Goal: Transaction & Acquisition: Purchase product/service

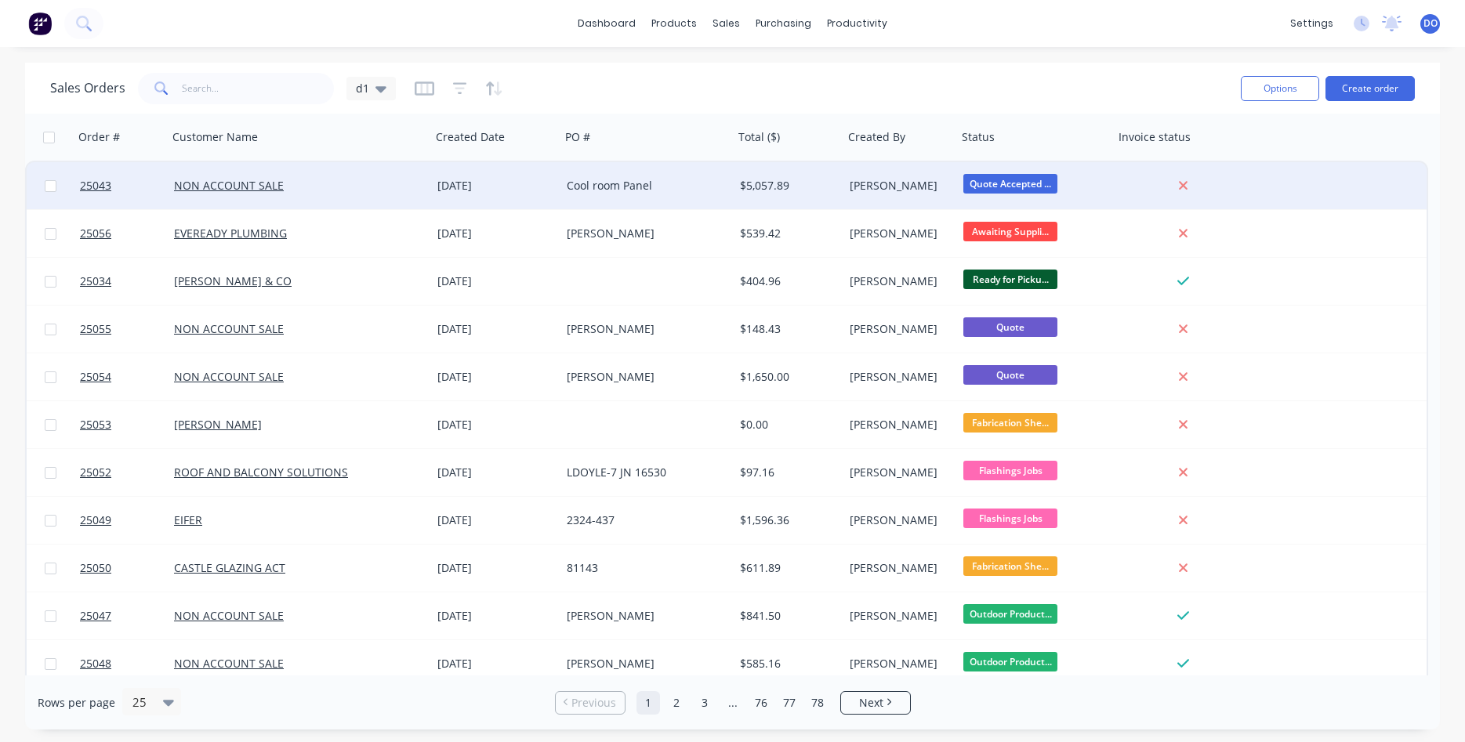
click at [654, 184] on div "Cool room Panel" at bounding box center [643, 186] width 153 height 16
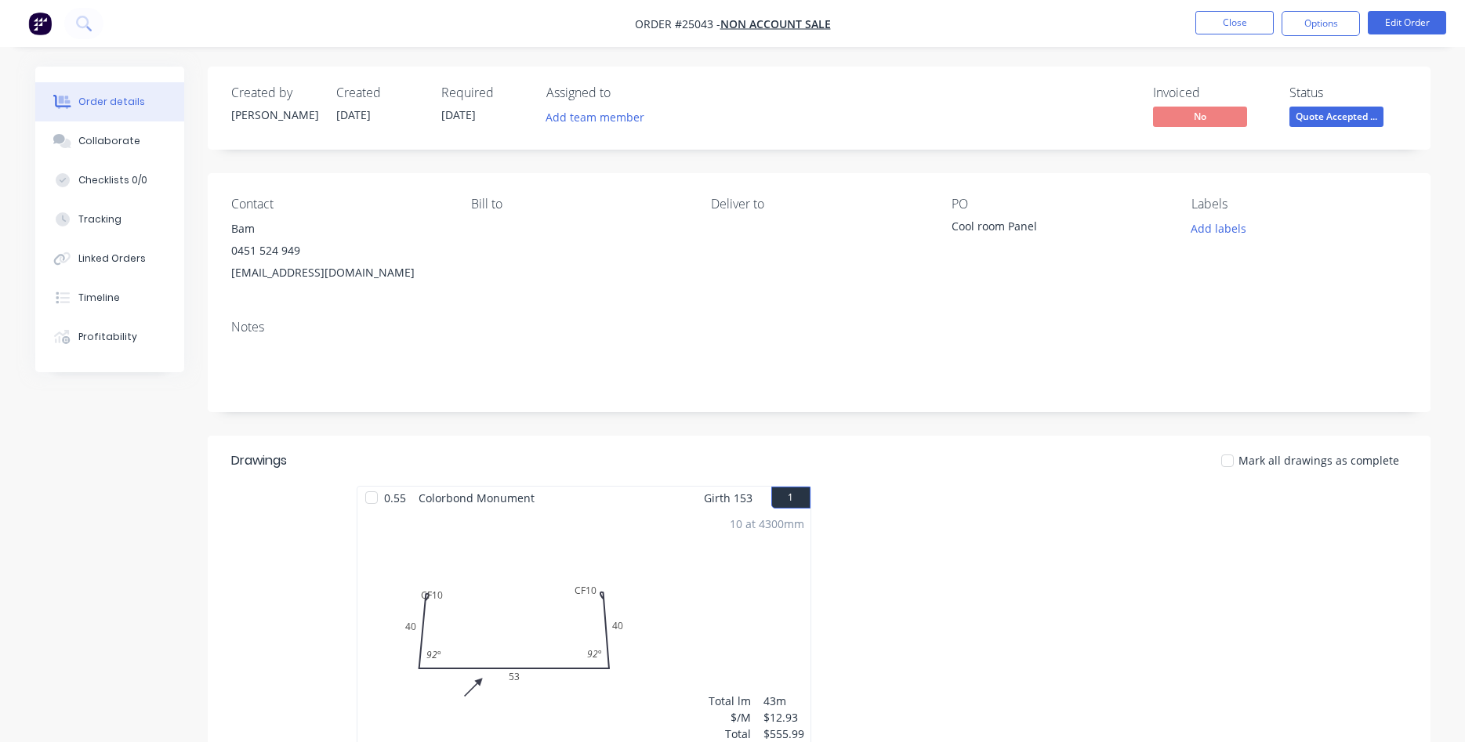
click at [661, 610] on div "10 at 4300mm Total lm $/M Total 43m $12.93 $555.99" at bounding box center [583, 628] width 453 height 239
click at [1401, 28] on button "Edit Order" at bounding box center [1406, 23] width 78 height 24
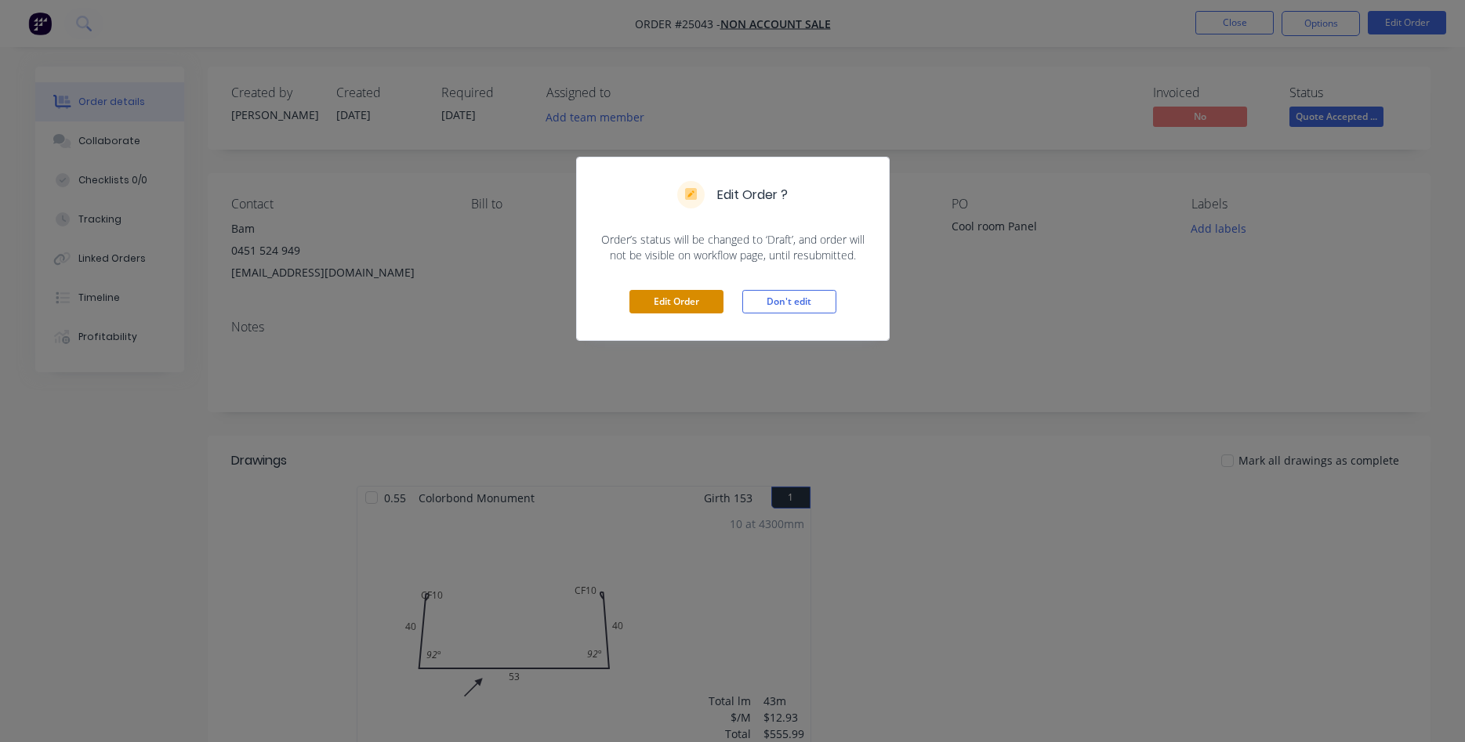
click at [683, 296] on button "Edit Order" at bounding box center [676, 302] width 94 height 24
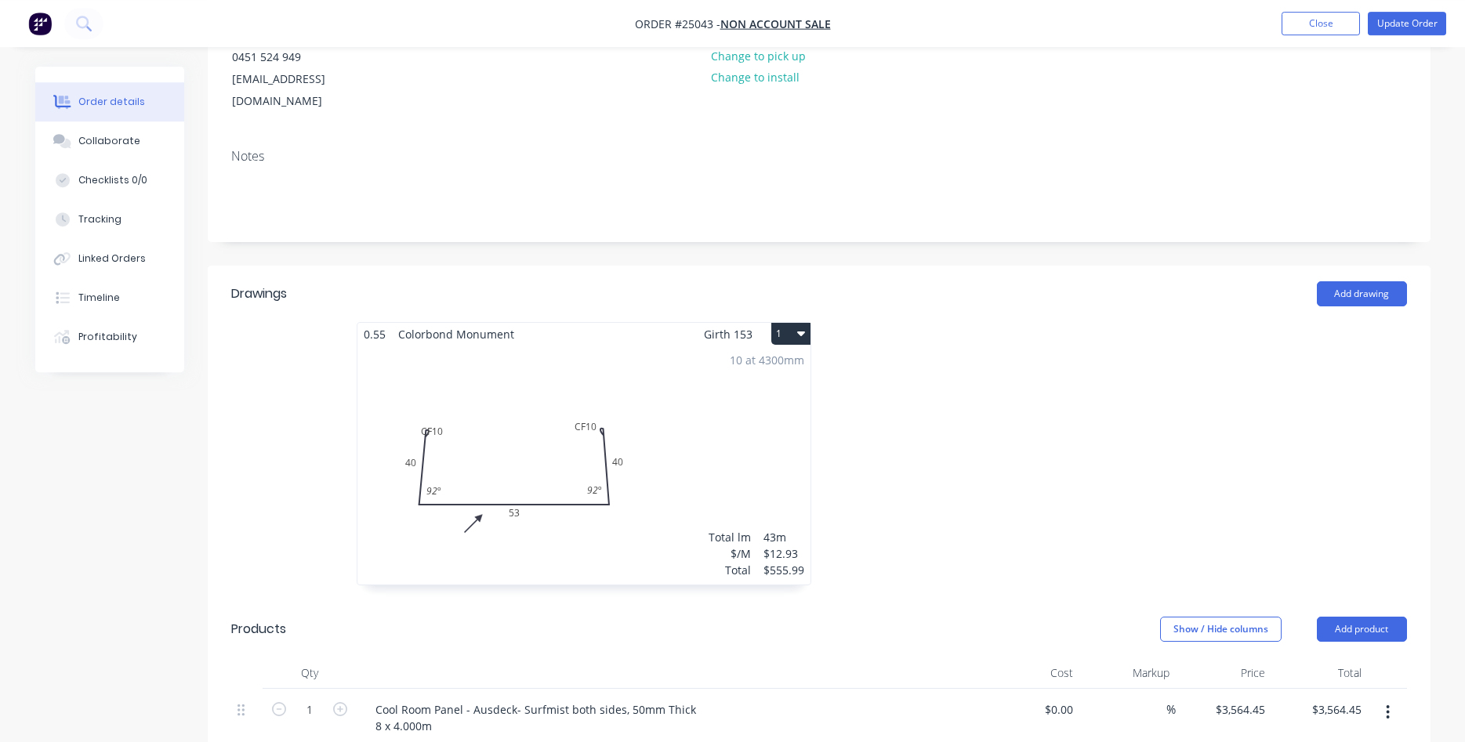
scroll to position [240, 0]
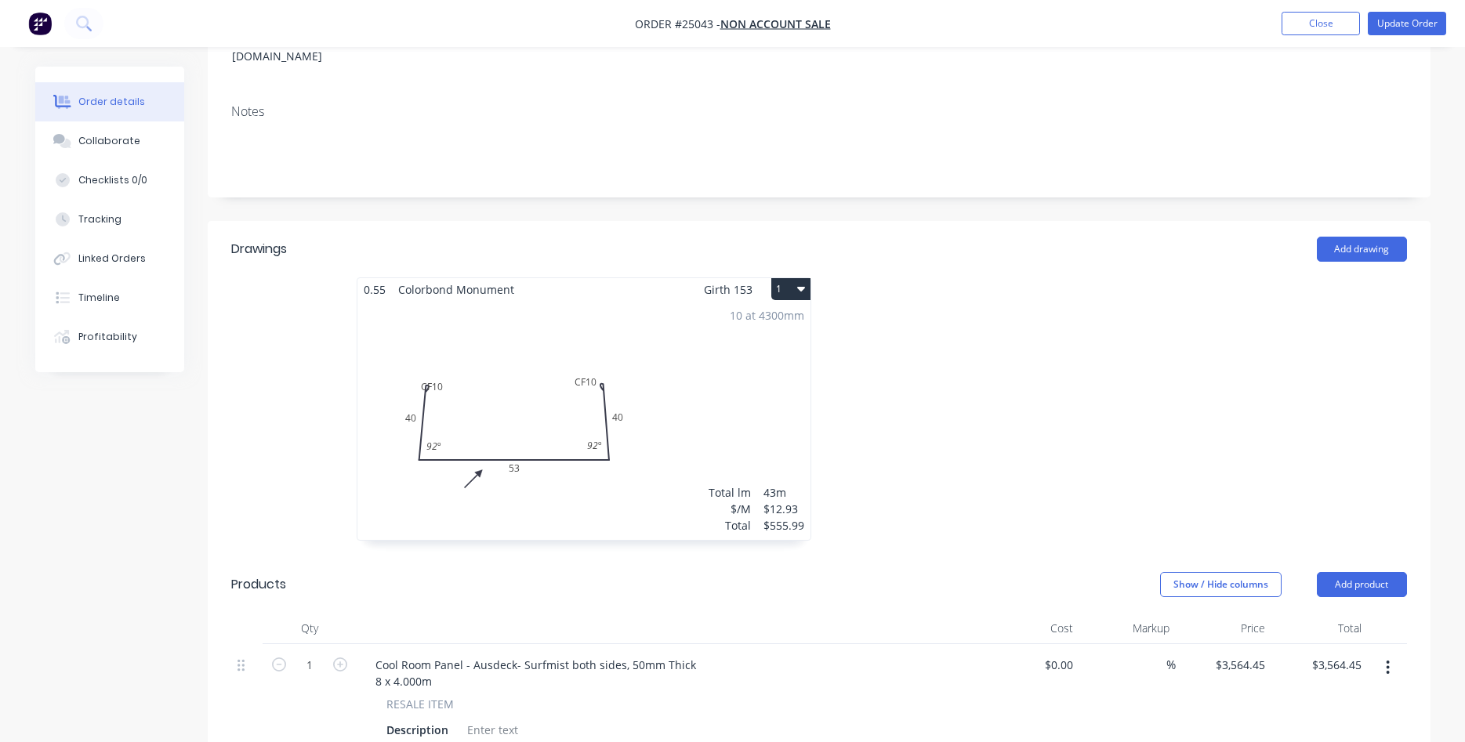
click at [512, 452] on div "10 at 4300mm Total lm $/M Total 43m $12.93 $555.99" at bounding box center [583, 420] width 453 height 239
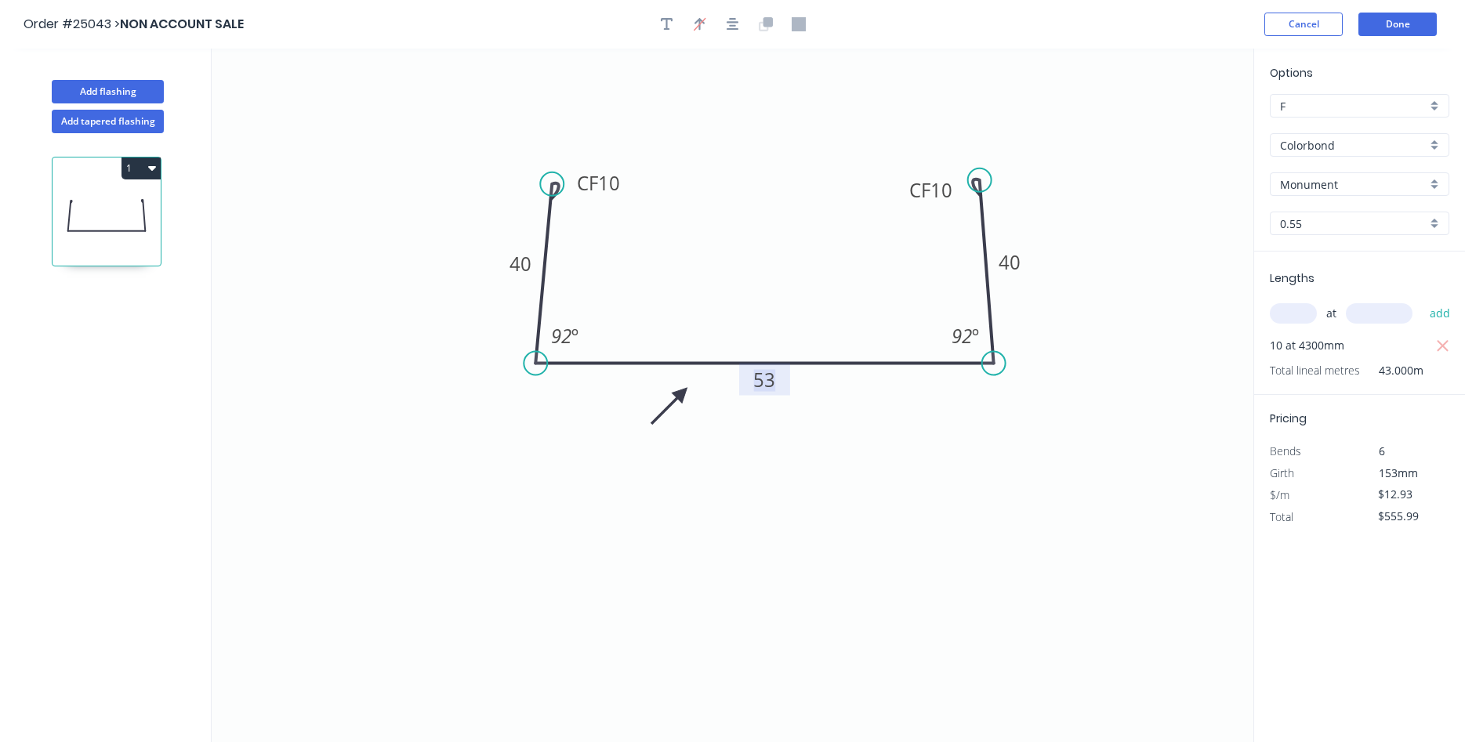
click at [769, 379] on tspan "53" at bounding box center [764, 380] width 22 height 26
click at [997, 451] on icon "0 CF 10 40 54 CF 10 40 92 º 92 º" at bounding box center [732, 395] width 1041 height 693
click at [763, 383] on tspan "54" at bounding box center [764, 380] width 22 height 26
click at [802, 433] on icon "0 CF 10 40 56 CF 10 40 92 º 92 º" at bounding box center [732, 395] width 1041 height 693
click at [1400, 27] on button "Done" at bounding box center [1397, 25] width 78 height 24
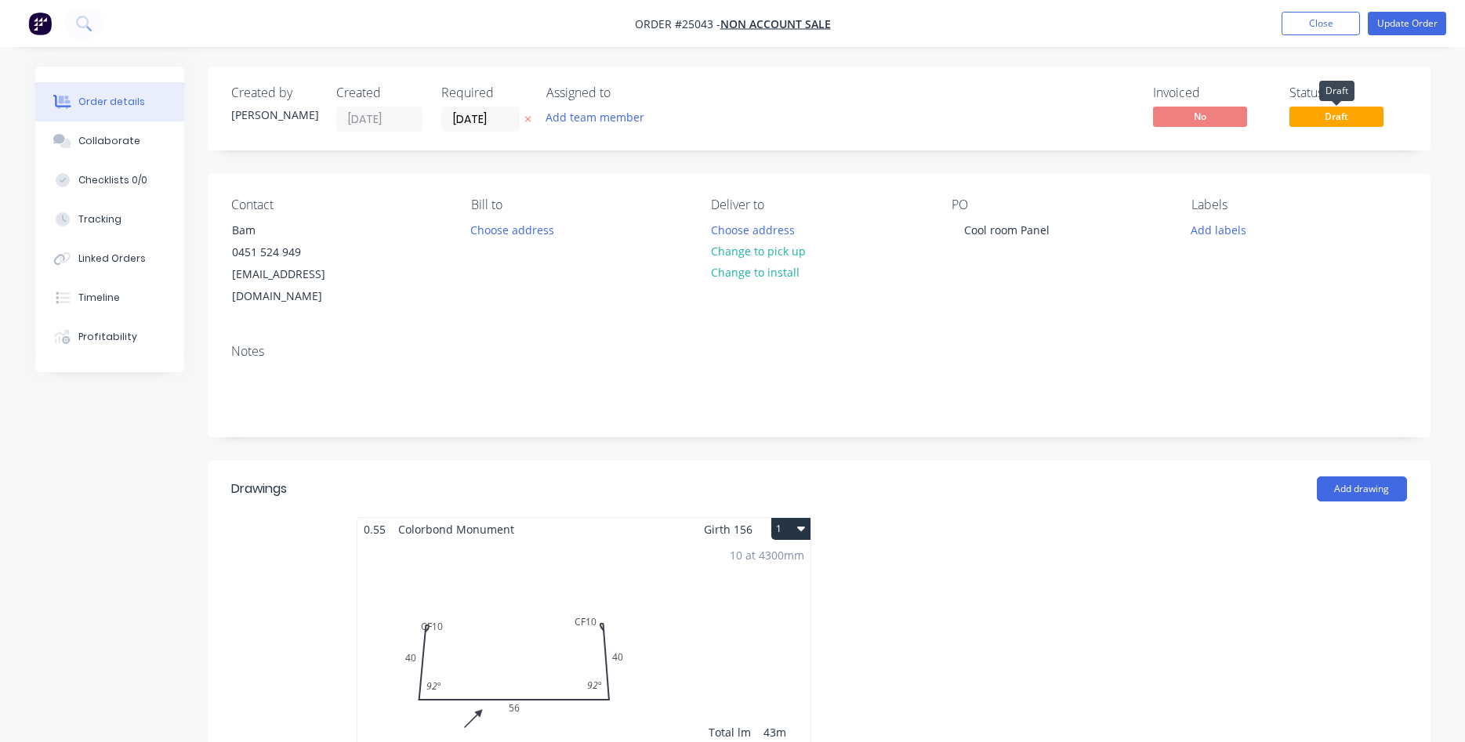
click at [1337, 120] on span "Draft" at bounding box center [1336, 117] width 94 height 20
click at [1399, 25] on button "Update Order" at bounding box center [1406, 24] width 78 height 24
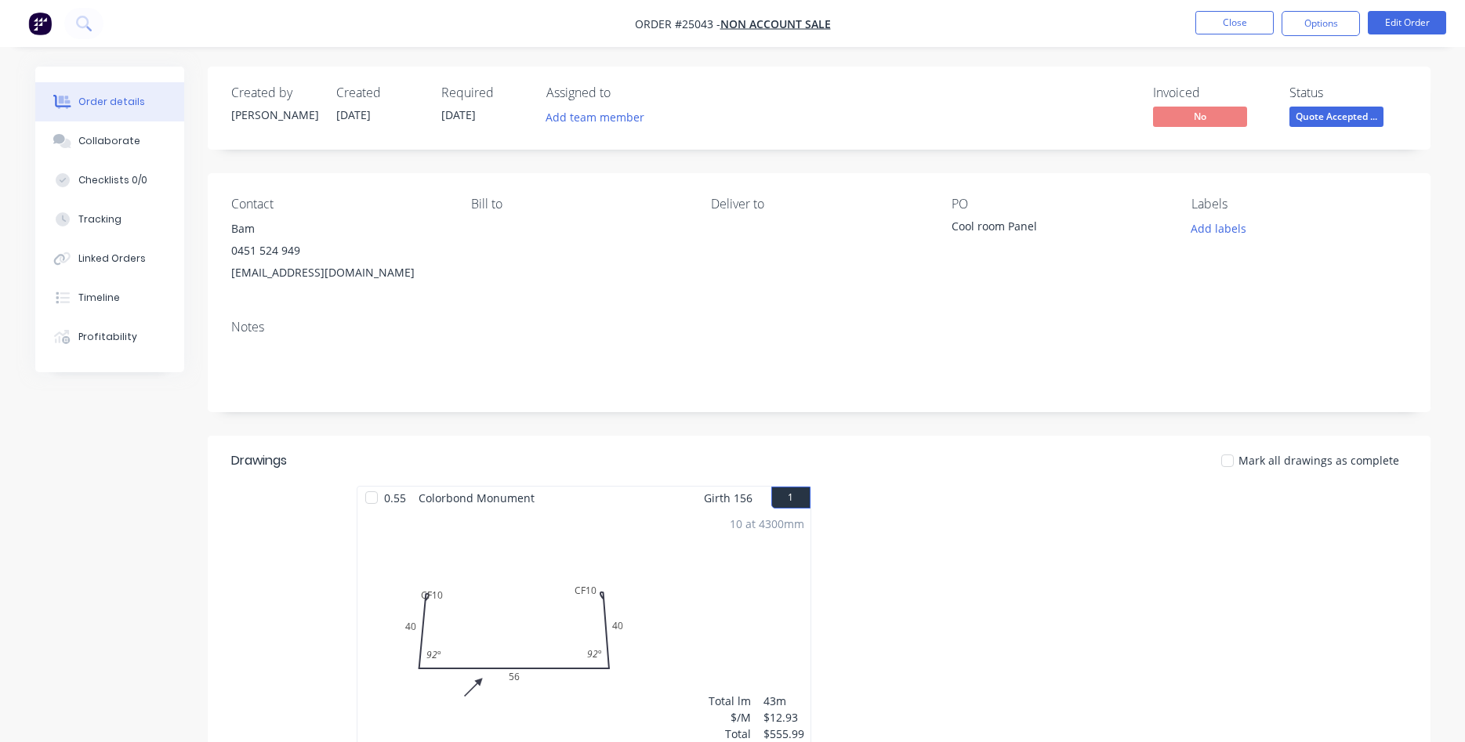
scroll to position [80, 0]
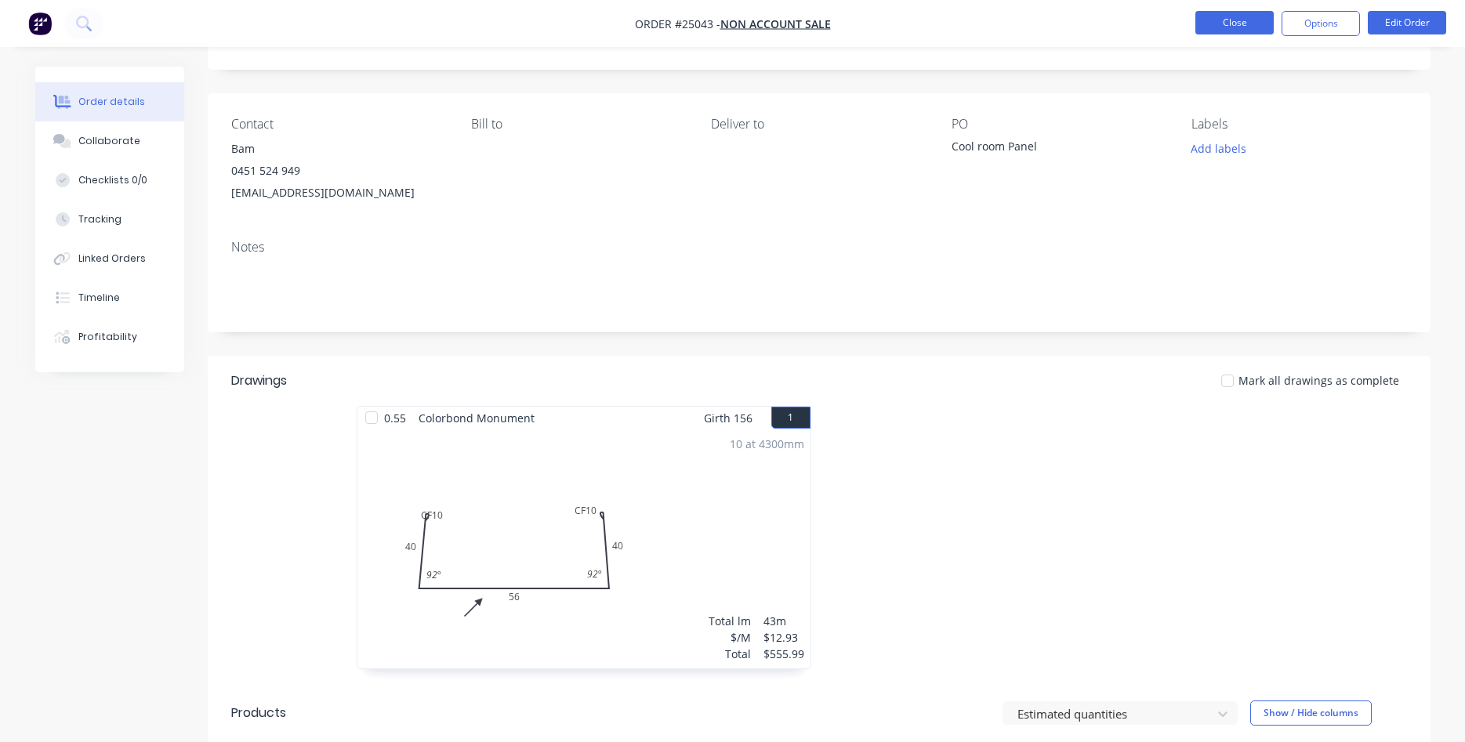
click at [1236, 29] on button "Close" at bounding box center [1234, 23] width 78 height 24
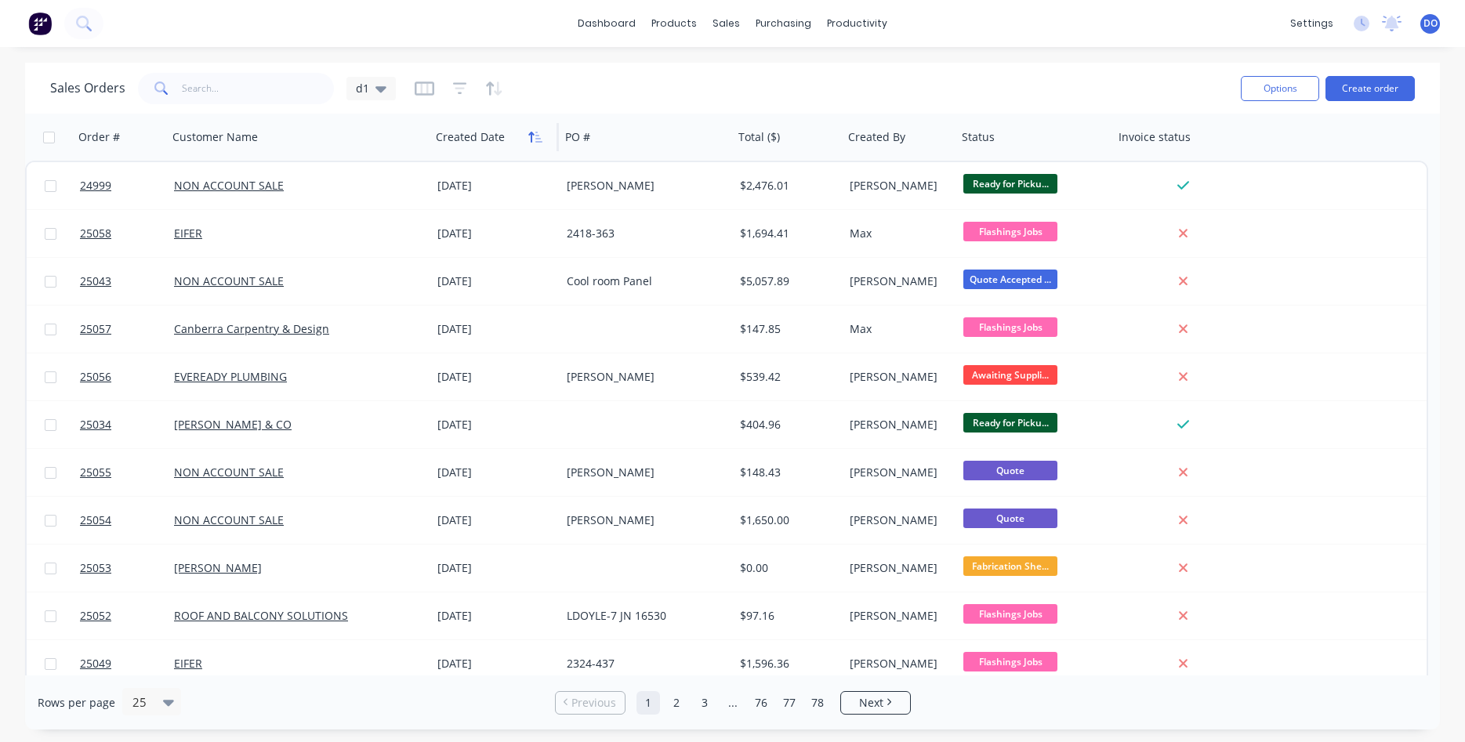
click at [536, 136] on icon "button" at bounding box center [538, 137] width 7 height 11
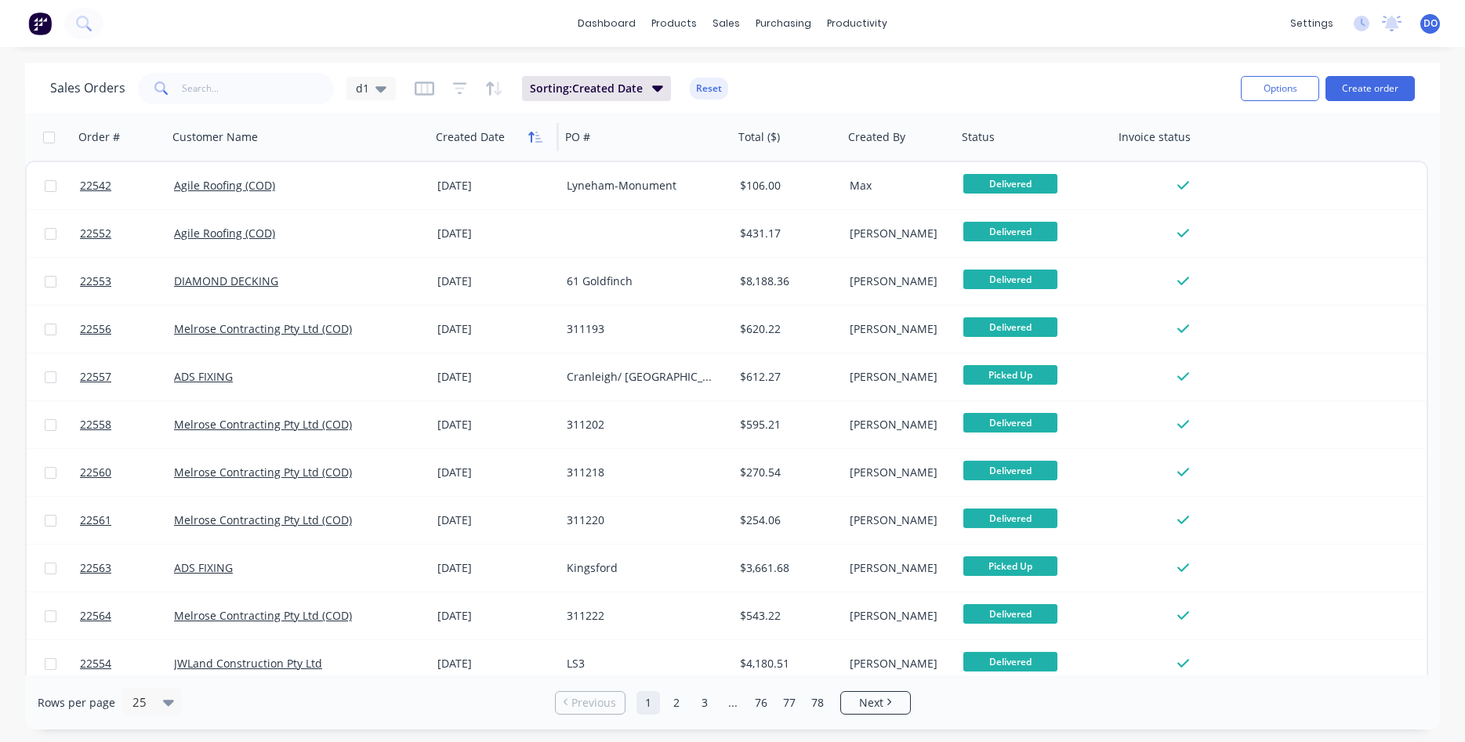
click at [532, 139] on icon "button" at bounding box center [530, 137] width 5 height 11
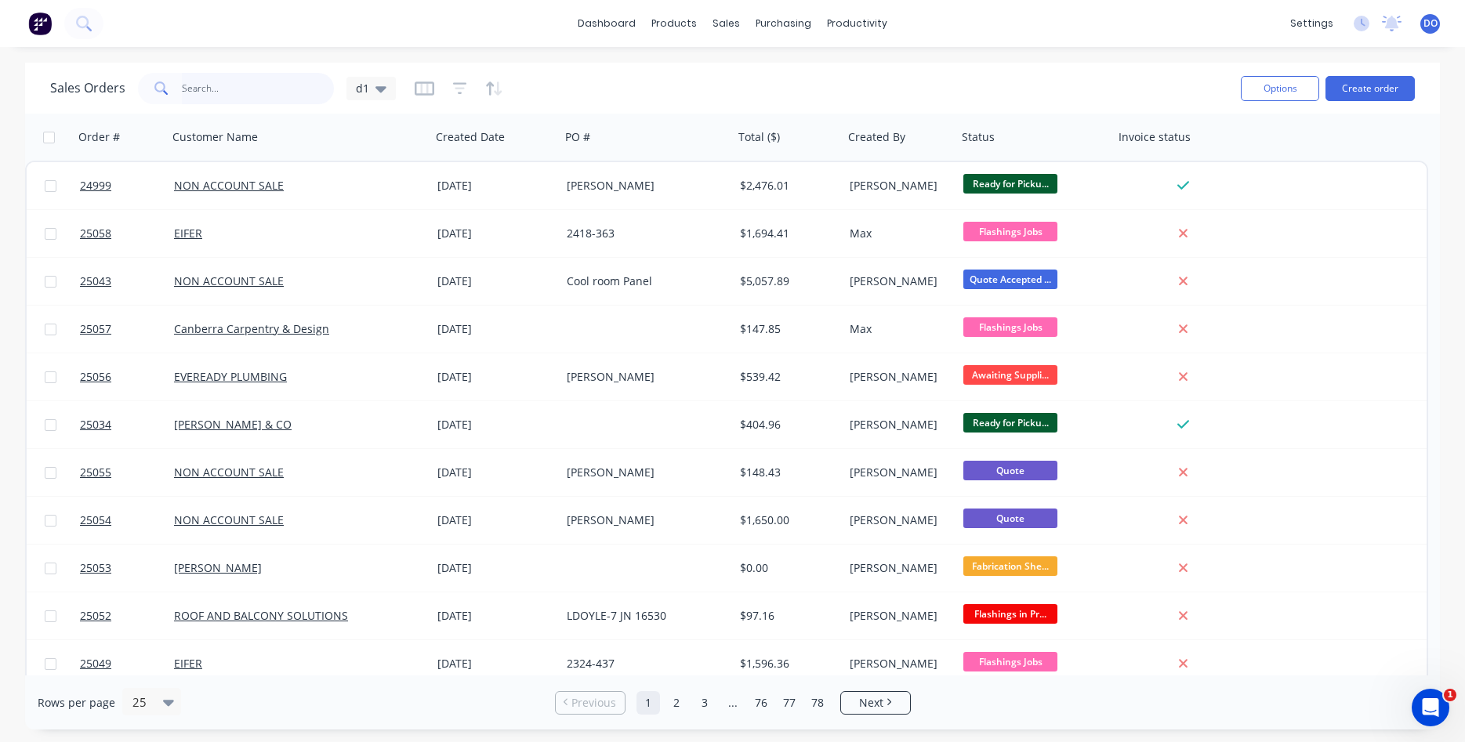
click at [255, 92] on input "text" at bounding box center [258, 88] width 153 height 31
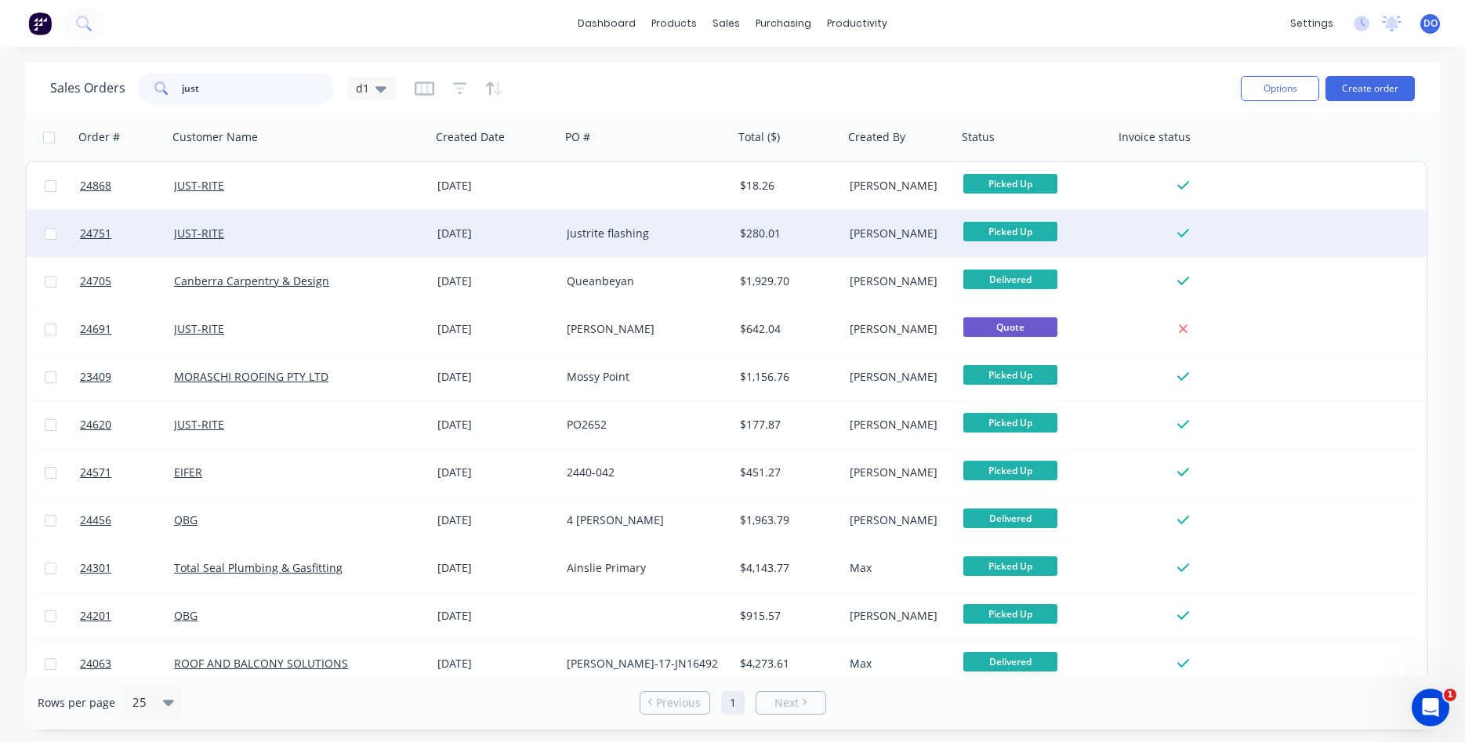
type input "just"
click at [252, 231] on div "JUST-RITE" at bounding box center [293, 234] width 238 height 16
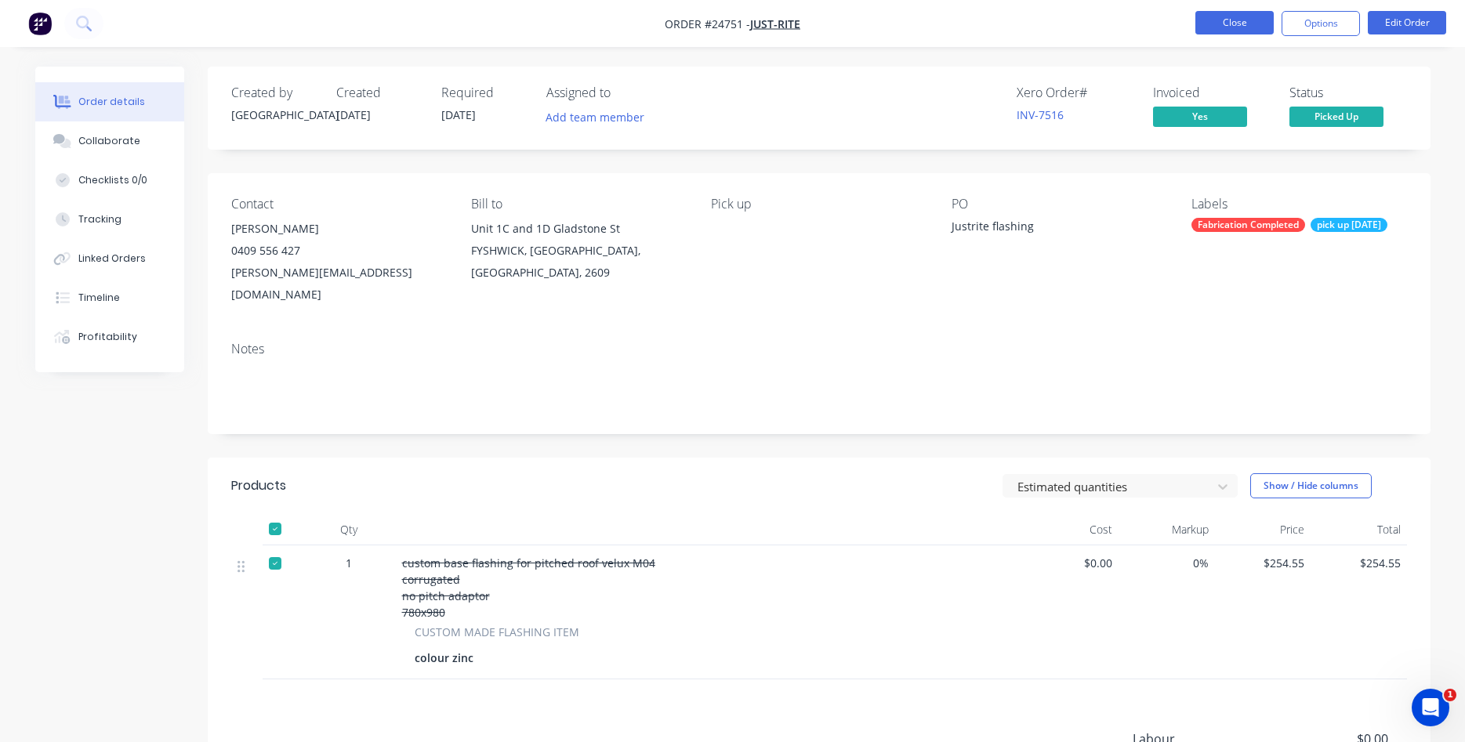
click at [1247, 26] on button "Close" at bounding box center [1234, 23] width 78 height 24
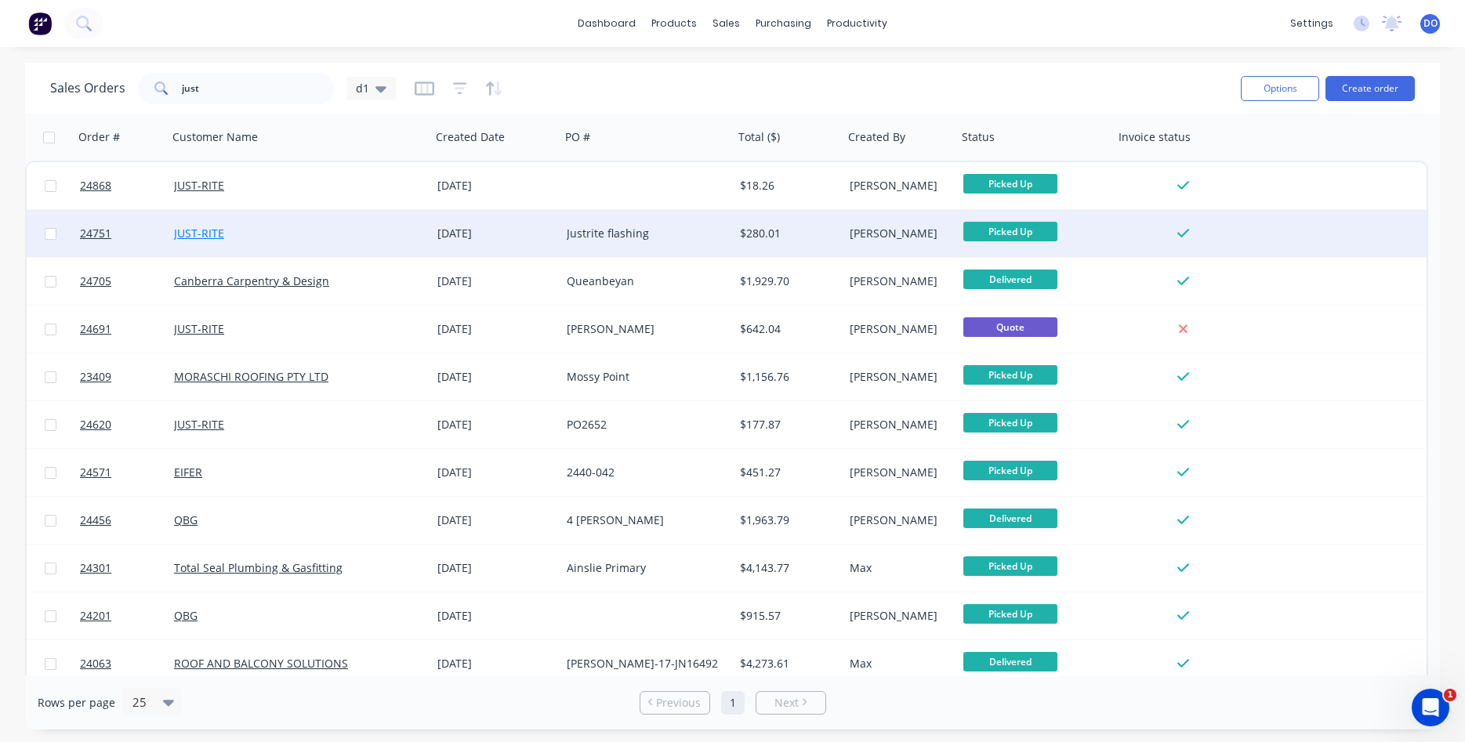
click at [210, 237] on link "JUST-RITE" at bounding box center [199, 233] width 50 height 15
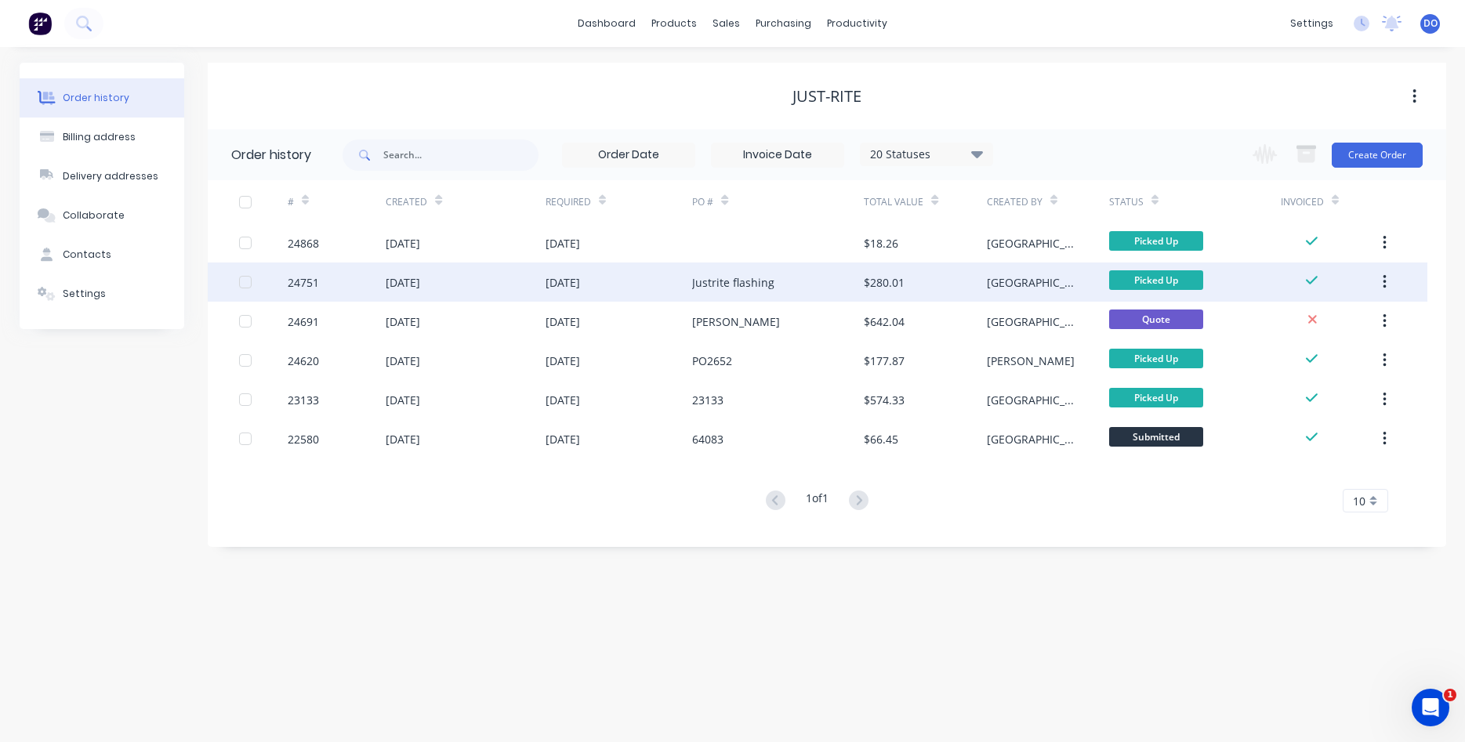
click at [580, 283] on div "27 Aug 2025" at bounding box center [562, 282] width 34 height 16
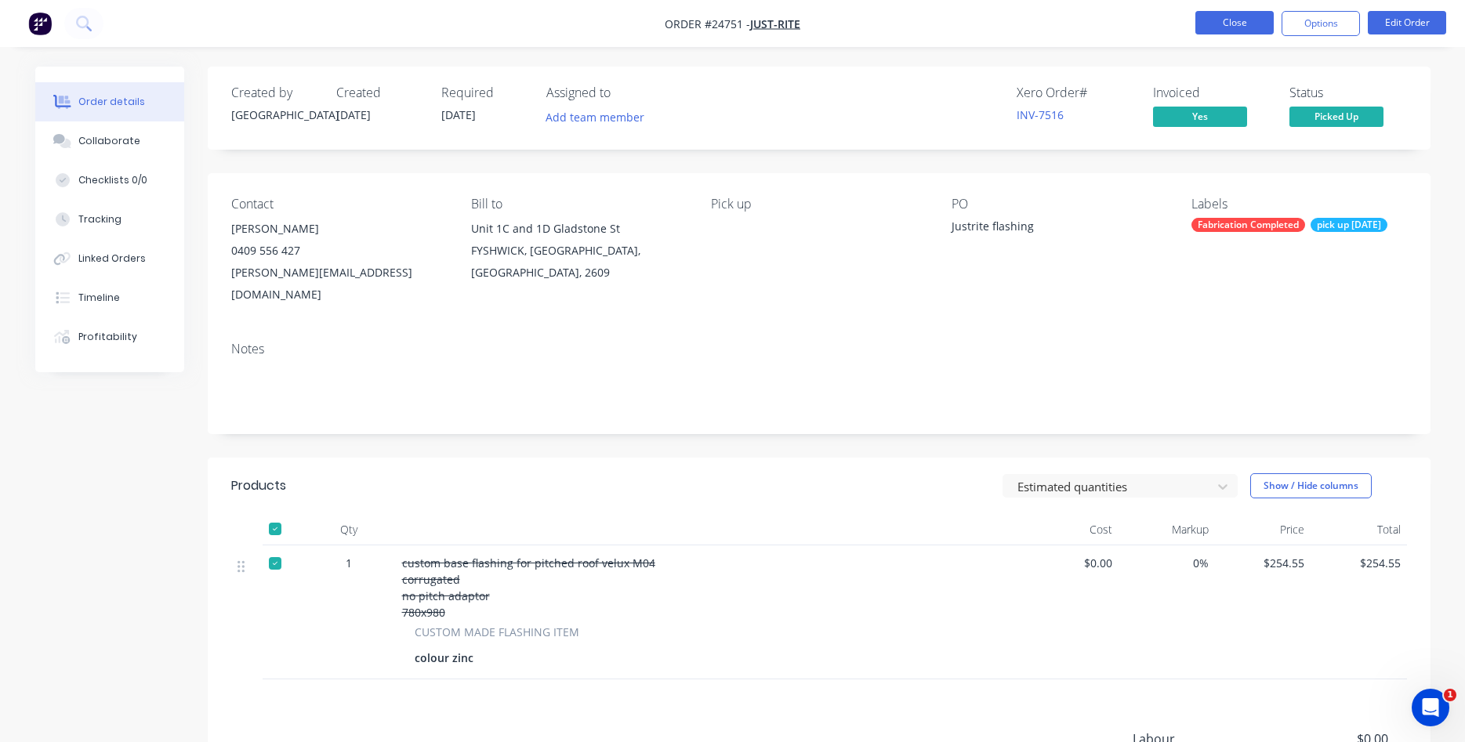
click at [1241, 28] on button "Close" at bounding box center [1234, 23] width 78 height 24
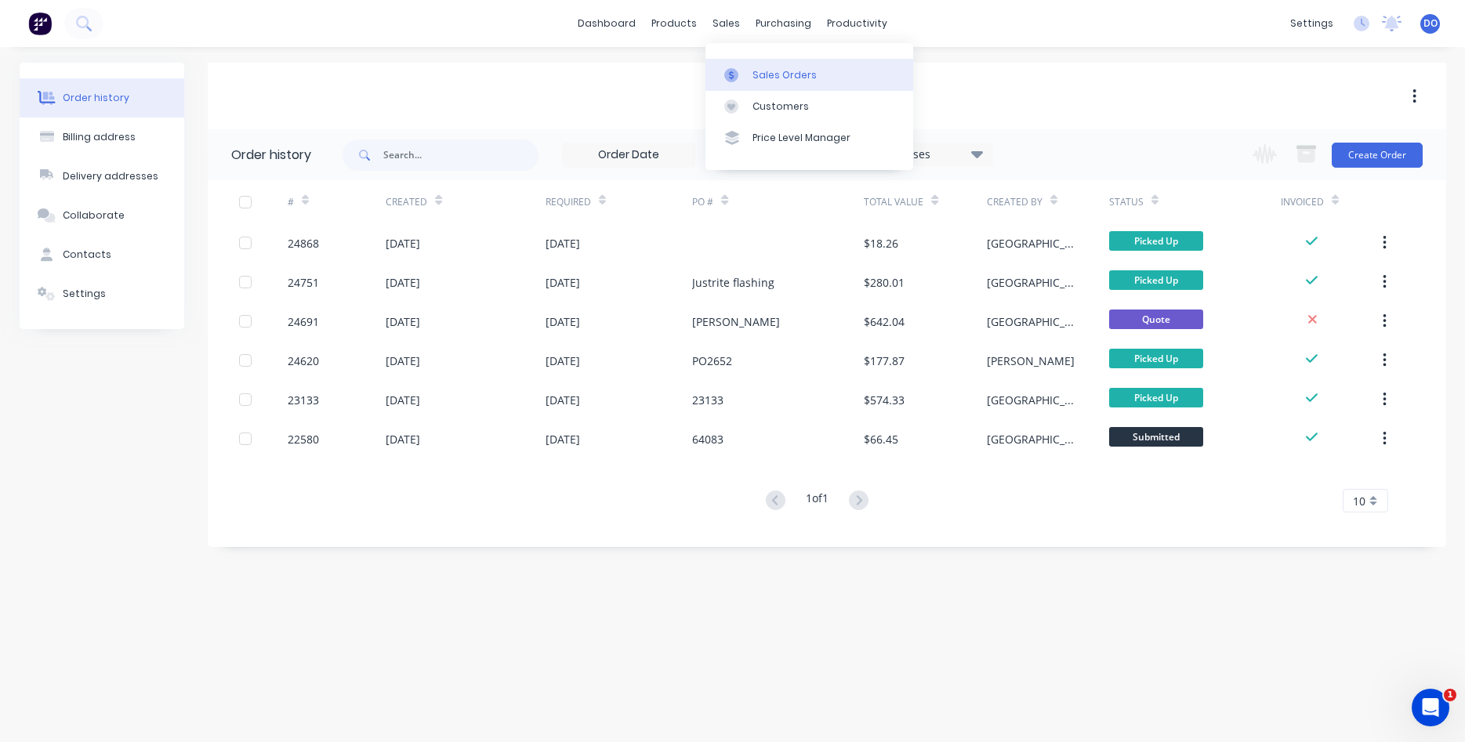
click at [780, 85] on link "Sales Orders" at bounding box center [809, 74] width 208 height 31
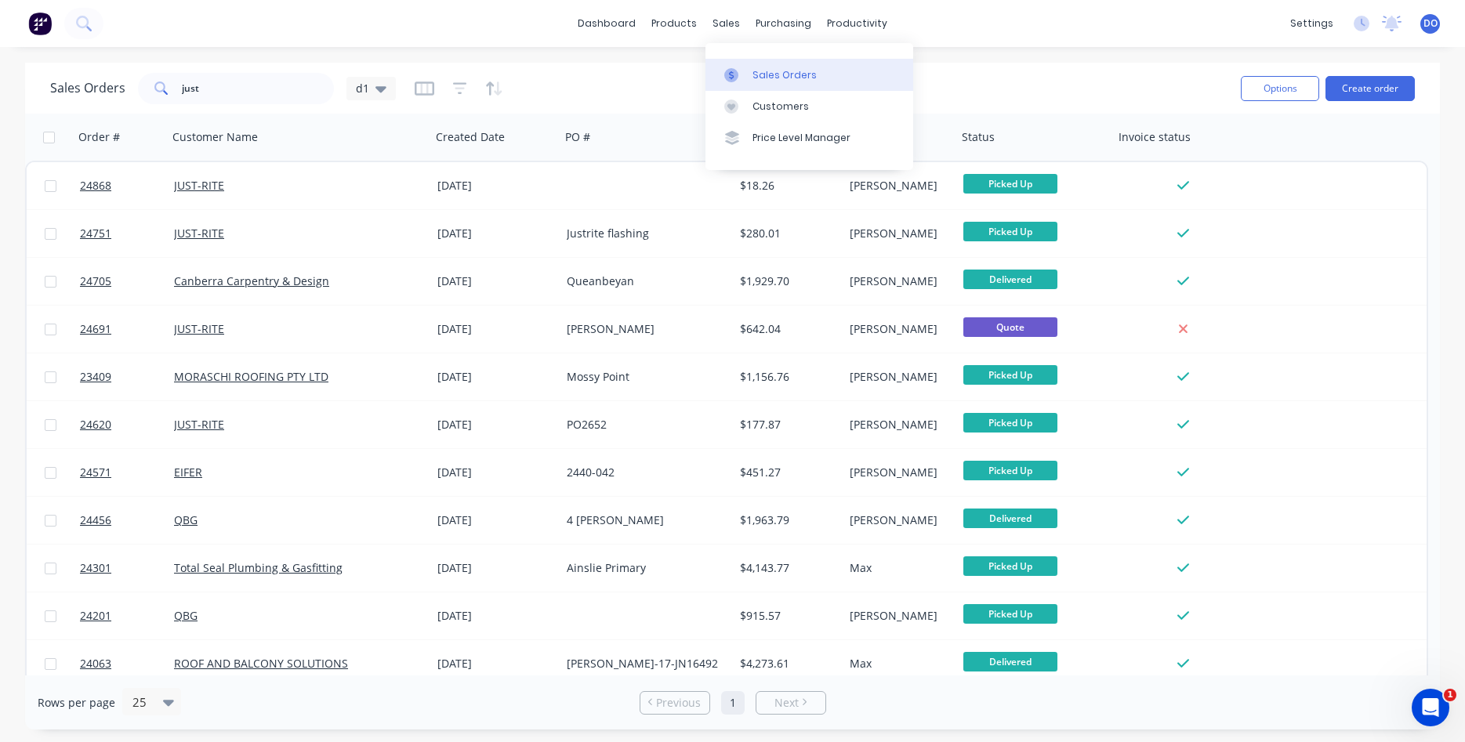
click at [771, 74] on div "Sales Orders" at bounding box center [784, 75] width 64 height 14
drag, startPoint x: 259, startPoint y: 85, endPoint x: 151, endPoint y: 81, distance: 107.4
click at [182, 81] on input "just" at bounding box center [258, 88] width 153 height 31
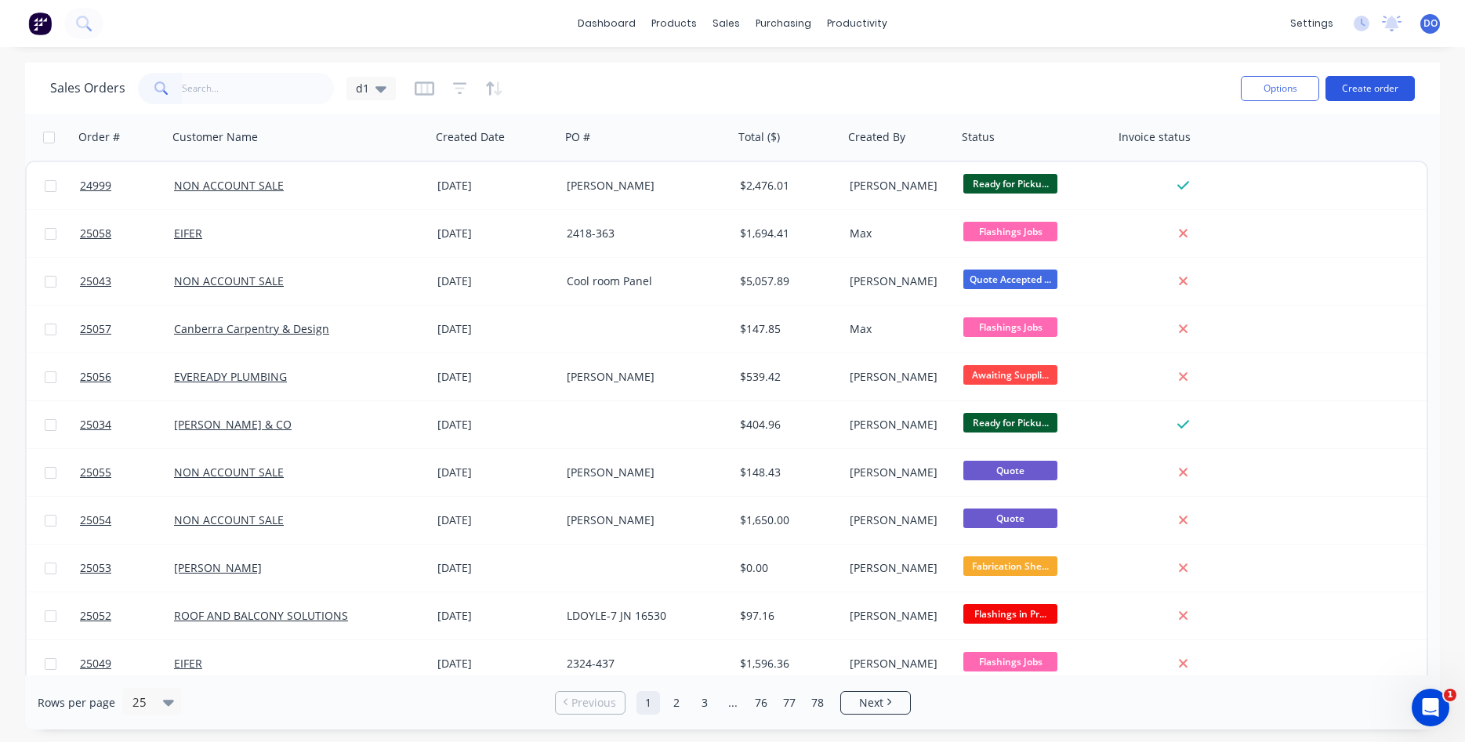
click at [1357, 85] on button "Create order" at bounding box center [1369, 88] width 89 height 25
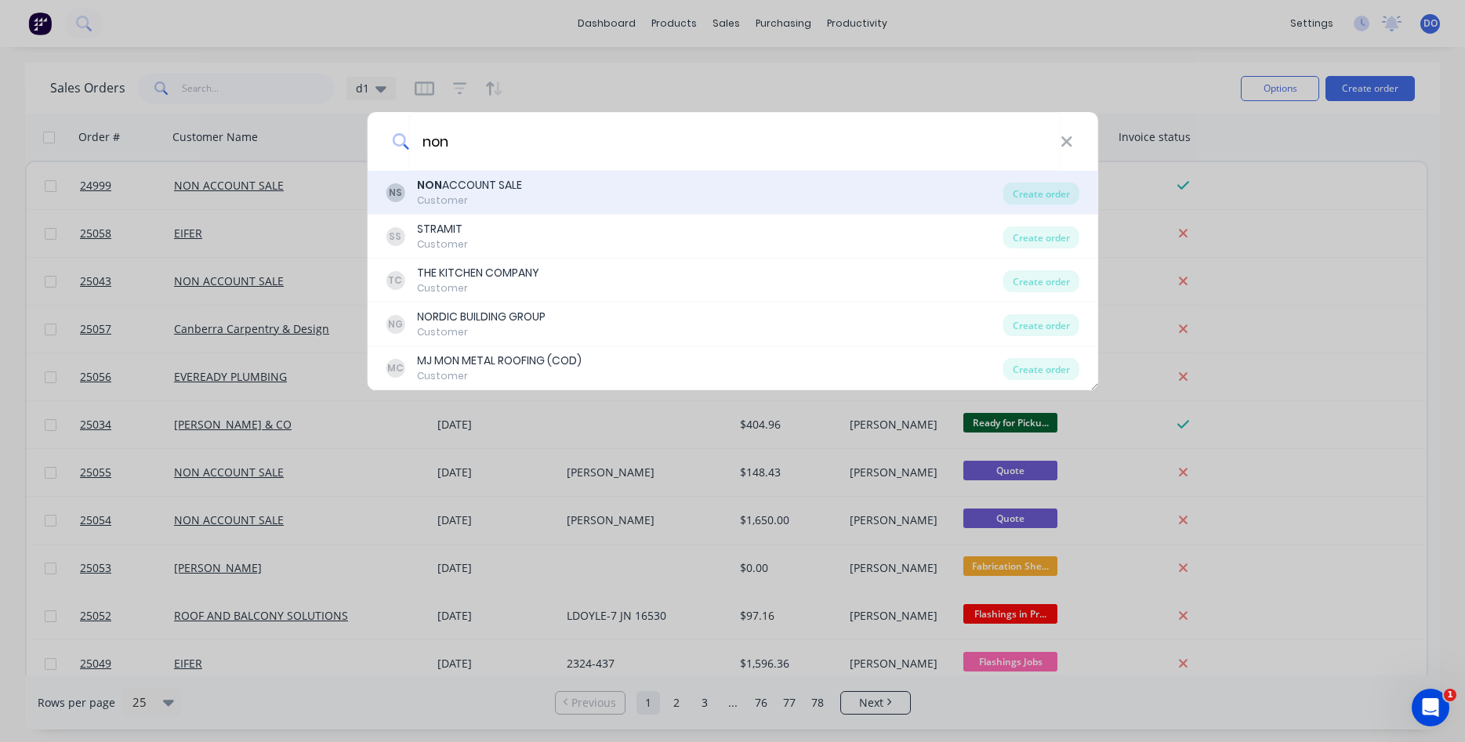
type input "non"
click at [488, 186] on div "NON ACCOUNT SALE" at bounding box center [469, 185] width 105 height 16
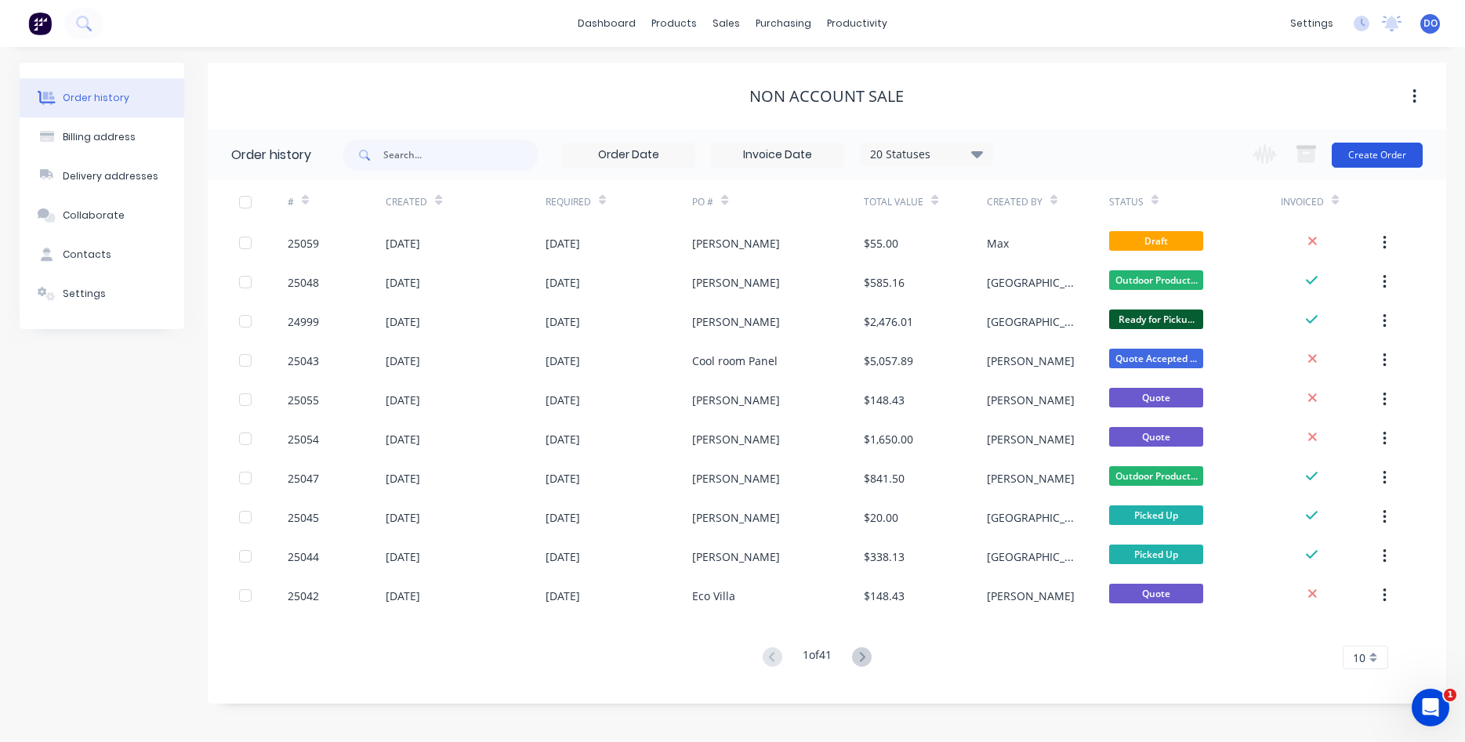
click at [1395, 154] on button "Create Order" at bounding box center [1376, 155] width 91 height 25
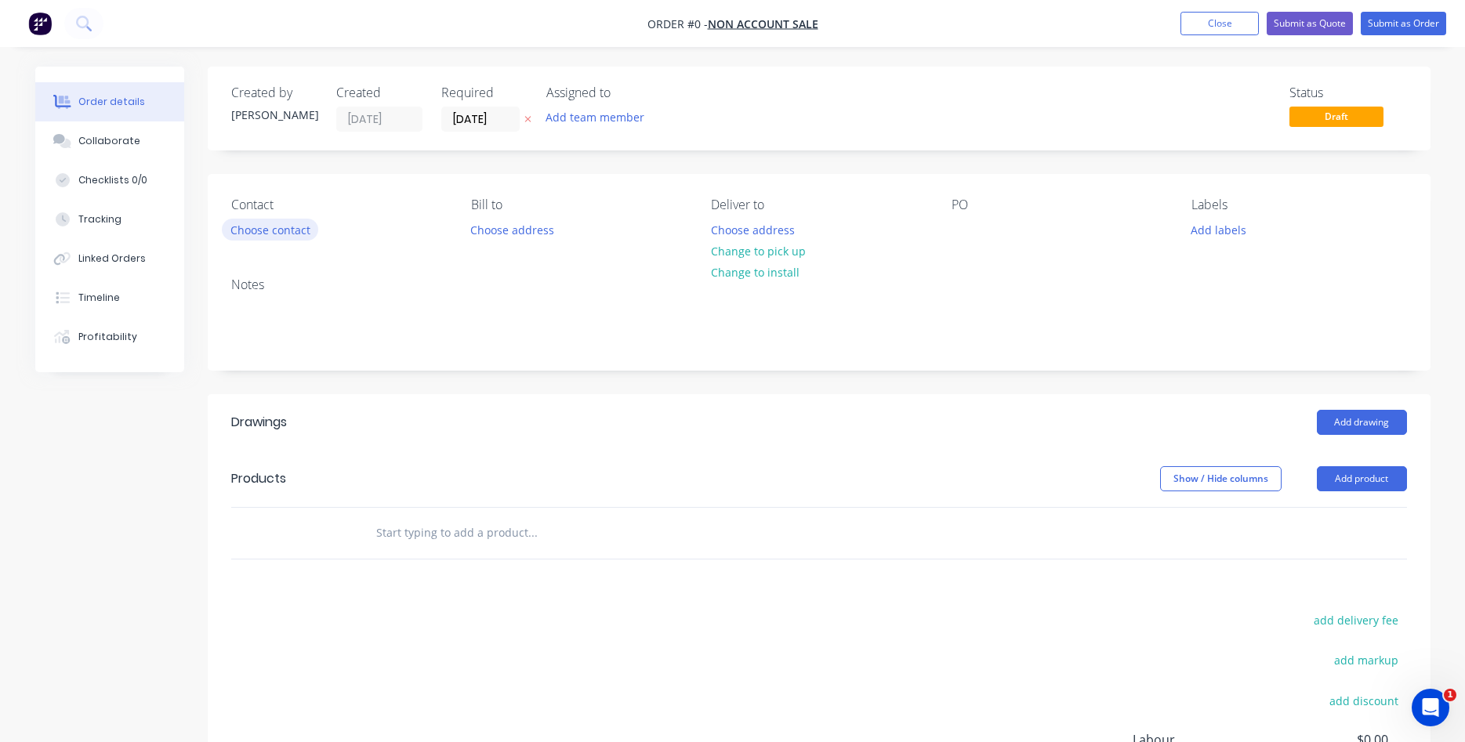
click at [249, 230] on button "Choose contact" at bounding box center [270, 229] width 96 height 21
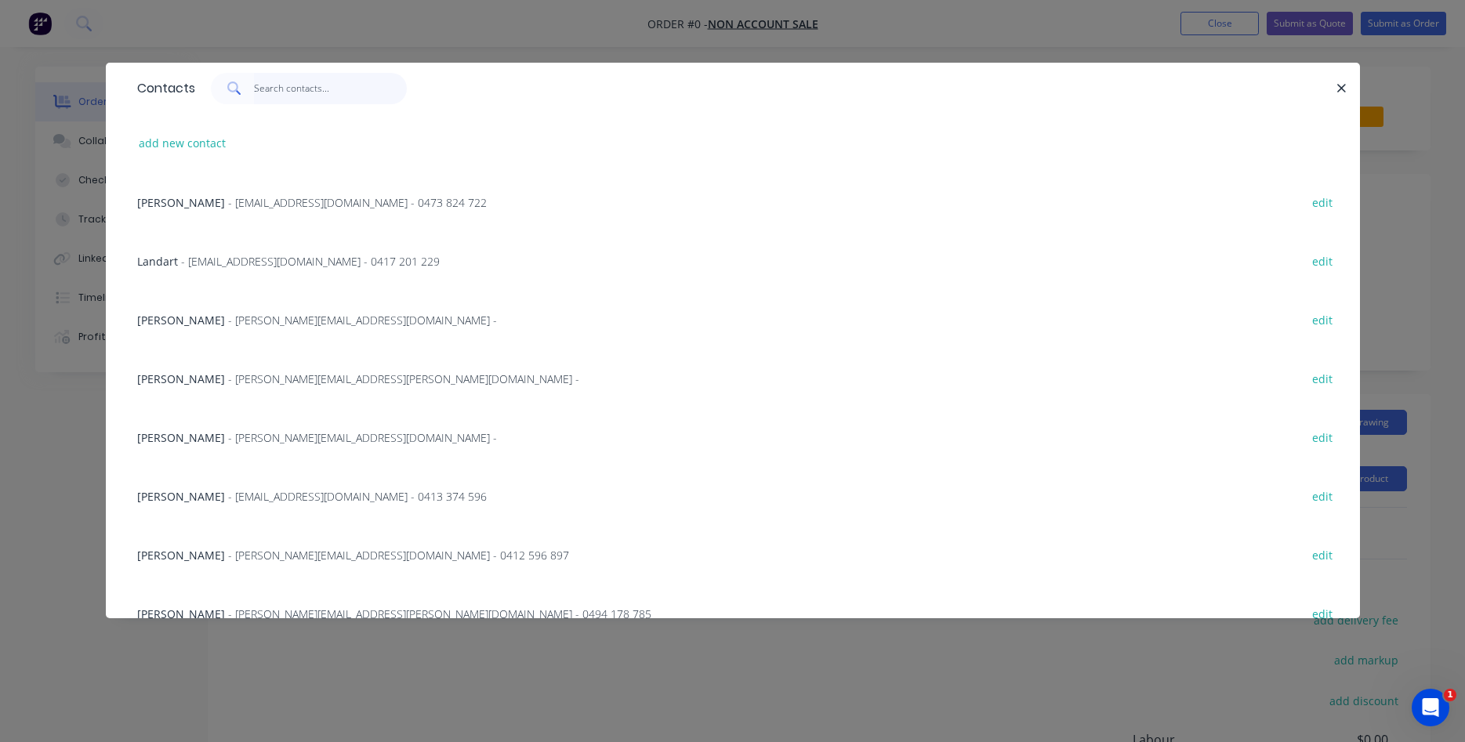
click at [297, 92] on input "text" at bounding box center [330, 88] width 153 height 31
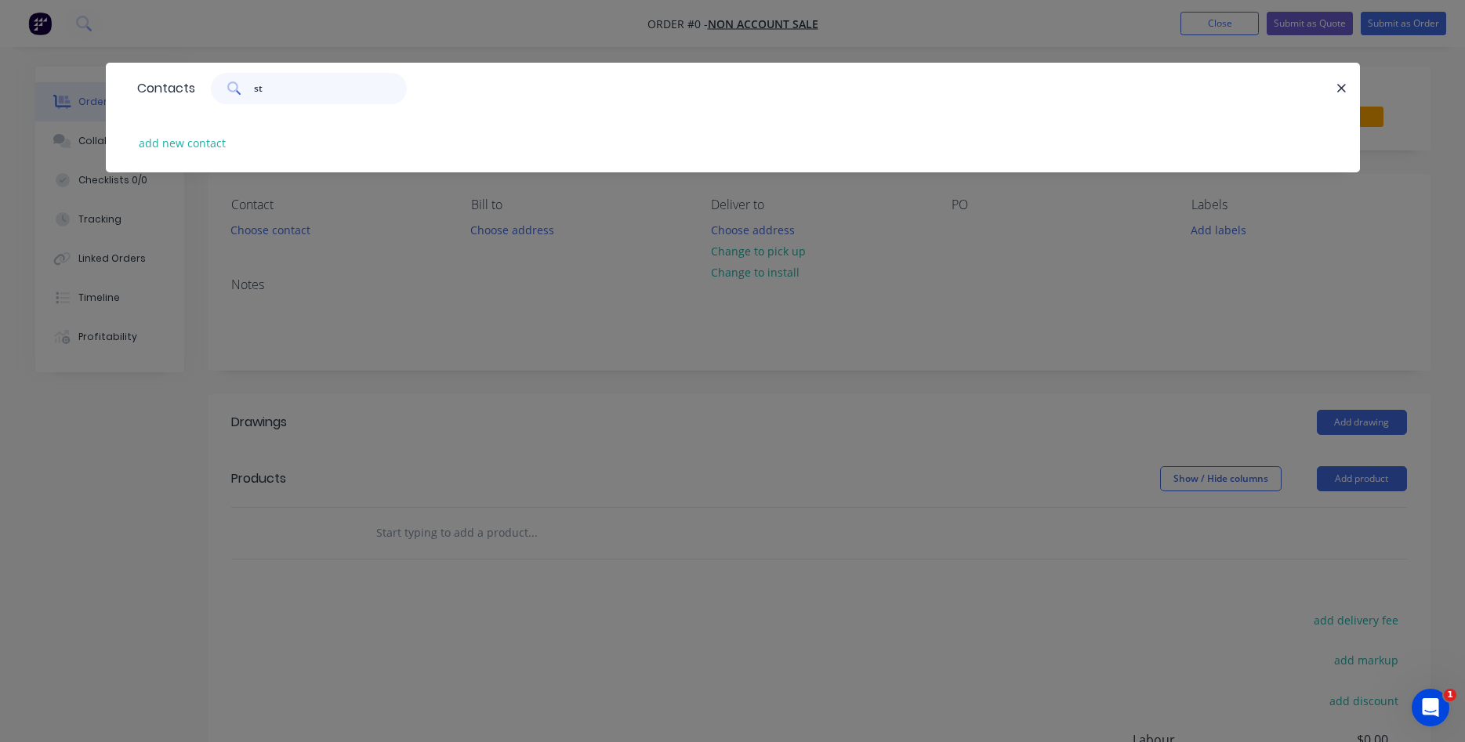
type input "s"
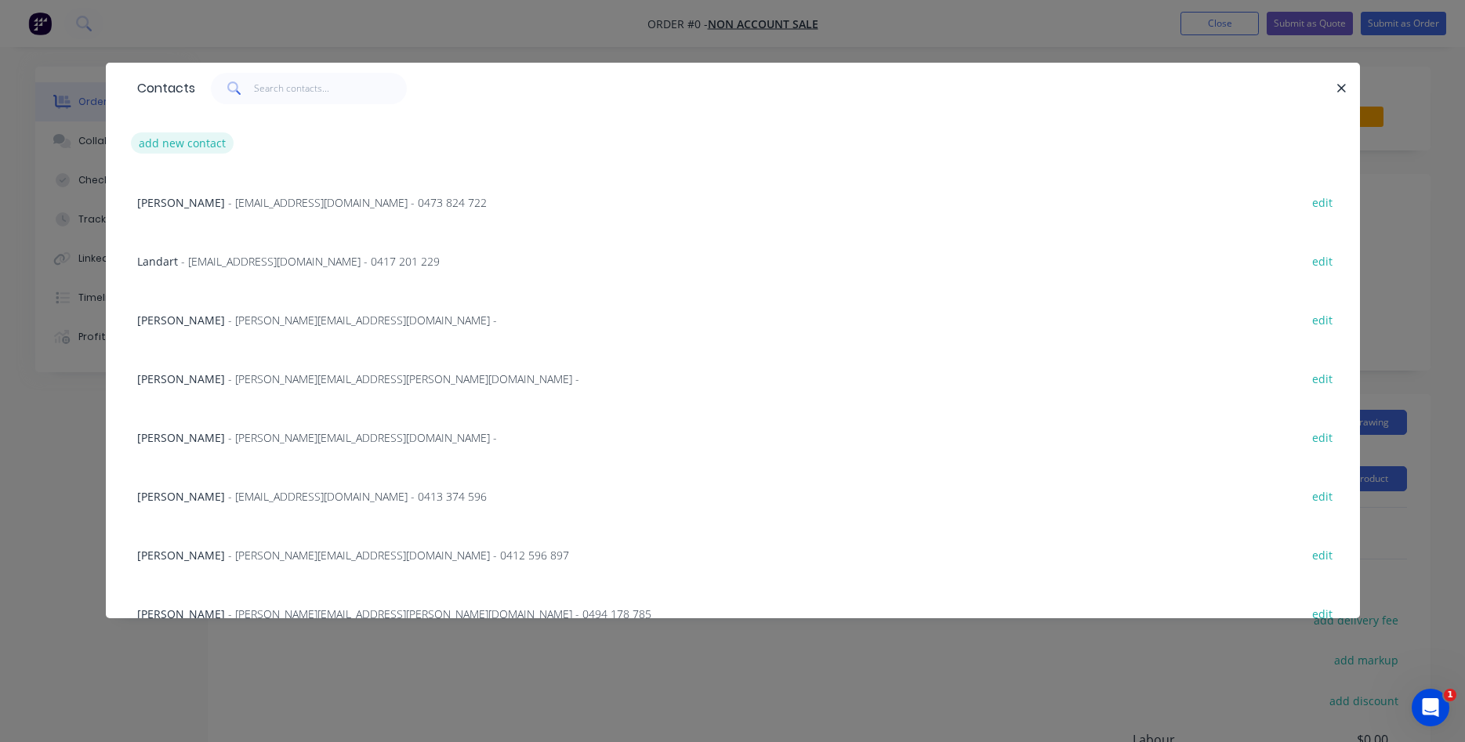
click at [185, 137] on button "add new contact" at bounding box center [182, 142] width 103 height 21
select select "AU"
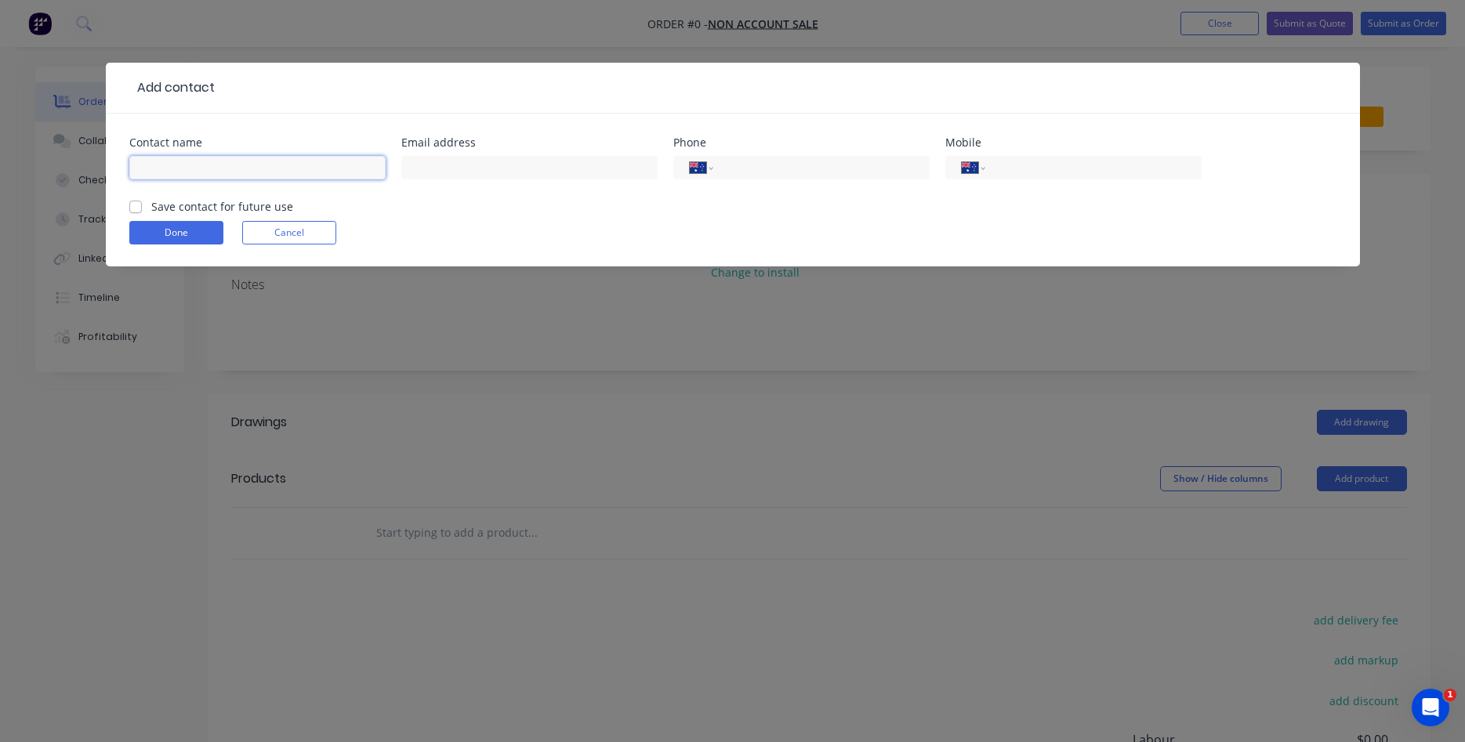
click at [208, 161] on input "text" at bounding box center [257, 168] width 256 height 24
type input "Steve Rankine"
type input "steve.j.rankine@gmail.com"
click at [1048, 167] on input "tel" at bounding box center [1090, 168] width 188 height 18
type input "0488 977 435"
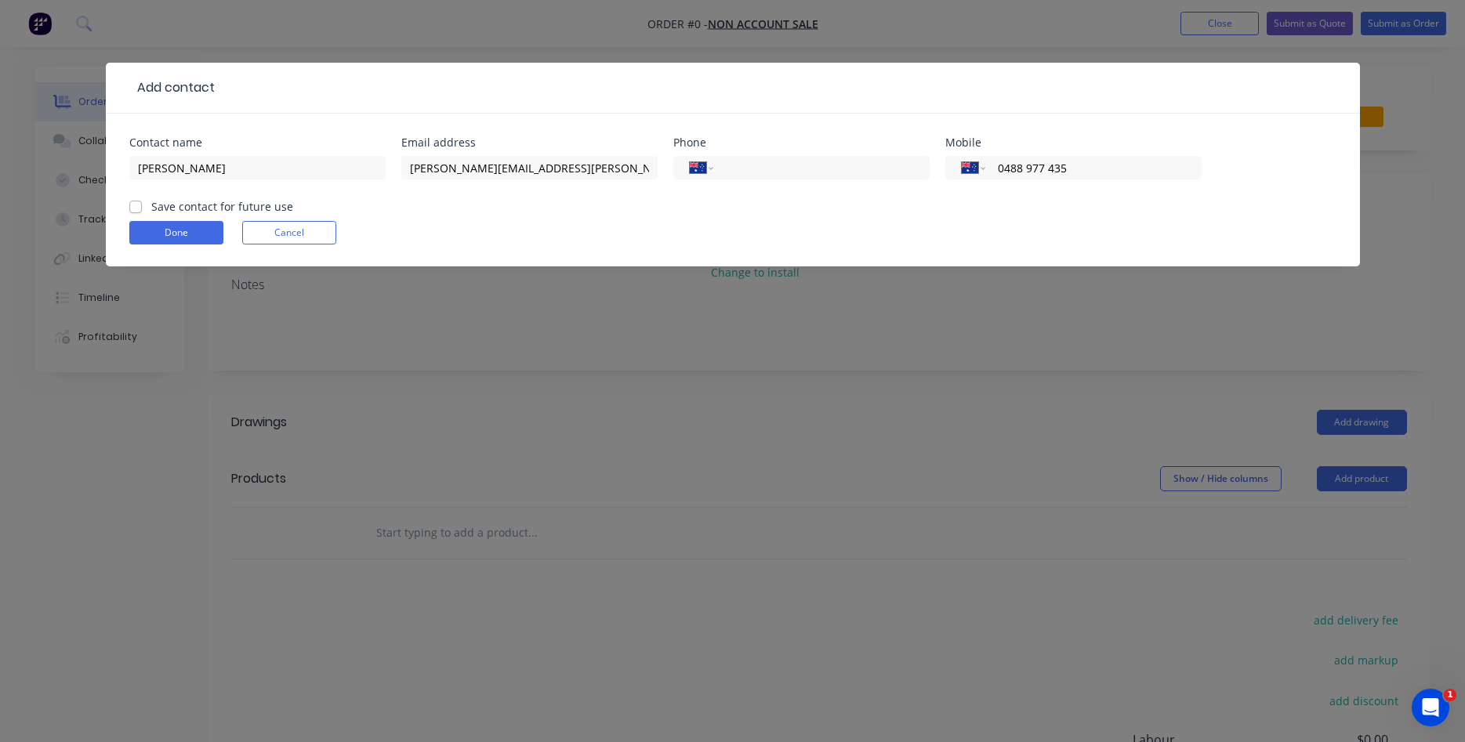
click at [151, 205] on label "Save contact for future use" at bounding box center [222, 206] width 142 height 16
click at [132, 205] on input "Save contact for future use" at bounding box center [135, 205] width 13 height 15
checkbox input "true"
click at [163, 226] on button "Done" at bounding box center [176, 233] width 94 height 24
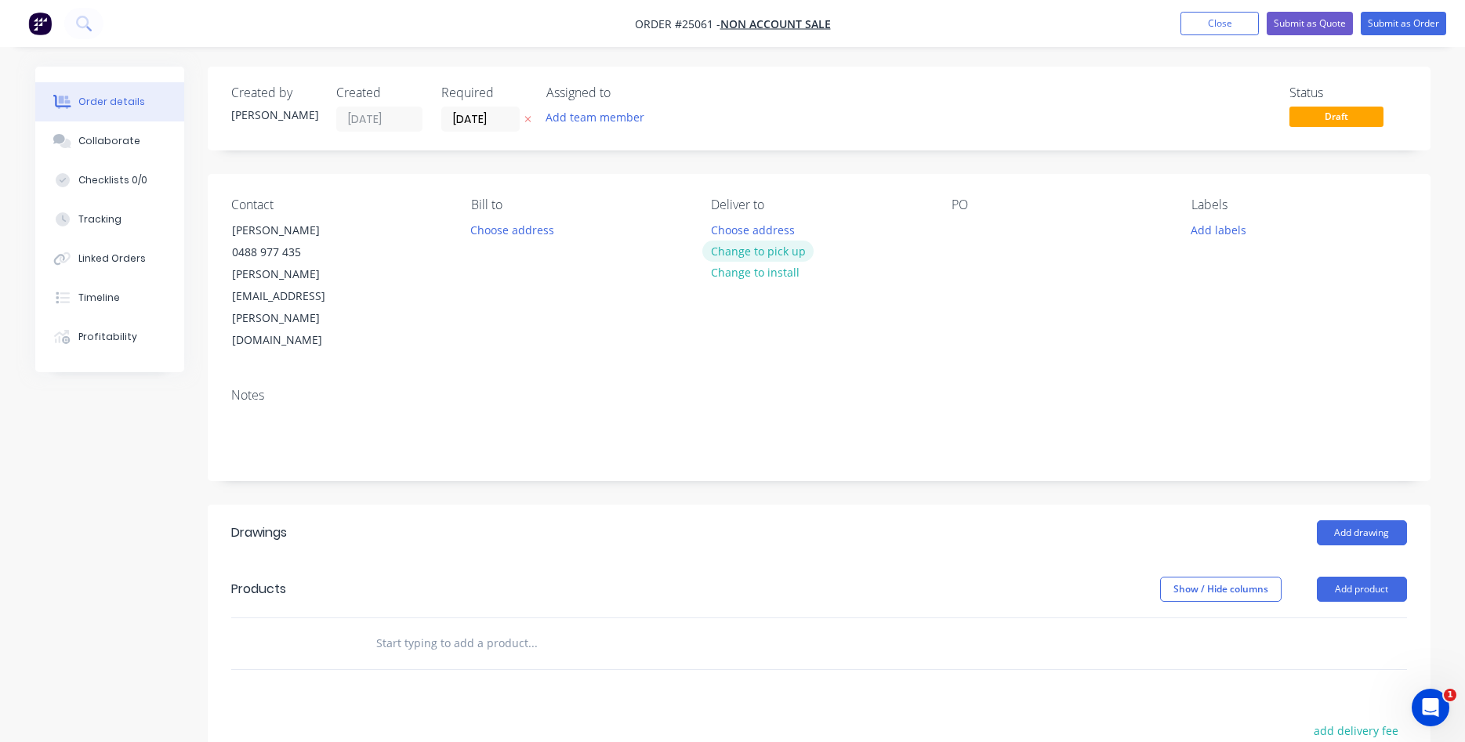
click at [756, 247] on button "Change to pick up" at bounding box center [757, 251] width 111 height 21
click at [967, 230] on div at bounding box center [963, 230] width 25 height 23
click at [959, 234] on div at bounding box center [963, 230] width 25 height 23
click at [1352, 577] on button "Add product" at bounding box center [1361, 589] width 90 height 25
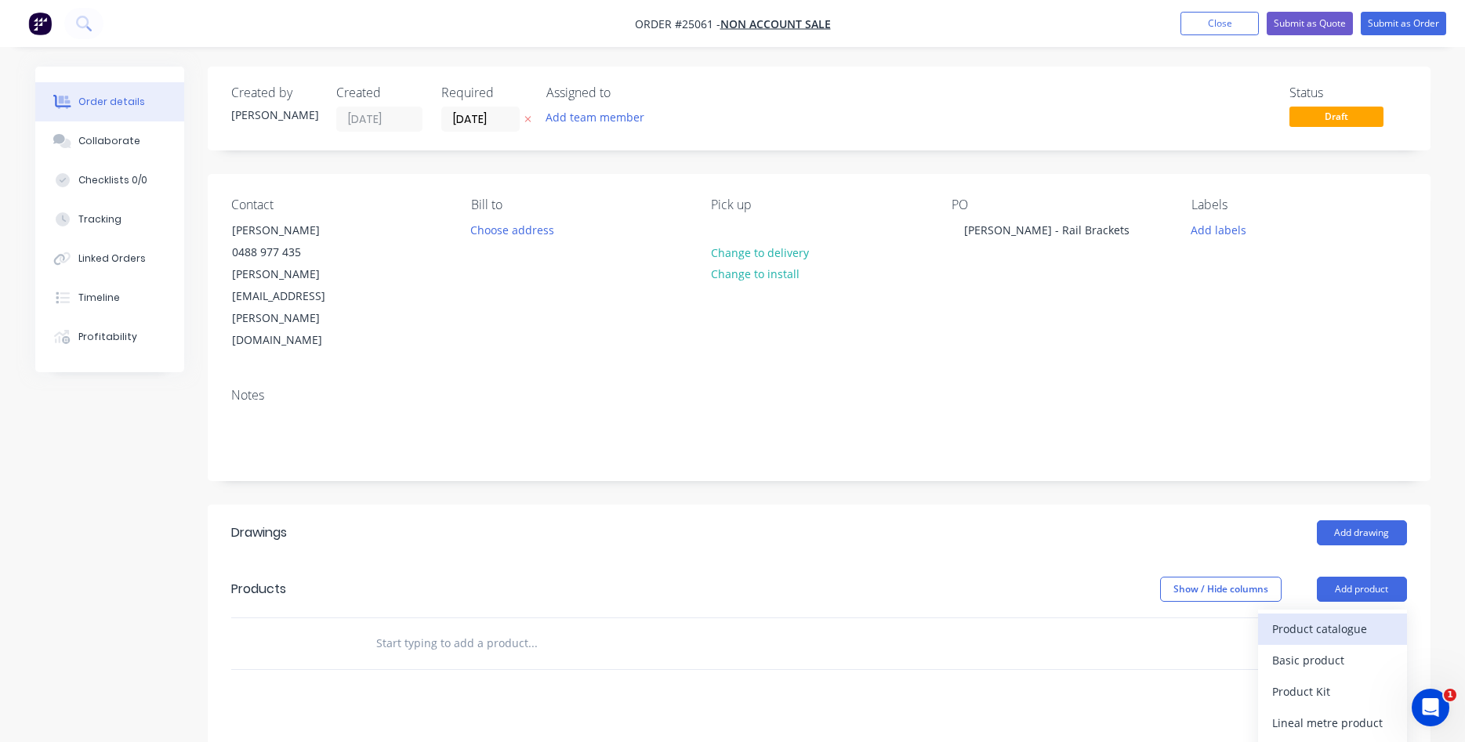
click at [1333, 617] on div "Product catalogue" at bounding box center [1332, 628] width 121 height 23
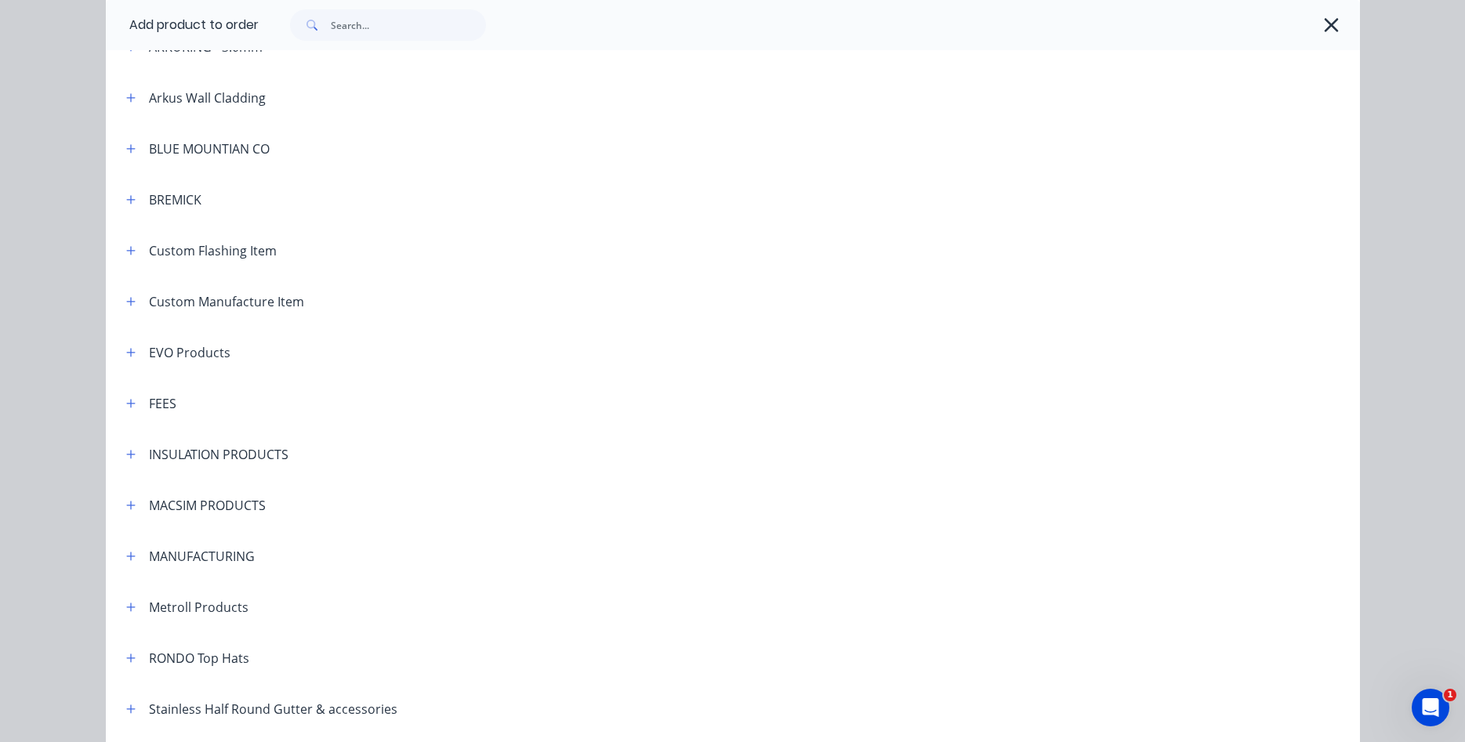
scroll to position [715, 0]
click at [135, 301] on icon "button" at bounding box center [130, 297] width 9 height 11
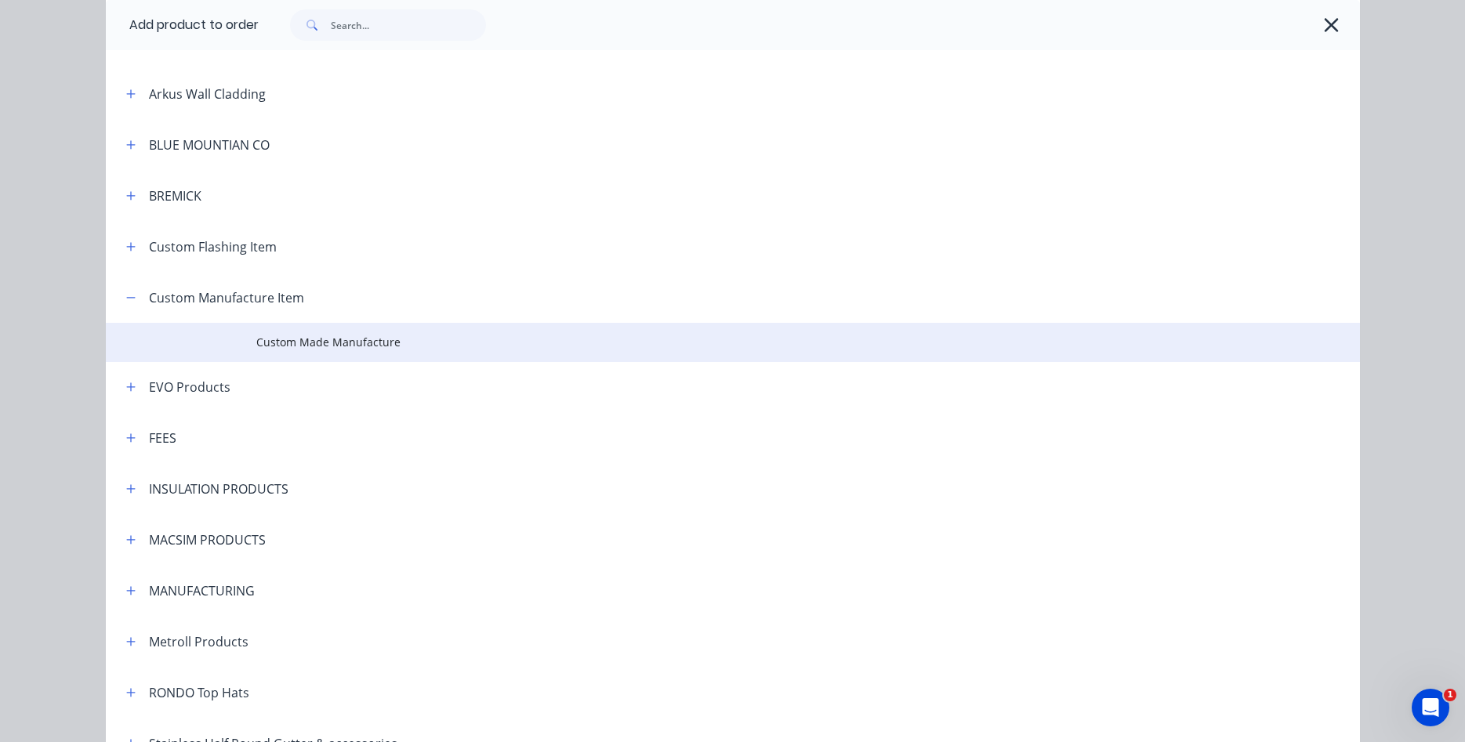
click at [284, 335] on span "Custom Made Manufacture" at bounding box center [697, 342] width 882 height 16
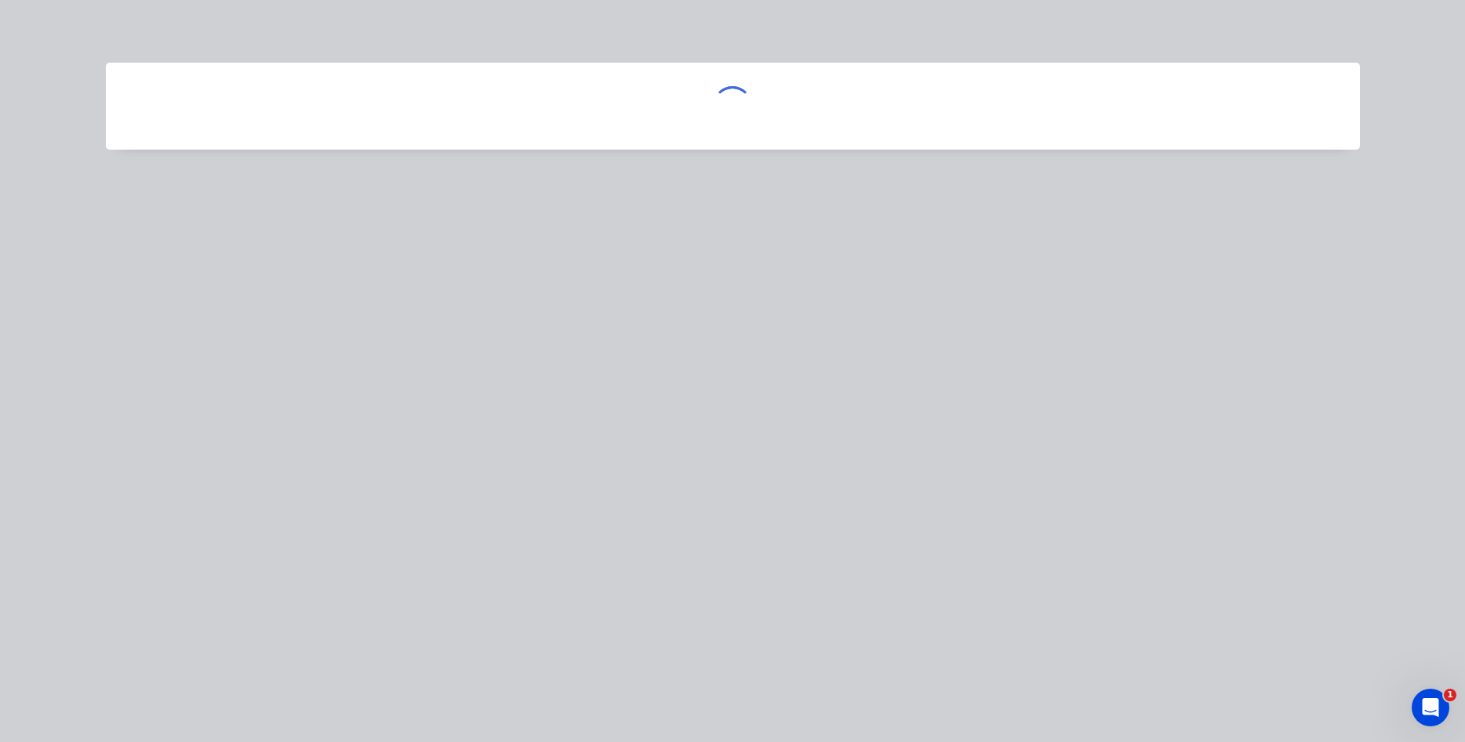
scroll to position [0, 0]
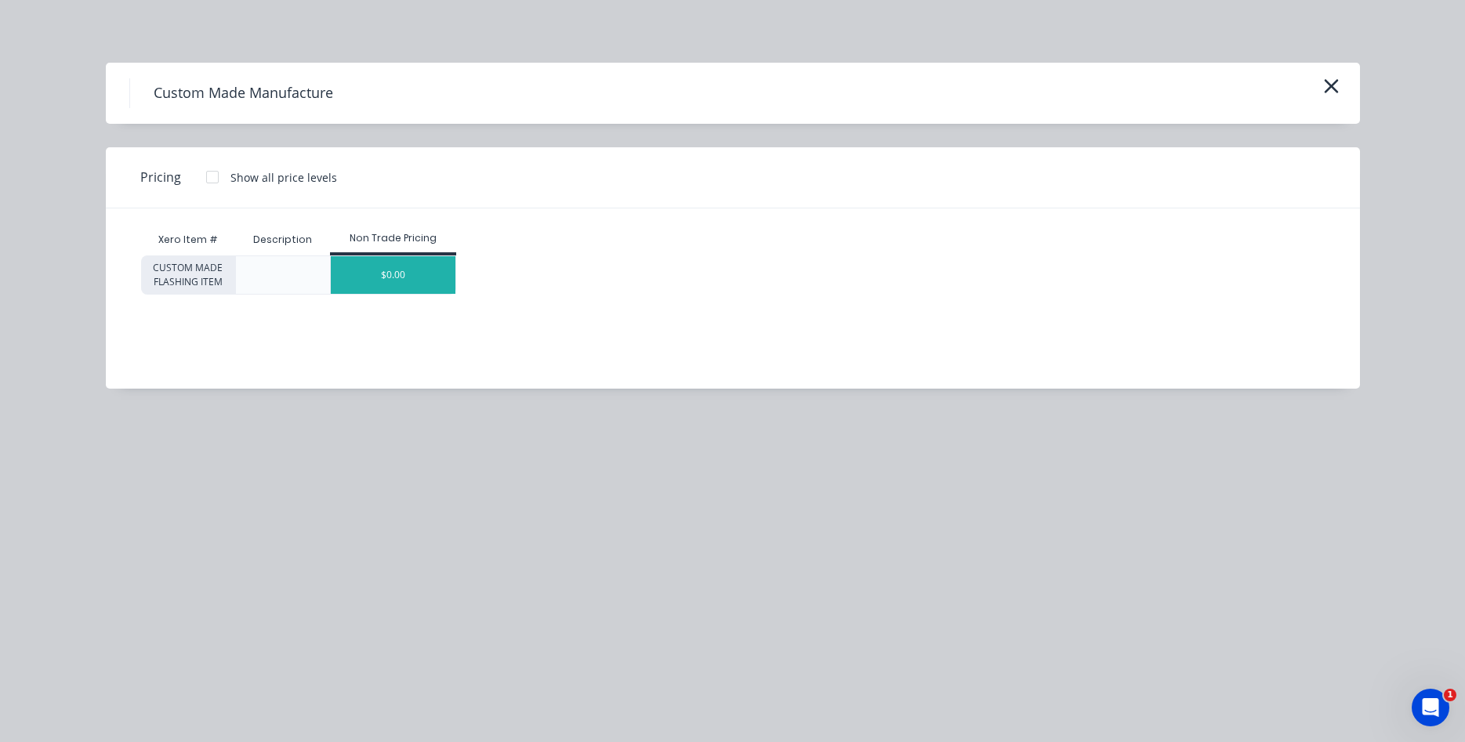
click at [404, 278] on div "$0.00" at bounding box center [393, 275] width 125 height 38
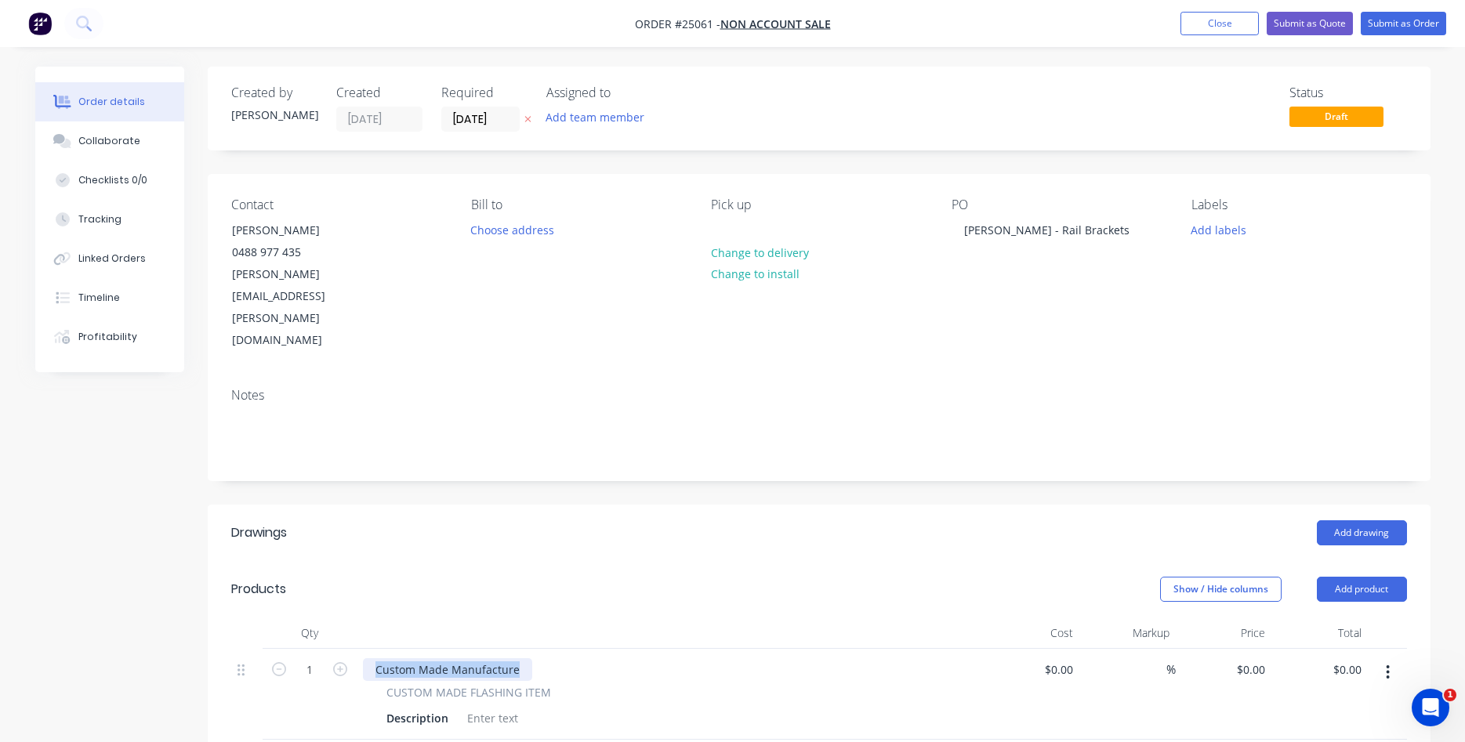
drag, startPoint x: 516, startPoint y: 607, endPoint x: 339, endPoint y: 615, distance: 176.5
click at [363, 658] on div "Custom Made Manufacture" at bounding box center [447, 669] width 169 height 23
drag, startPoint x: 447, startPoint y: 652, endPoint x: 374, endPoint y: 643, distance: 73.5
click at [380, 707] on div "Description" at bounding box center [417, 718] width 74 height 23
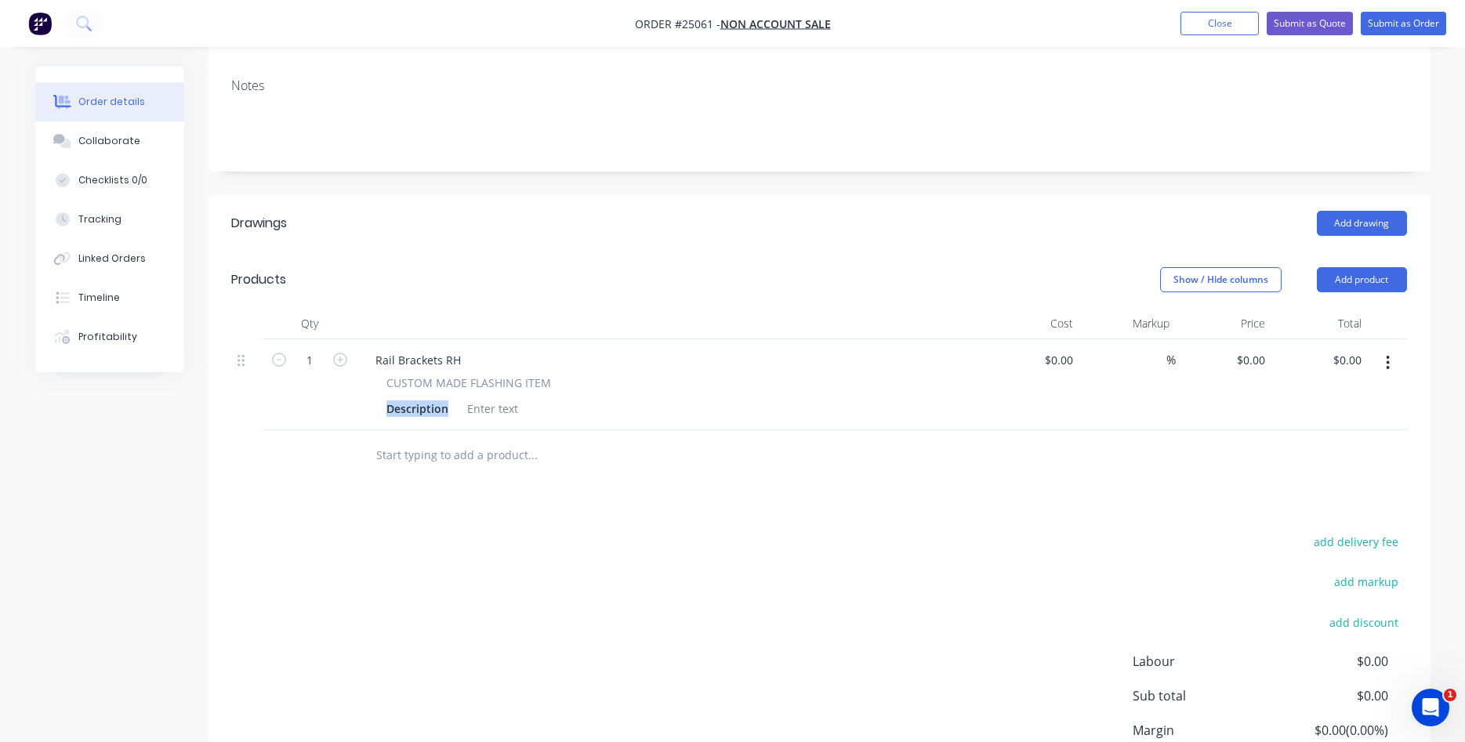
scroll to position [382, 0]
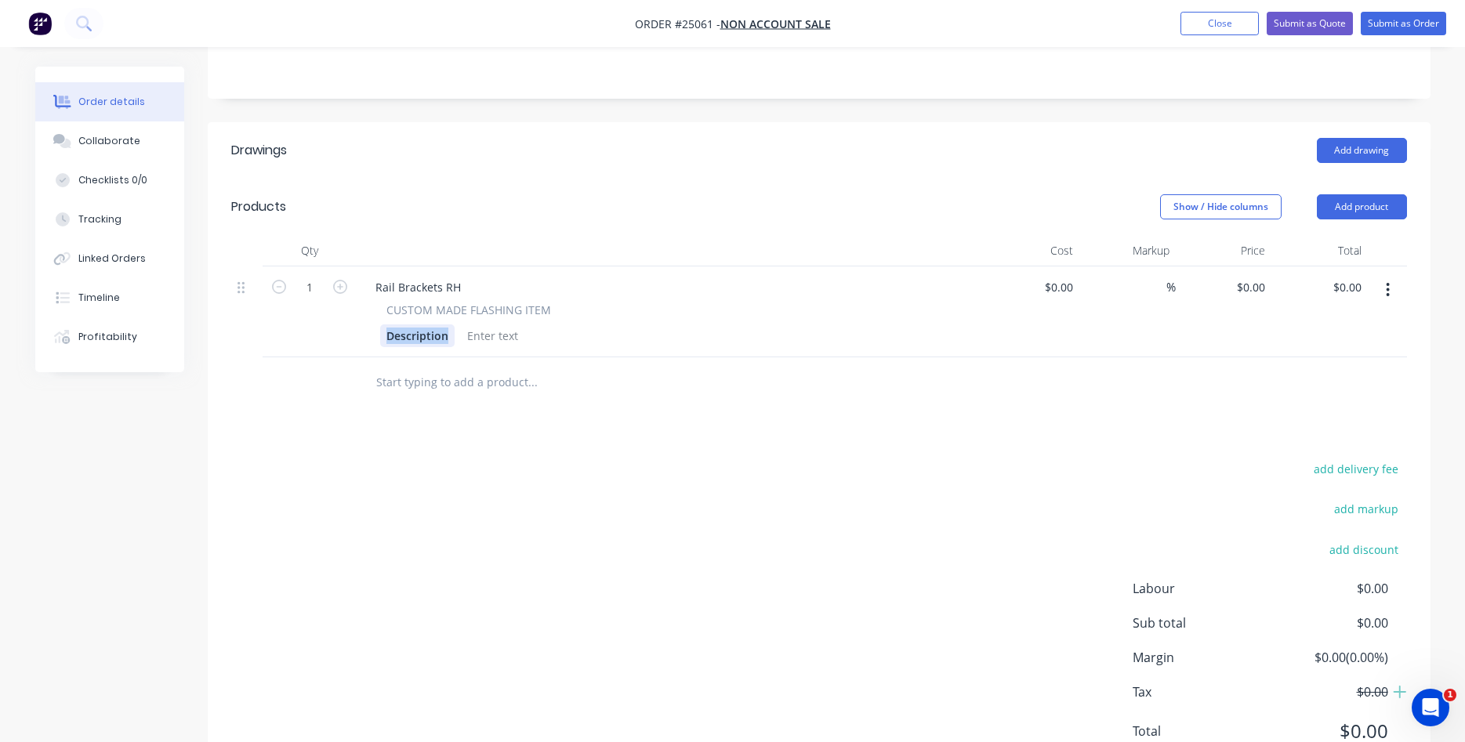
click at [447, 324] on div "Description" at bounding box center [417, 335] width 74 height 23
drag, startPoint x: 451, startPoint y: 272, endPoint x: 337, endPoint y: 260, distance: 114.2
click at [380, 324] on div "Description" at bounding box center [417, 335] width 74 height 23
click at [1068, 276] on input at bounding box center [1070, 287] width 18 height 23
type input "$19.60"
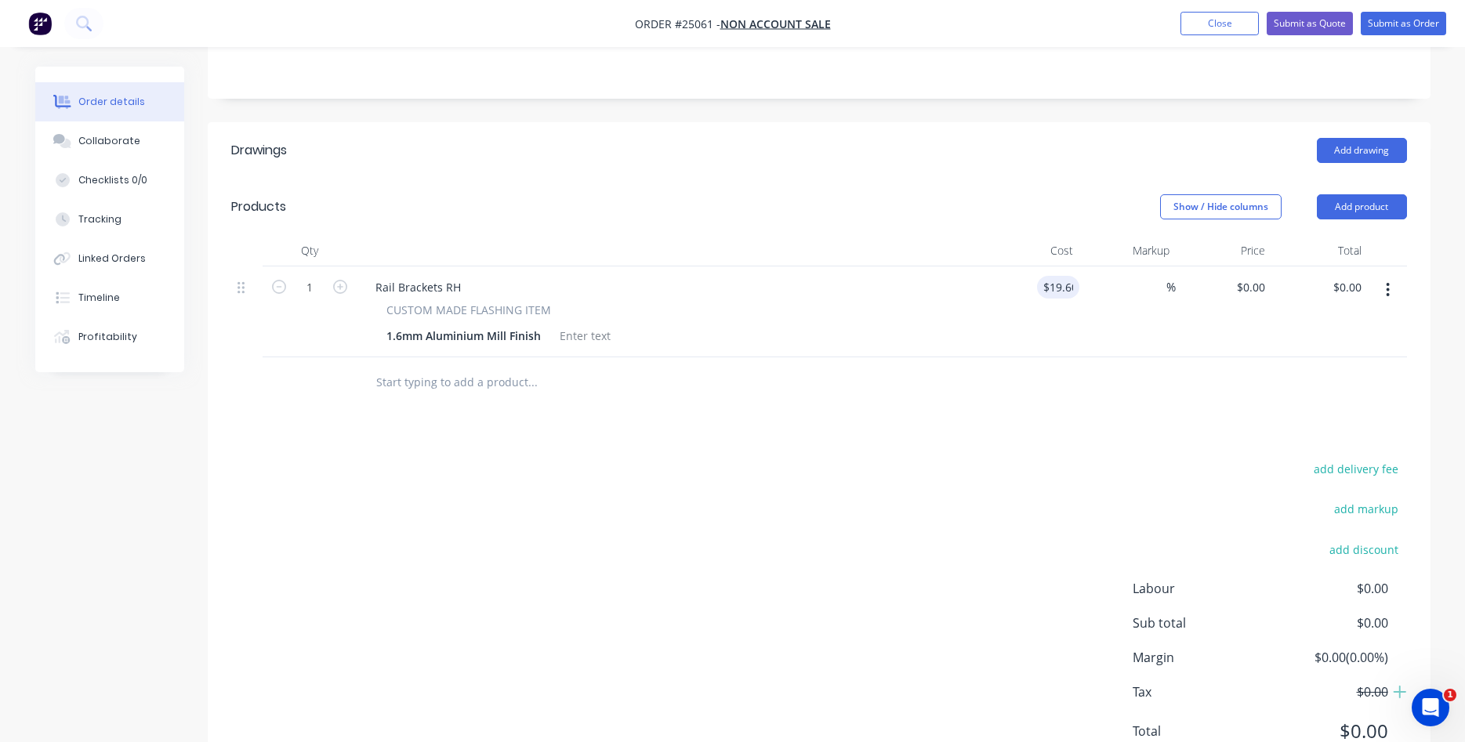
type input "$19.60"
click at [300, 276] on input "1" at bounding box center [309, 288] width 41 height 24
type input "40"
type input "$784.00"
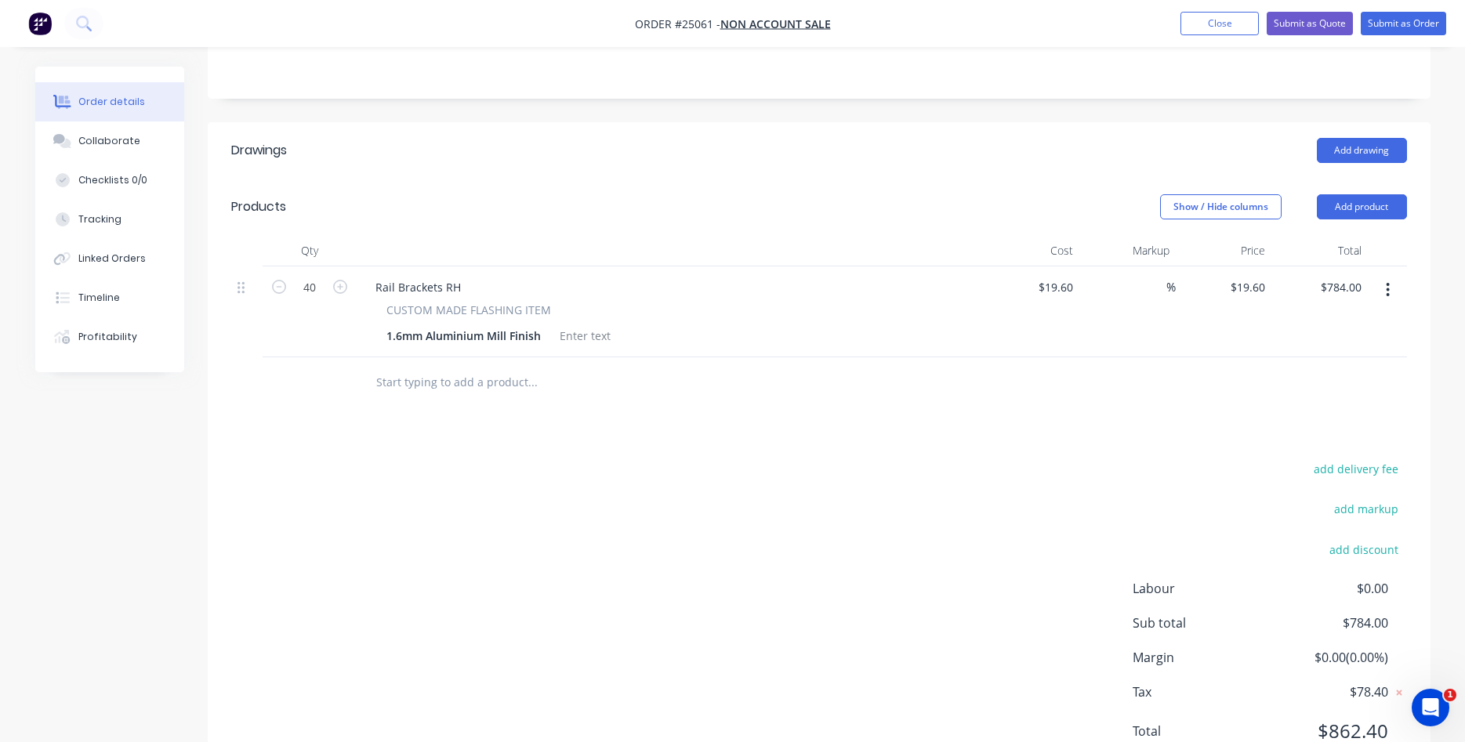
click at [1388, 281] on icon "button" at bounding box center [1387, 289] width 4 height 17
click at [1341, 351] on div "Duplicate" at bounding box center [1332, 362] width 121 height 23
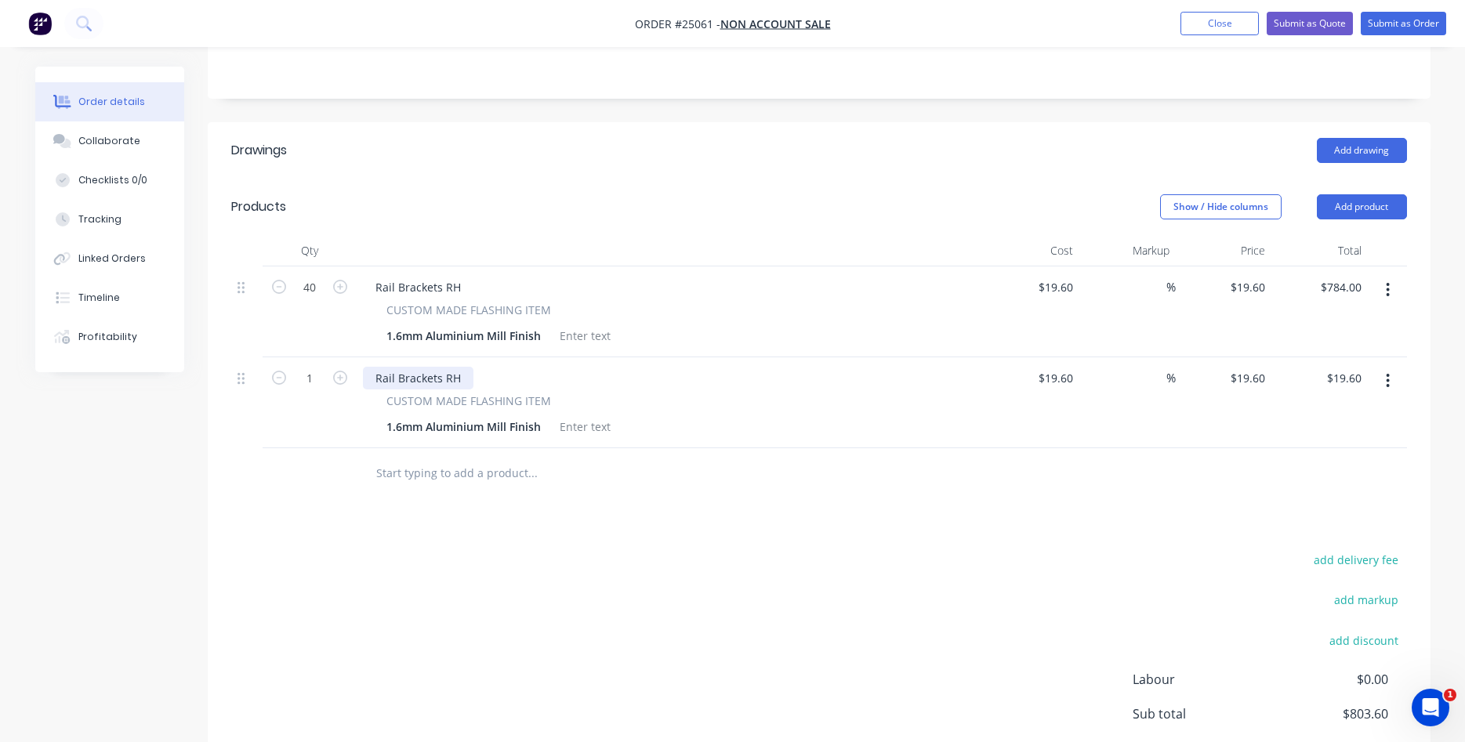
click at [447, 367] on div "Rail Brackets RH" at bounding box center [418, 378] width 110 height 23
click at [598, 549] on div "add delivery fee add markup add discount Labour $0.00 Sub total $803.60 Margin …" at bounding box center [818, 700] width 1175 height 302
click at [96, 135] on div "Collaborate" at bounding box center [109, 141] width 62 height 14
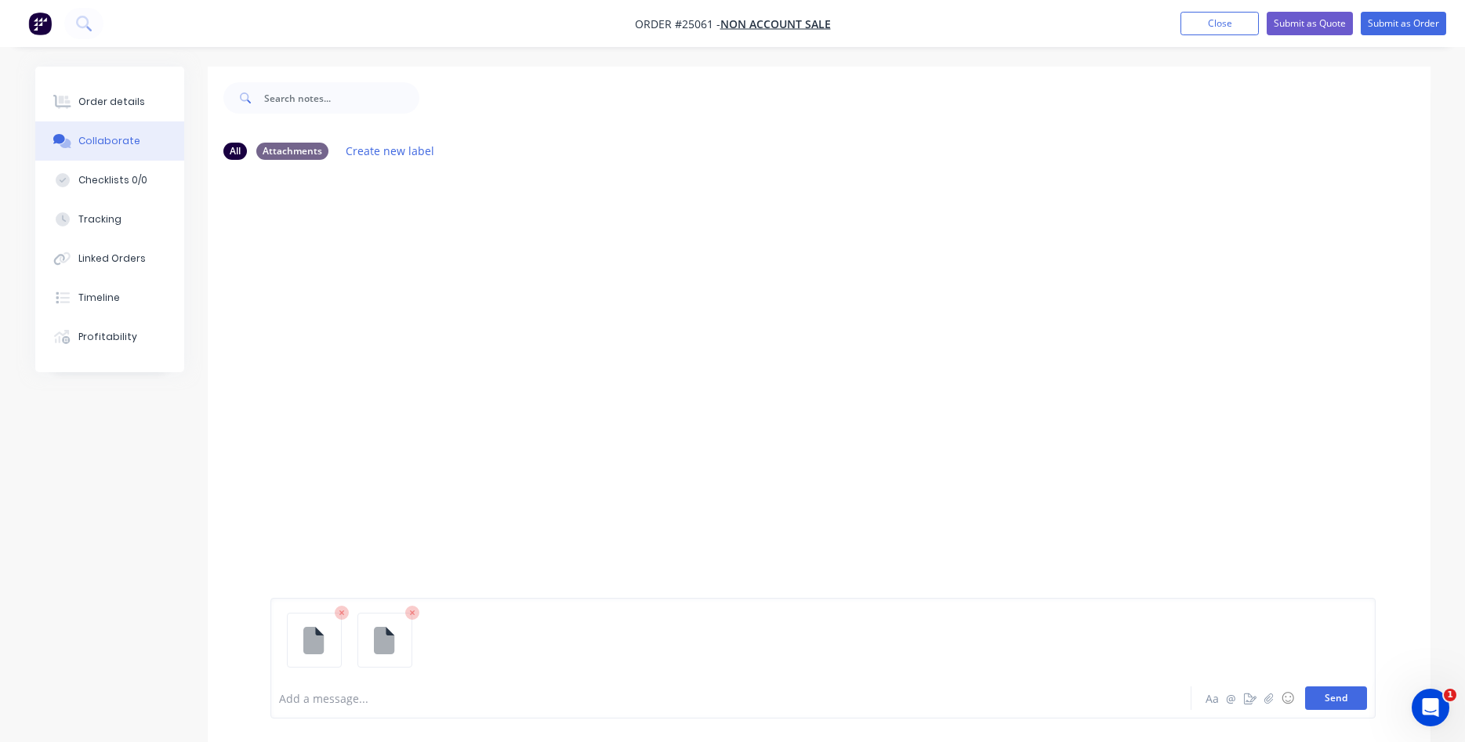
click at [1339, 702] on button "Send" at bounding box center [1336, 698] width 62 height 24
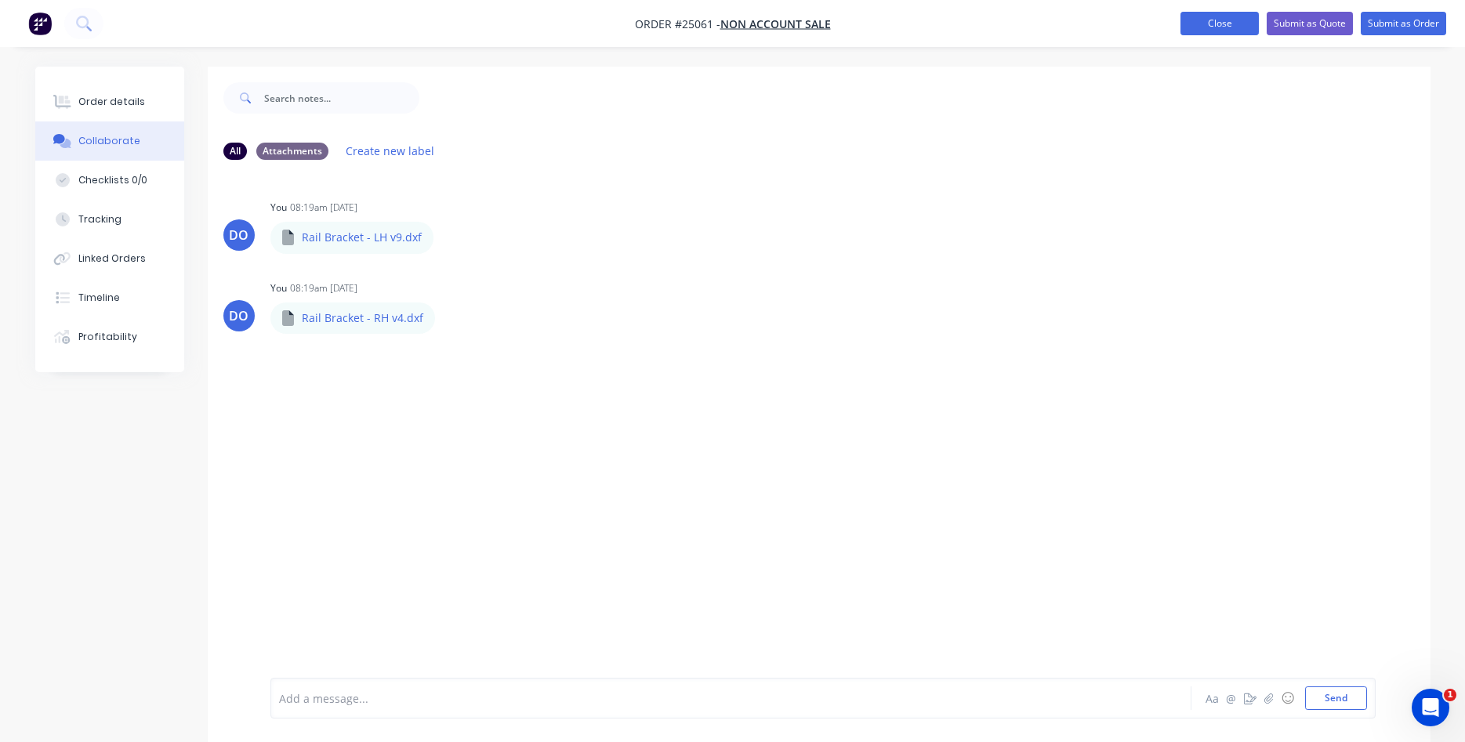
click at [1228, 28] on button "Close" at bounding box center [1219, 24] width 78 height 24
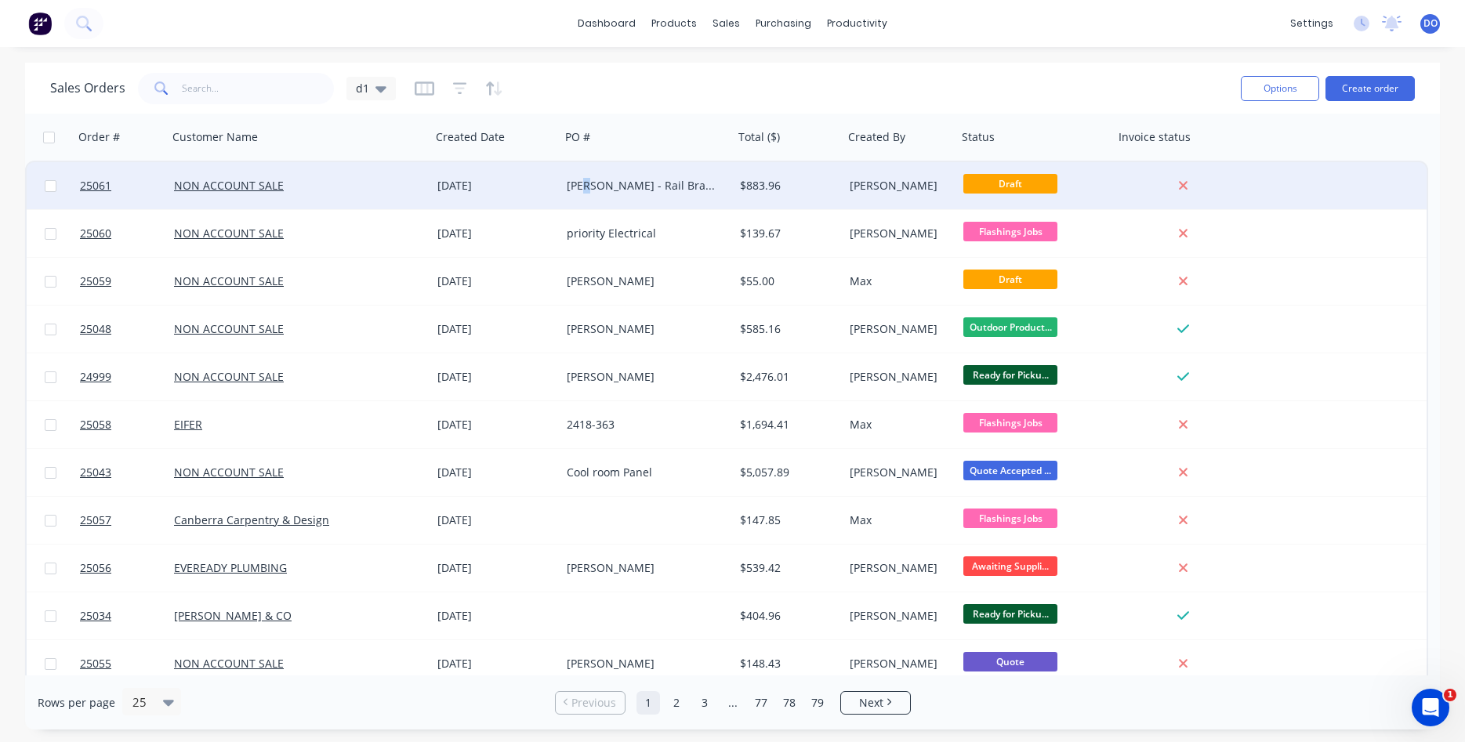
click at [585, 190] on div "Steve Rankine - Rail Brackets" at bounding box center [643, 186] width 153 height 16
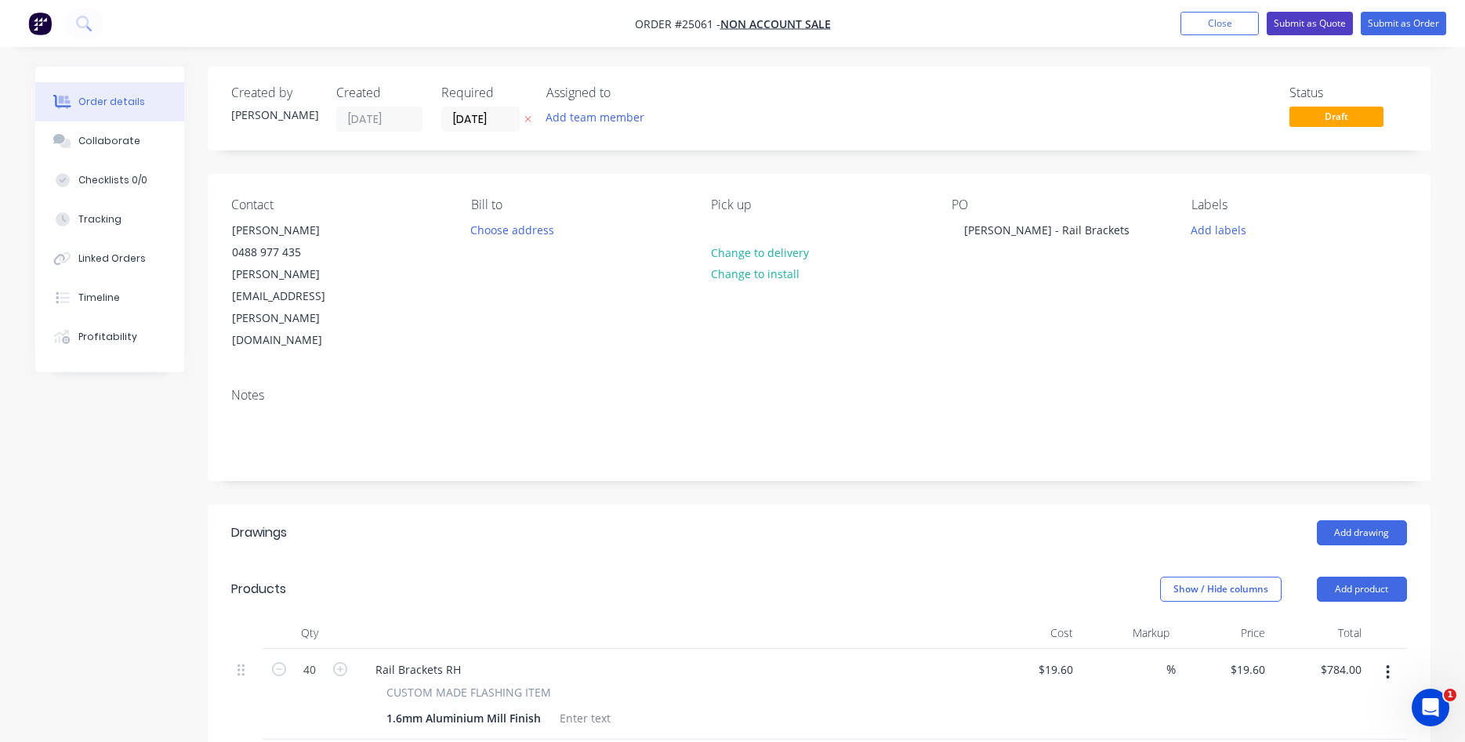
click at [1316, 26] on button "Submit as Quote" at bounding box center [1309, 24] width 86 height 24
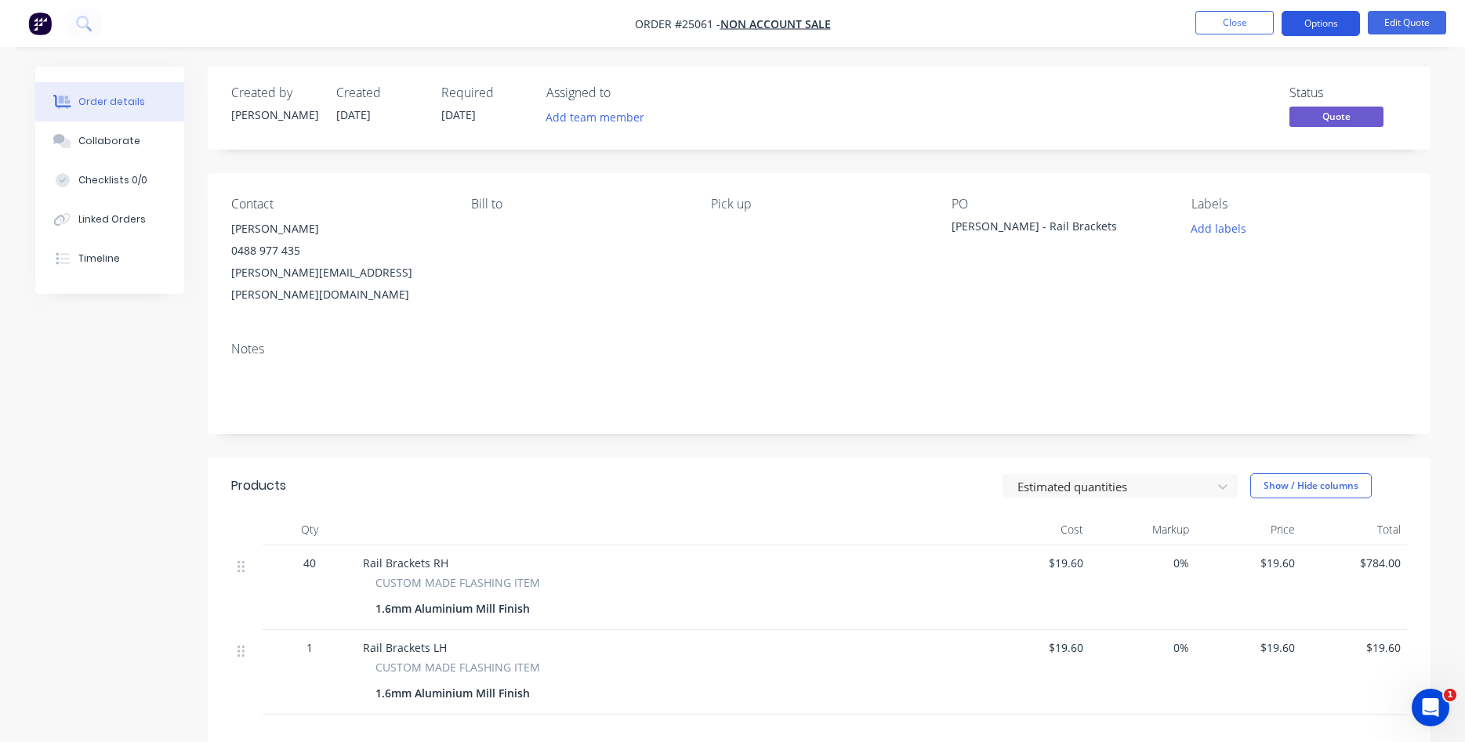
click at [1331, 27] on button "Options" at bounding box center [1320, 23] width 78 height 25
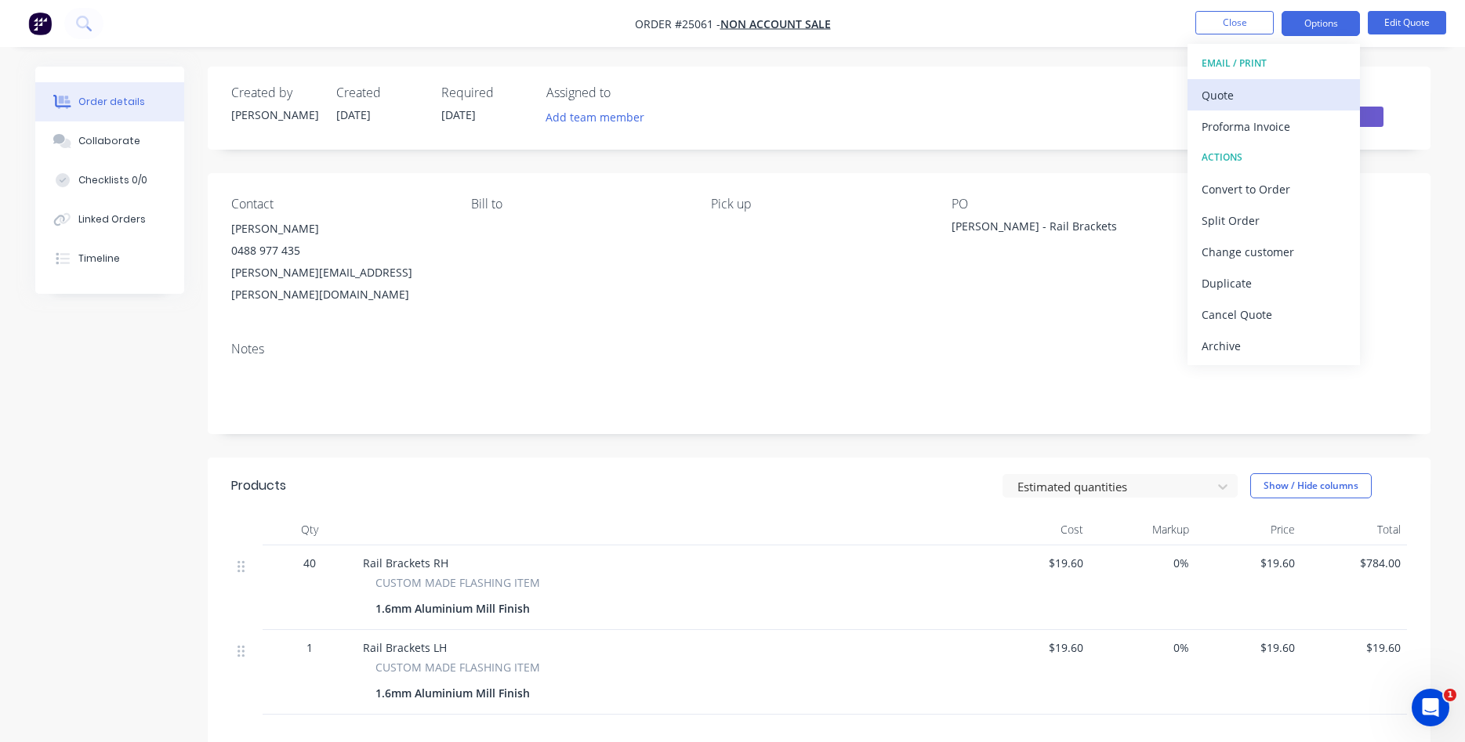
click at [1213, 96] on div "Quote" at bounding box center [1273, 95] width 144 height 23
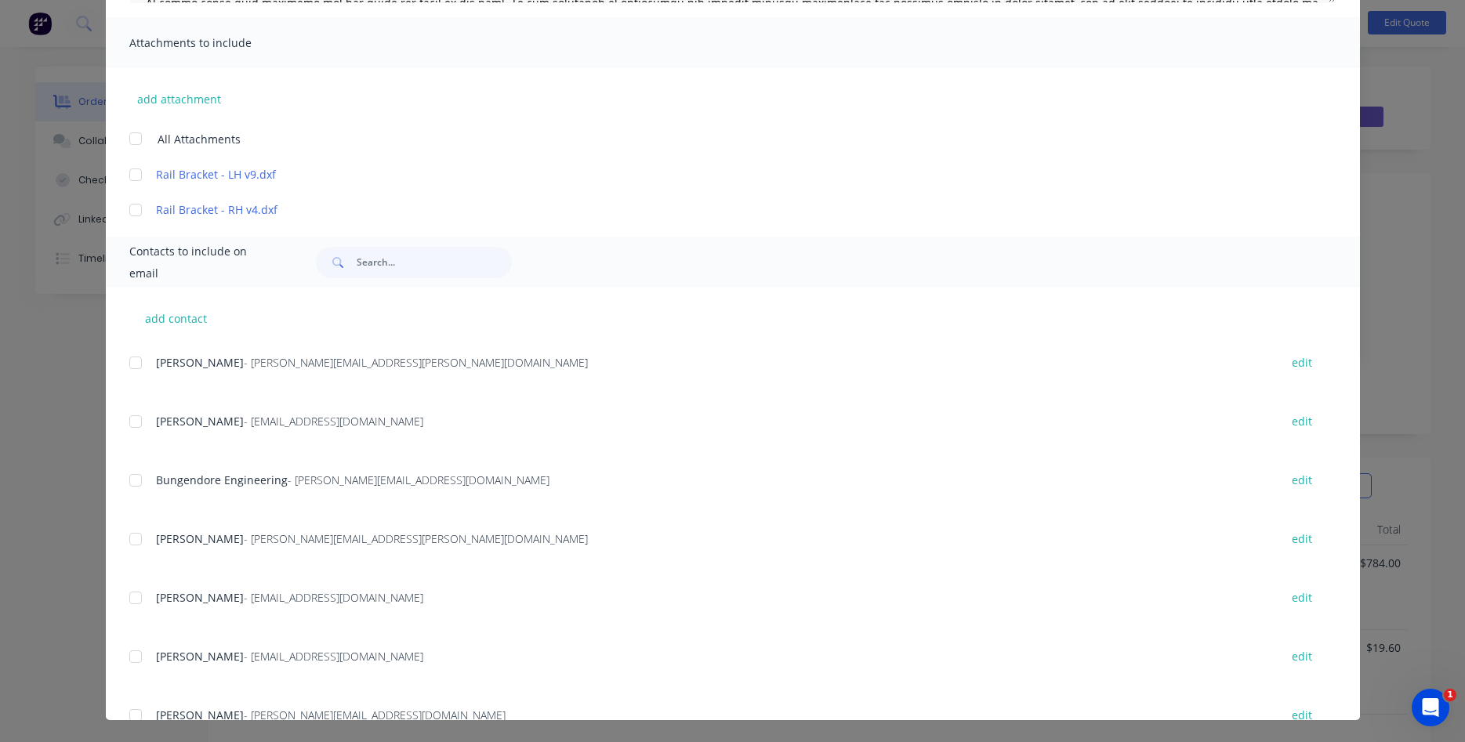
scroll to position [3305, 0]
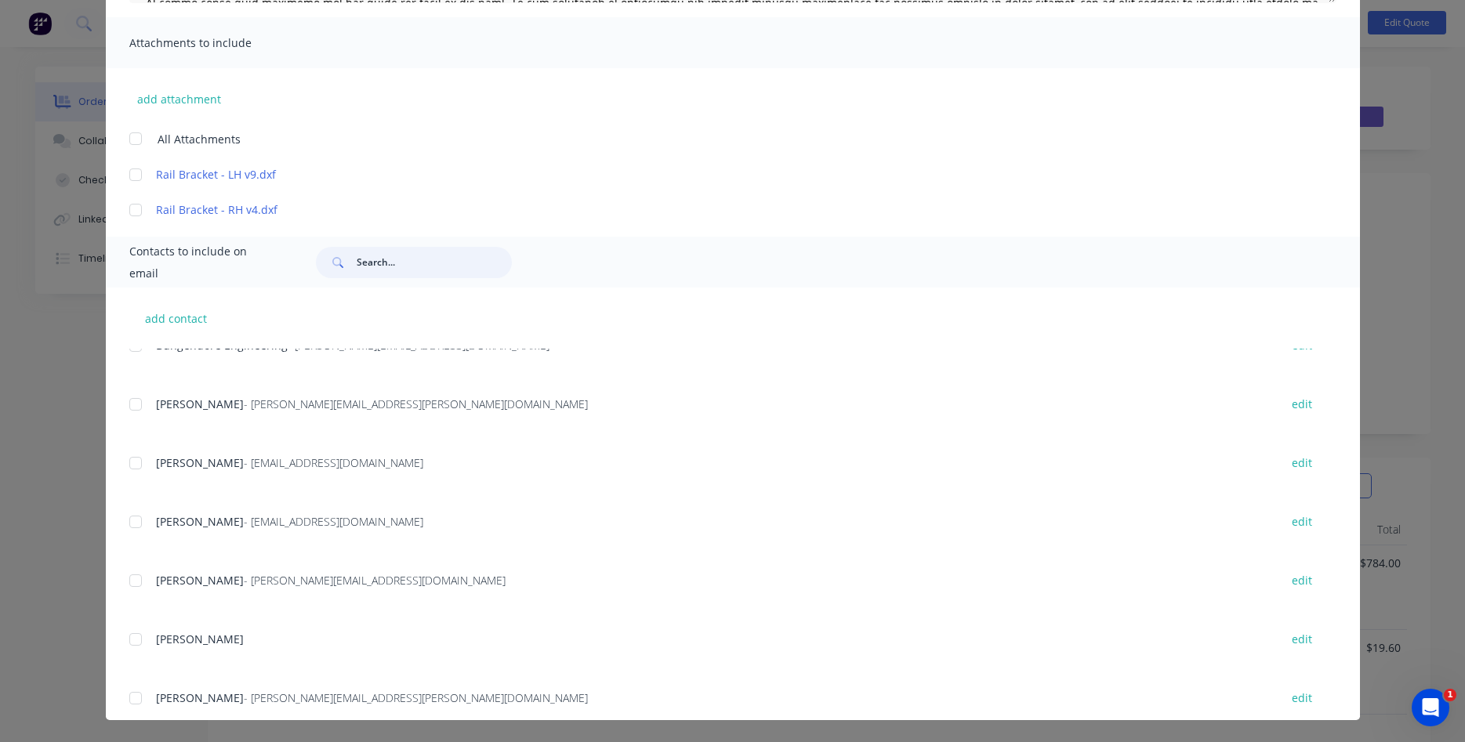
click at [397, 269] on input "text" at bounding box center [434, 262] width 155 height 31
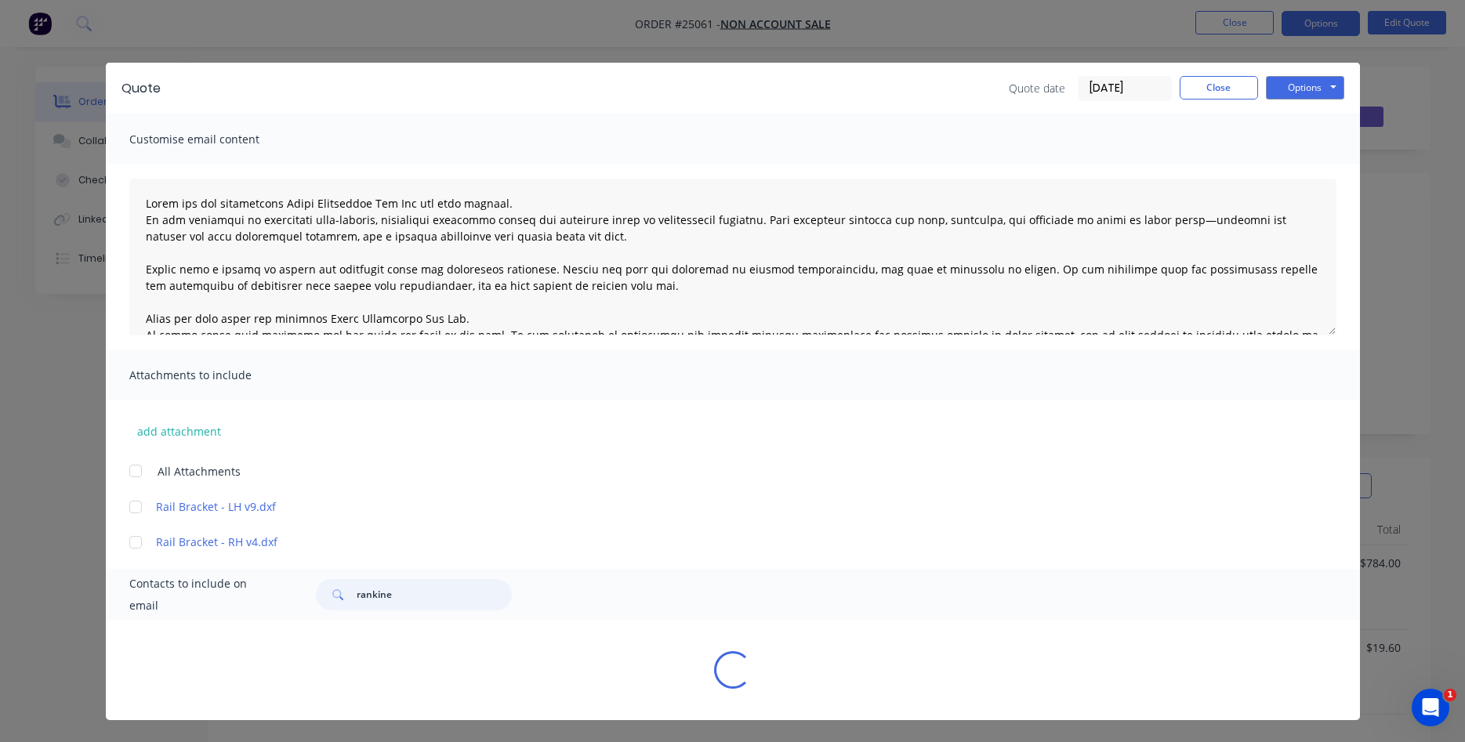
scroll to position [0, 0]
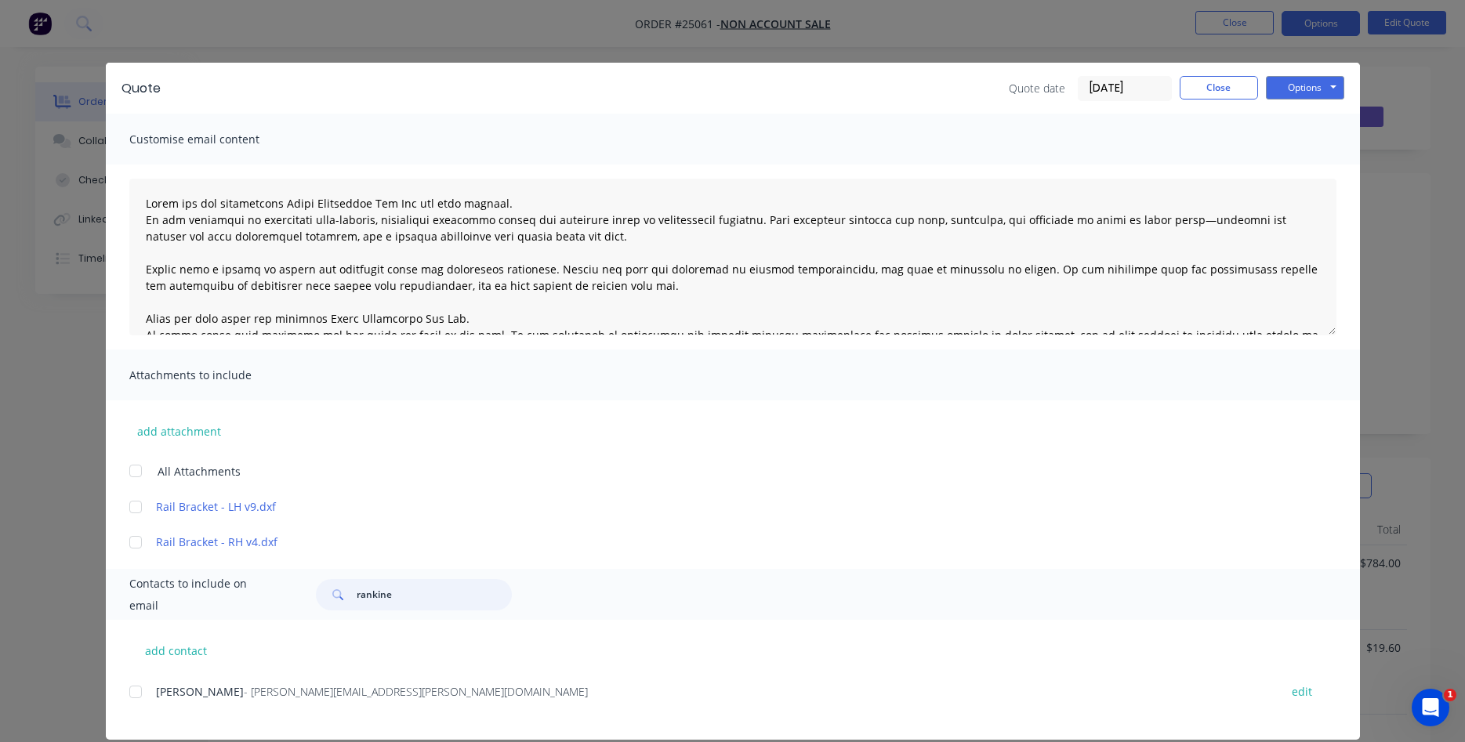
click at [134, 691] on div at bounding box center [135, 691] width 31 height 31
type input "rankine"
click at [1288, 92] on button "Options" at bounding box center [1305, 88] width 78 height 24
click at [1305, 161] on button "Email" at bounding box center [1316, 167] width 100 height 26
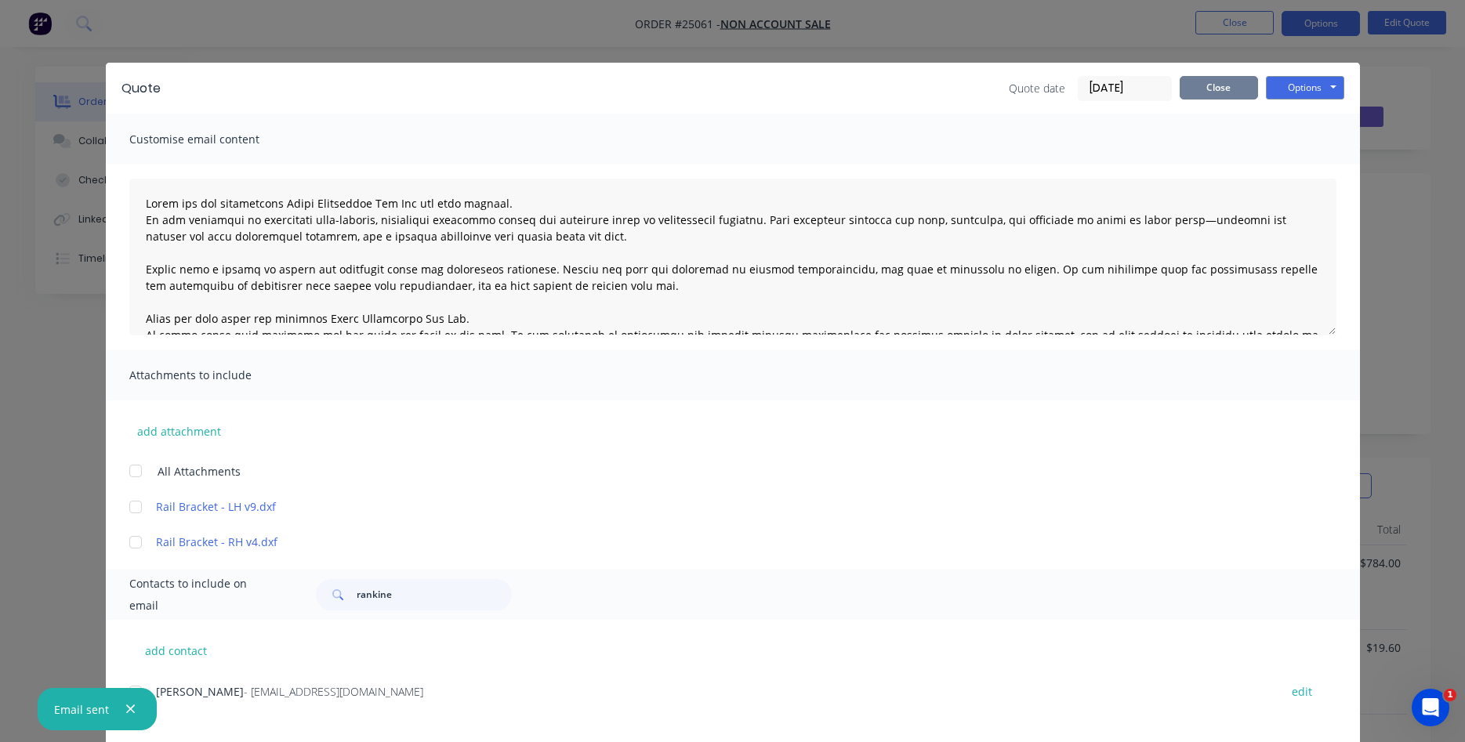
click at [1225, 88] on button "Close" at bounding box center [1218, 88] width 78 height 24
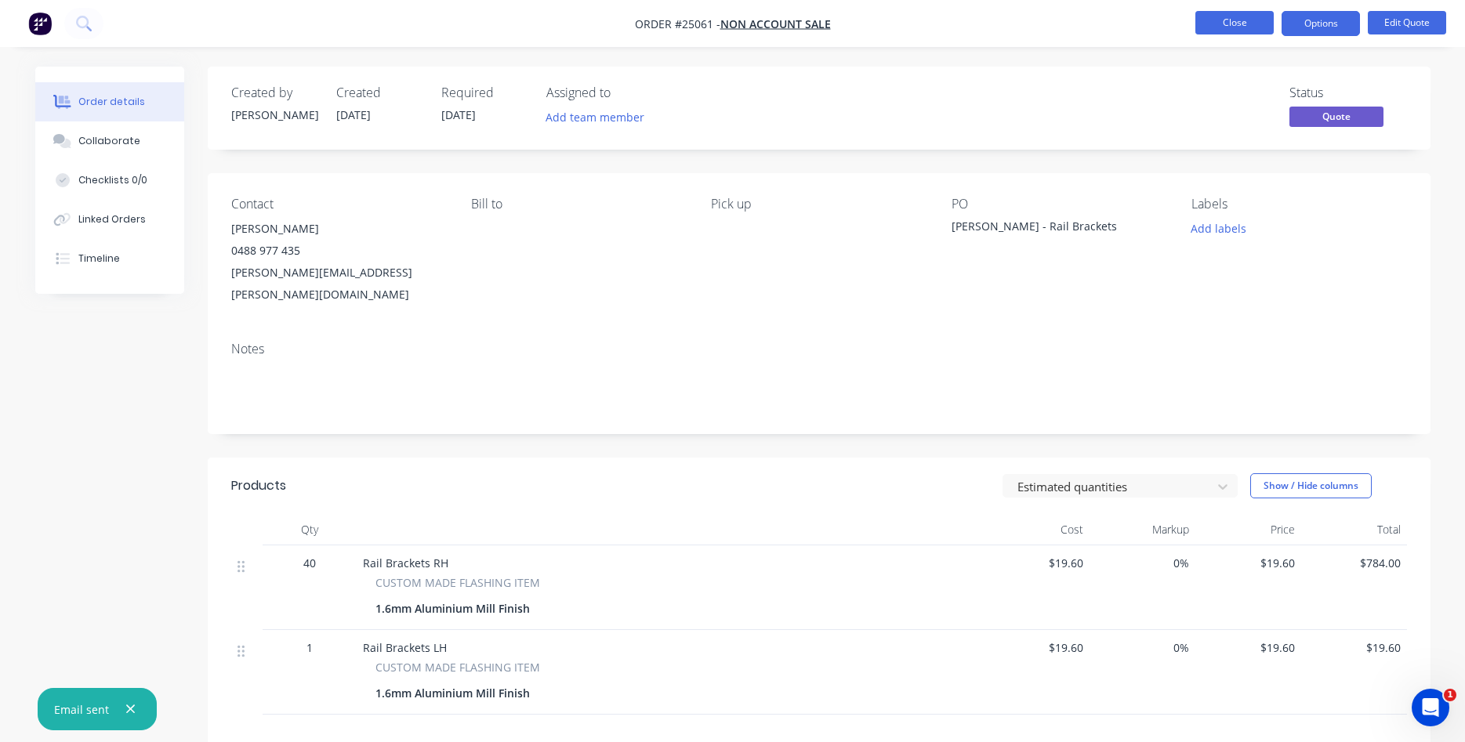
click at [1231, 17] on button "Close" at bounding box center [1234, 23] width 78 height 24
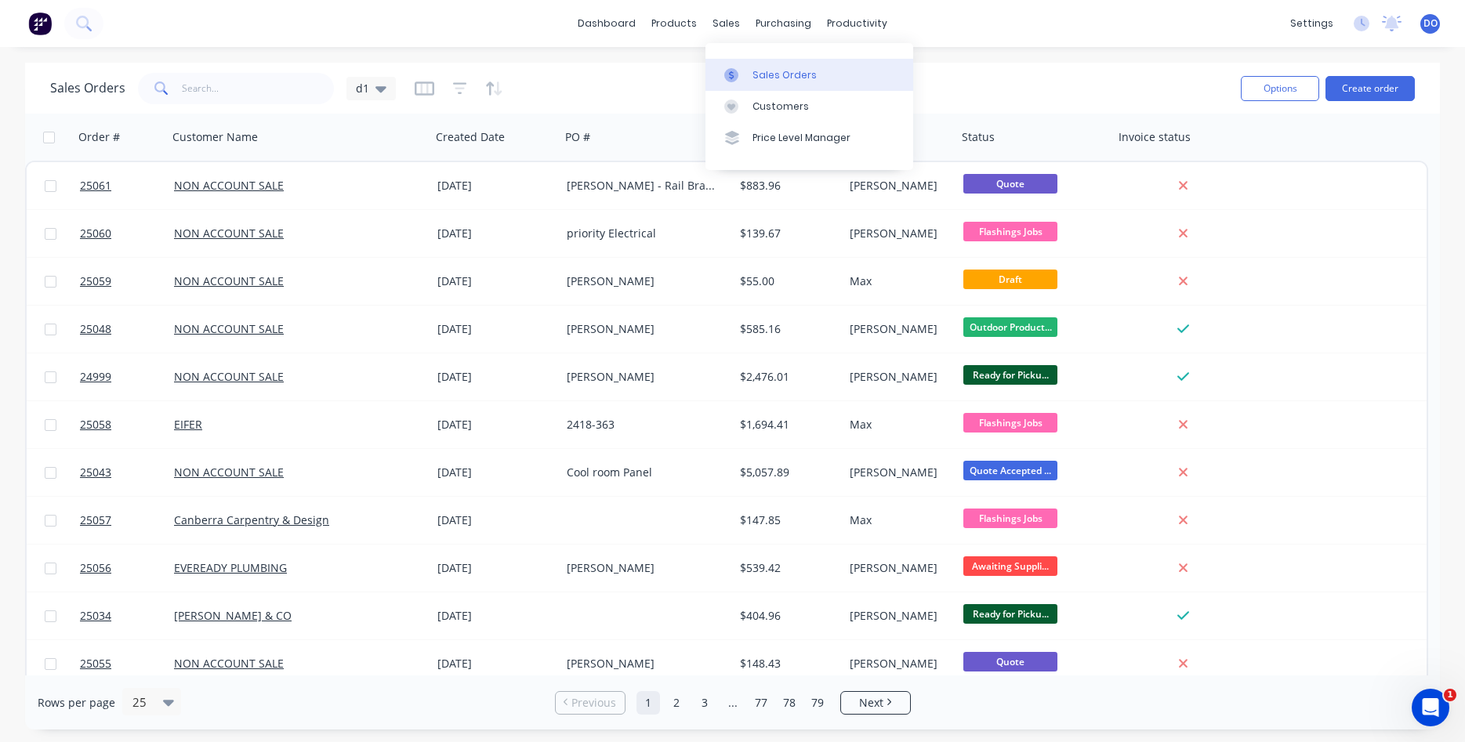
click at [750, 72] on link "Sales Orders" at bounding box center [809, 74] width 208 height 31
click at [238, 97] on input "text" at bounding box center [258, 88] width 153 height 31
click at [1371, 86] on button "Create order" at bounding box center [1369, 88] width 89 height 25
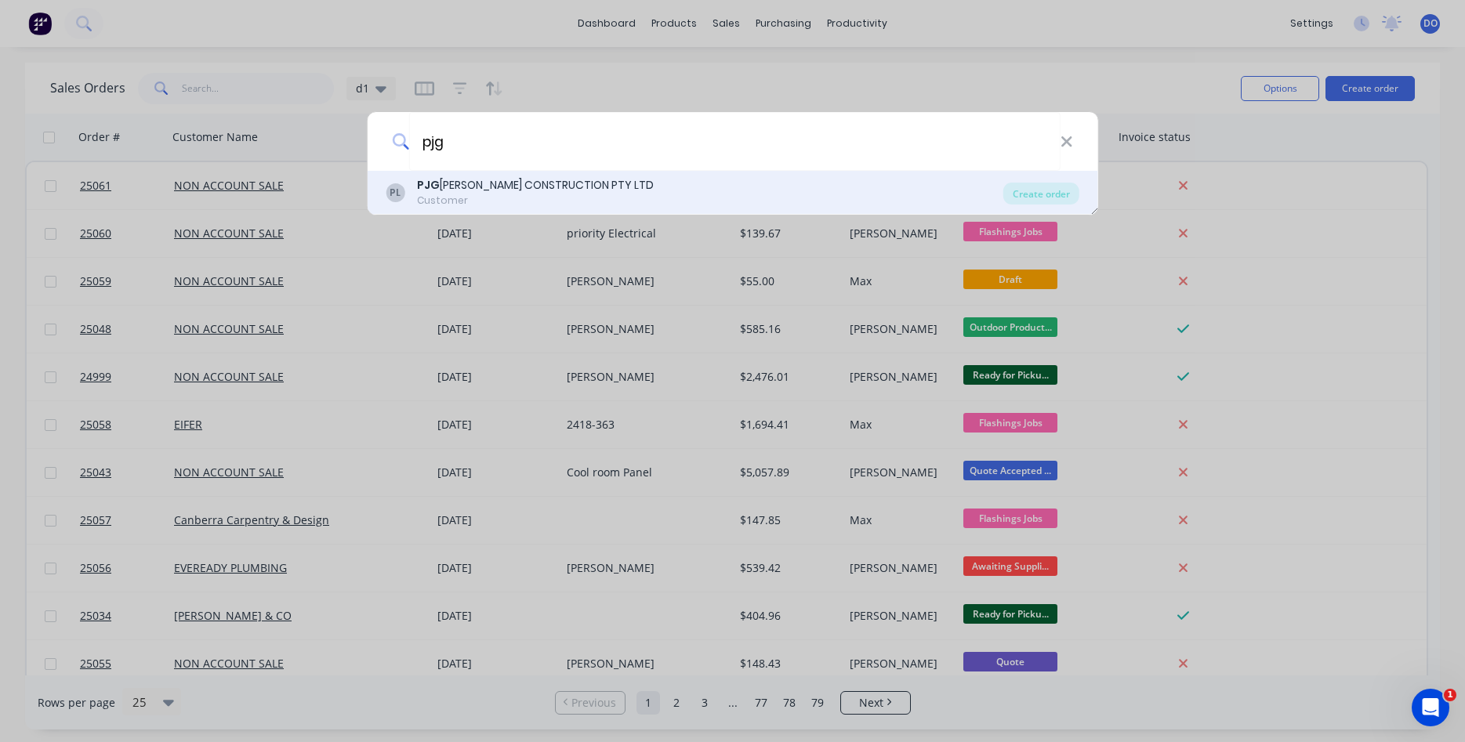
type input "pjg"
click at [534, 207] on div "Customer" at bounding box center [535, 201] width 237 height 14
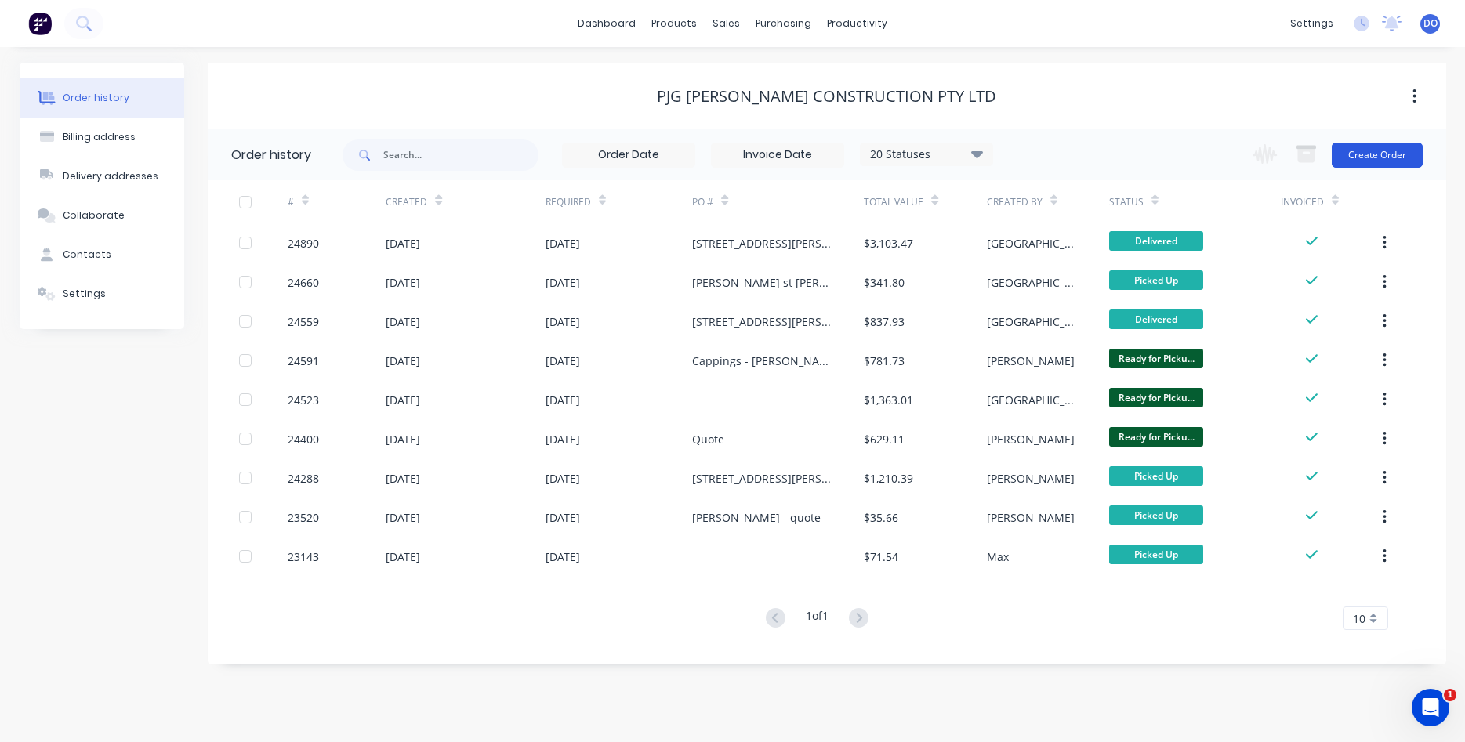
click at [1367, 155] on button "Create Order" at bounding box center [1376, 155] width 91 height 25
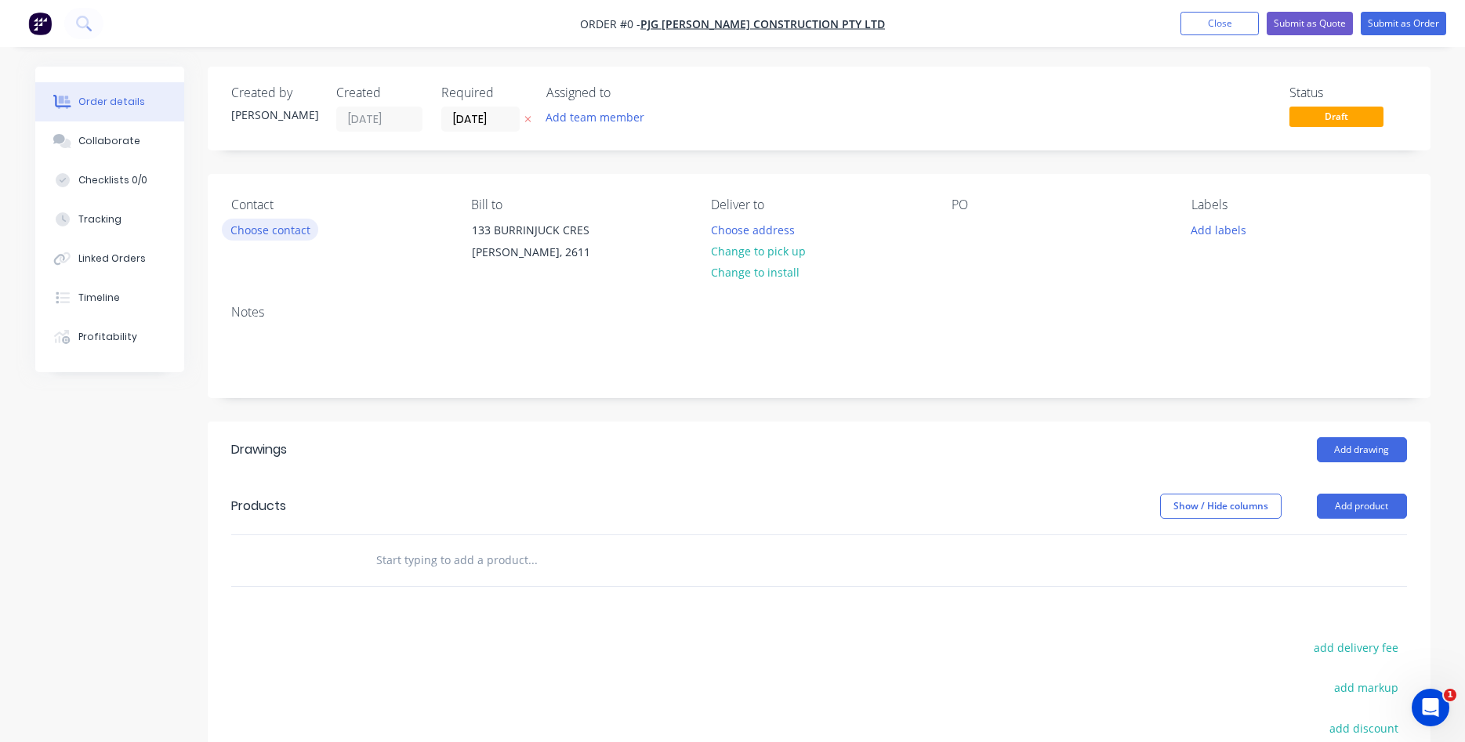
click at [277, 230] on button "Choose contact" at bounding box center [270, 229] width 96 height 21
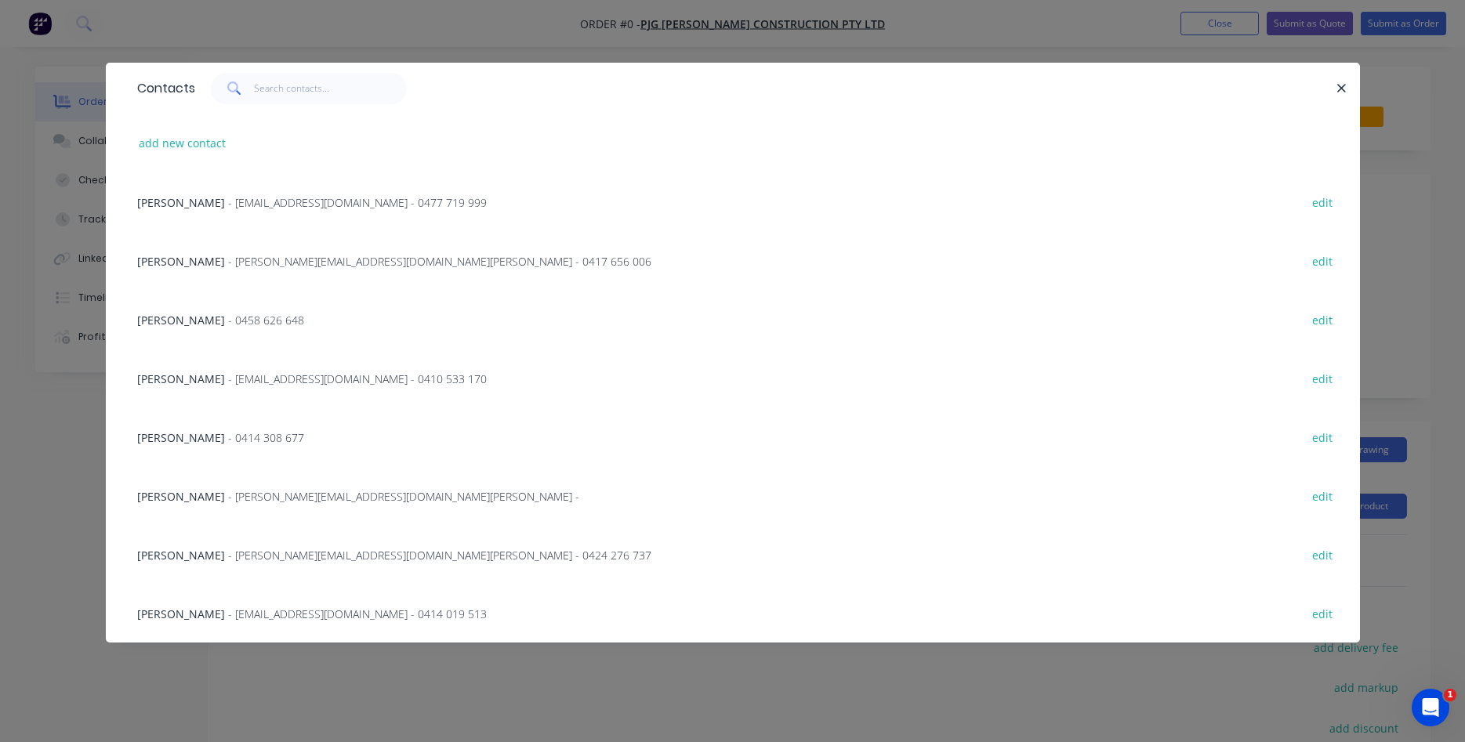
click at [235, 202] on span "- accounts@pjgfrawleyconstruction.com.au - 0477 719 999" at bounding box center [357, 202] width 259 height 15
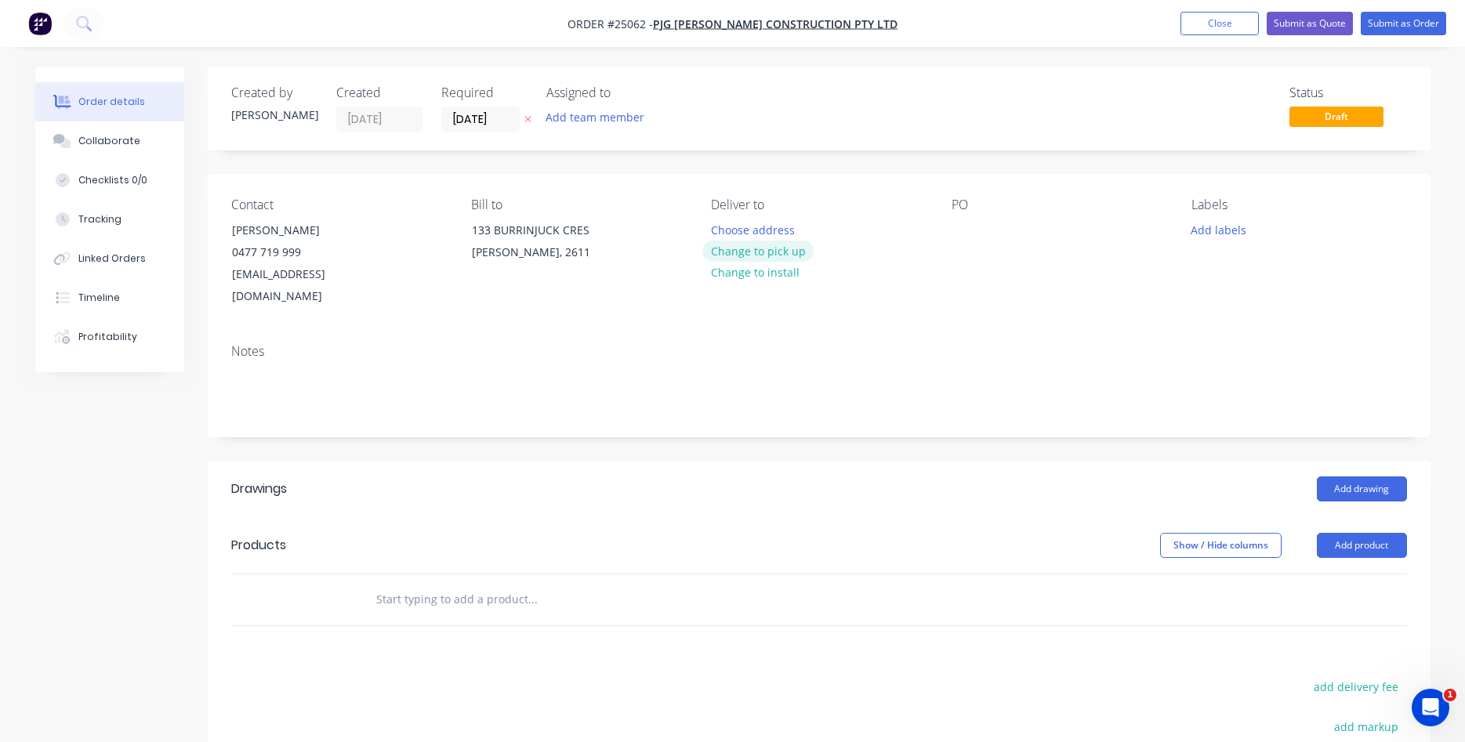
click at [788, 254] on button "Change to pick up" at bounding box center [757, 251] width 111 height 21
click at [962, 224] on div at bounding box center [963, 230] width 25 height 23
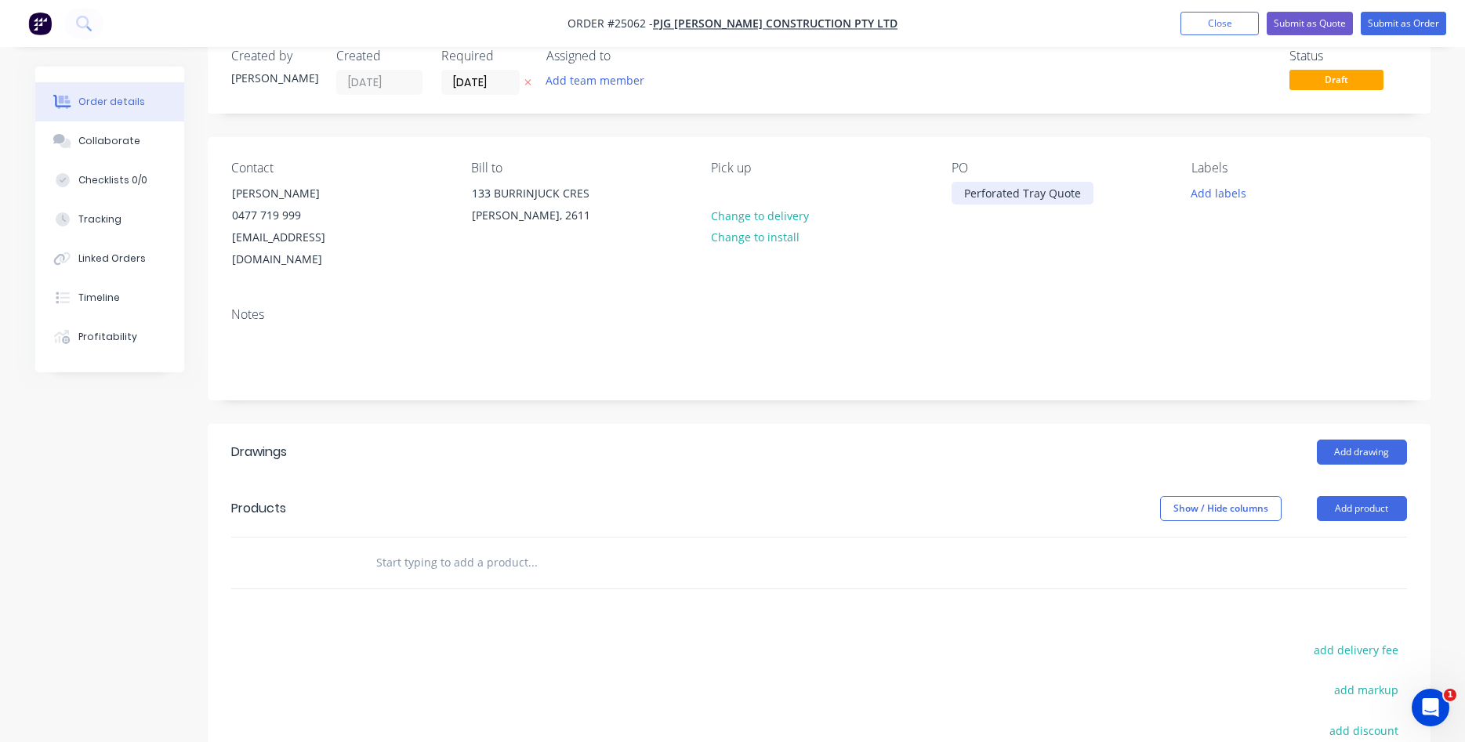
scroll to position [160, 0]
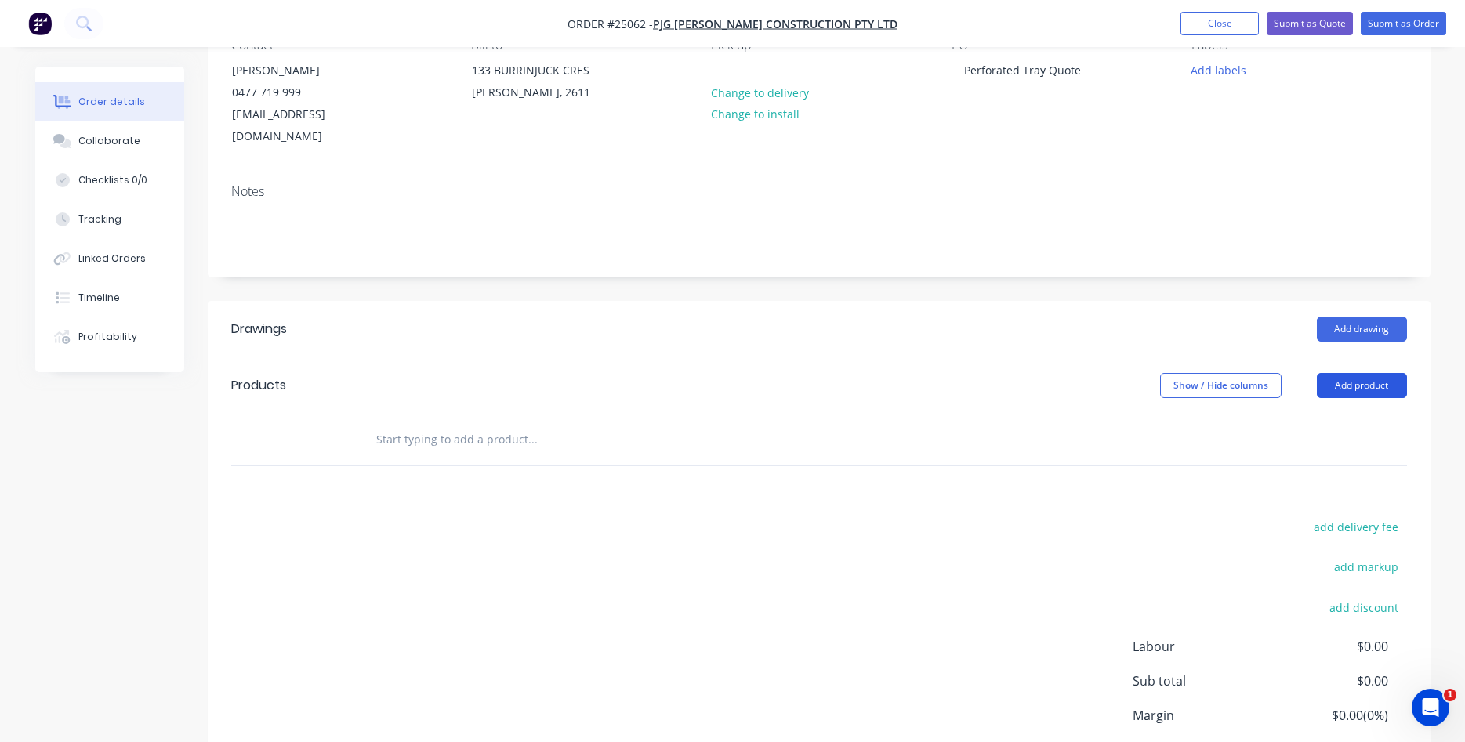
click at [1378, 373] on button "Add product" at bounding box center [1361, 385] width 90 height 25
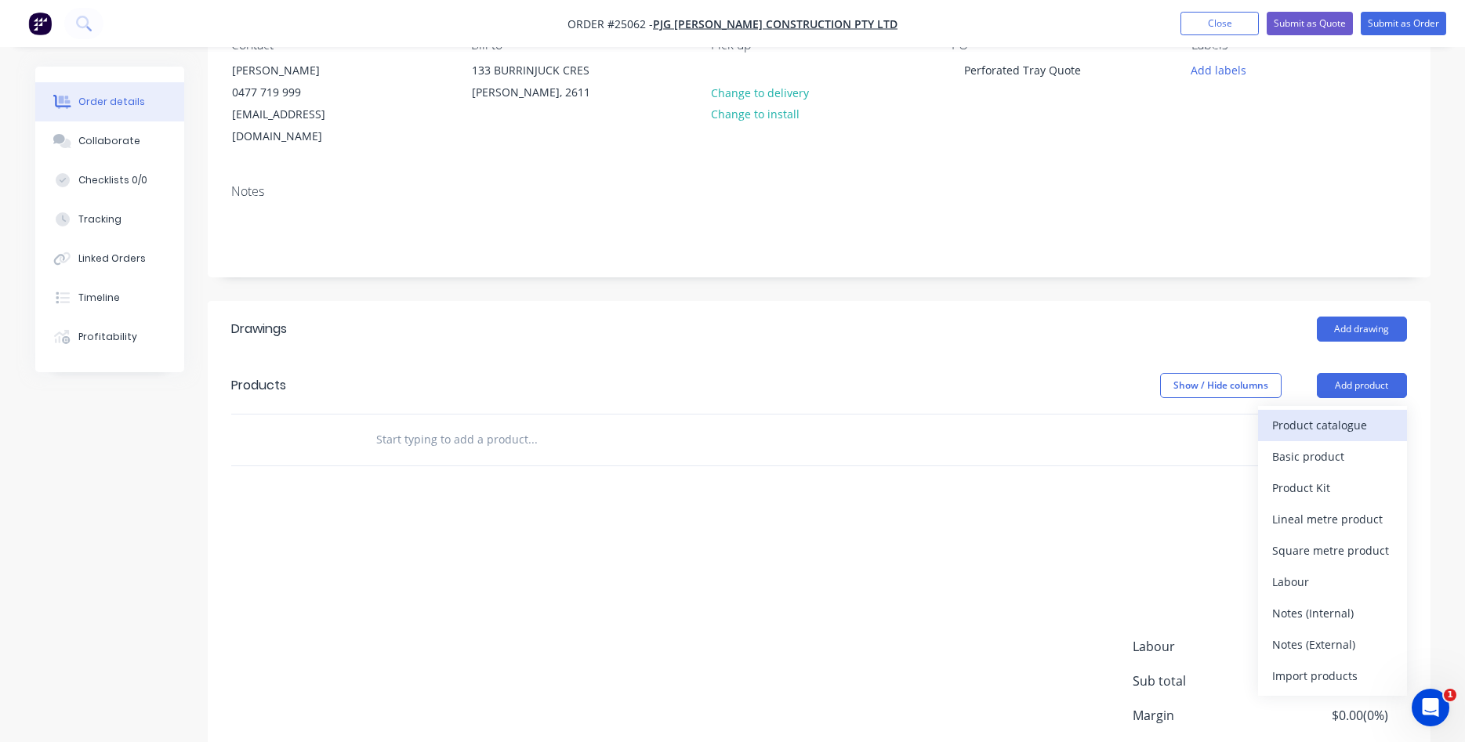
click at [1357, 414] on div "Product catalogue" at bounding box center [1332, 425] width 121 height 23
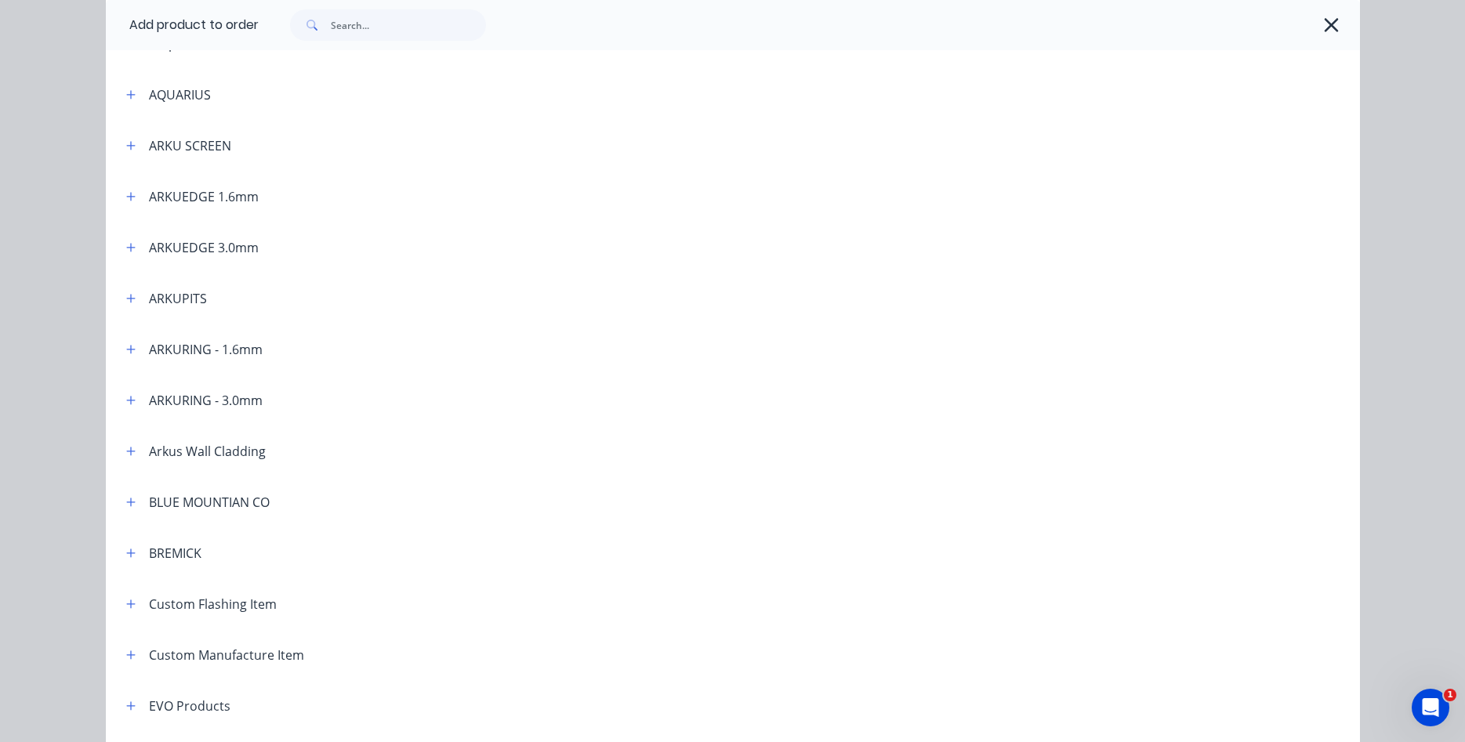
scroll to position [536, 0]
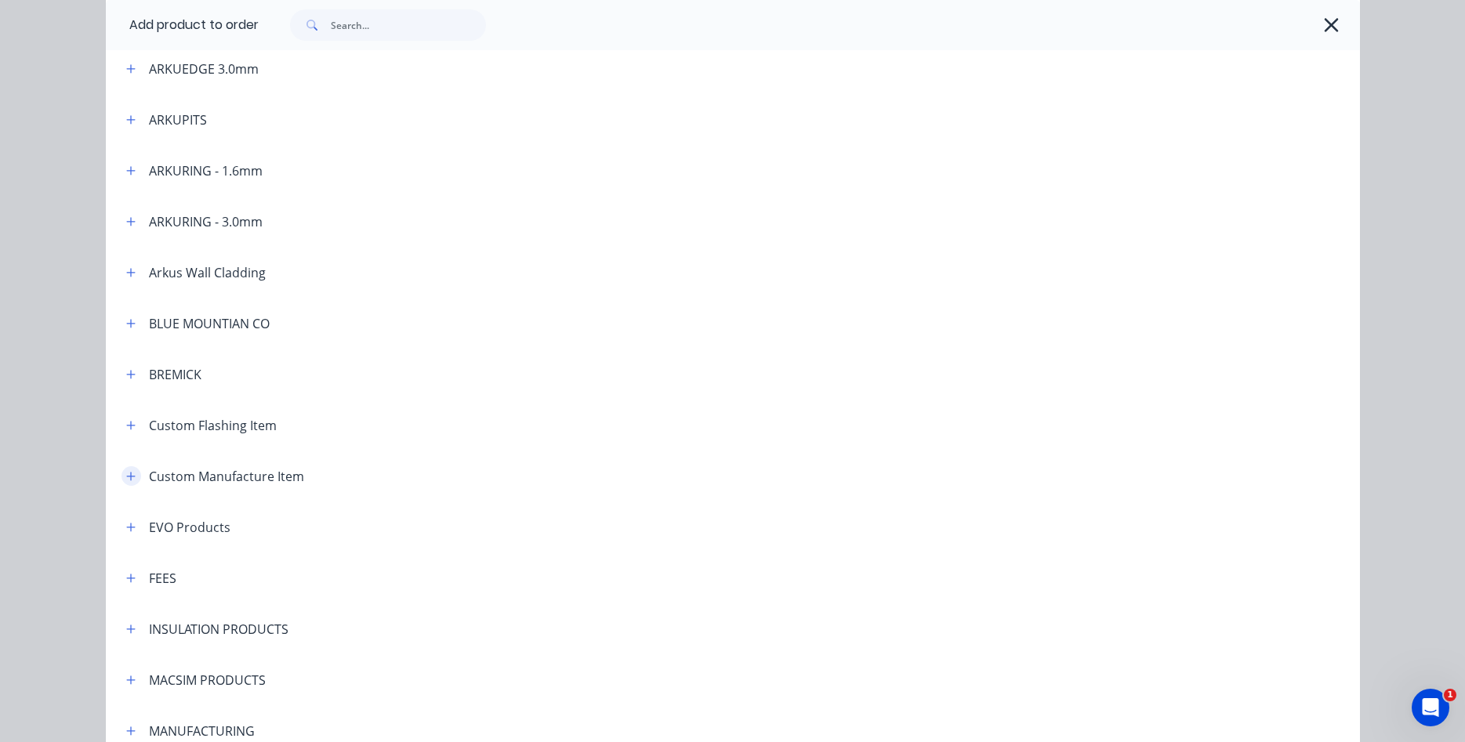
click at [127, 478] on icon "button" at bounding box center [130, 476] width 9 height 11
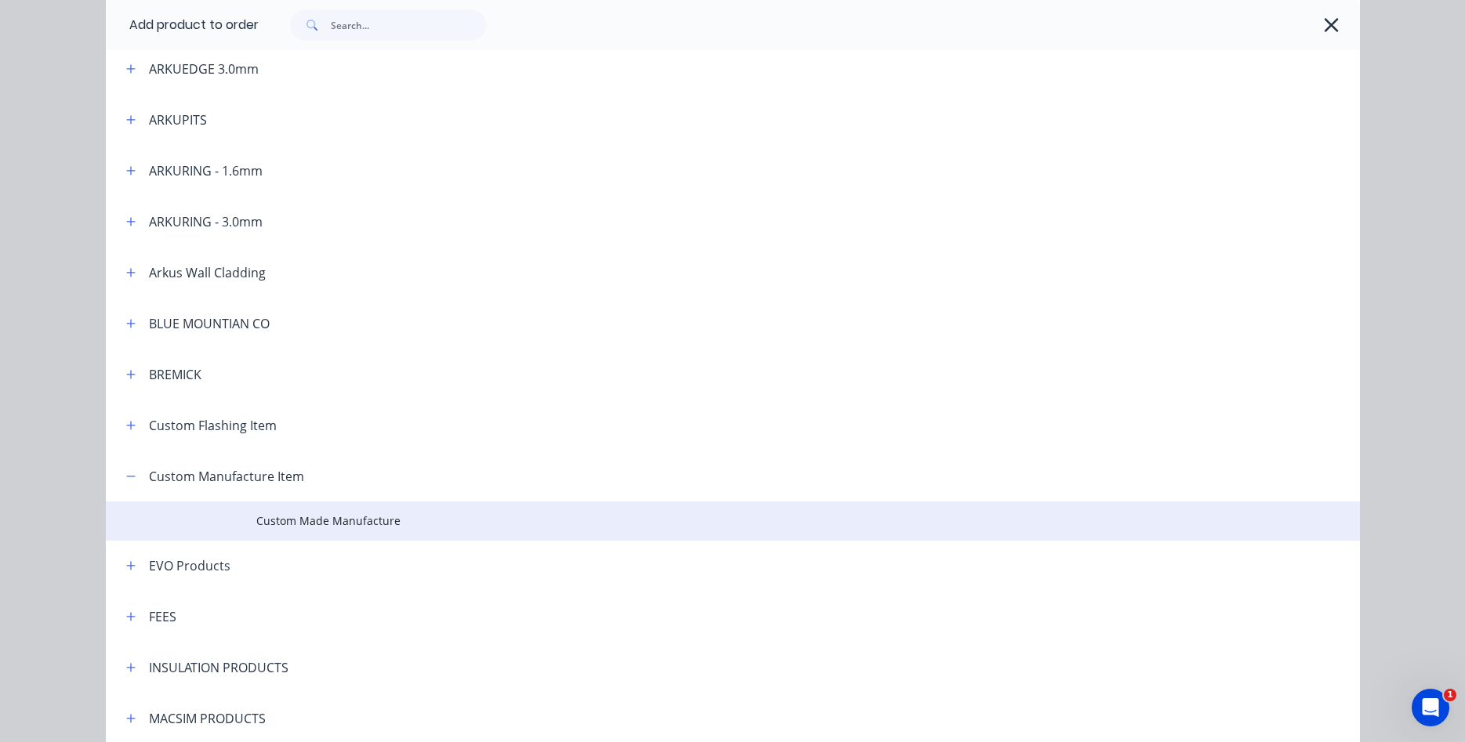
click at [306, 515] on span "Custom Made Manufacture" at bounding box center [697, 520] width 882 height 16
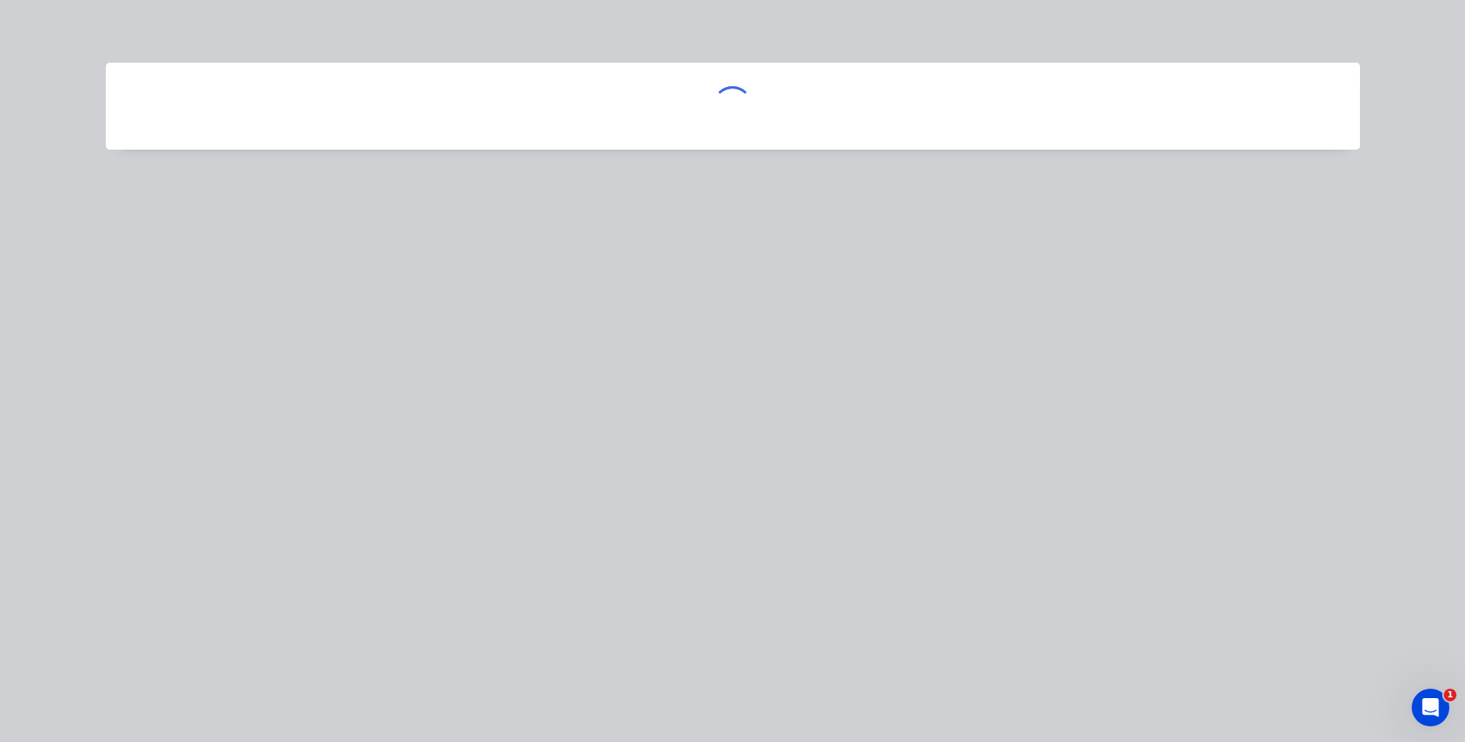
scroll to position [0, 0]
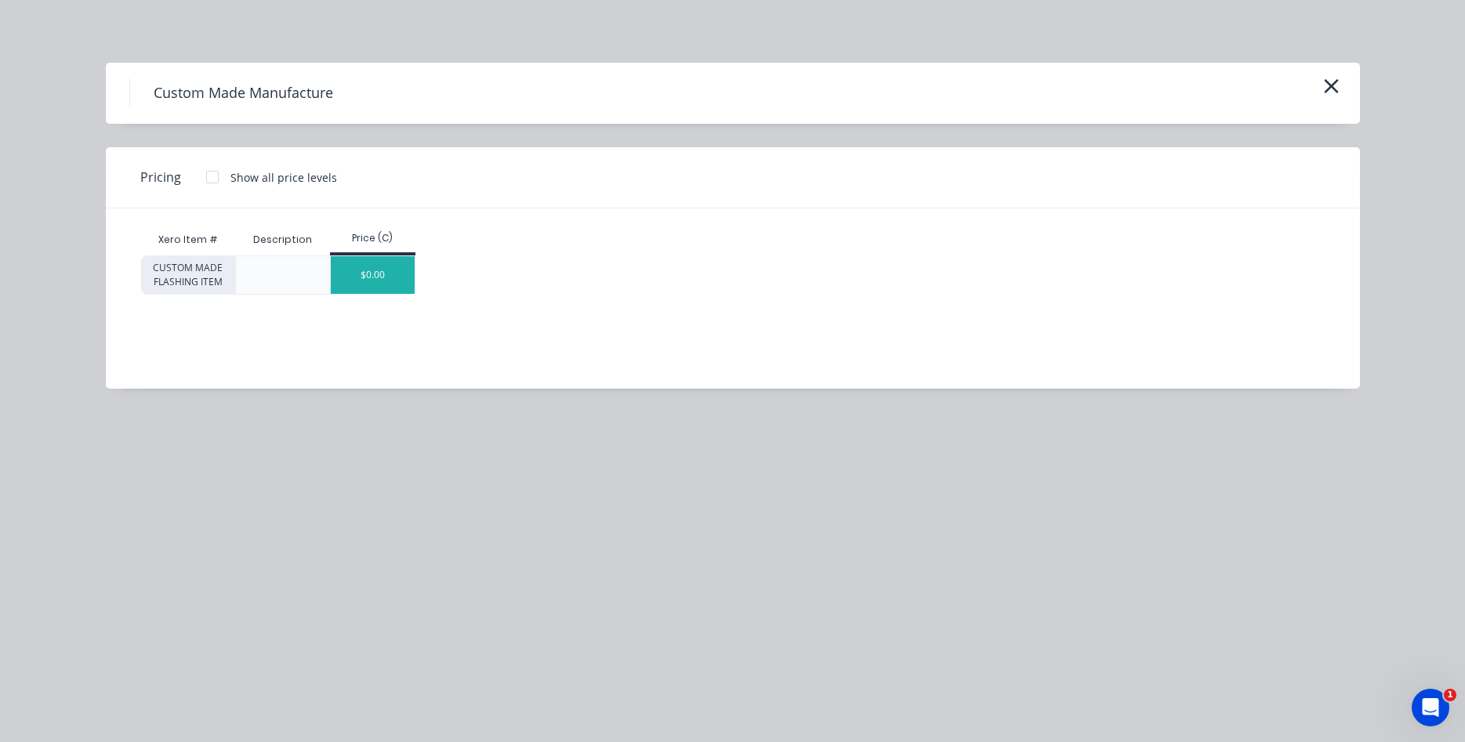
click at [379, 280] on div "$0.00" at bounding box center [373, 275] width 84 height 38
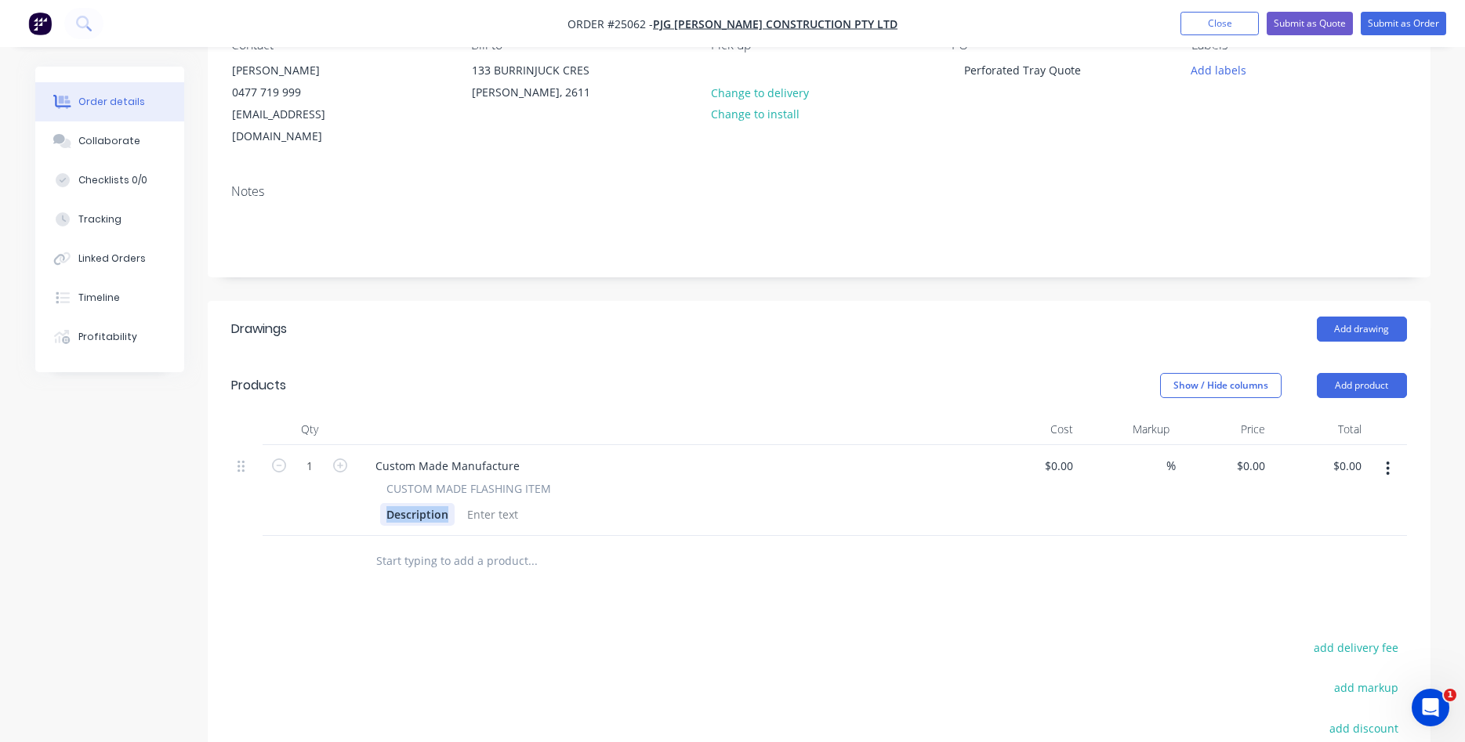
drag, startPoint x: 449, startPoint y: 495, endPoint x: 346, endPoint y: 516, distance: 104.7
click at [380, 516] on div "Description" at bounding box center [417, 514] width 74 height 23
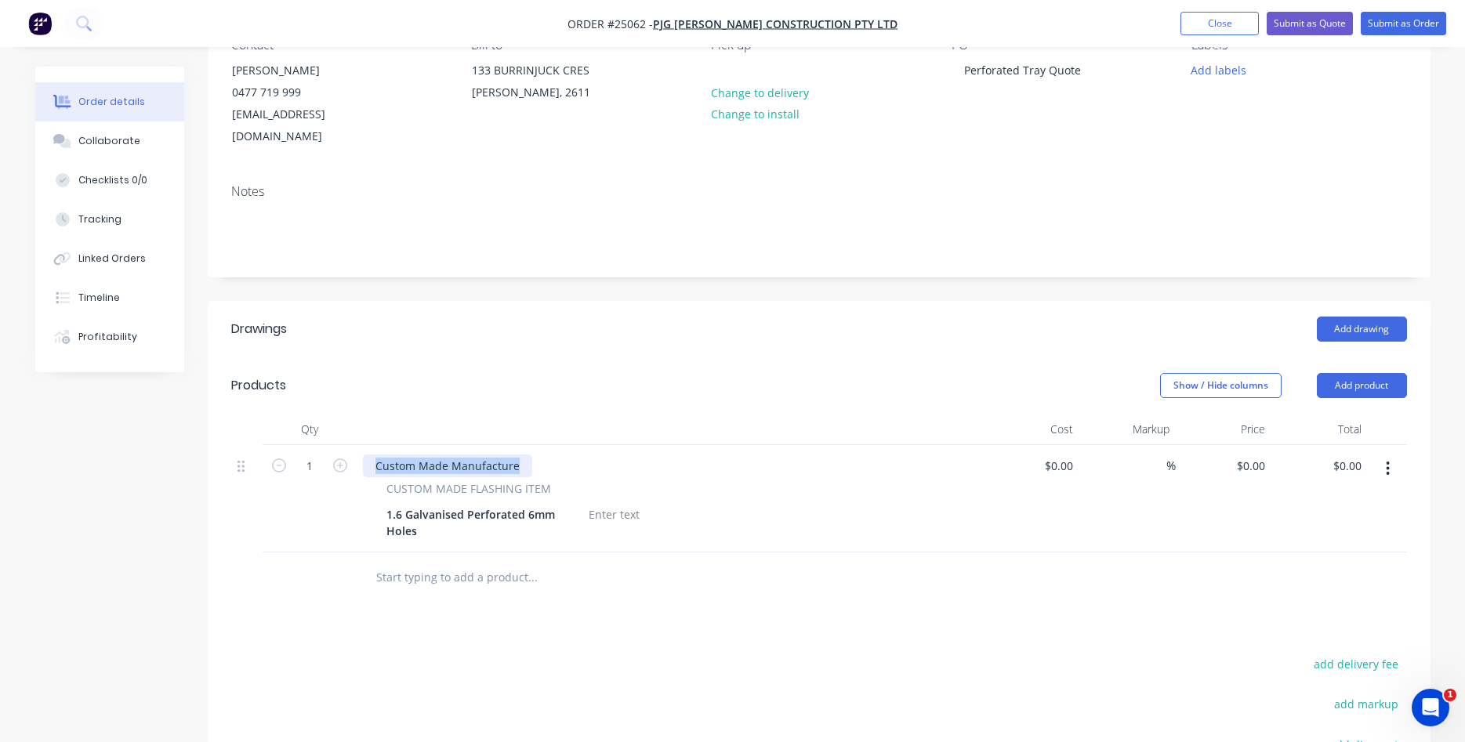
drag, startPoint x: 518, startPoint y: 443, endPoint x: 313, endPoint y: 460, distance: 205.2
click at [363, 460] on div "Custom Made Manufacture" at bounding box center [447, 465] width 169 height 23
click at [1057, 454] on input at bounding box center [1061, 465] width 36 height 23
type input "$158.00"
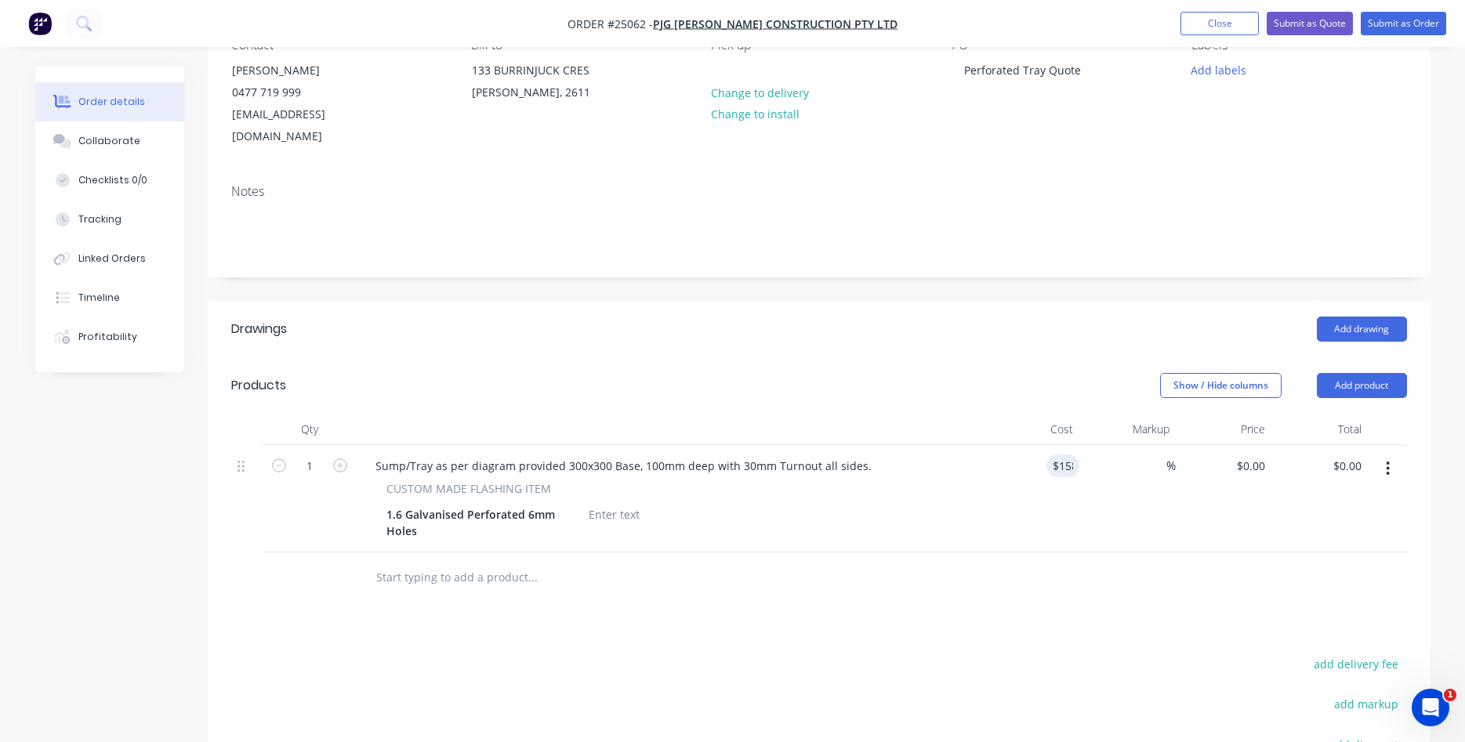
type input "$158.00"
click at [339, 458] on icon "button" at bounding box center [340, 465] width 14 height 14
type input "2"
type input "$316.00"
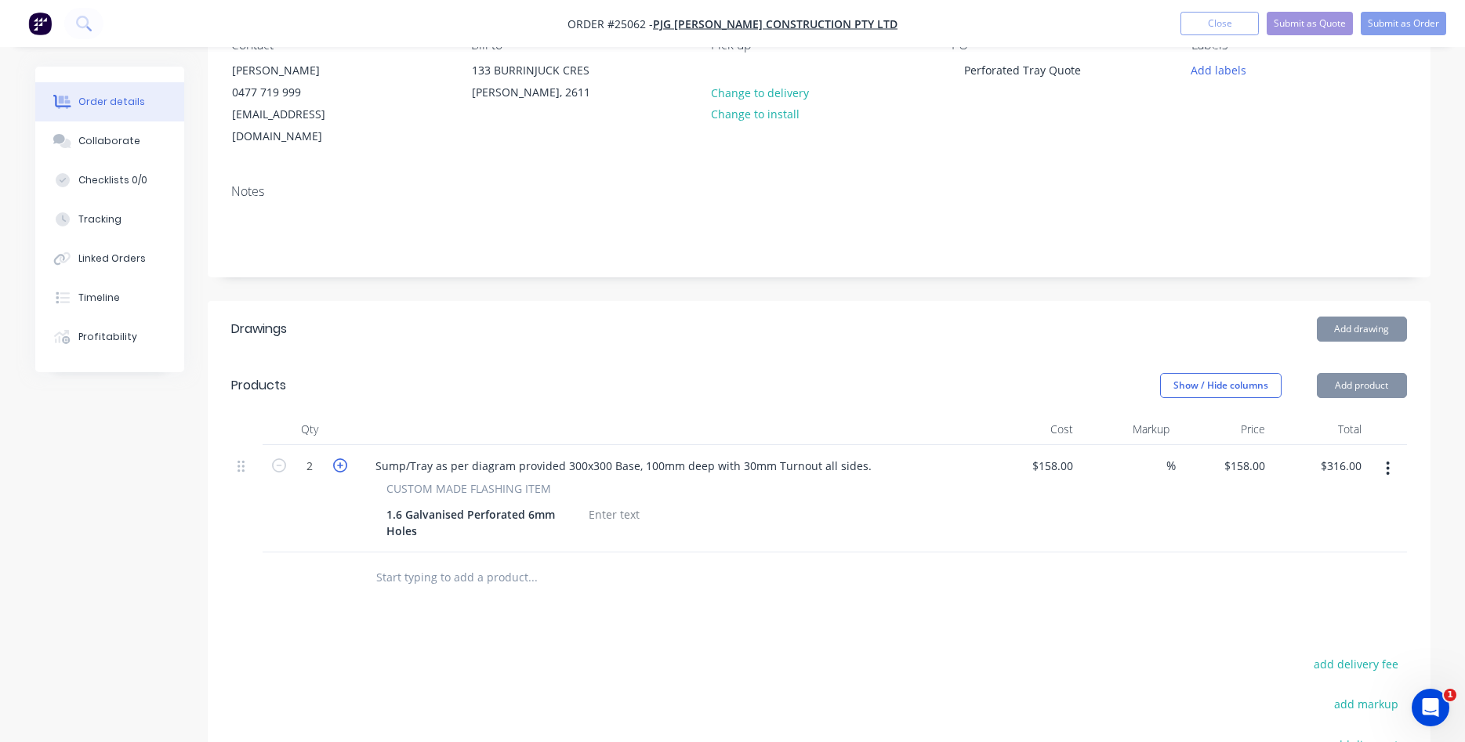
click at [339, 458] on icon "button" at bounding box center [340, 465] width 14 height 14
type input "3"
type input "$474.00"
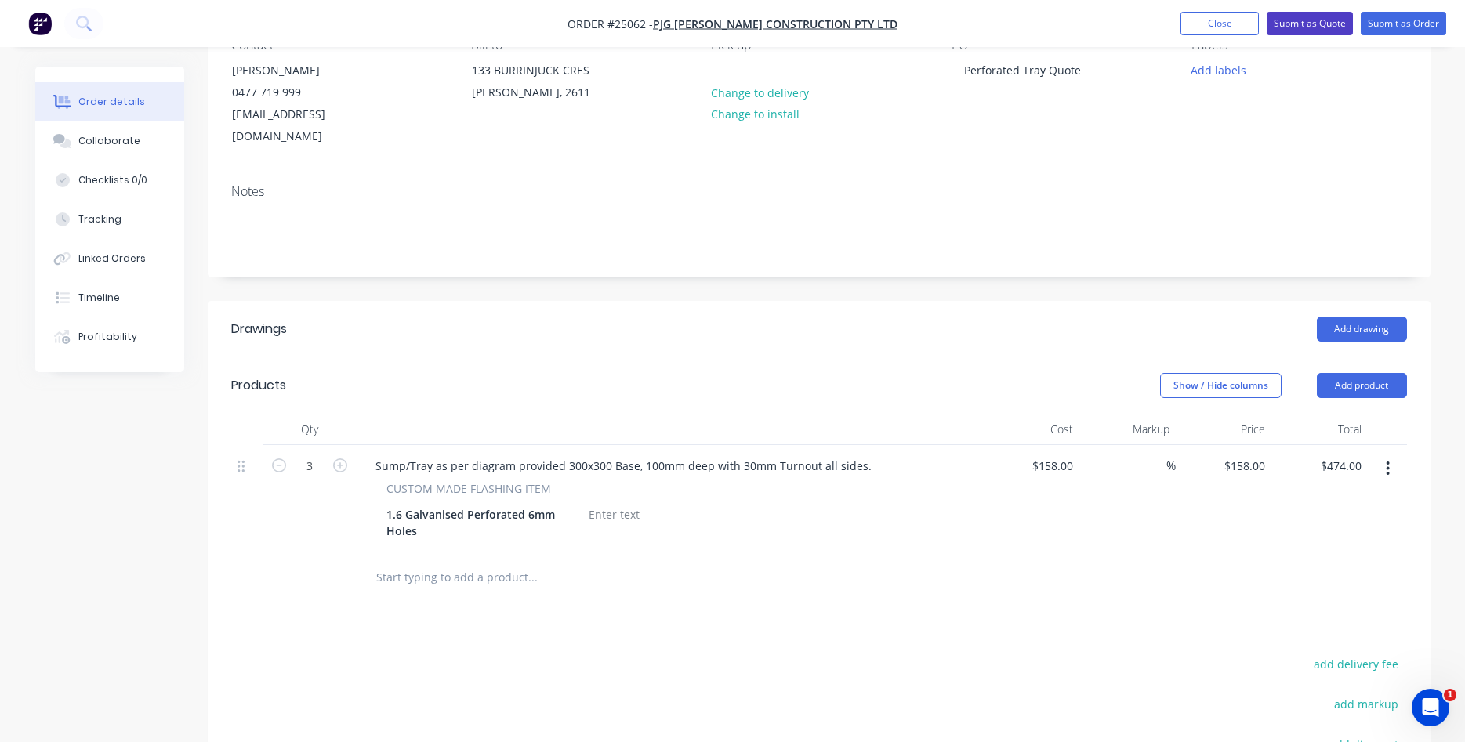
click at [1288, 27] on button "Submit as Quote" at bounding box center [1309, 24] width 86 height 24
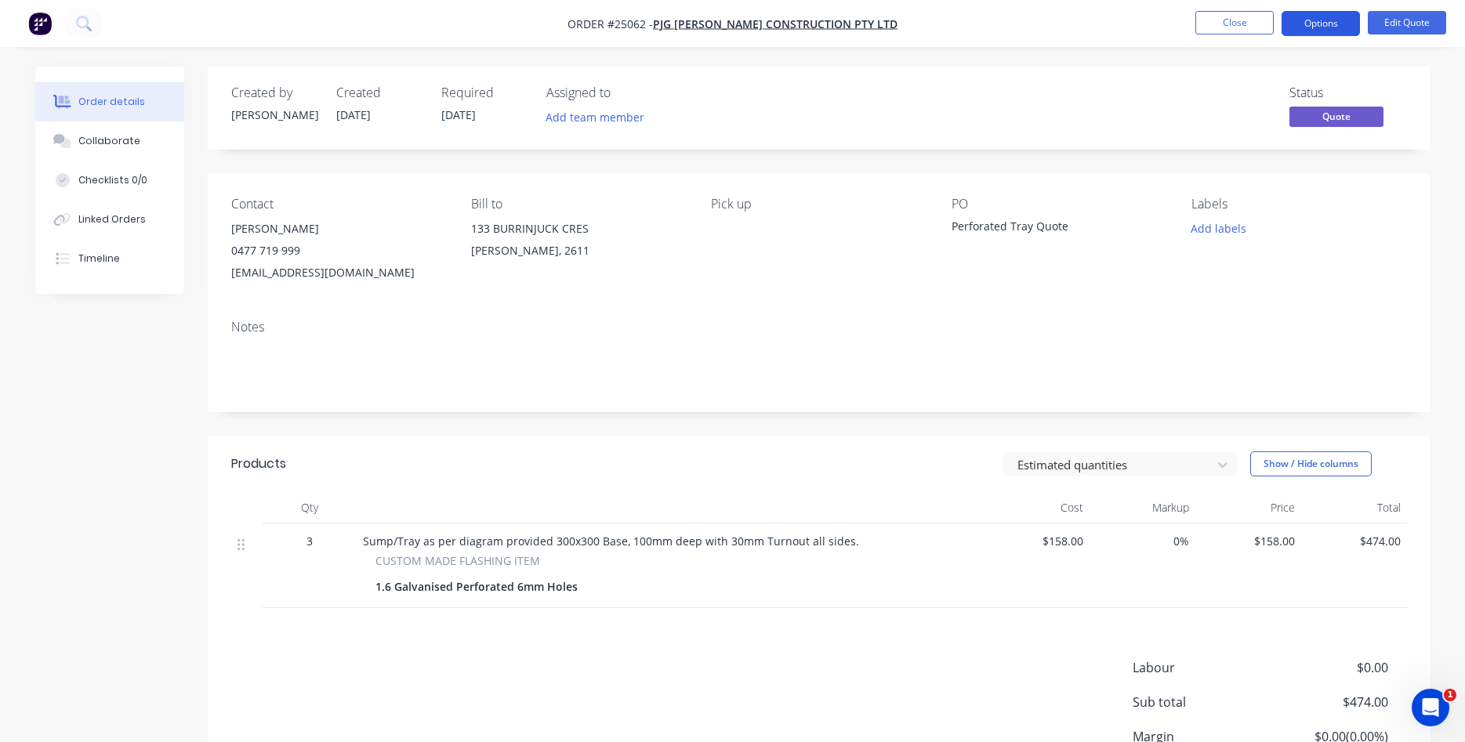
click at [1320, 27] on button "Options" at bounding box center [1320, 23] width 78 height 25
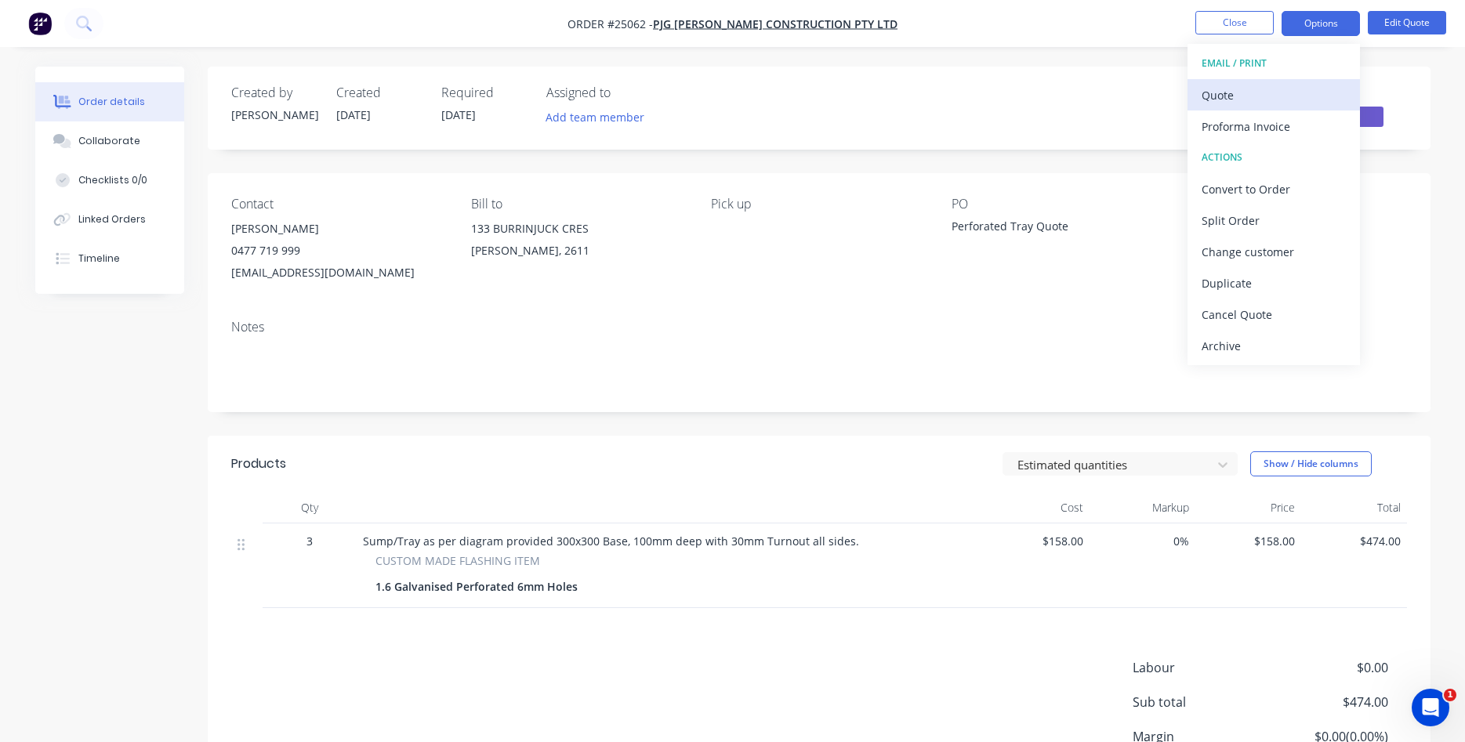
click at [1230, 95] on div "Quote" at bounding box center [1273, 95] width 144 height 23
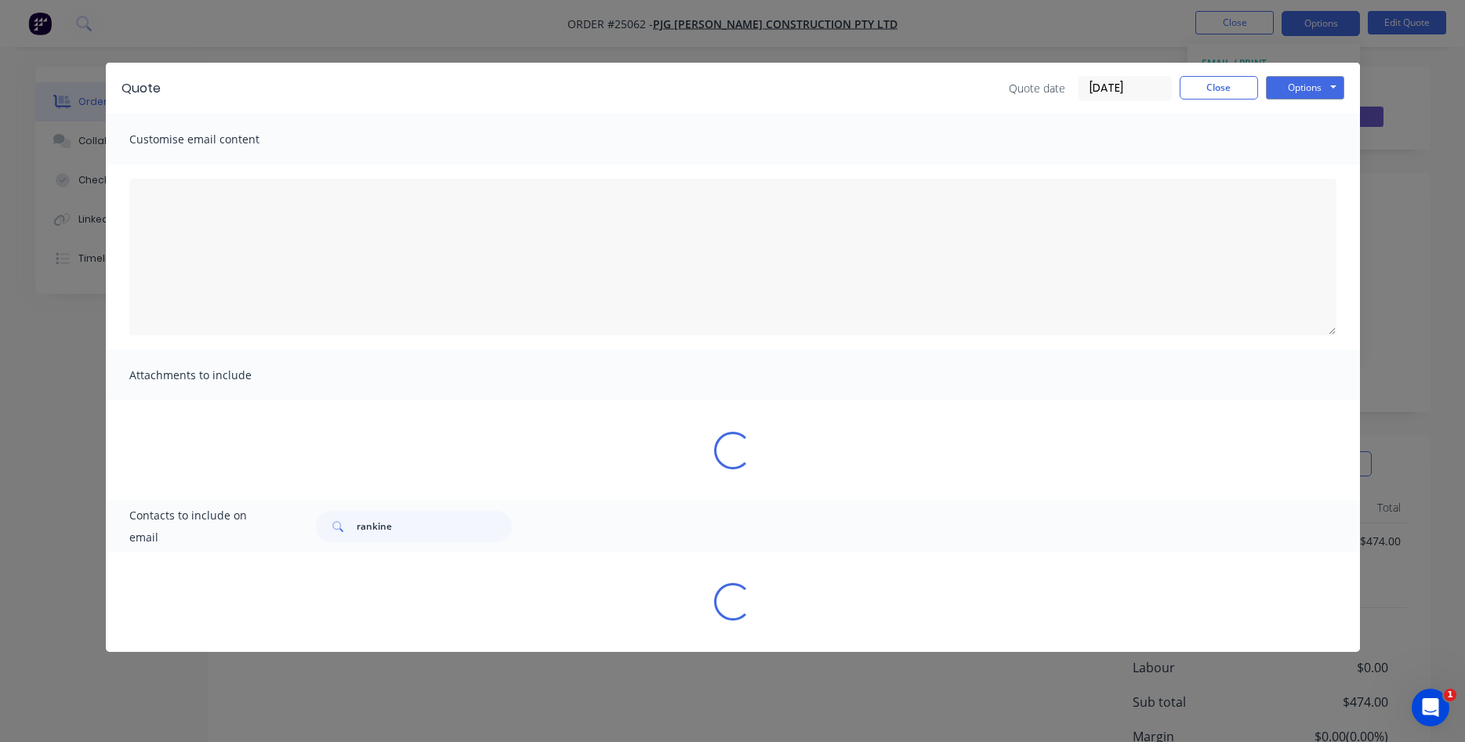
type textarea "Thank you for considering Arkus Industries Pty Ltd for your project. We are com…"
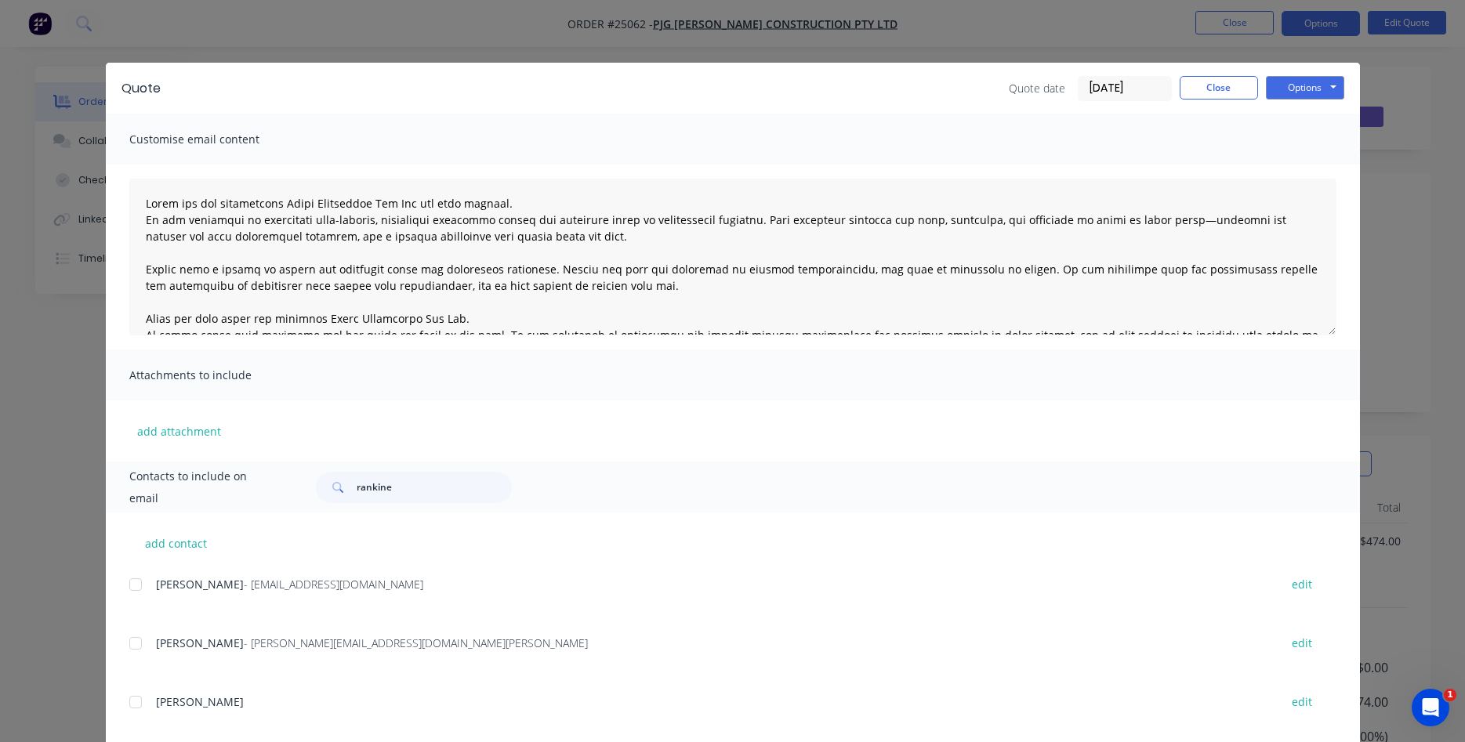
click at [139, 576] on div at bounding box center [135, 584] width 31 height 31
click at [1308, 96] on button "Options" at bounding box center [1305, 88] width 78 height 24
click at [1315, 170] on button "Email" at bounding box center [1316, 167] width 100 height 26
click at [1204, 79] on button "Close" at bounding box center [1218, 88] width 78 height 24
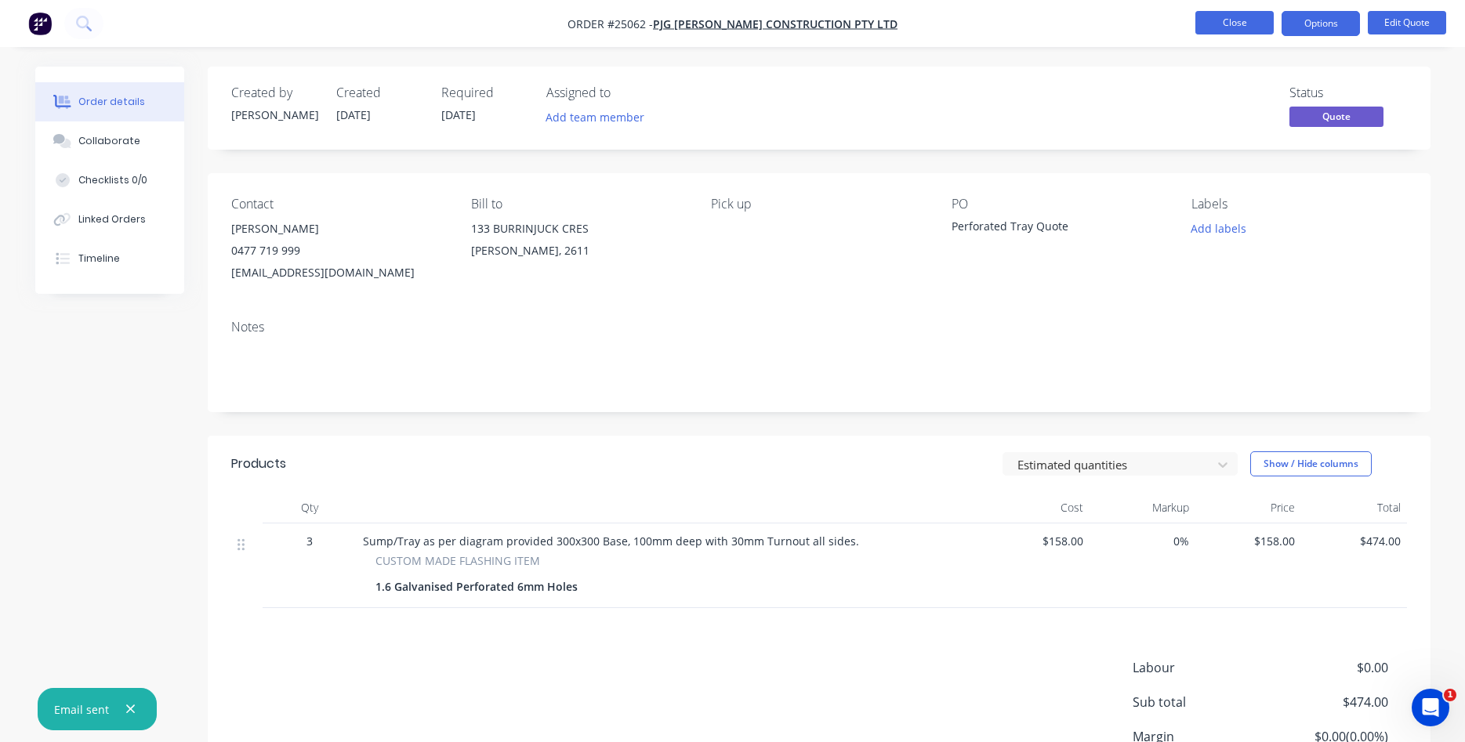
click at [1241, 26] on button "Close" at bounding box center [1234, 23] width 78 height 24
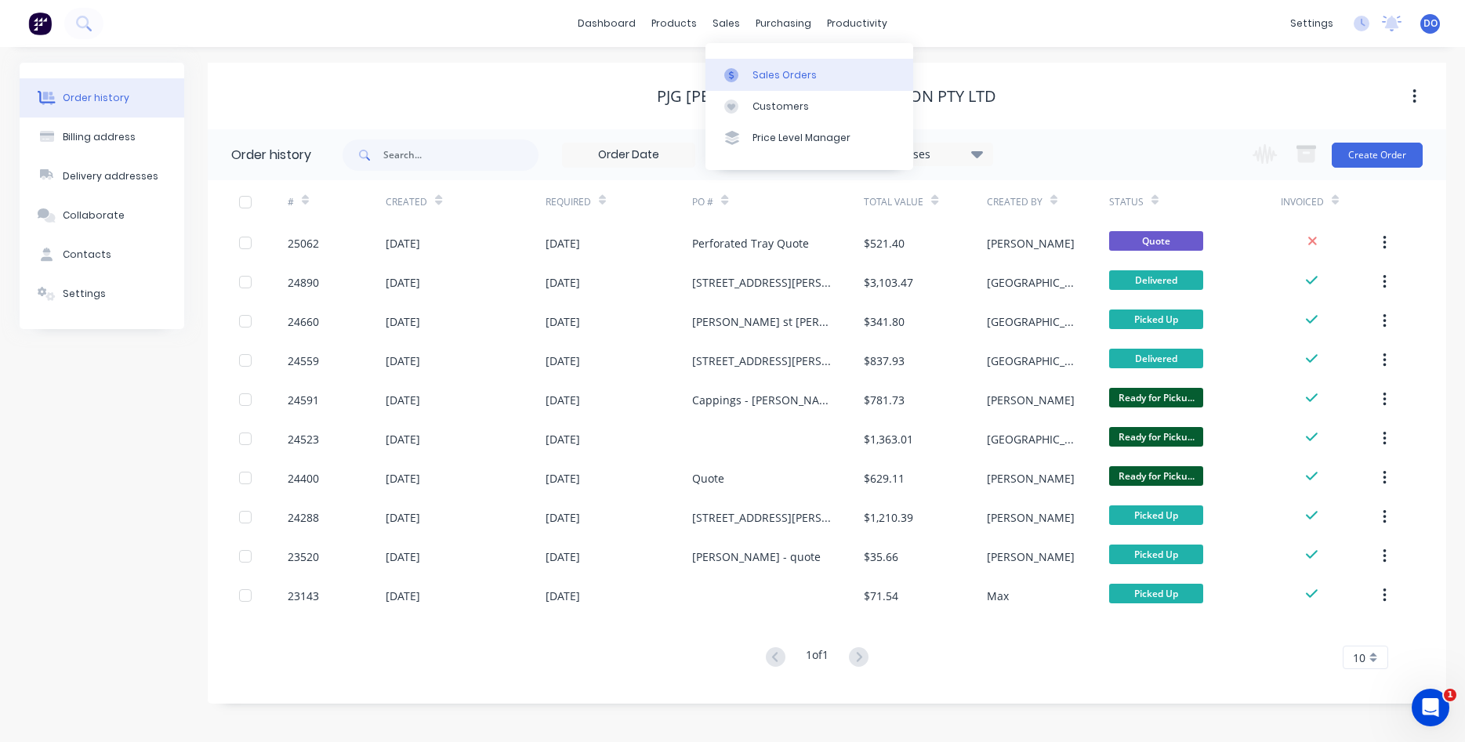
click at [768, 71] on div "Sales Orders" at bounding box center [784, 75] width 64 height 14
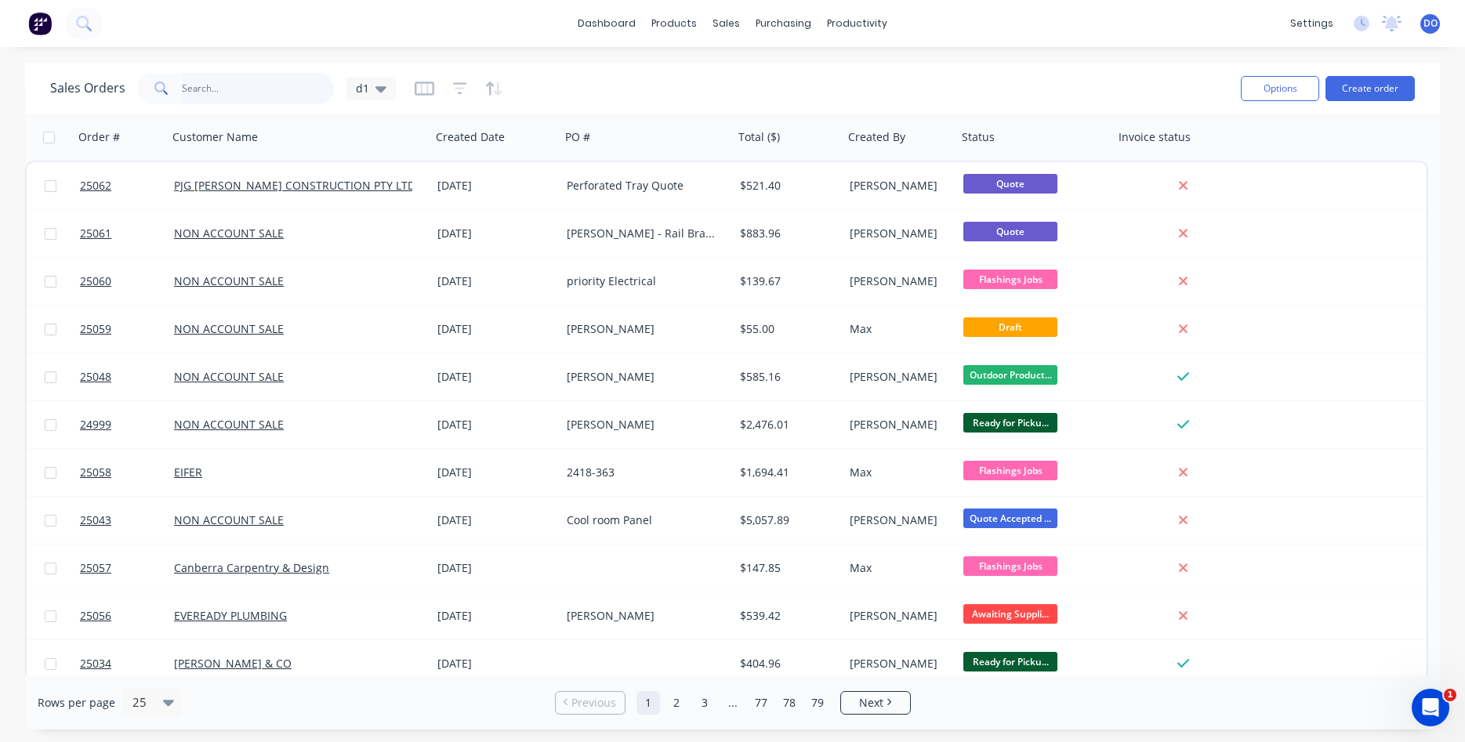
click at [240, 93] on input "text" at bounding box center [258, 88] width 153 height 31
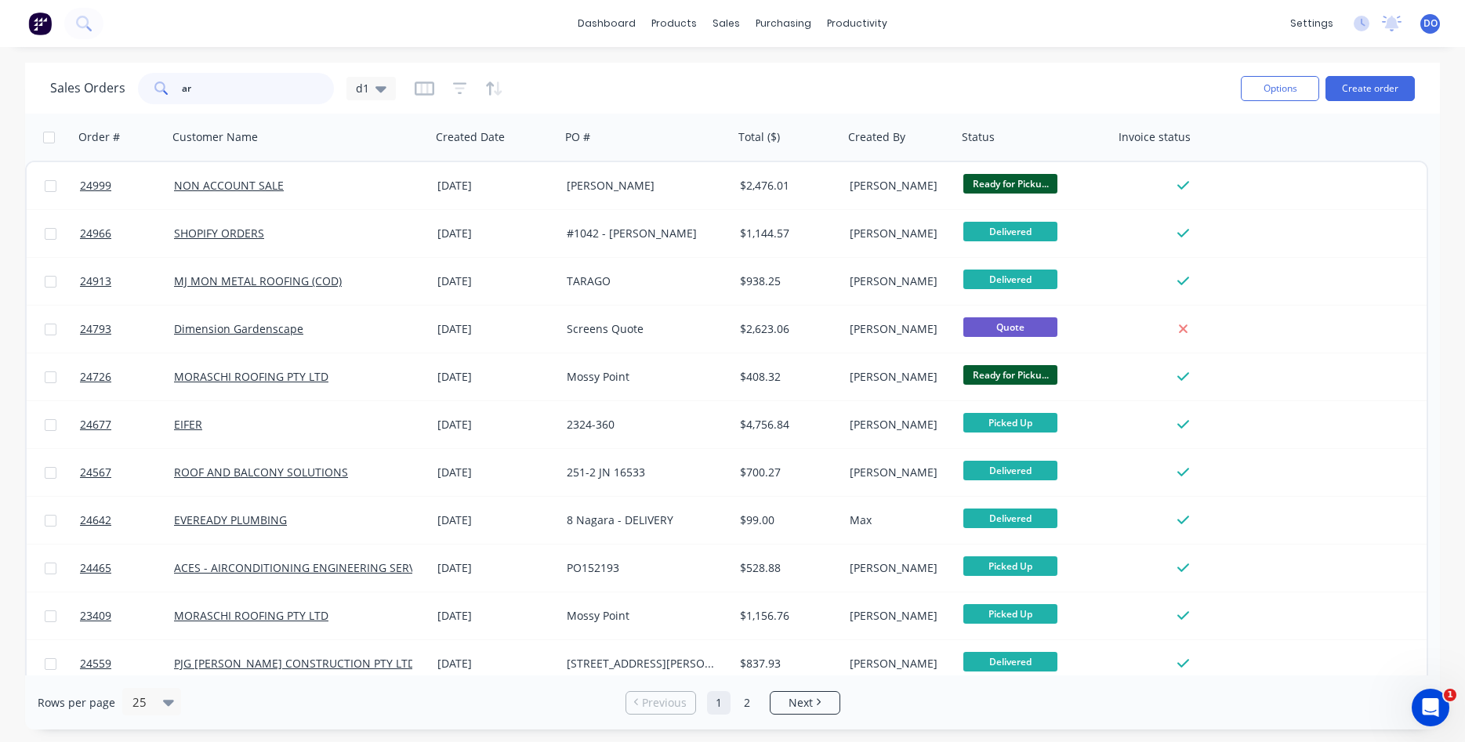
type input "a"
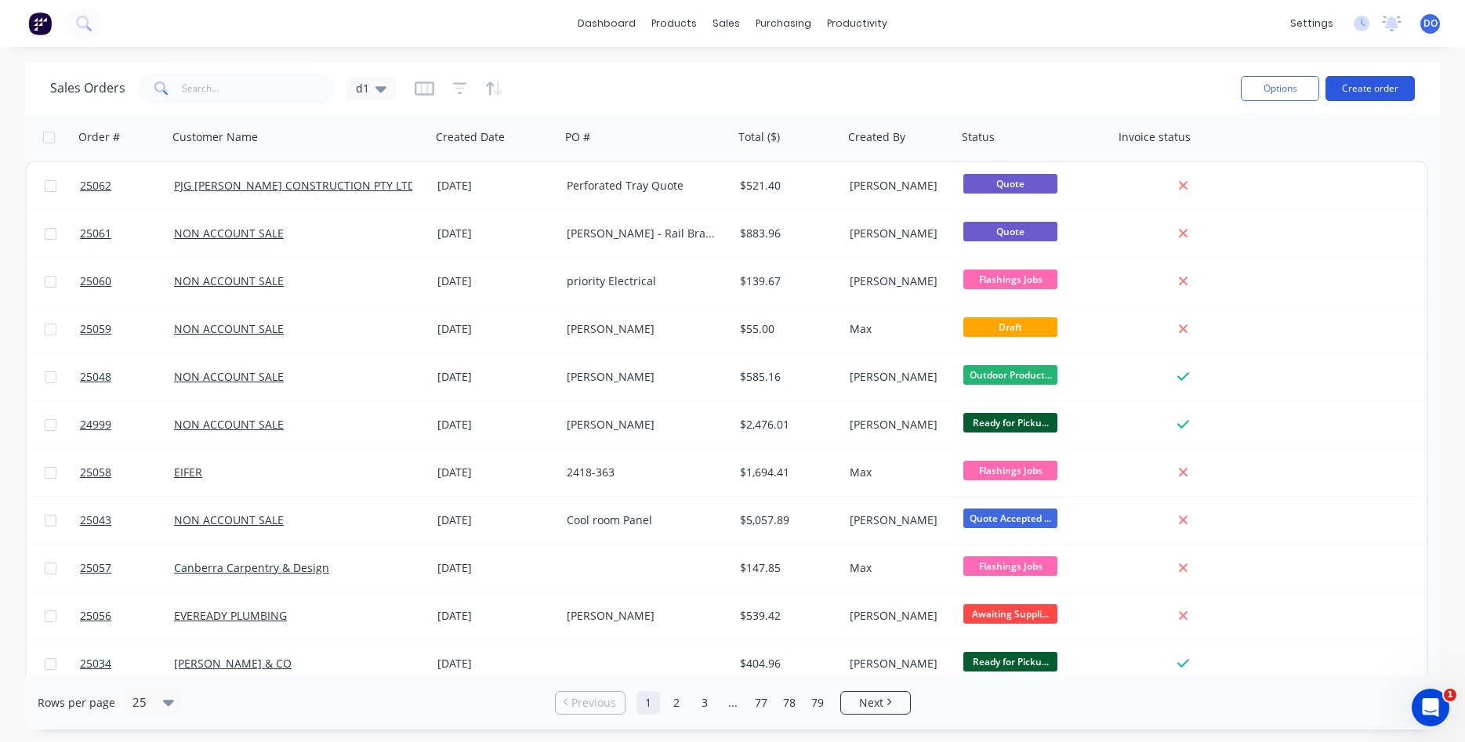
click at [1370, 85] on button "Create order" at bounding box center [1369, 88] width 89 height 25
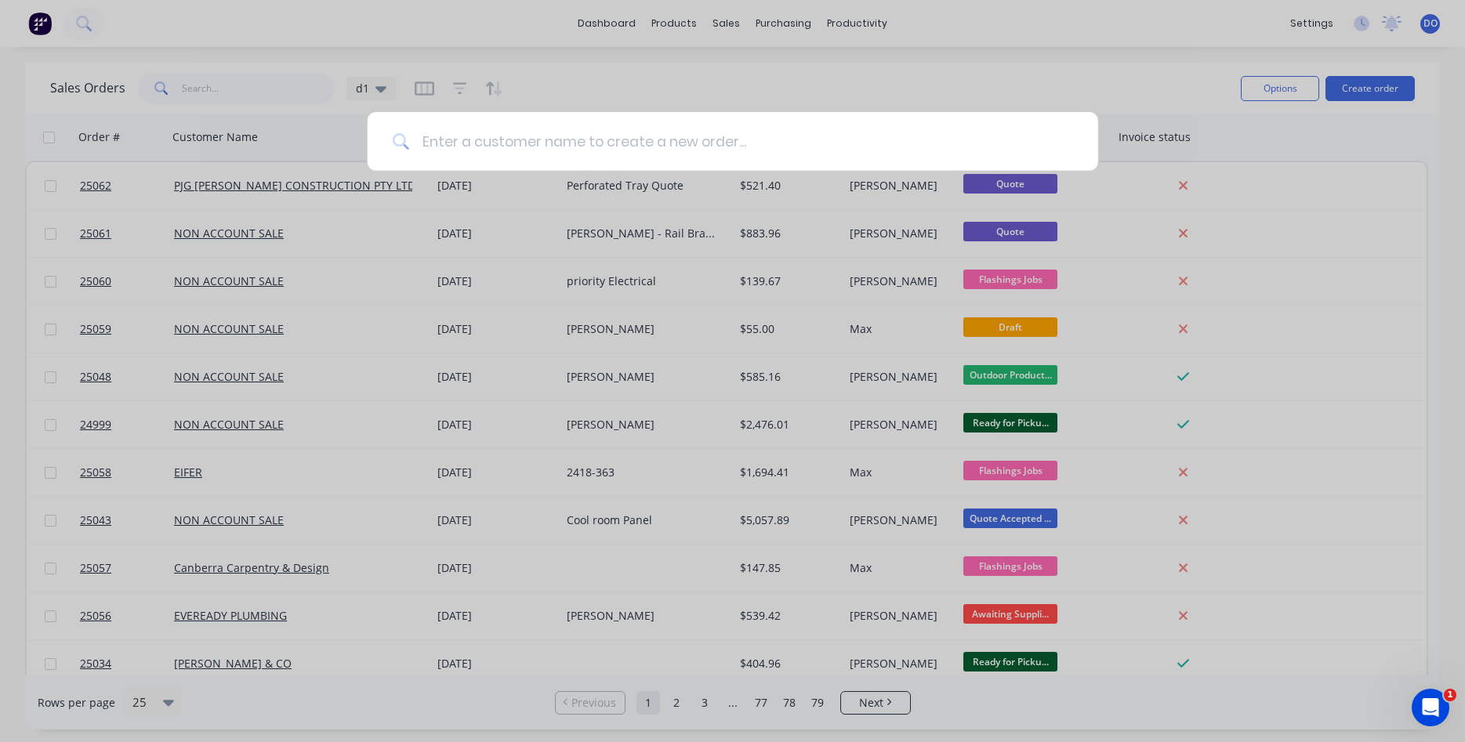
click at [432, 131] on input at bounding box center [741, 141] width 664 height 59
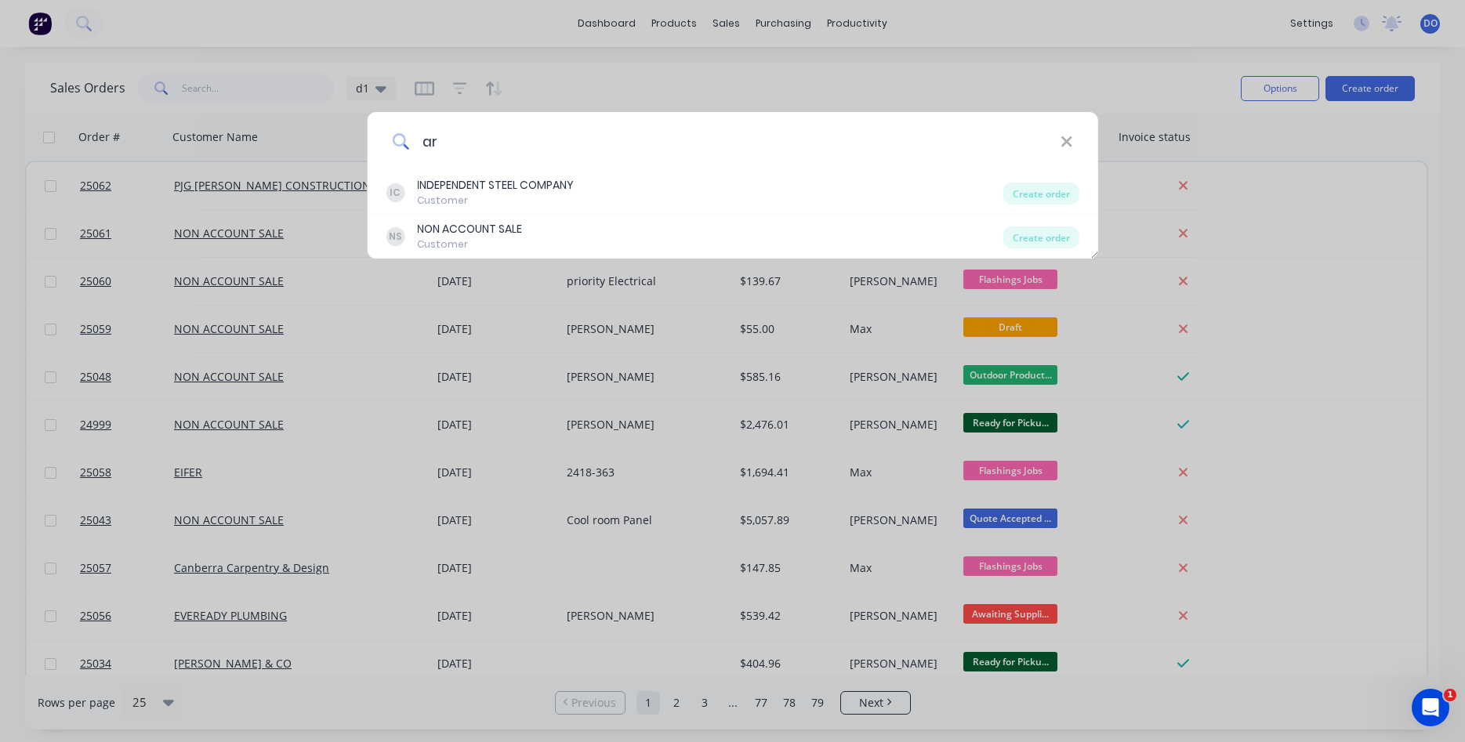
type input "a"
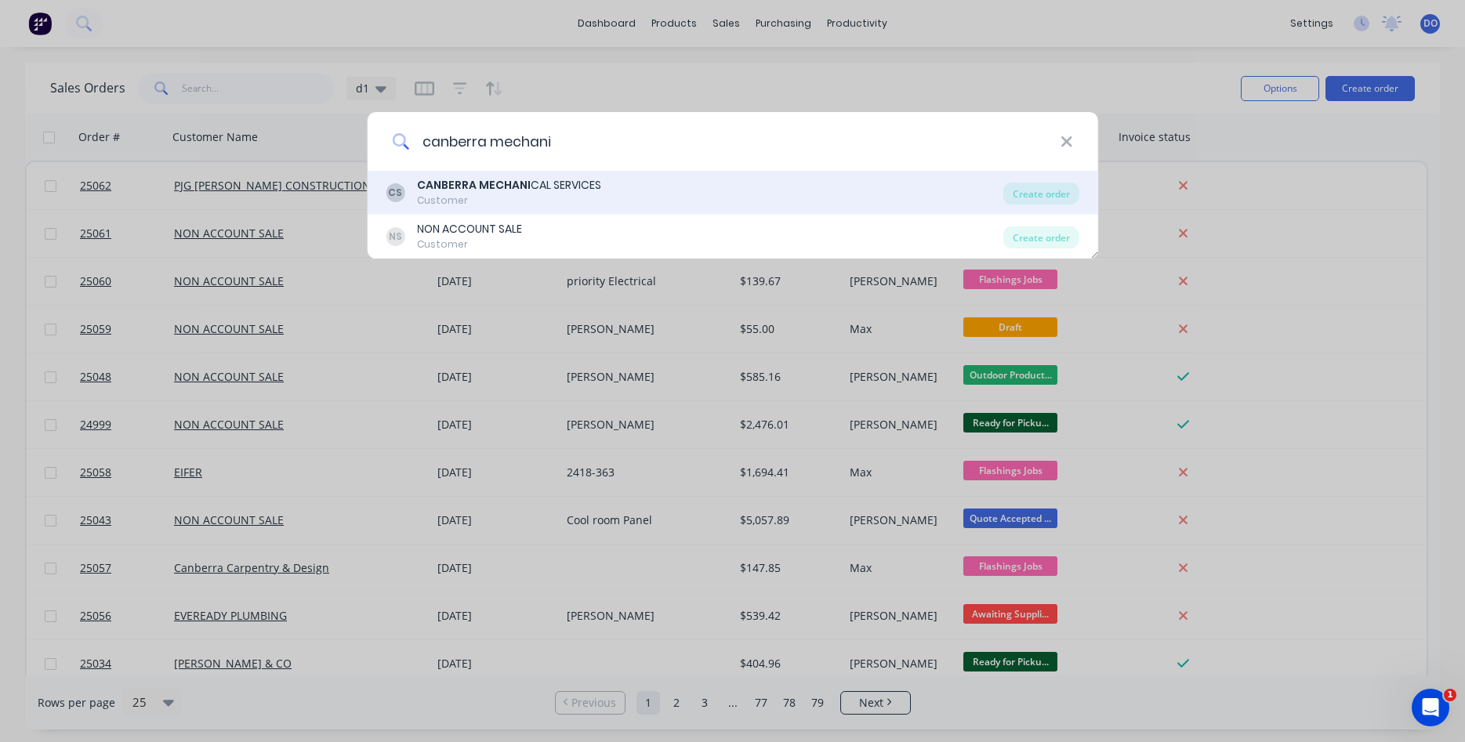
type input "canberra mechani"
click at [481, 193] on b "CANBERRA MECHANI" at bounding box center [474, 185] width 114 height 16
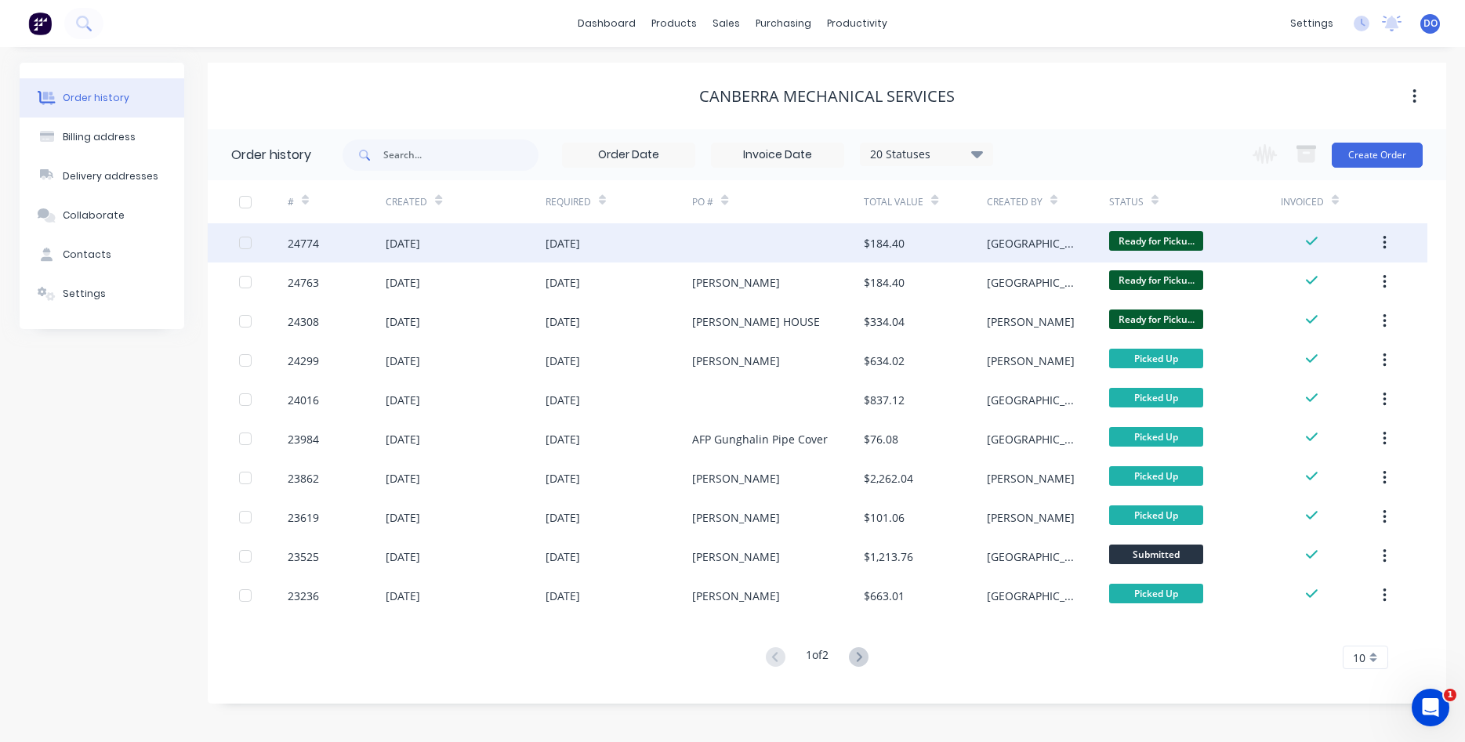
click at [407, 244] on div "29 Aug 2025" at bounding box center [403, 243] width 34 height 16
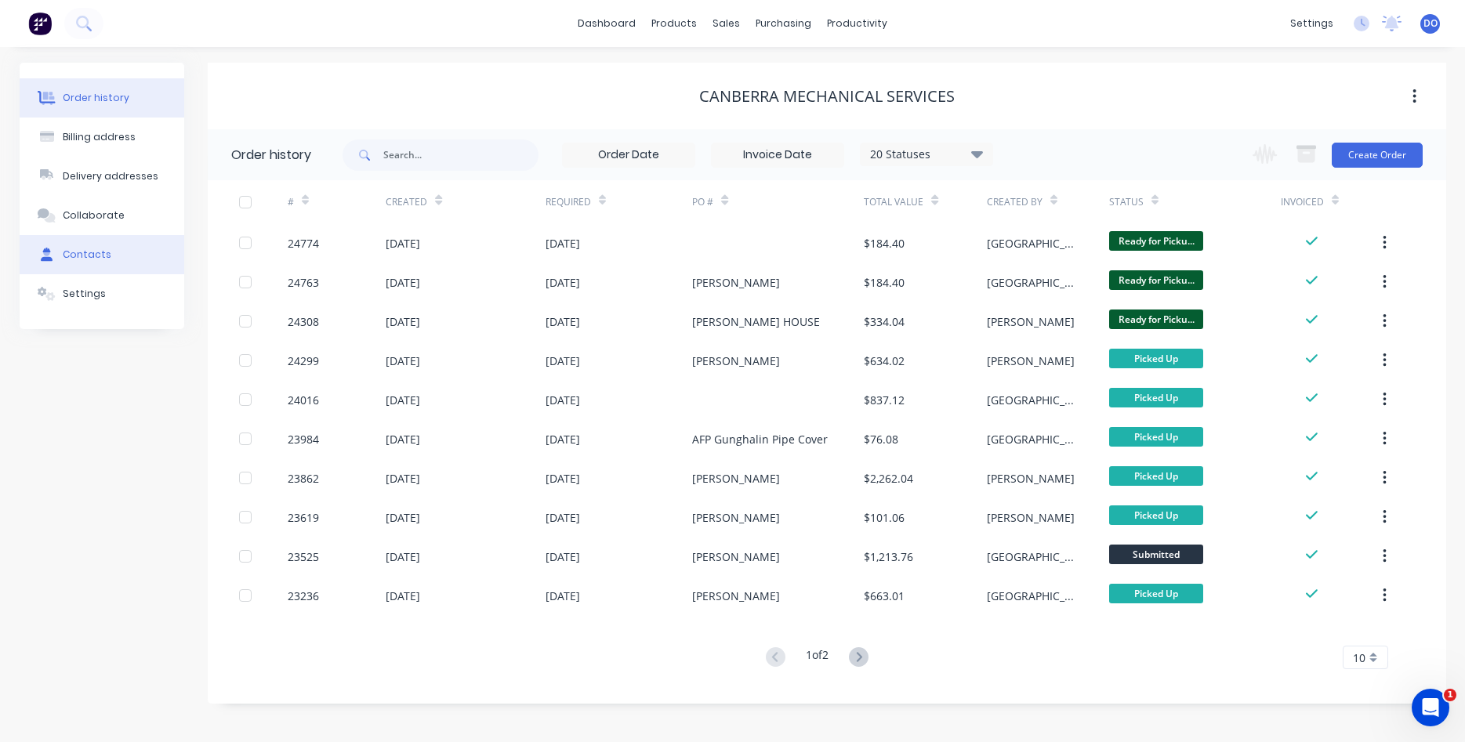
click at [76, 249] on div "Contacts" at bounding box center [87, 255] width 49 height 14
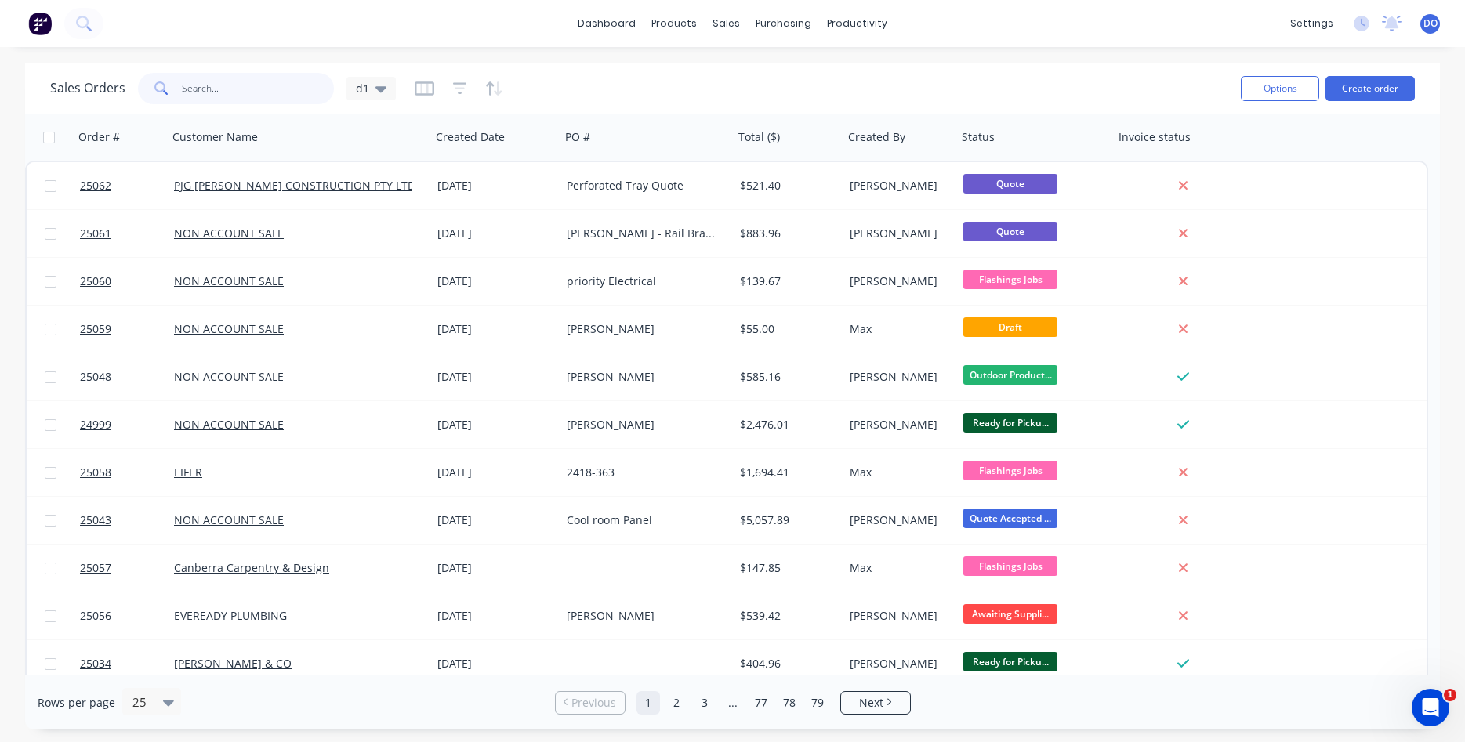
click at [249, 94] on input "text" at bounding box center [258, 88] width 153 height 31
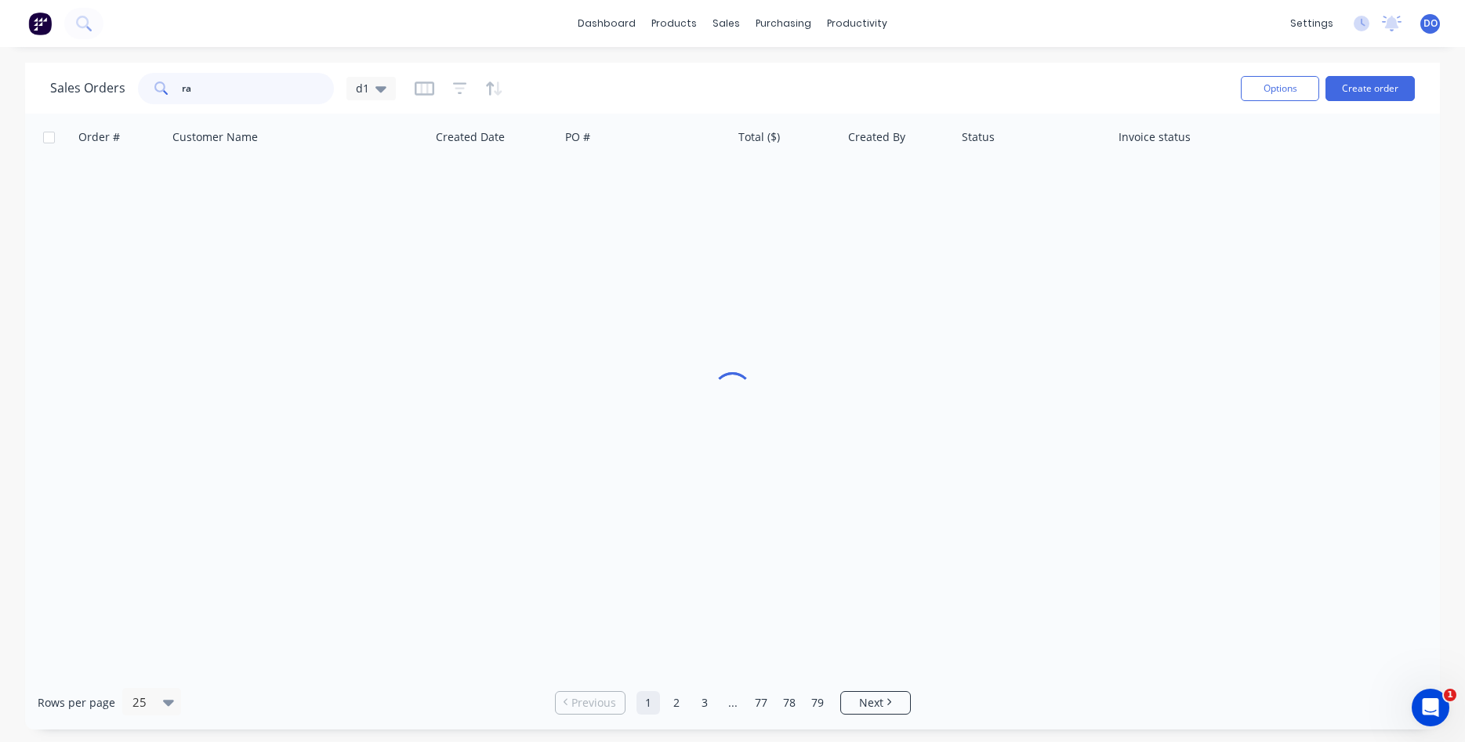
type input "r"
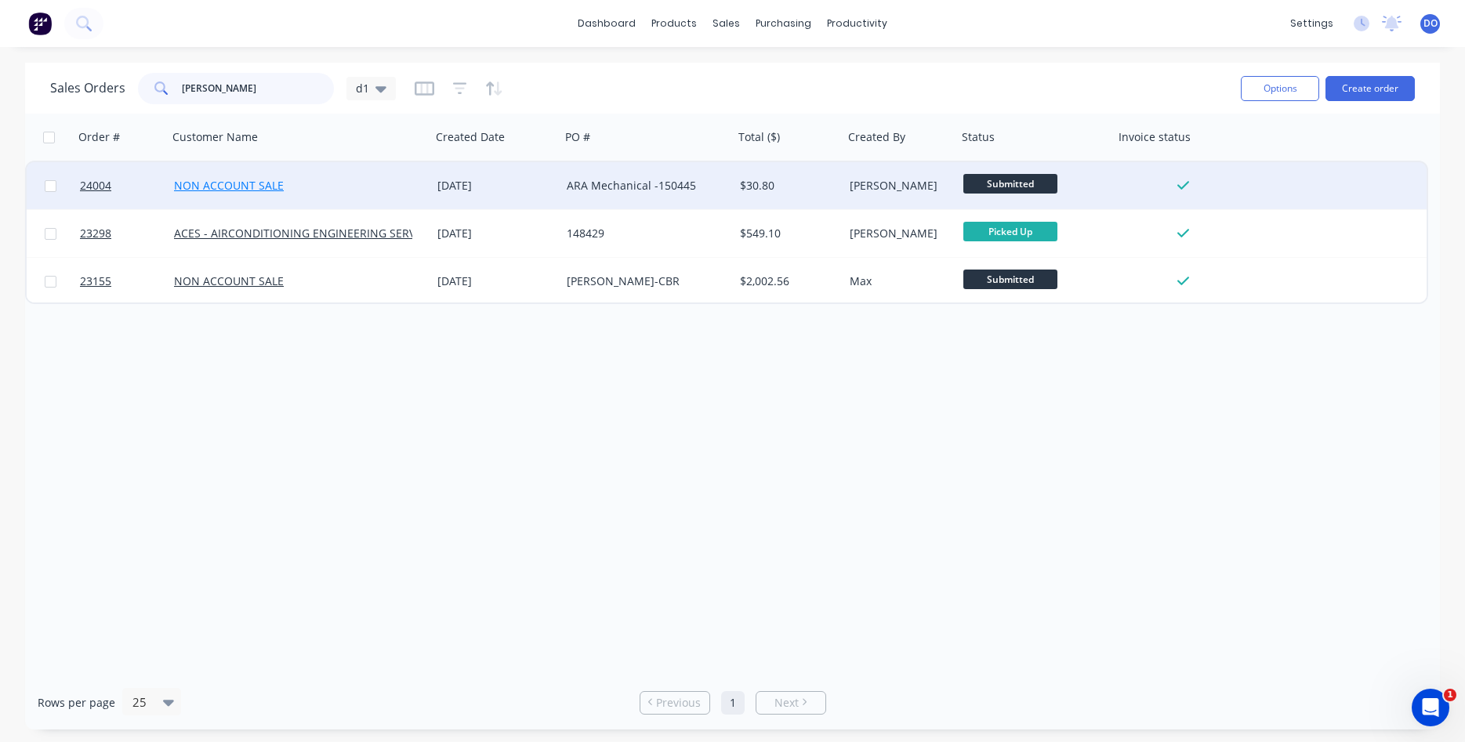
type input "adrian"
click at [241, 190] on link "NON ACCOUNT SALE" at bounding box center [229, 185] width 110 height 15
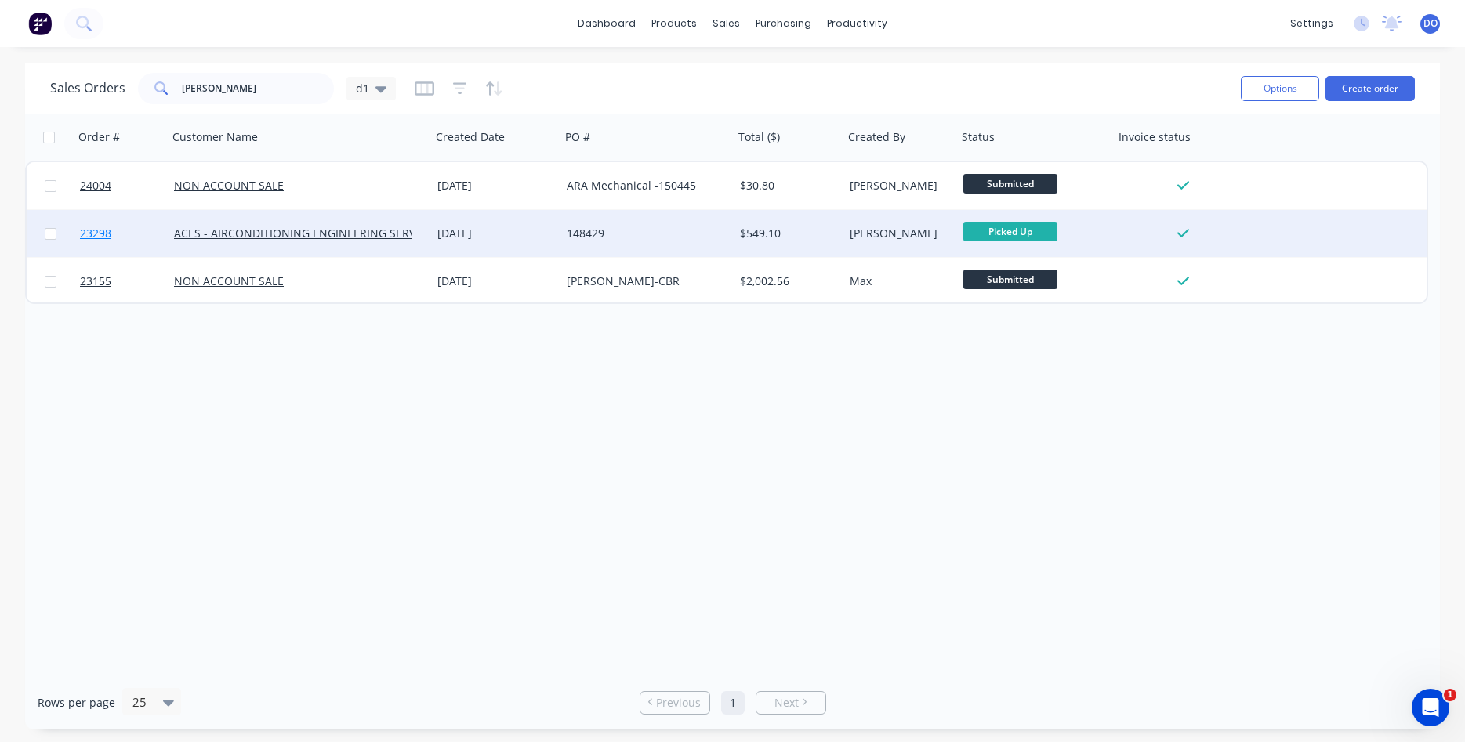
click at [93, 232] on span "23298" at bounding box center [95, 234] width 31 height 16
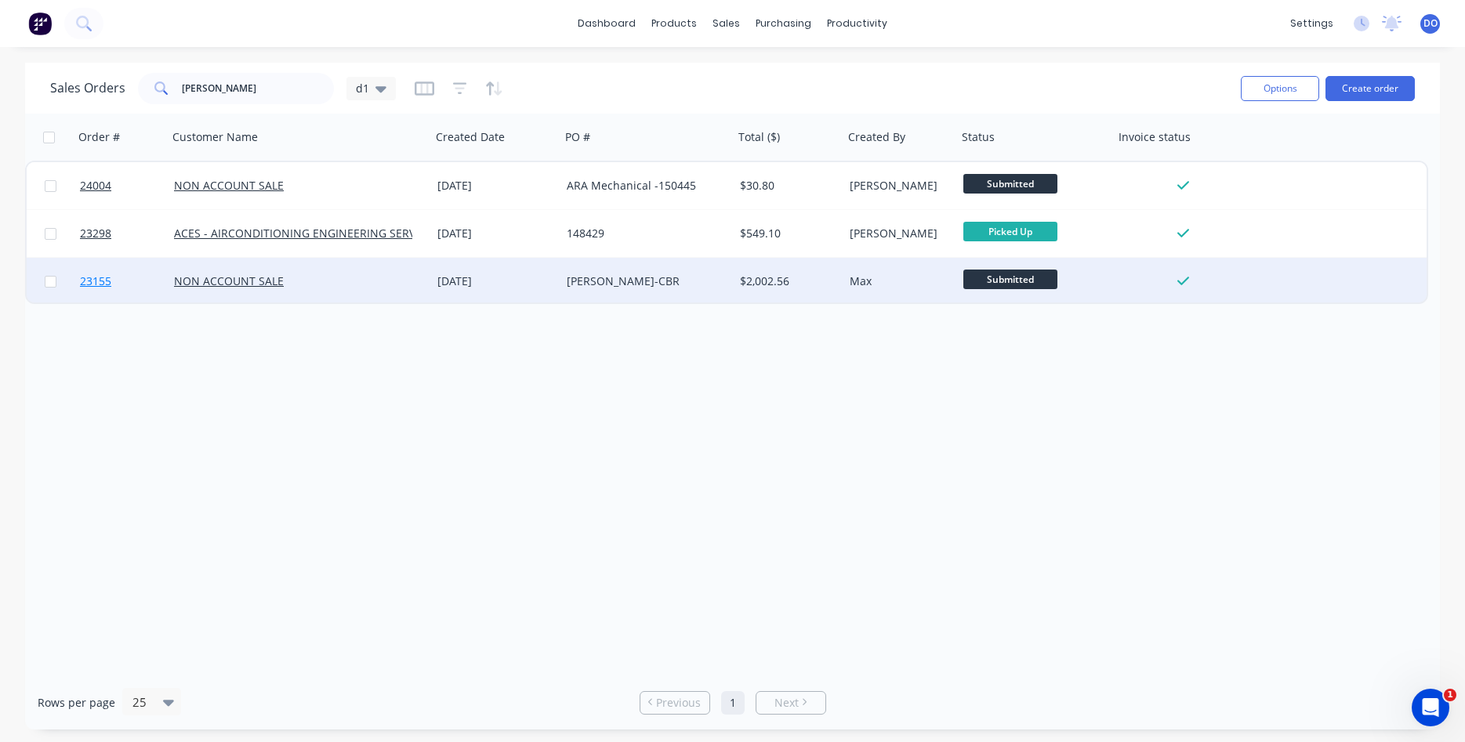
click at [95, 277] on span "23155" at bounding box center [95, 281] width 31 height 16
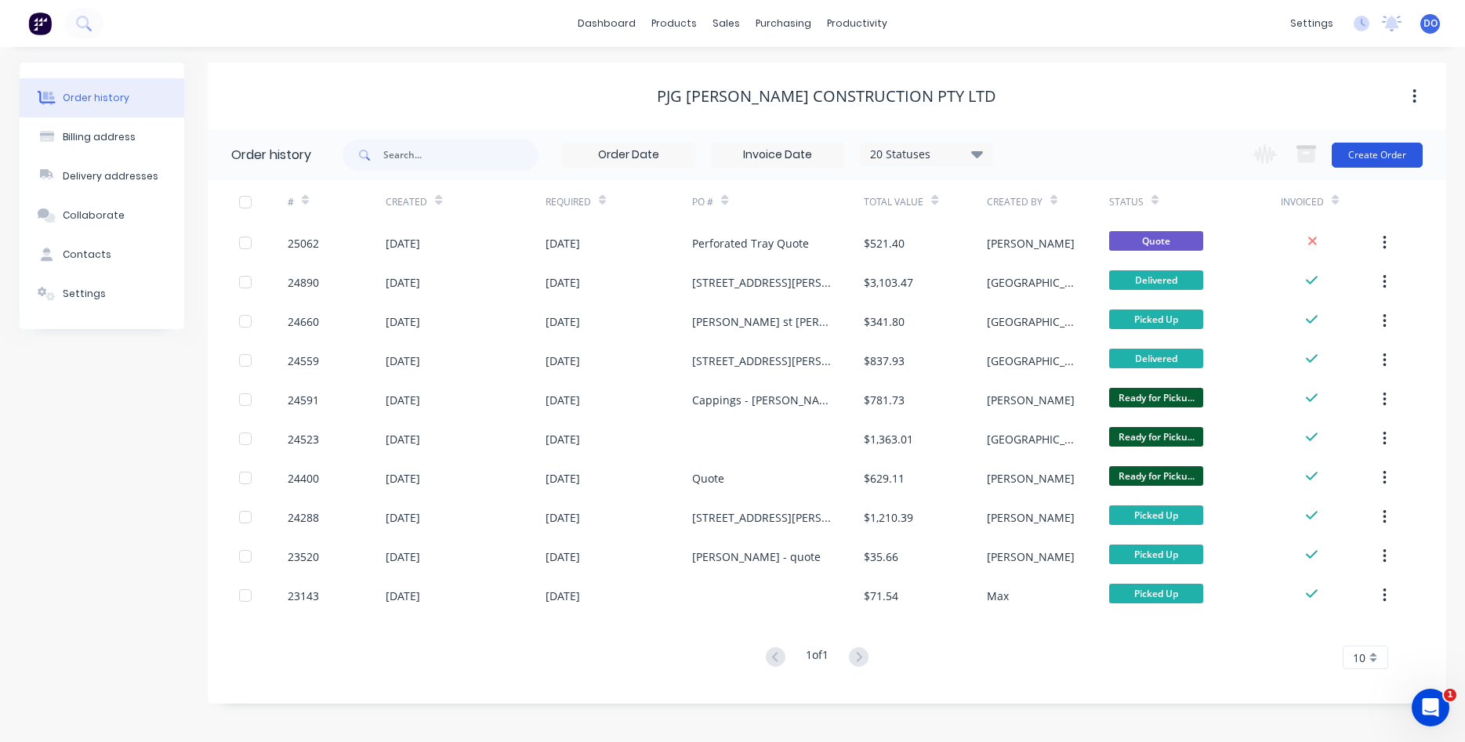
click at [1370, 155] on button "Create Order" at bounding box center [1376, 155] width 91 height 25
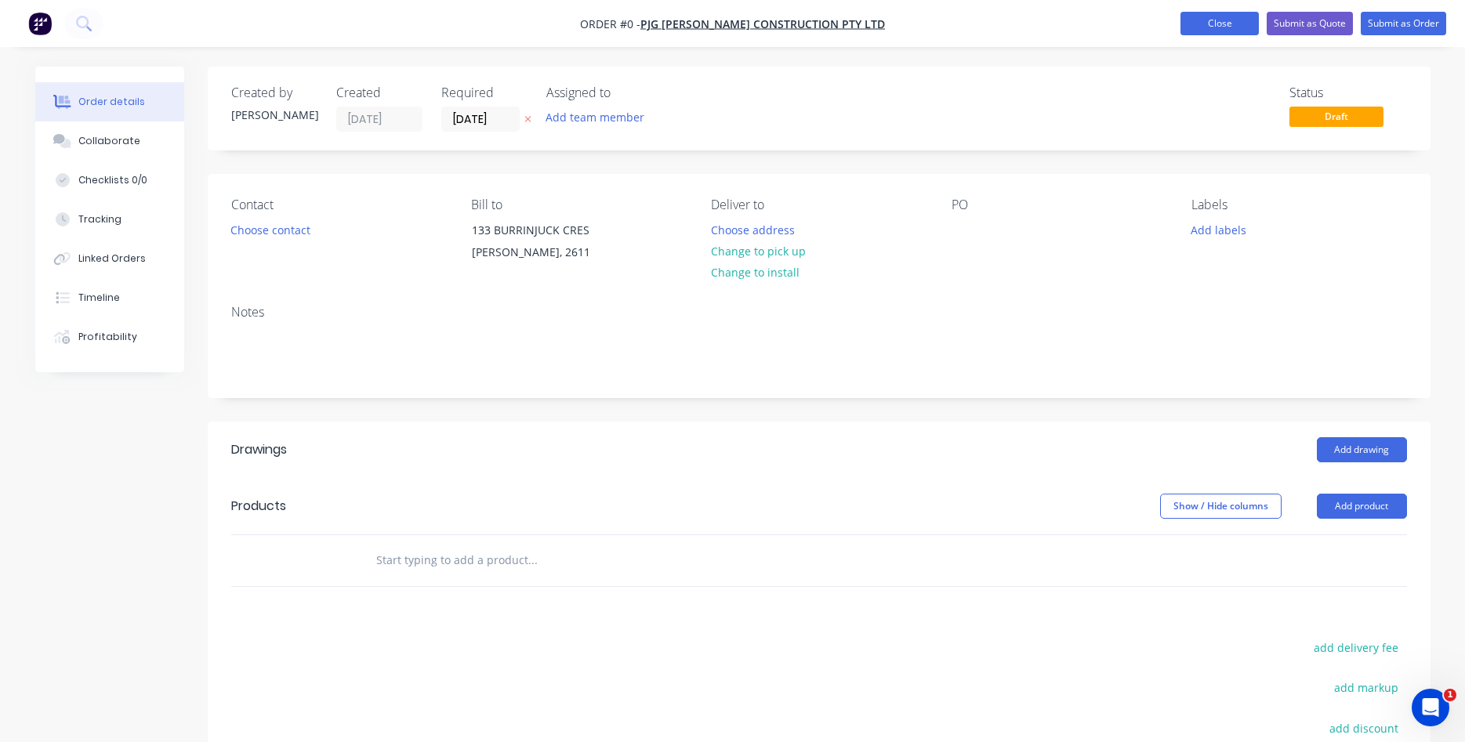
click at [1193, 28] on button "Close" at bounding box center [1219, 24] width 78 height 24
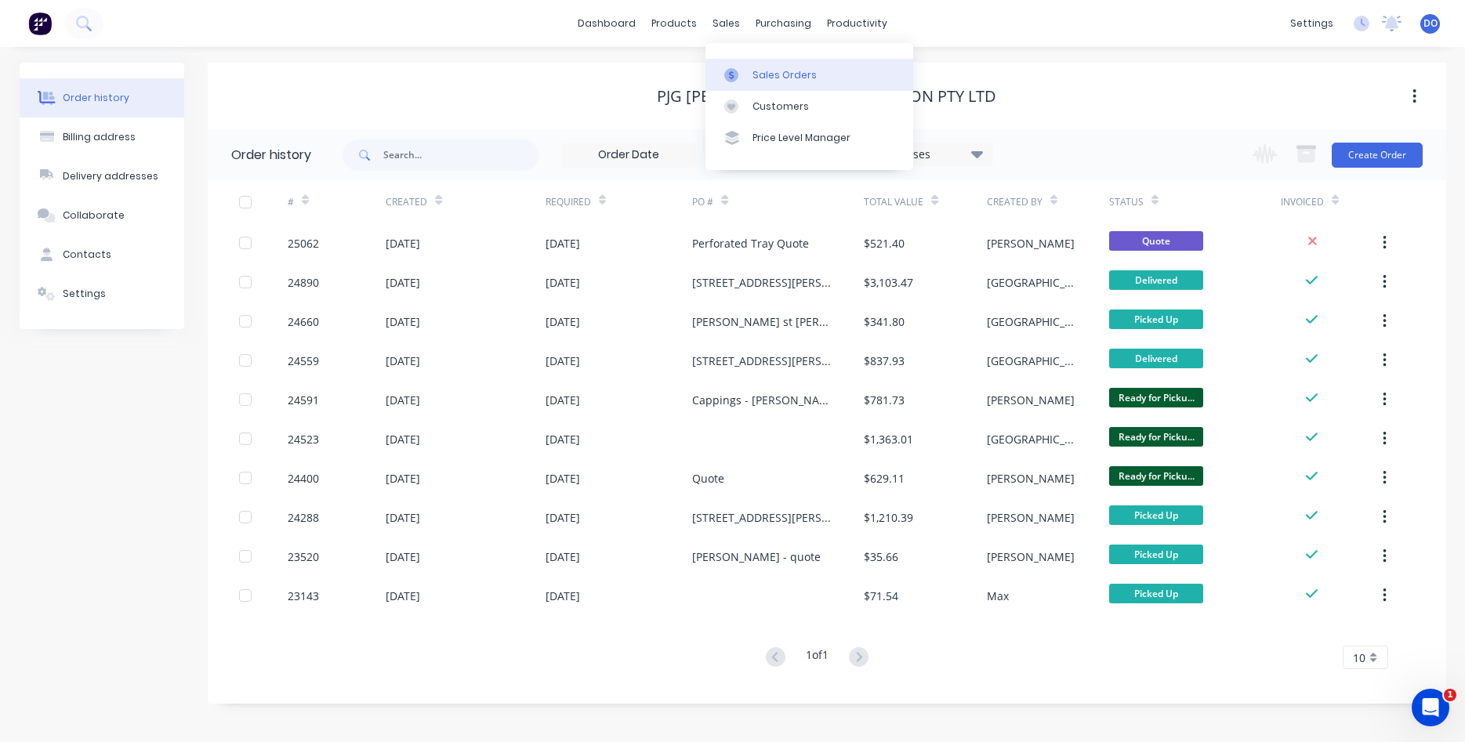
click at [750, 74] on link "Sales Orders" at bounding box center [809, 74] width 208 height 31
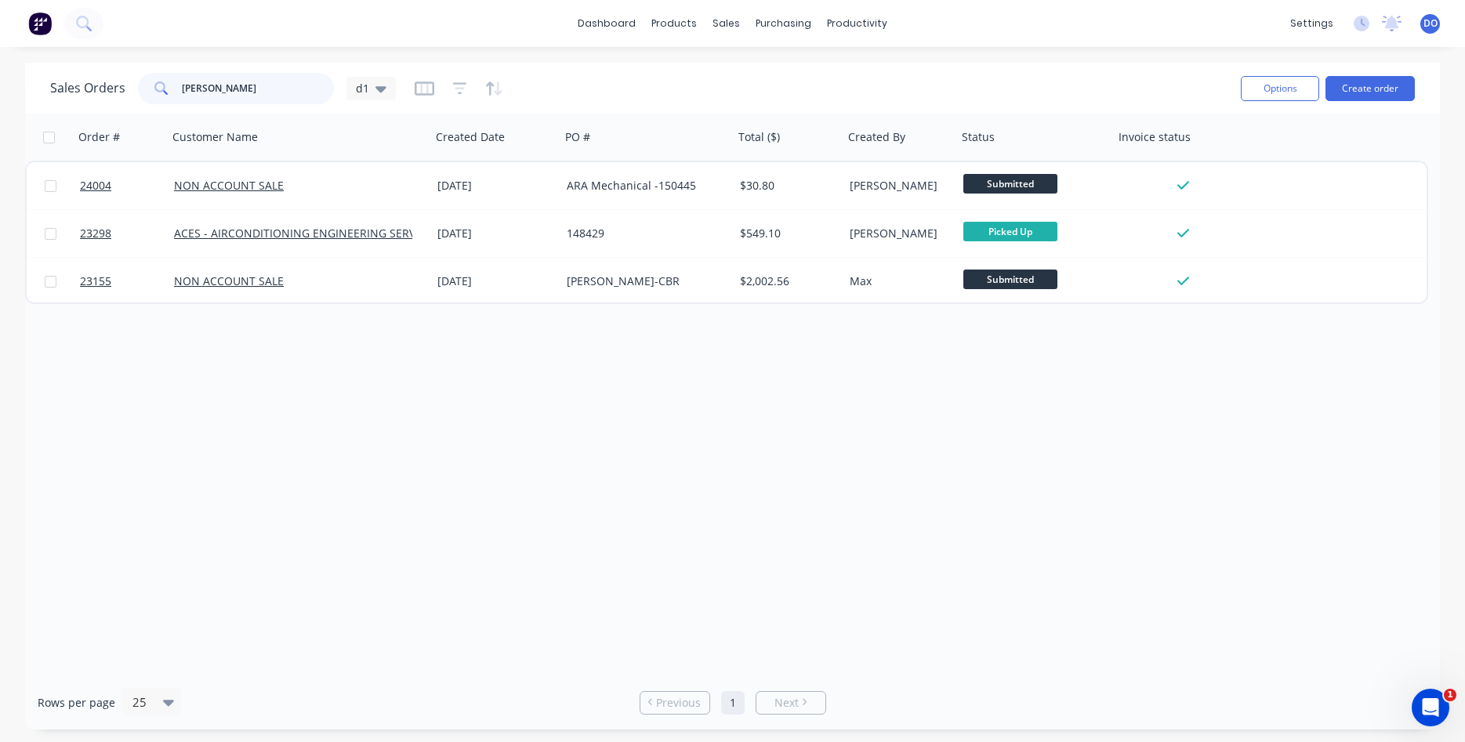
drag, startPoint x: 229, startPoint y: 91, endPoint x: 164, endPoint y: 91, distance: 65.0
click at [182, 91] on input "adrian" at bounding box center [258, 88] width 153 height 31
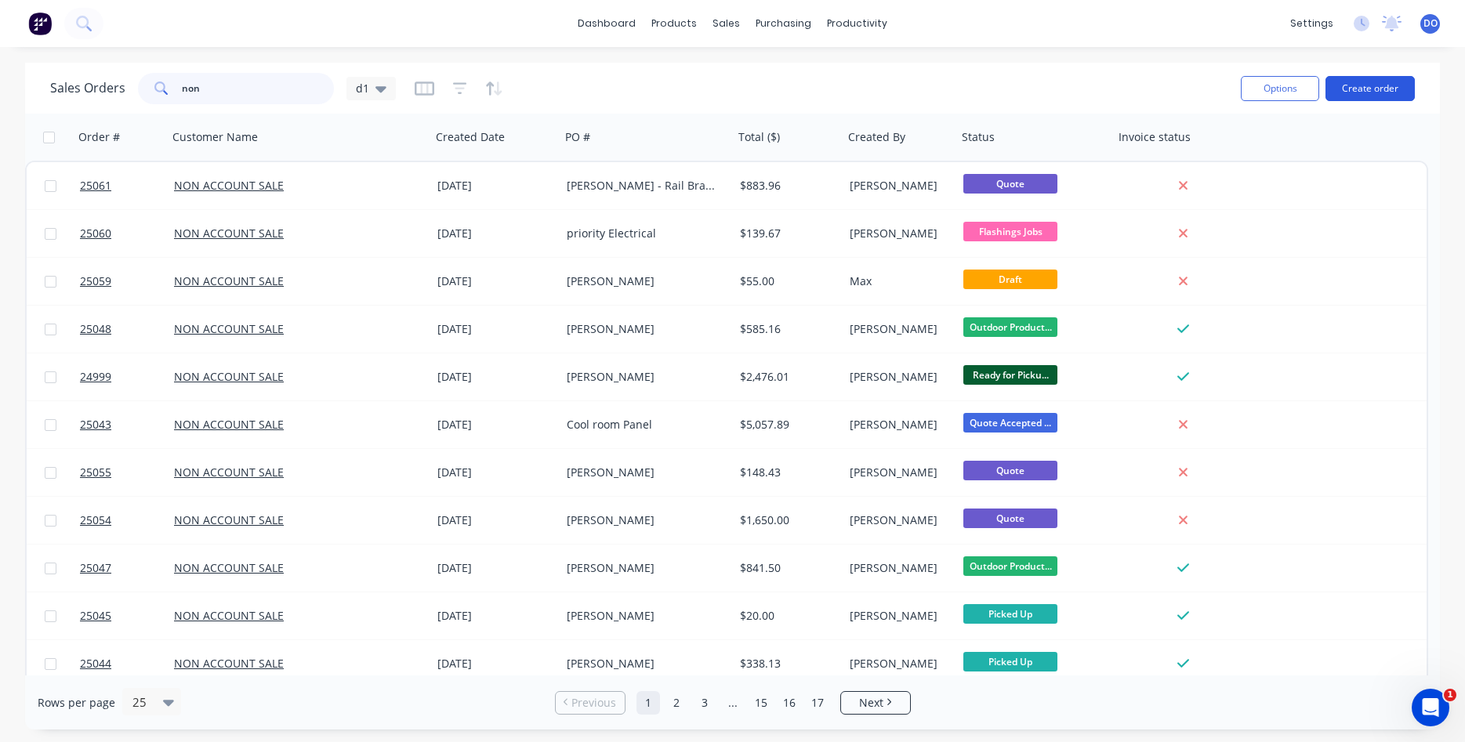
type input "non"
click at [1373, 94] on button "Create order" at bounding box center [1369, 88] width 89 height 25
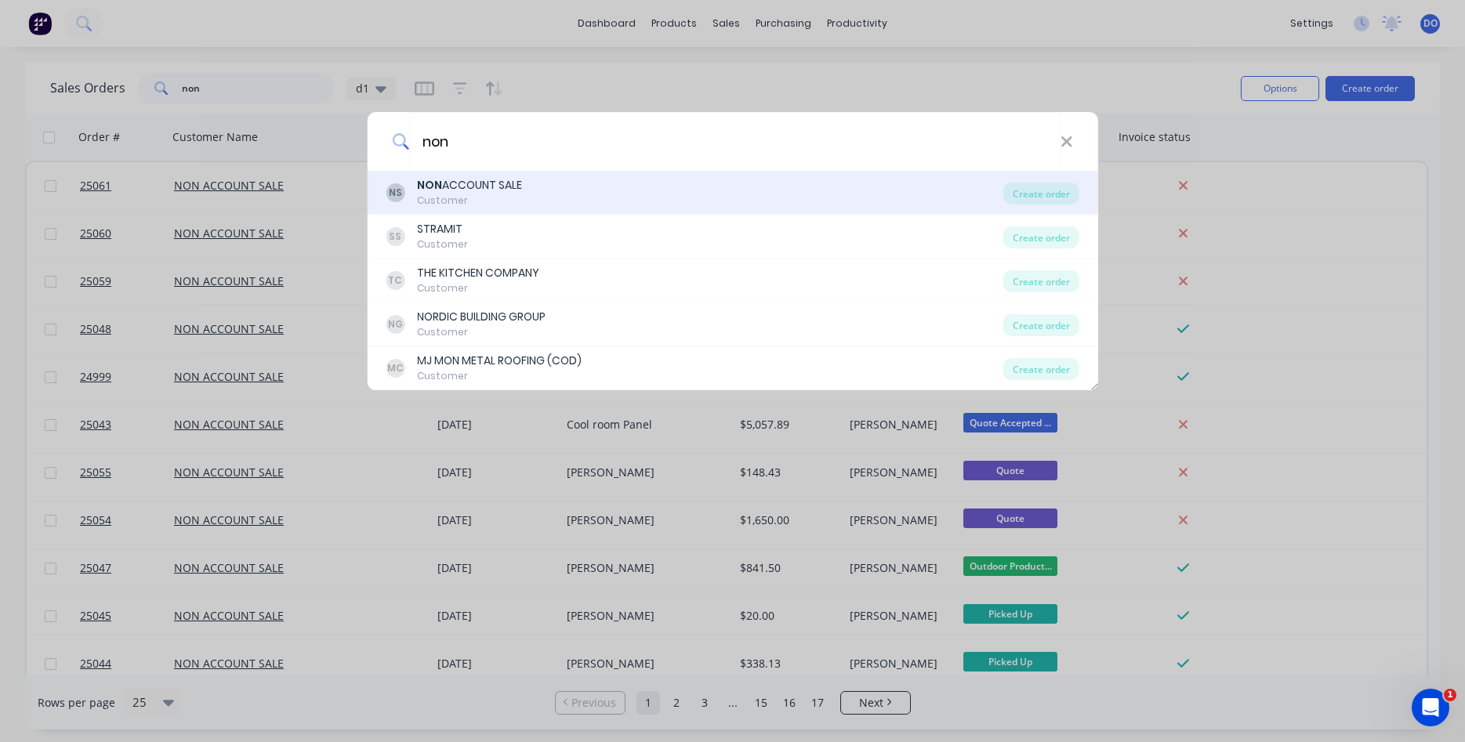
type input "non"
click at [488, 186] on div "NON ACCOUNT SALE" at bounding box center [469, 185] width 105 height 16
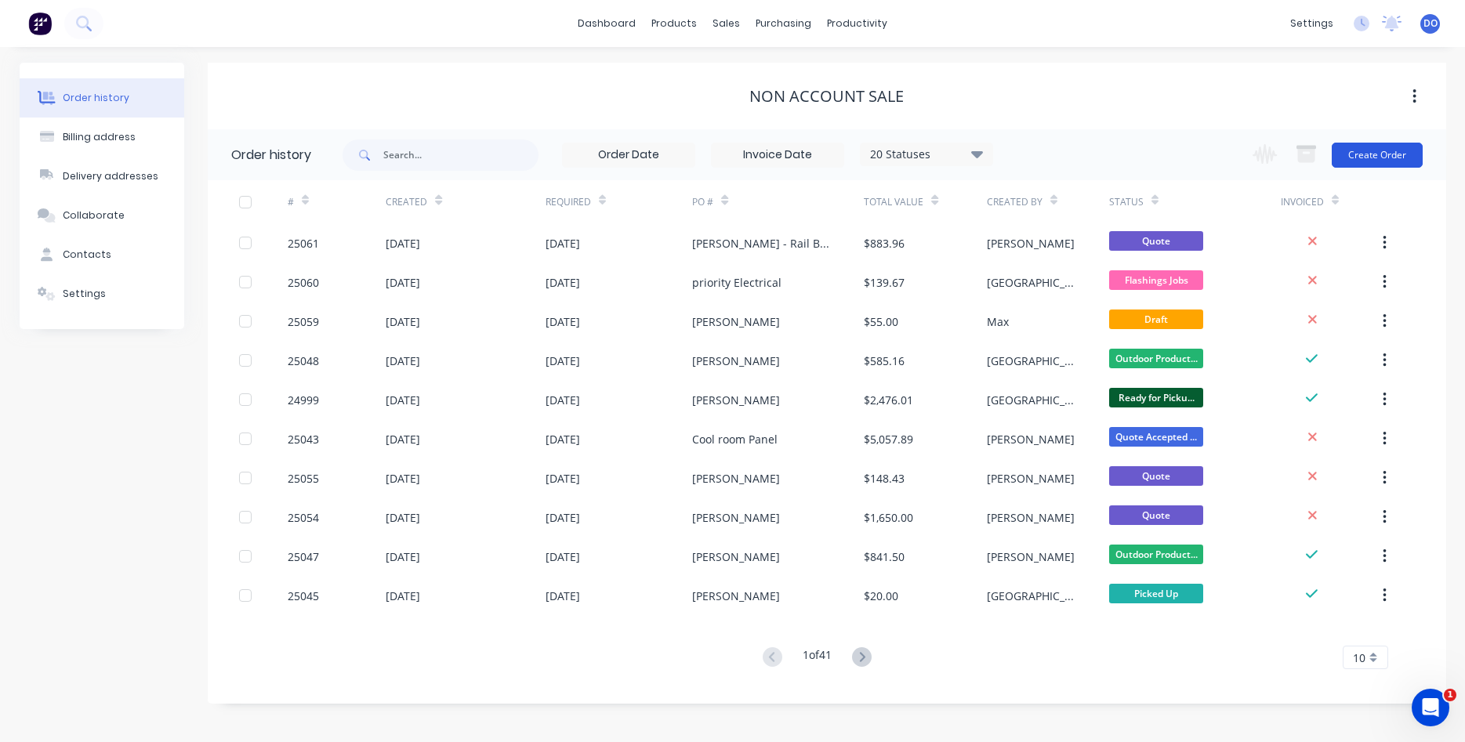
click at [1386, 154] on button "Create Order" at bounding box center [1376, 155] width 91 height 25
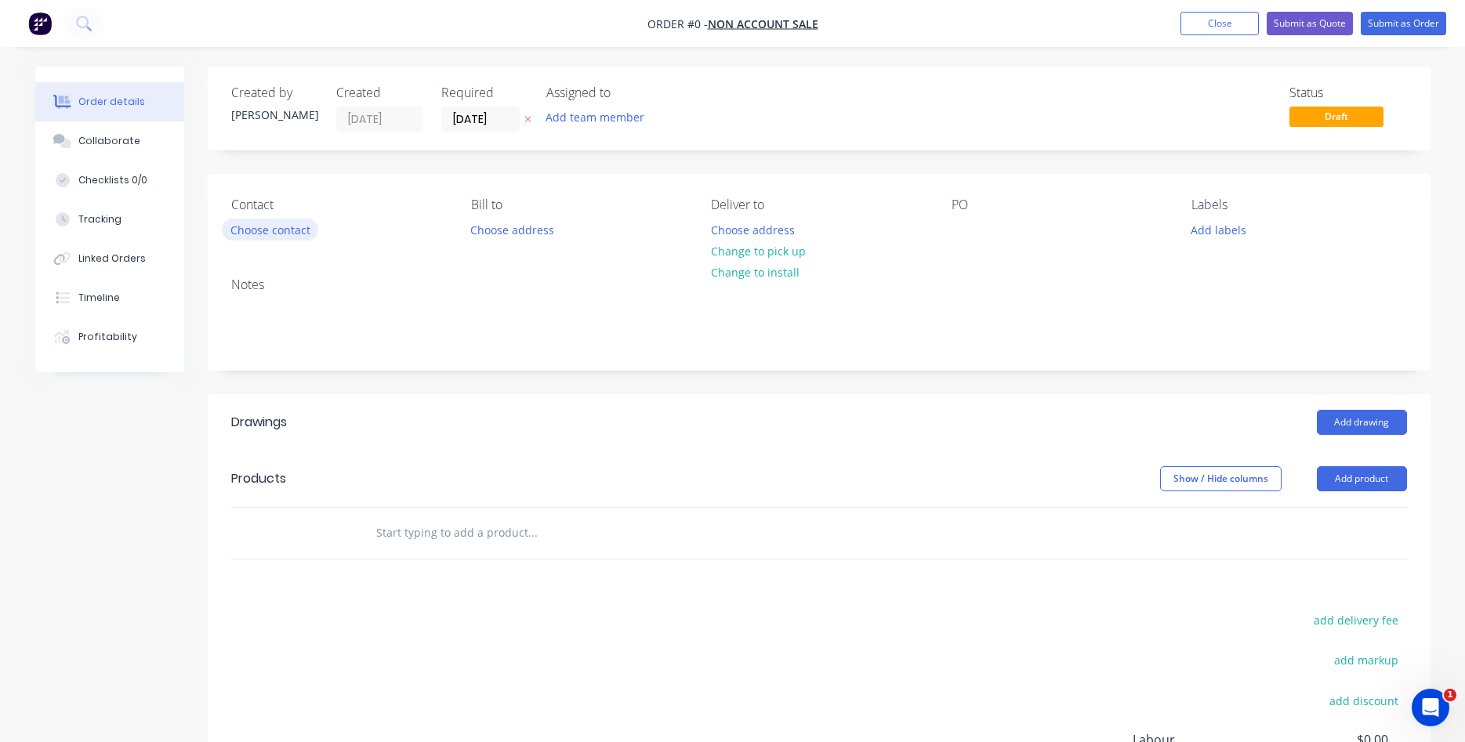
click at [275, 226] on button "Choose contact" at bounding box center [270, 229] width 96 height 21
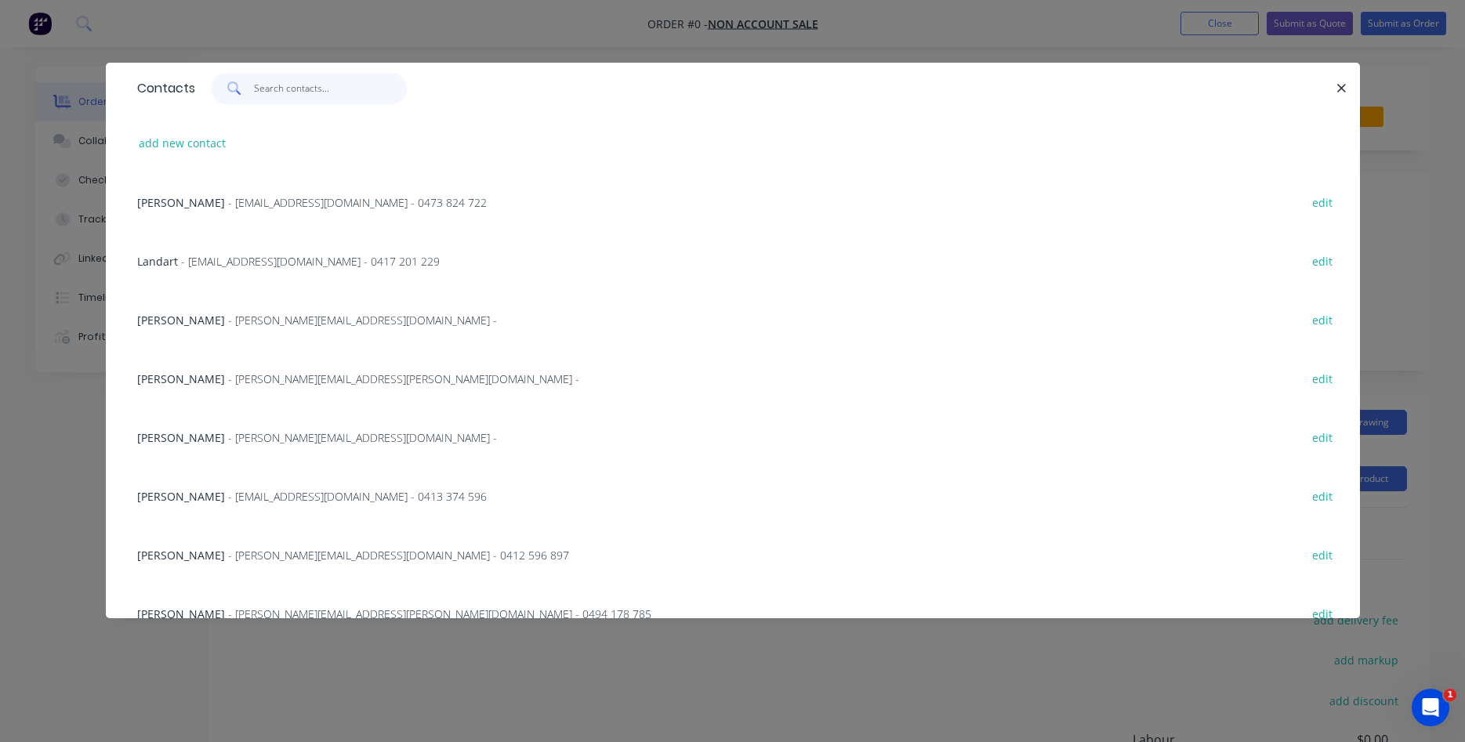
click at [313, 102] on input "text" at bounding box center [330, 88] width 153 height 31
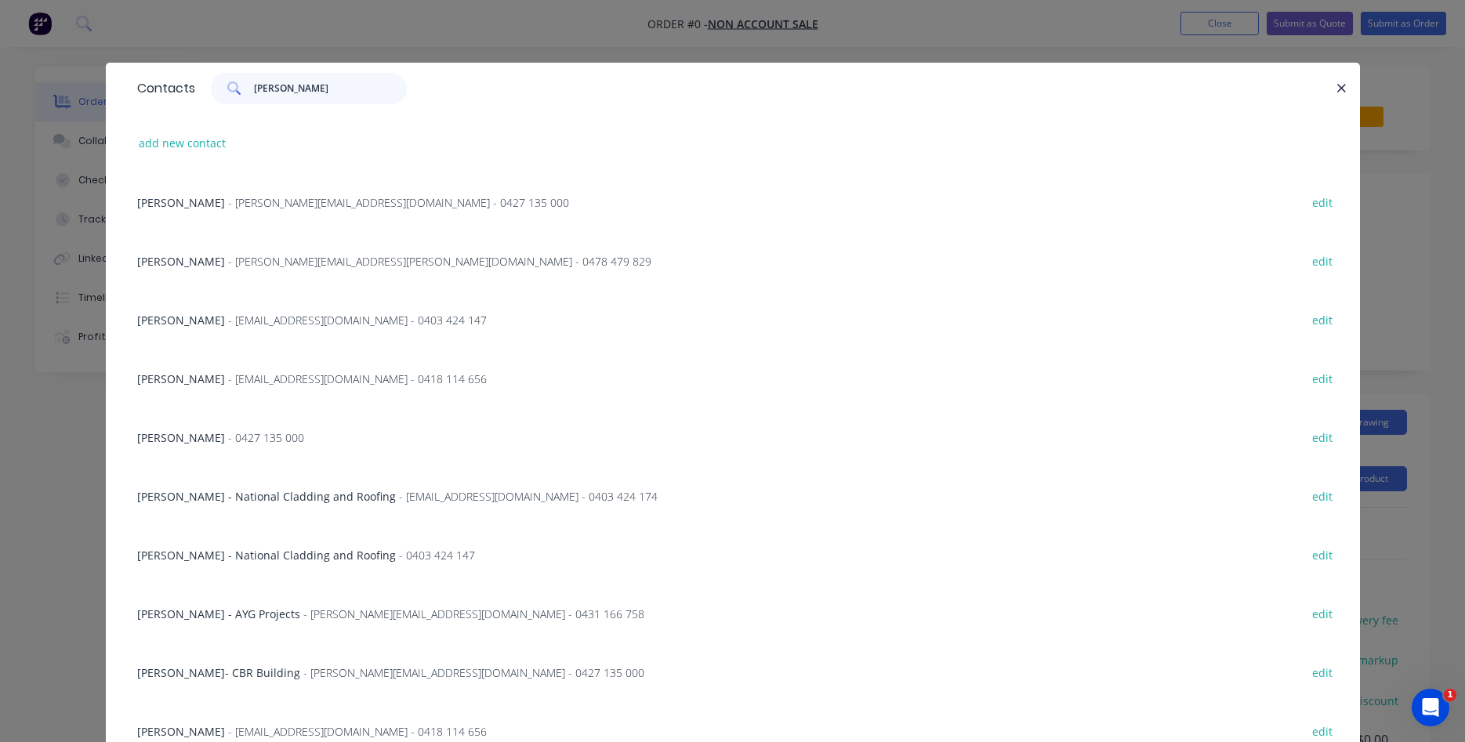
type input "adrian"
click at [269, 729] on span "- Acook@aramechanical.com.au - 0418 114 656" at bounding box center [357, 731] width 259 height 15
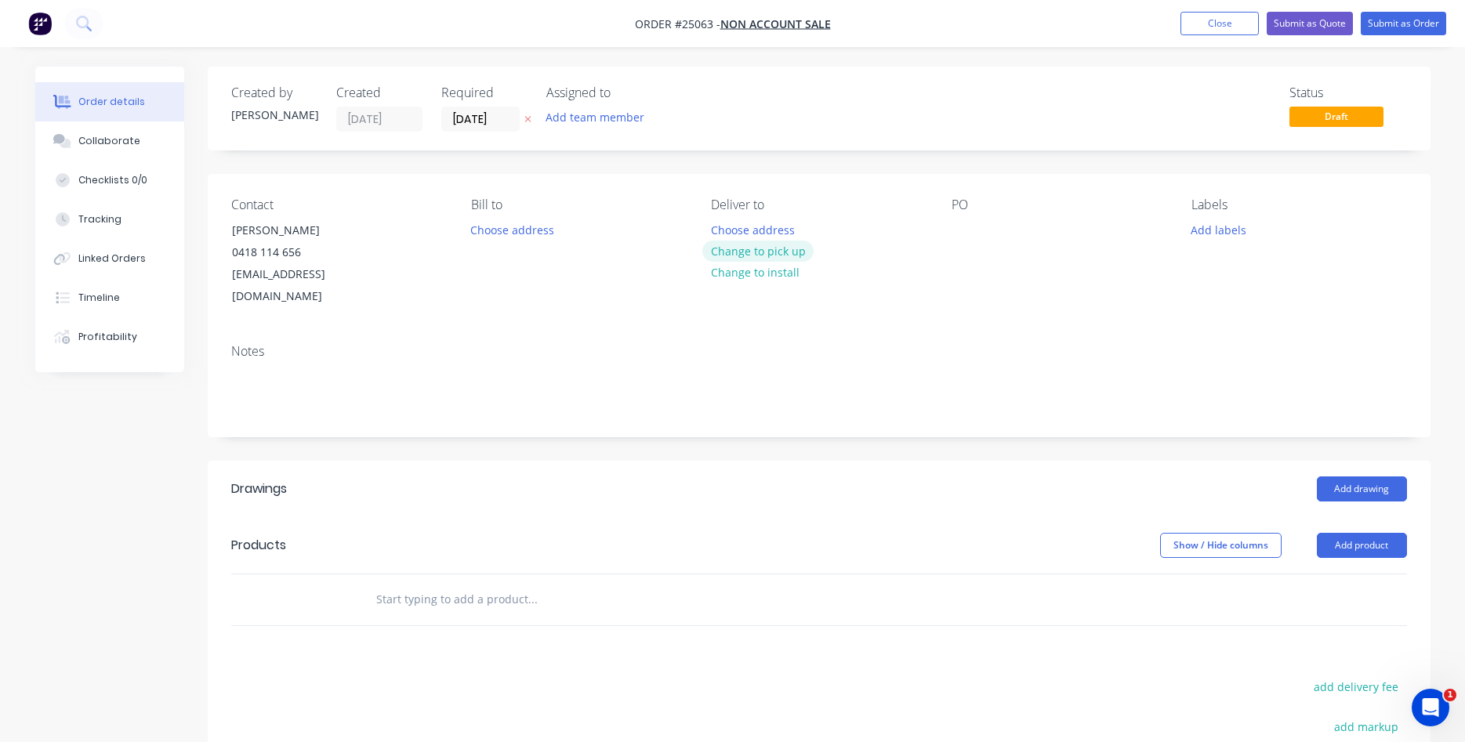
click at [780, 256] on button "Change to pick up" at bounding box center [757, 251] width 111 height 21
click at [969, 226] on div at bounding box center [963, 230] width 25 height 23
click at [1352, 533] on button "Add product" at bounding box center [1361, 545] width 90 height 25
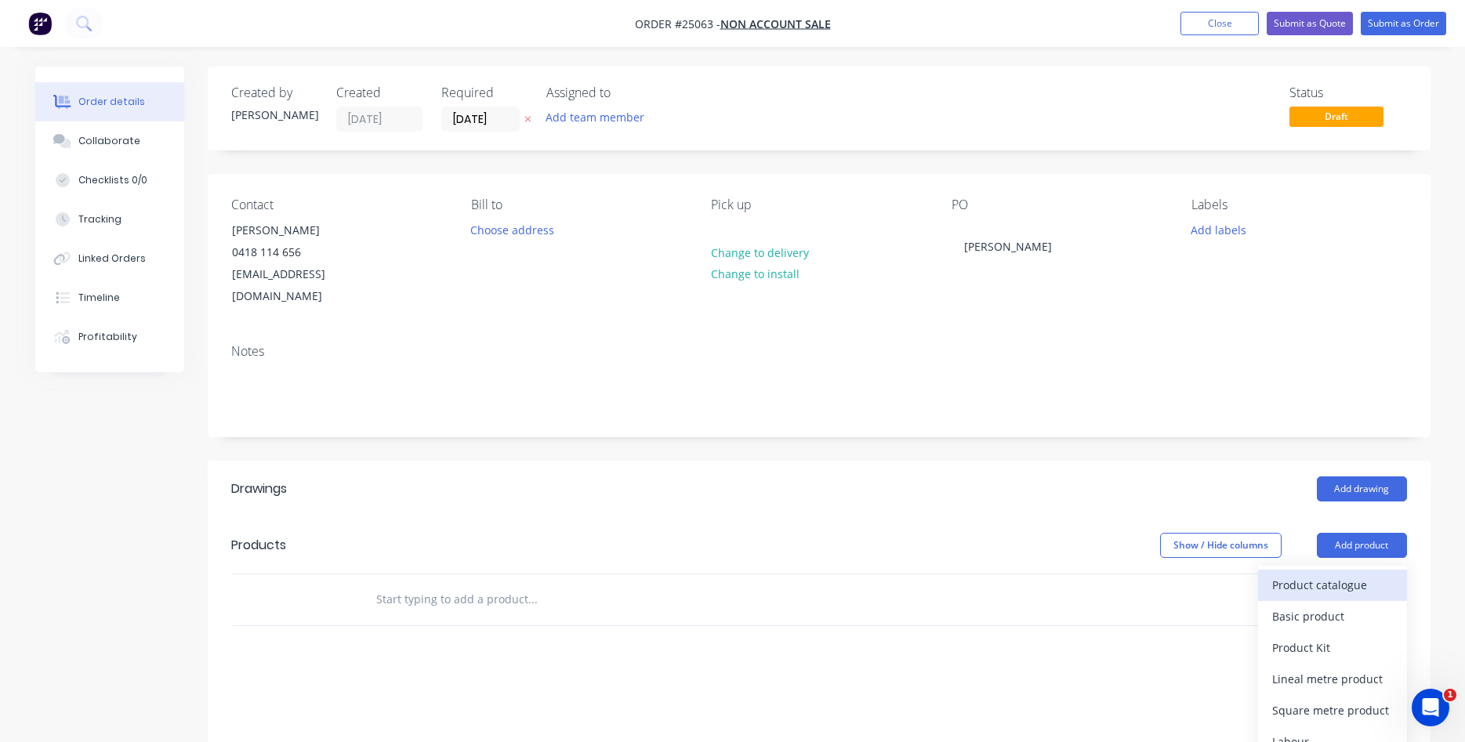
click at [1314, 574] on div "Product catalogue" at bounding box center [1332, 585] width 121 height 23
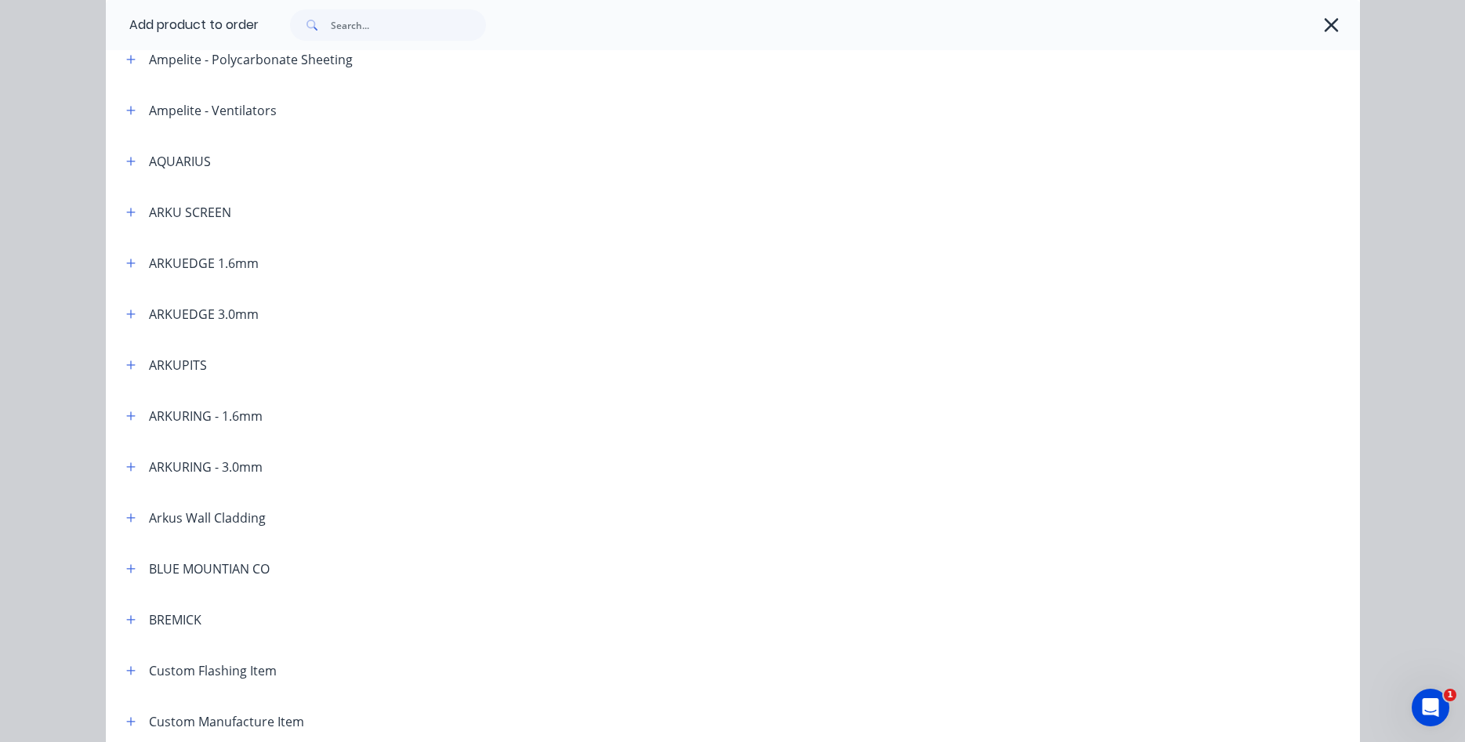
scroll to position [447, 0]
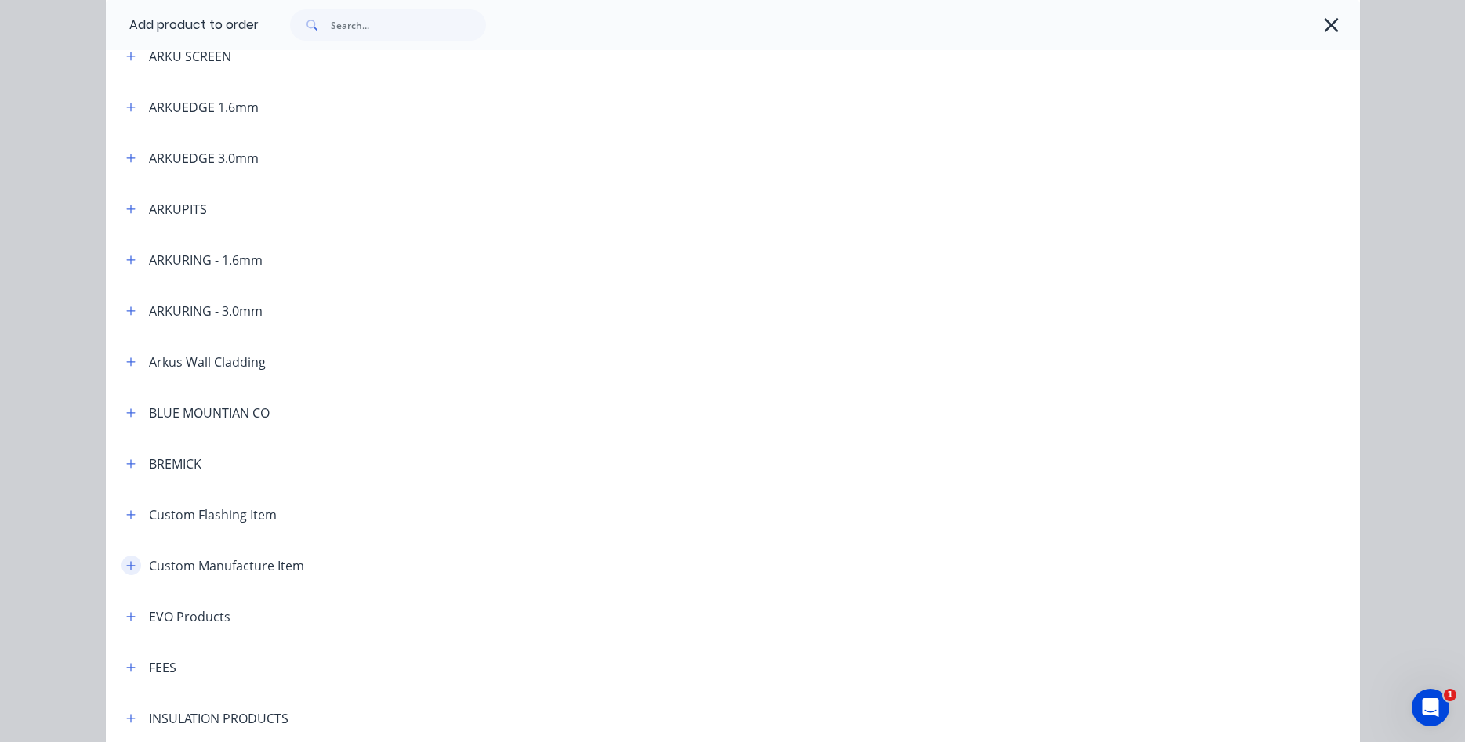
click at [129, 566] on icon "button" at bounding box center [130, 565] width 9 height 9
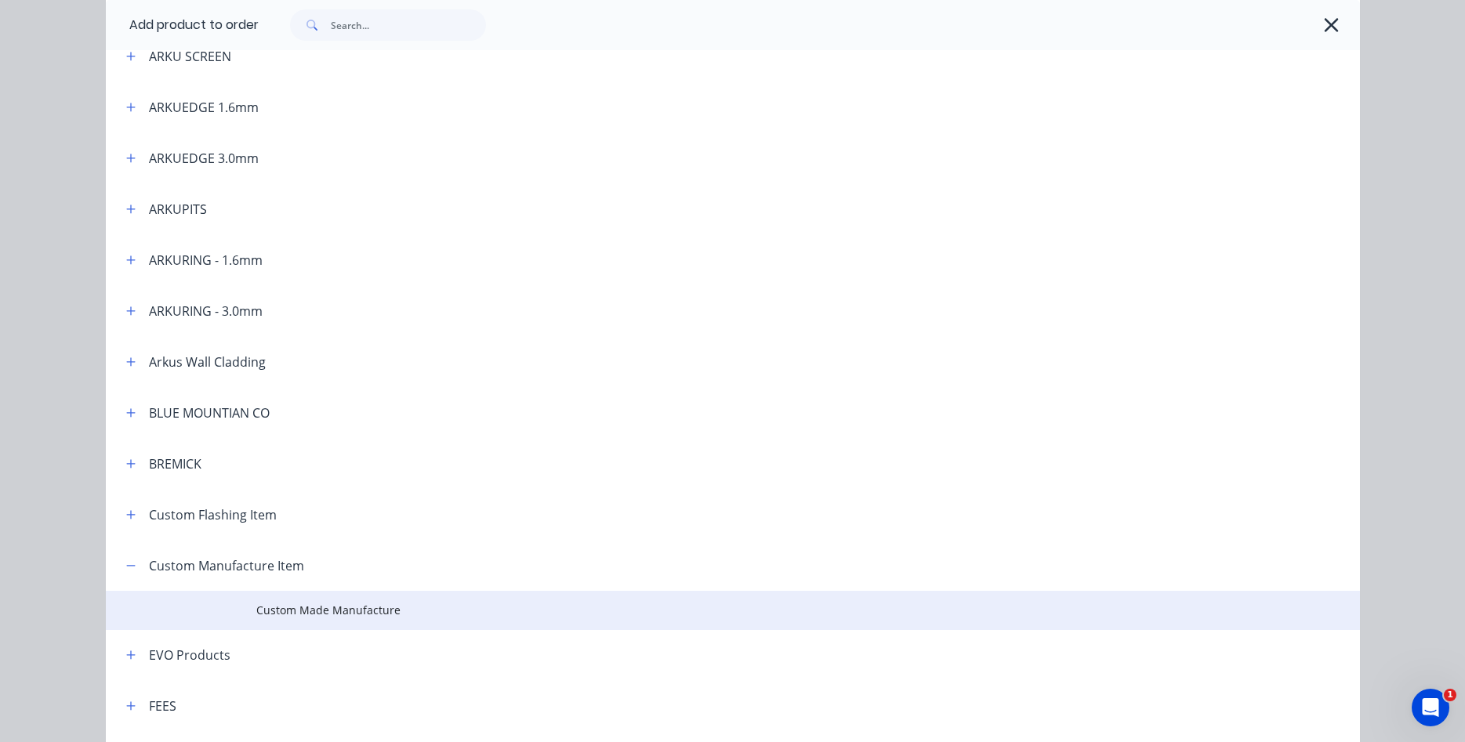
click at [310, 608] on span "Custom Made Manufacture" at bounding box center [697, 610] width 882 height 16
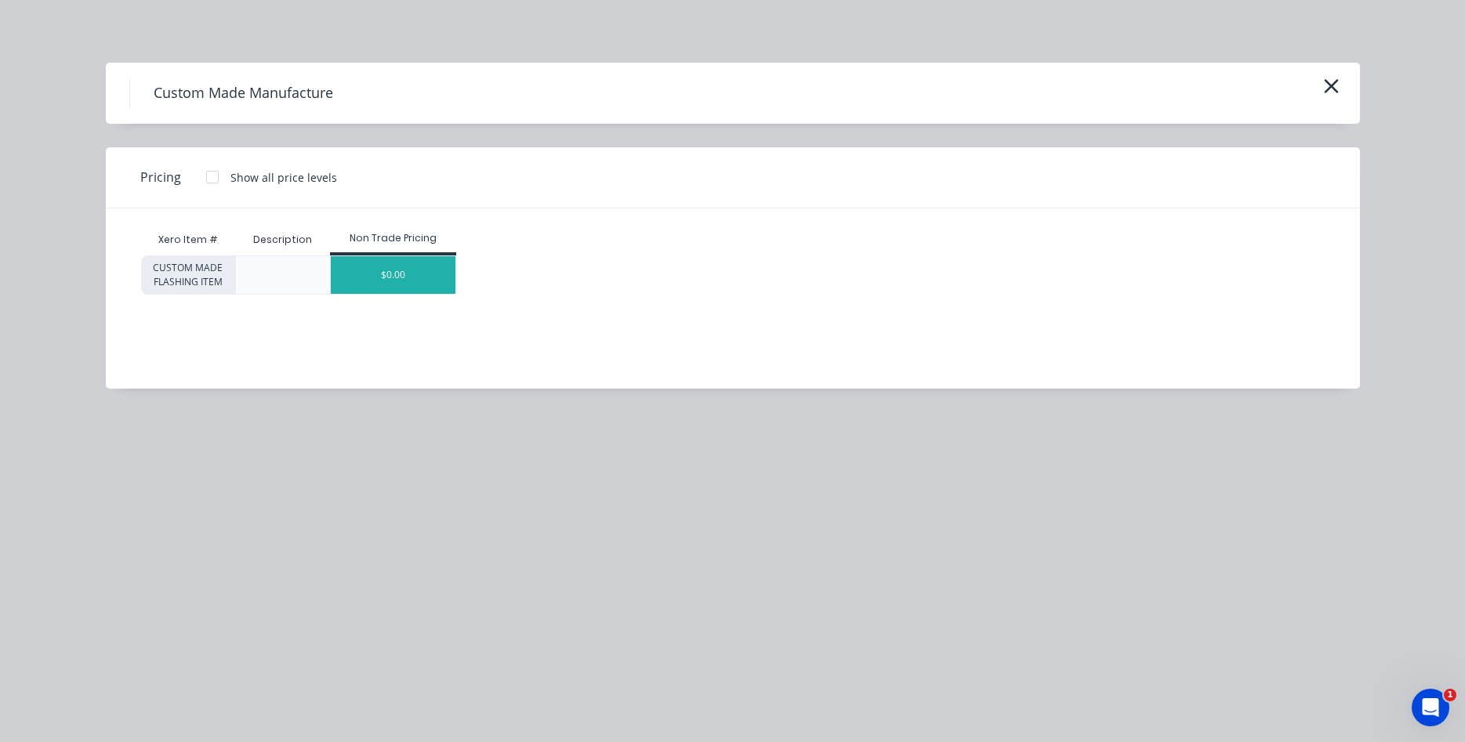
click at [416, 282] on div "$0.00" at bounding box center [393, 275] width 125 height 38
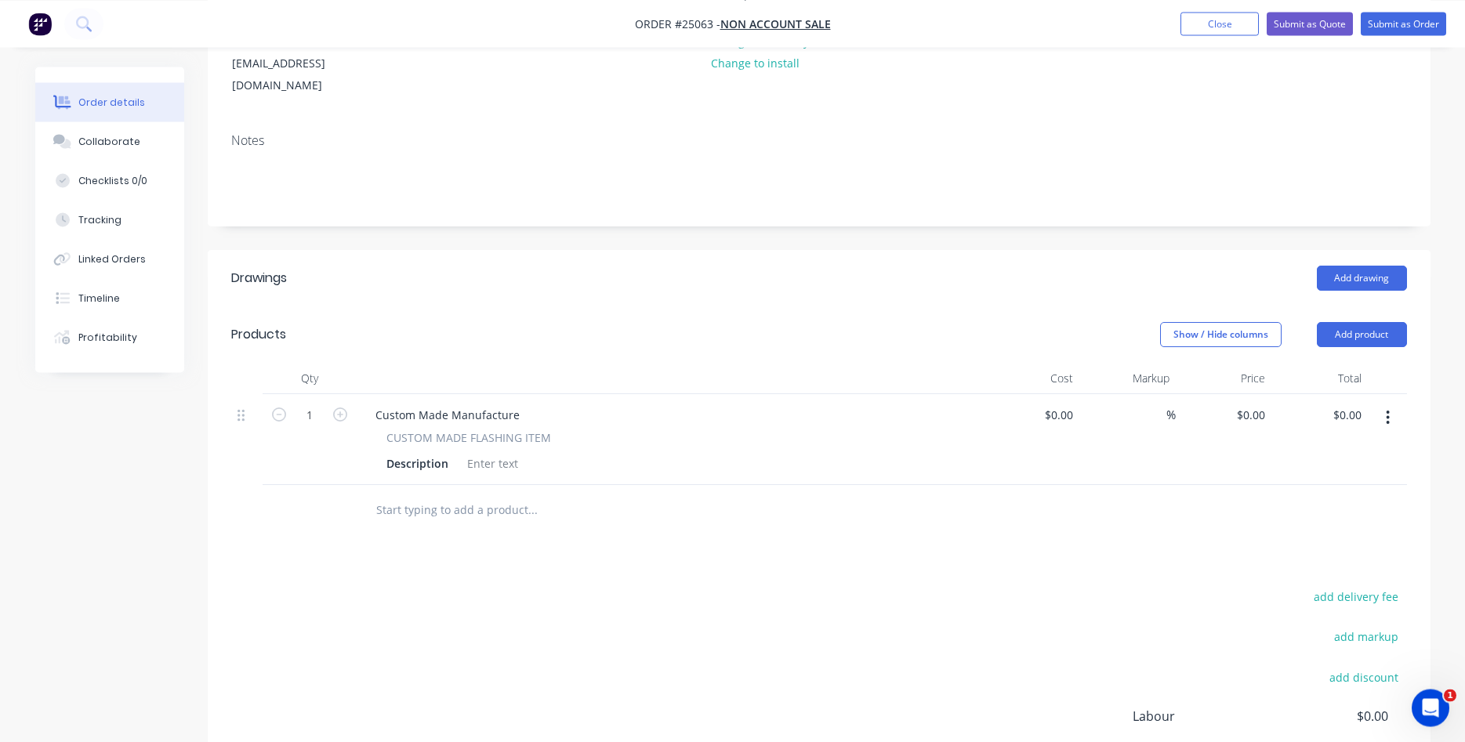
scroll to position [240, 0]
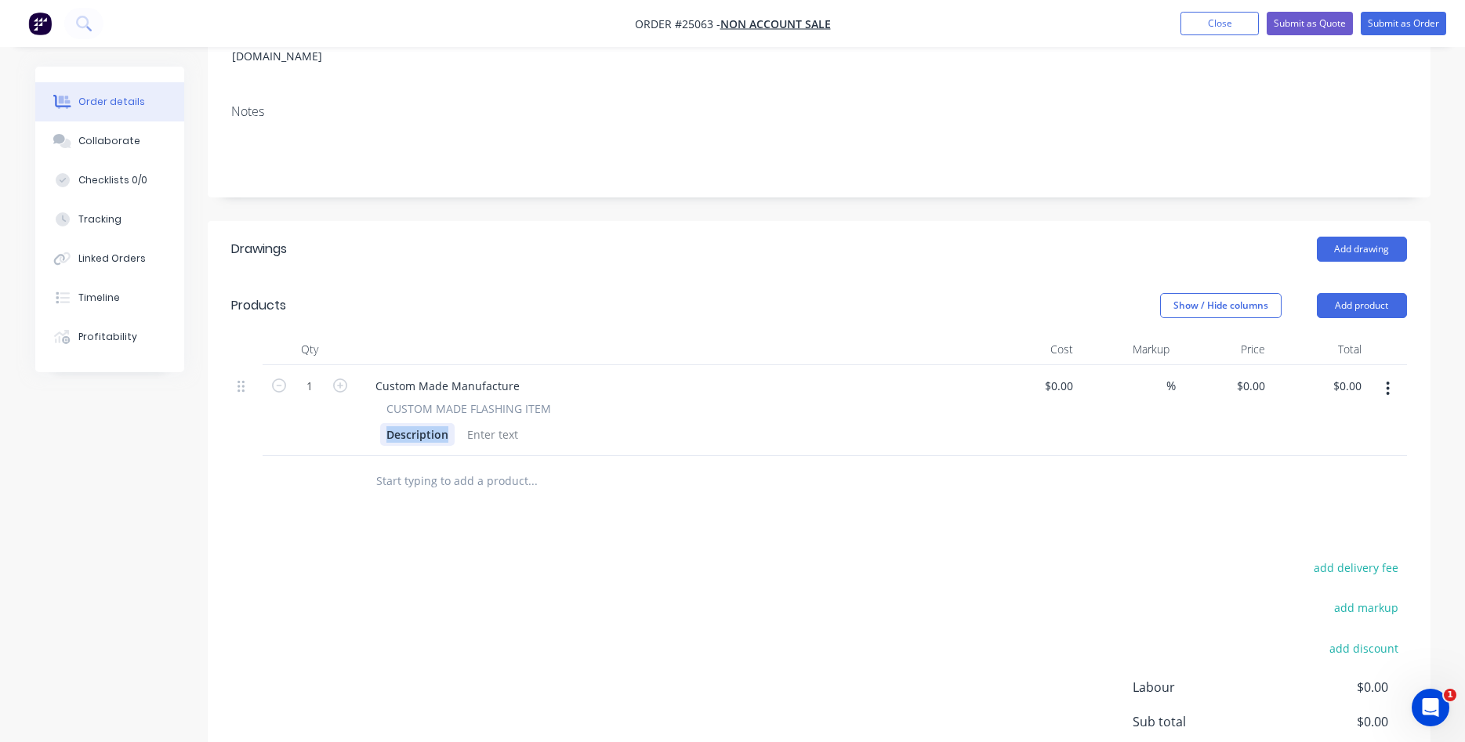
drag, startPoint x: 444, startPoint y: 416, endPoint x: 365, endPoint y: 416, distance: 79.1
click at [380, 423] on div "Description" at bounding box center [417, 434] width 74 height 23
drag, startPoint x: 374, startPoint y: 363, endPoint x: 563, endPoint y: 364, distance: 188.9
click at [532, 375] on div "Custom Made Manufacture" at bounding box center [447, 386] width 169 height 23
click at [1075, 375] on input at bounding box center [1061, 386] width 36 height 23
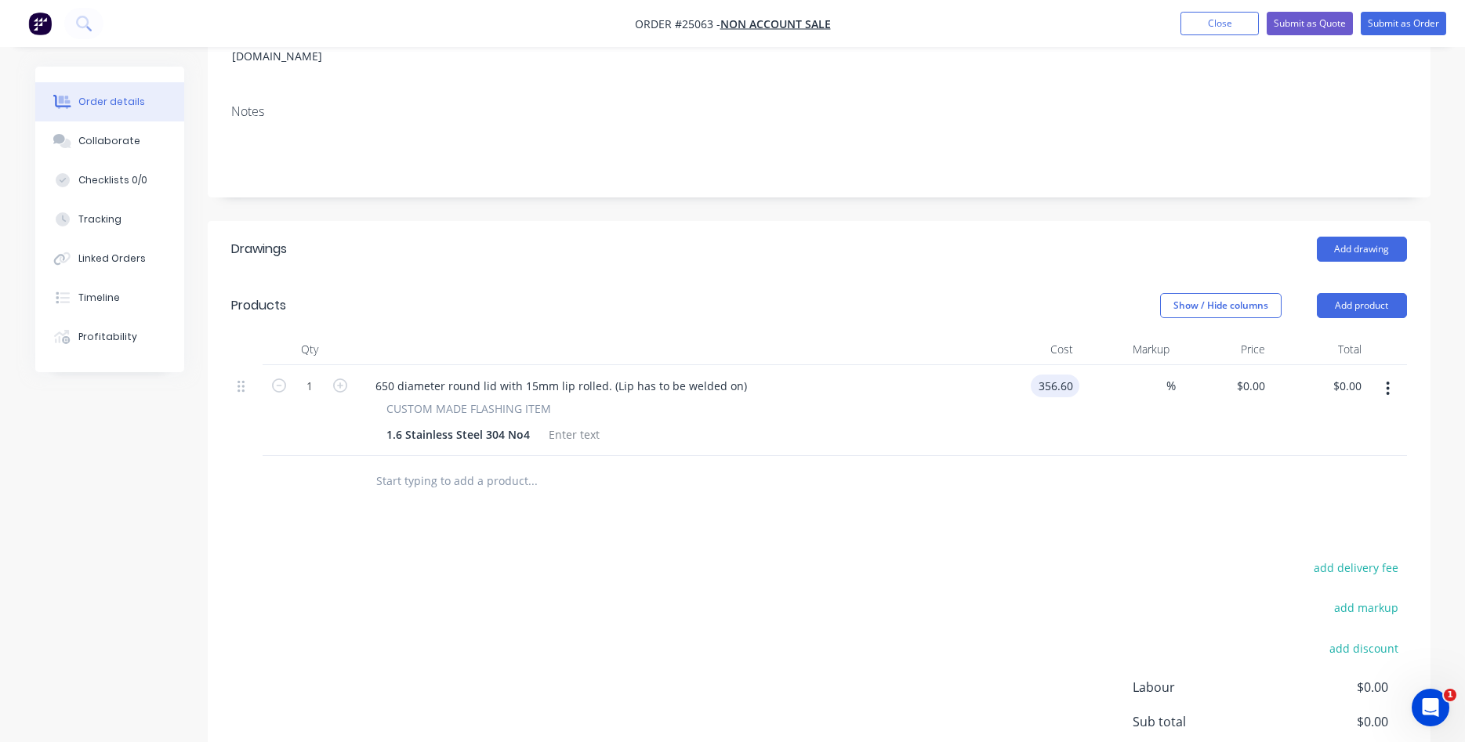
type input "$356.60"
click at [720, 375] on div "650 diameter round lid with 15mm lip rolled. (Lip has to be welded on)" at bounding box center [561, 386] width 397 height 23
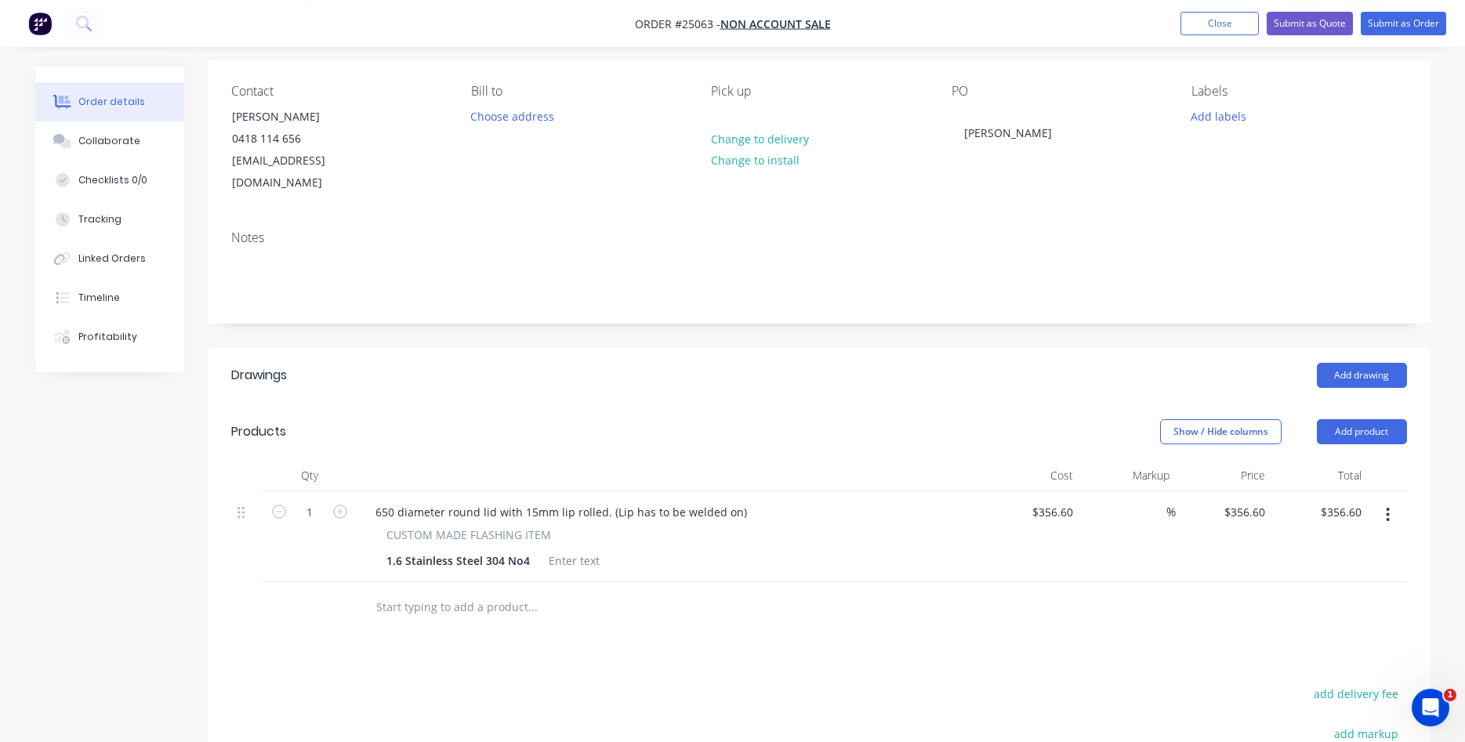
scroll to position [63, 0]
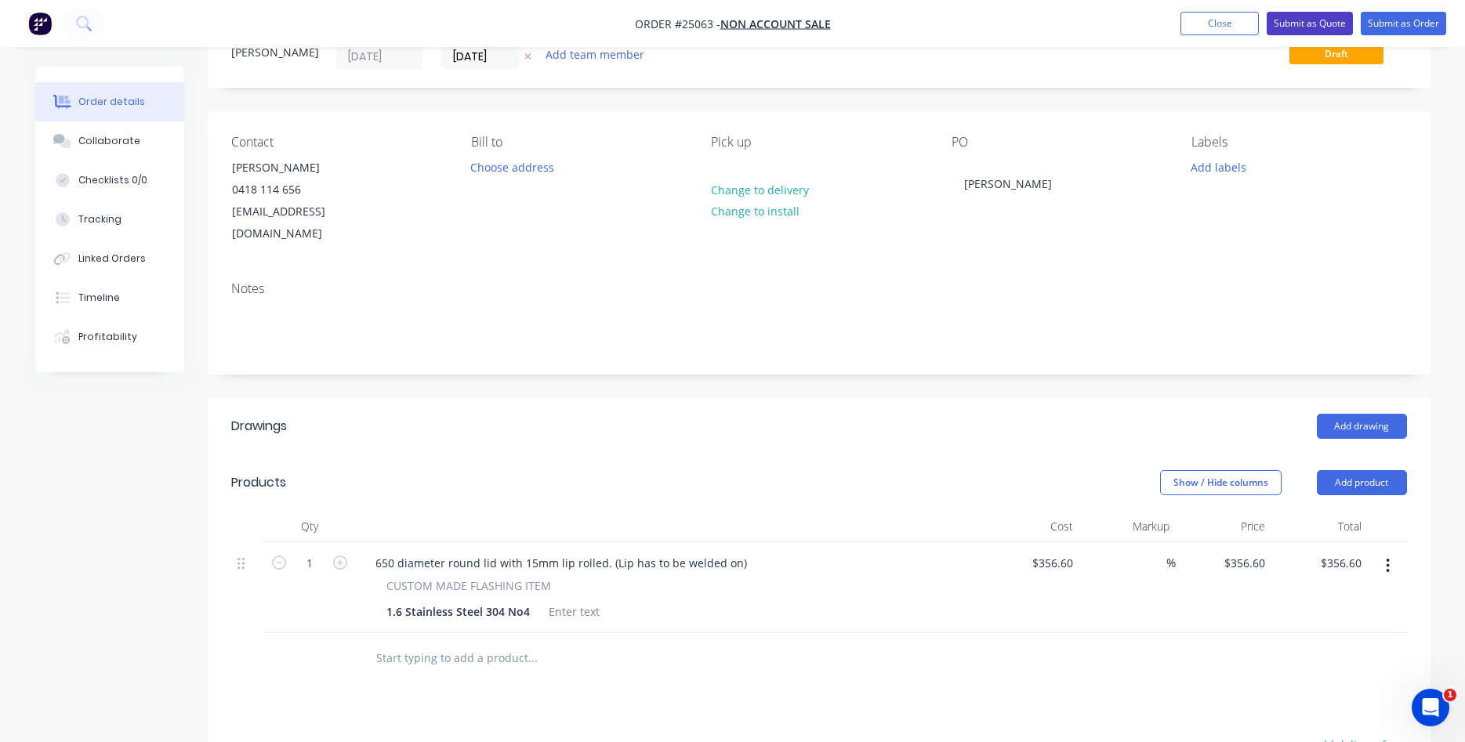
click at [1313, 23] on button "Submit as Quote" at bounding box center [1309, 24] width 86 height 24
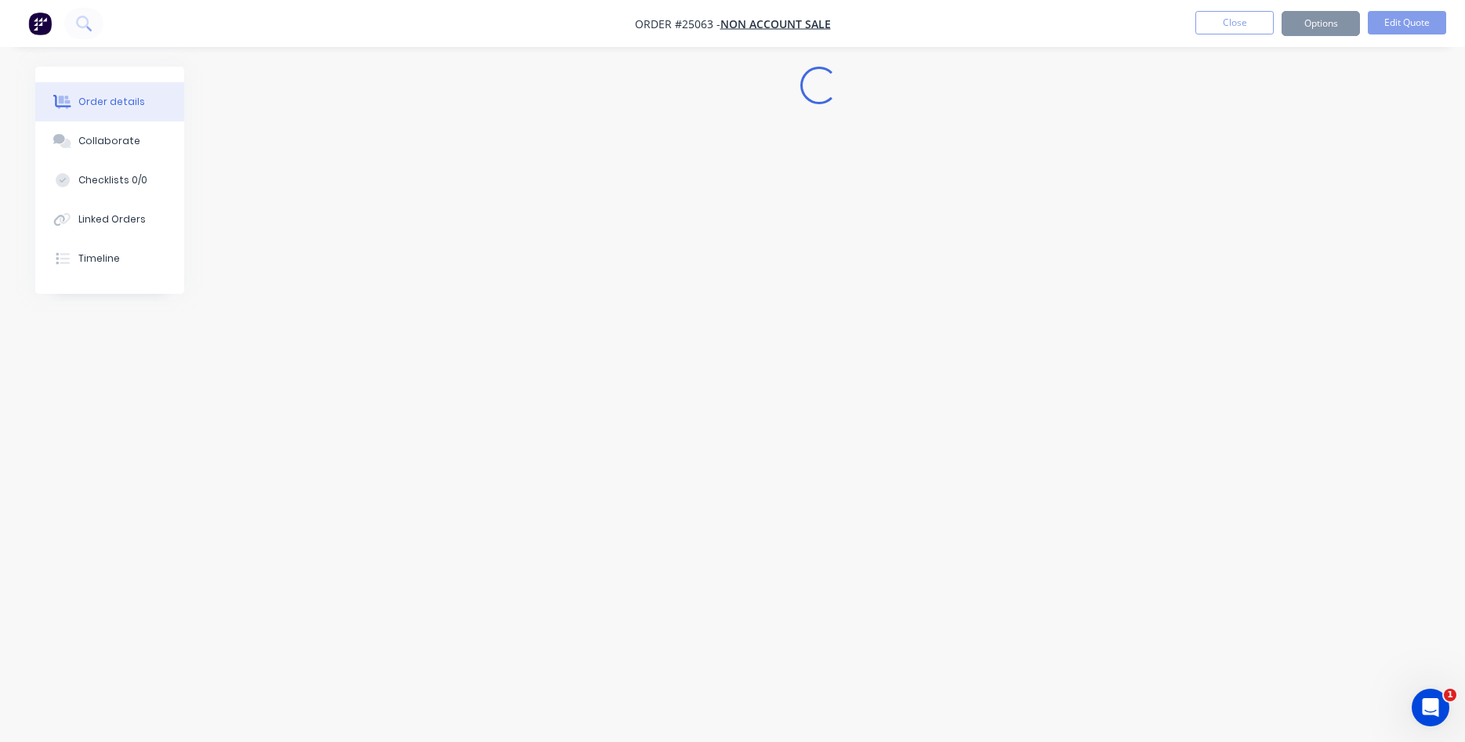
scroll to position [0, 0]
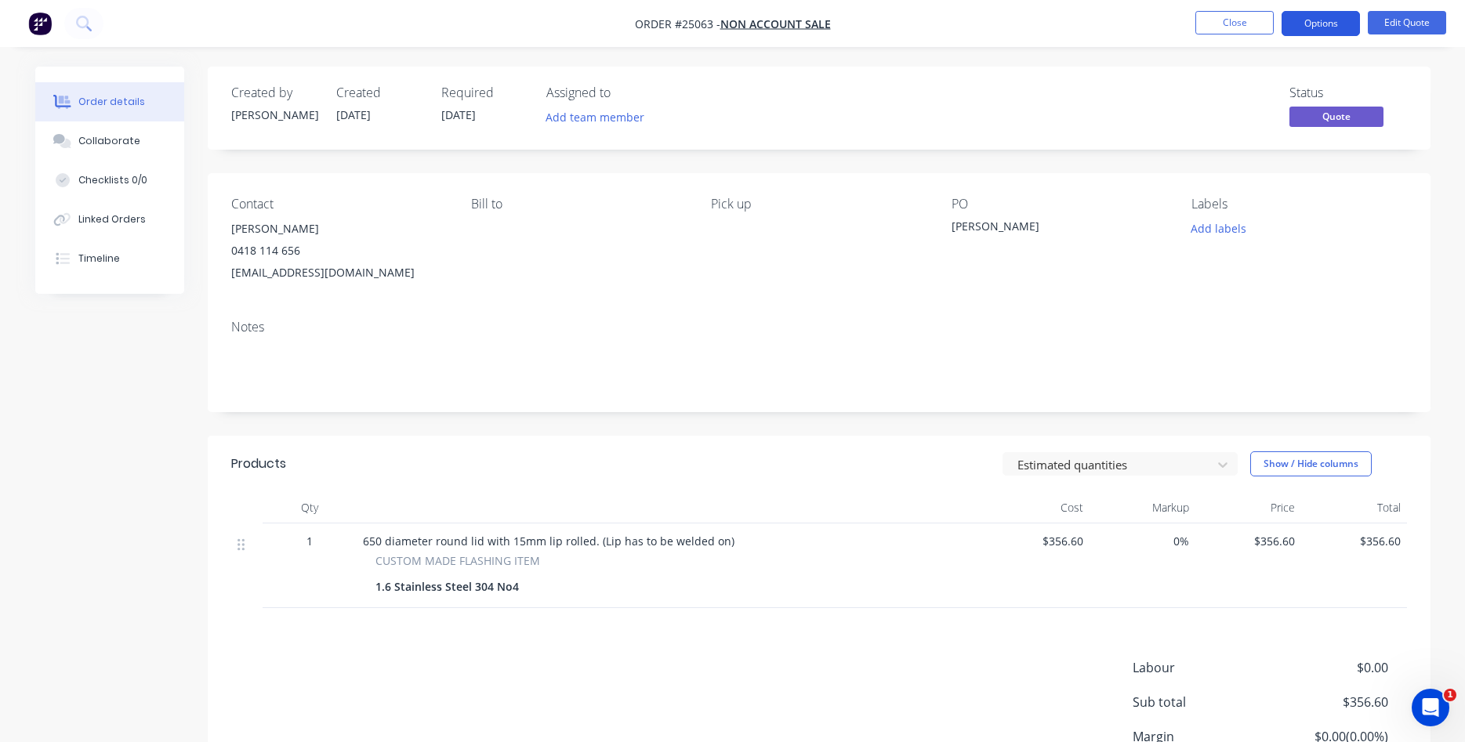
click at [1316, 20] on button "Options" at bounding box center [1320, 23] width 78 height 25
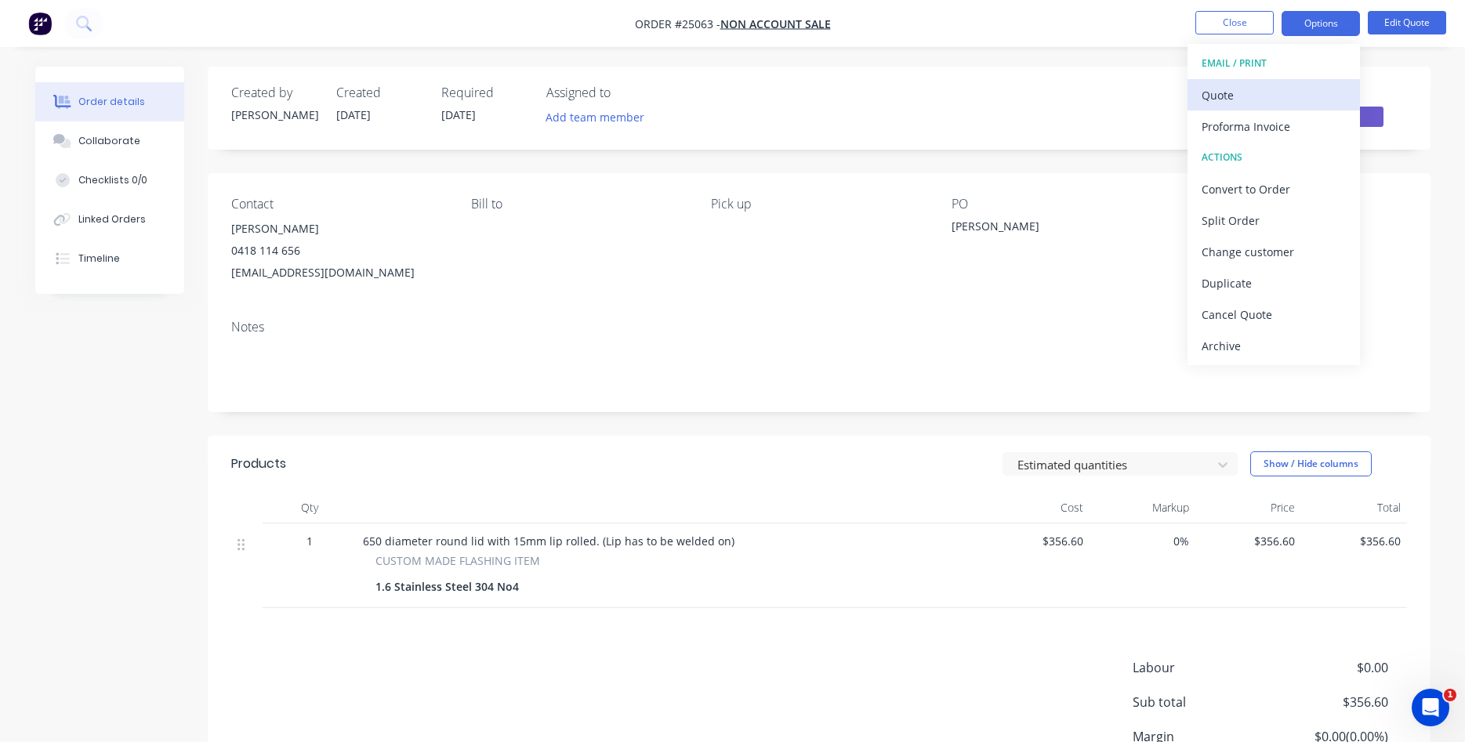
click at [1226, 92] on div "Quote" at bounding box center [1273, 95] width 144 height 23
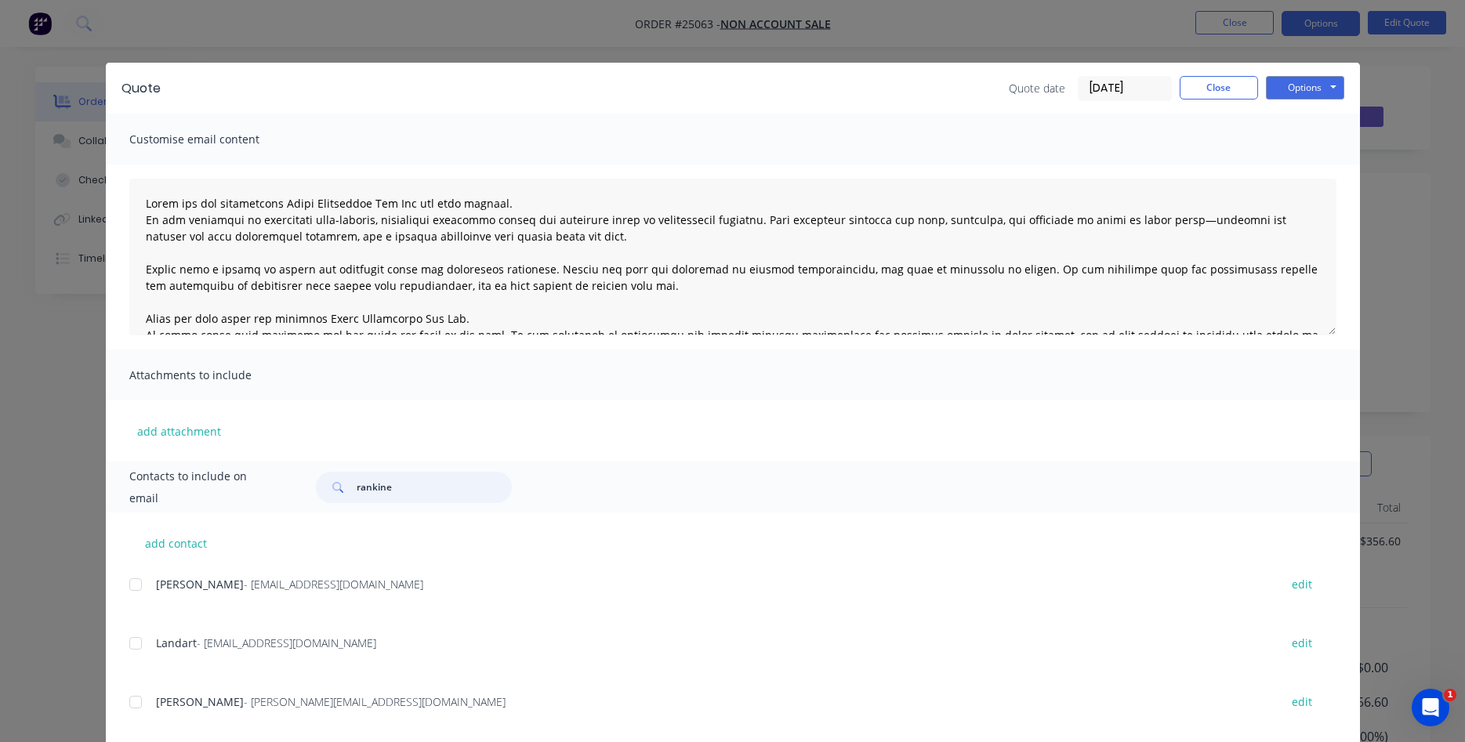
drag, startPoint x: 436, startPoint y: 478, endPoint x: 300, endPoint y: 485, distance: 135.7
click at [357, 485] on input "rankine" at bounding box center [434, 487] width 155 height 31
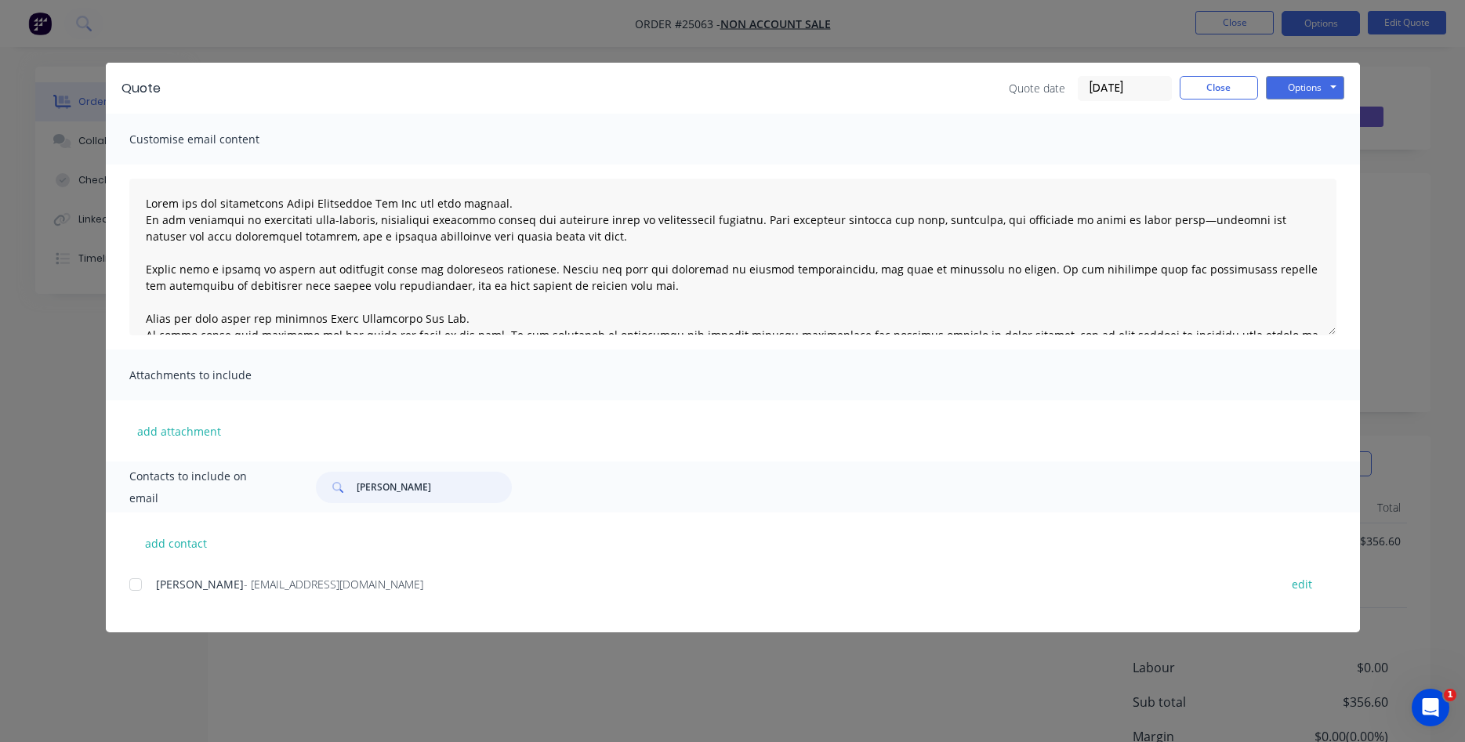
click at [138, 586] on div at bounding box center [135, 584] width 31 height 31
type input "adrian cook"
click at [1294, 81] on button "Options" at bounding box center [1305, 88] width 78 height 24
click at [1316, 164] on button "Email" at bounding box center [1316, 167] width 100 height 26
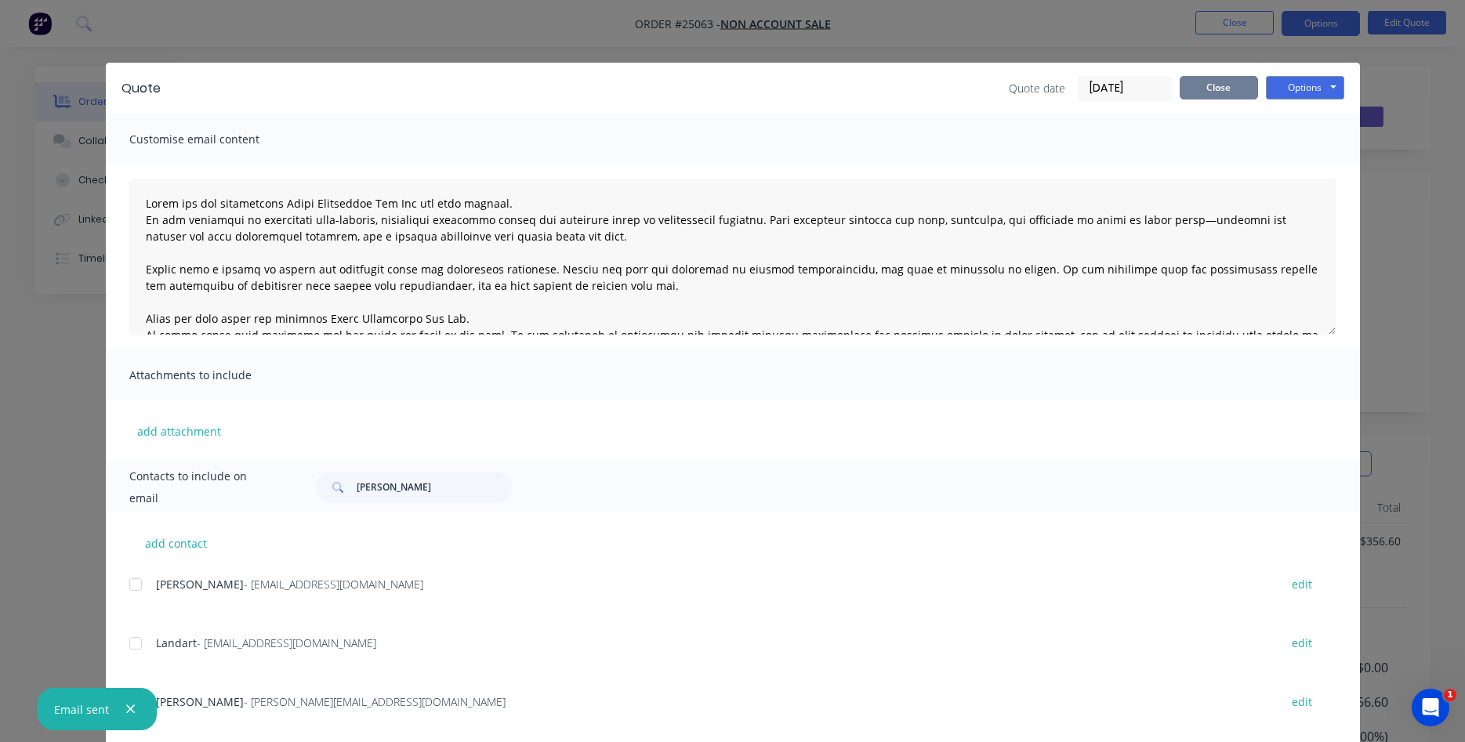
click at [1219, 88] on button "Close" at bounding box center [1218, 88] width 78 height 24
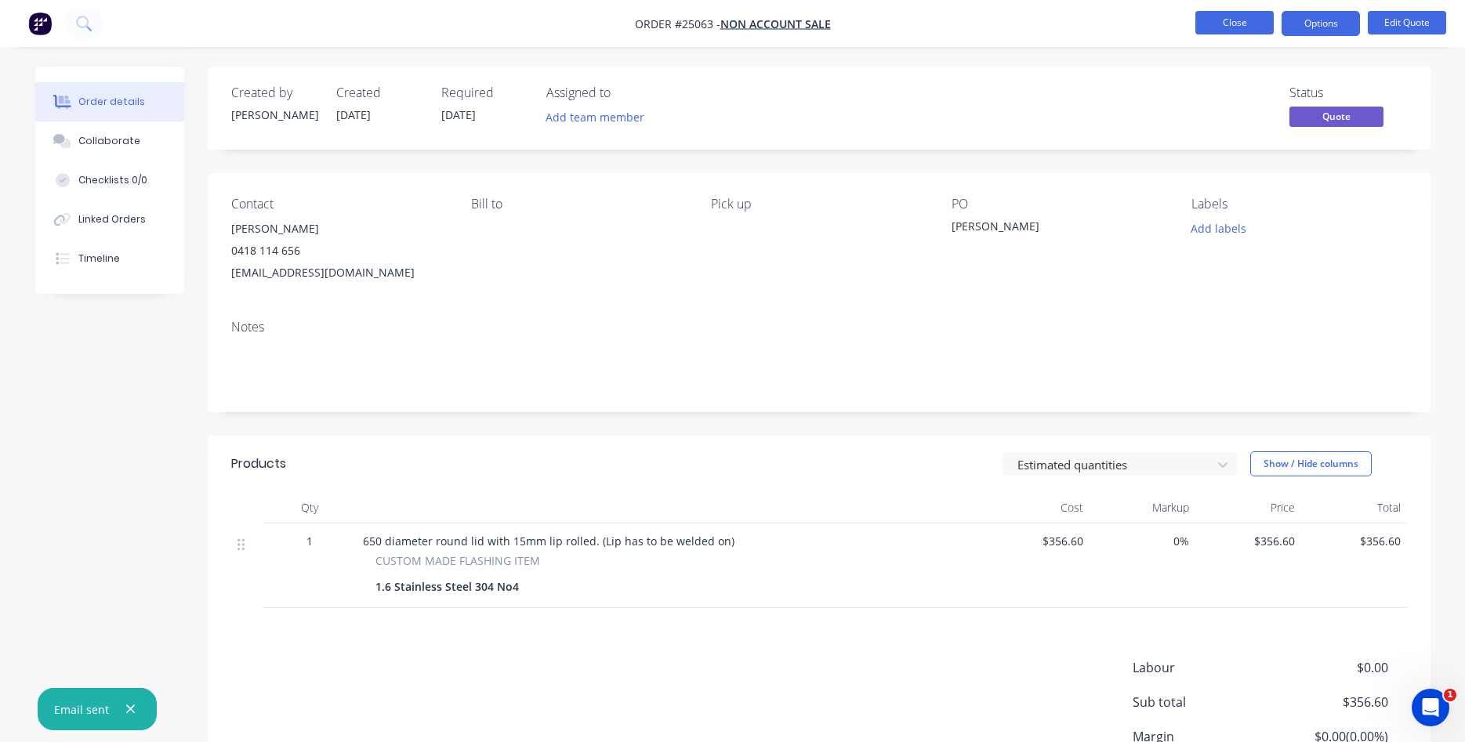
click at [1227, 25] on button "Close" at bounding box center [1234, 23] width 78 height 24
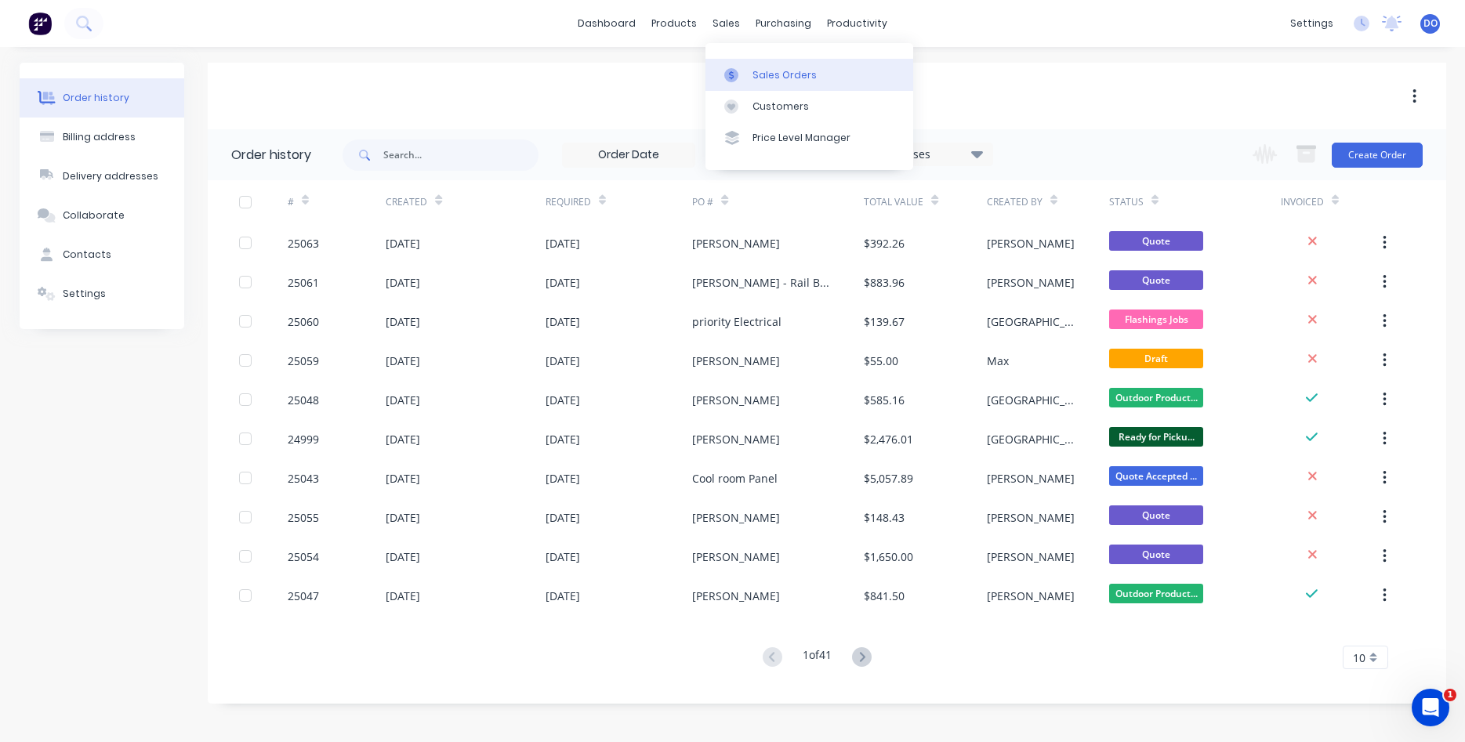
click at [752, 67] on link "Sales Orders" at bounding box center [809, 74] width 208 height 31
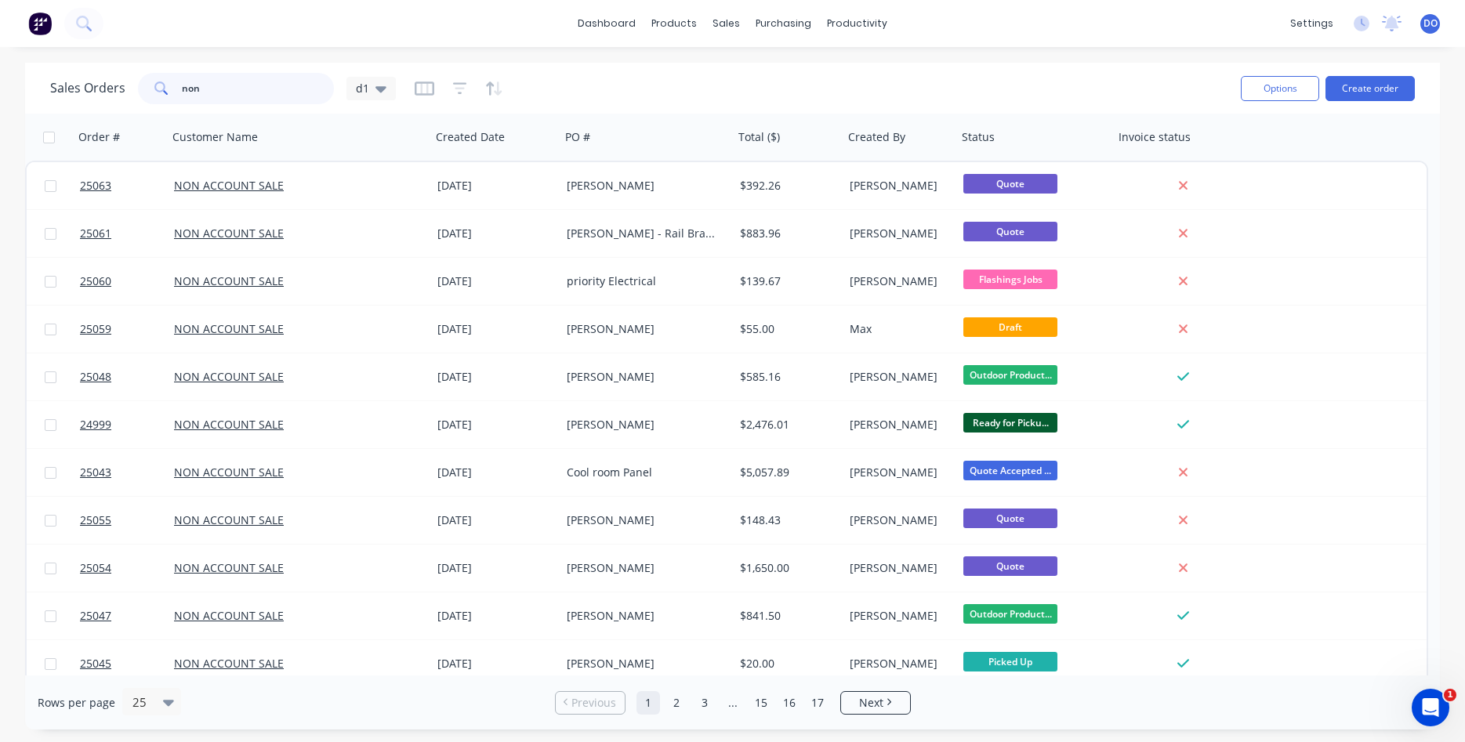
drag, startPoint x: 218, startPoint y: 97, endPoint x: 111, endPoint y: 74, distance: 109.0
click at [182, 74] on input "non" at bounding box center [258, 88] width 153 height 31
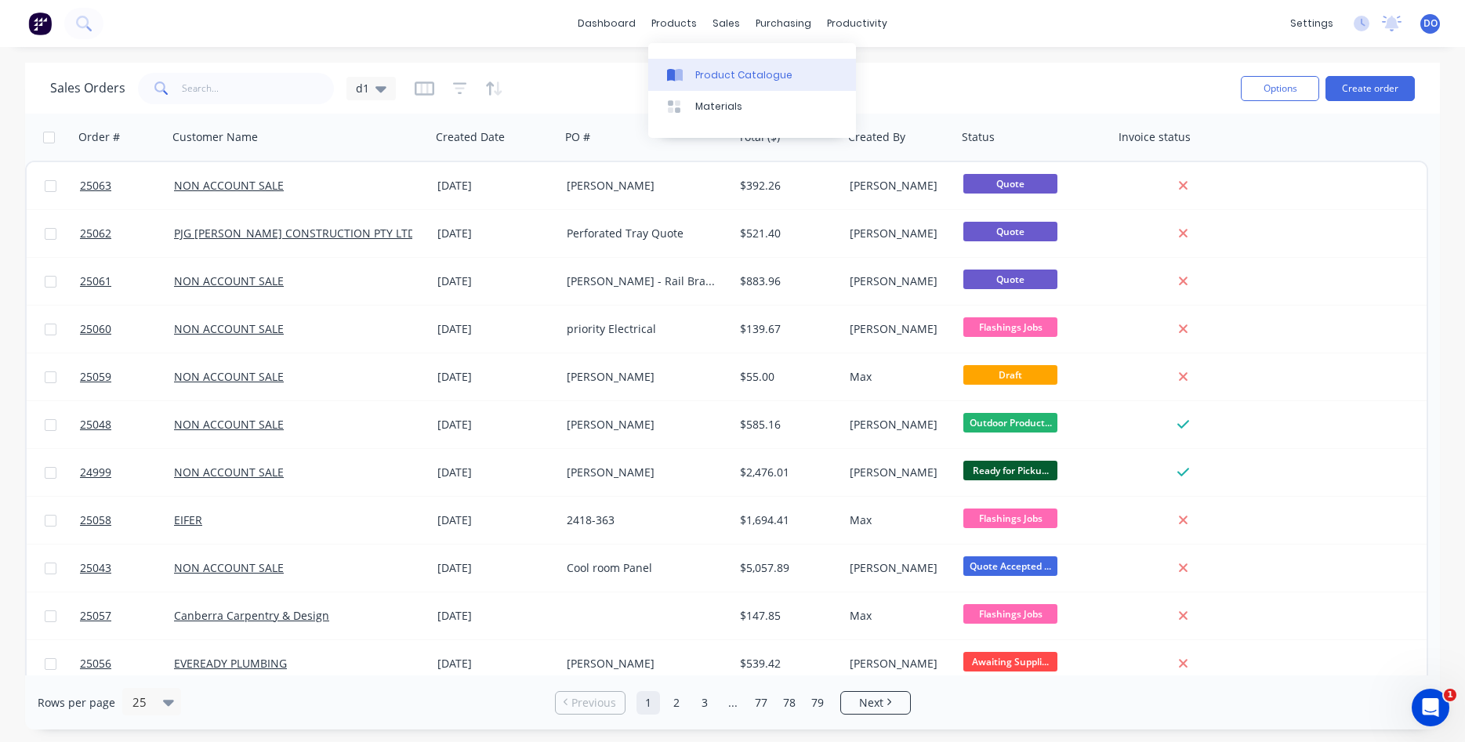
click at [726, 67] on link "Product Catalogue" at bounding box center [752, 74] width 208 height 31
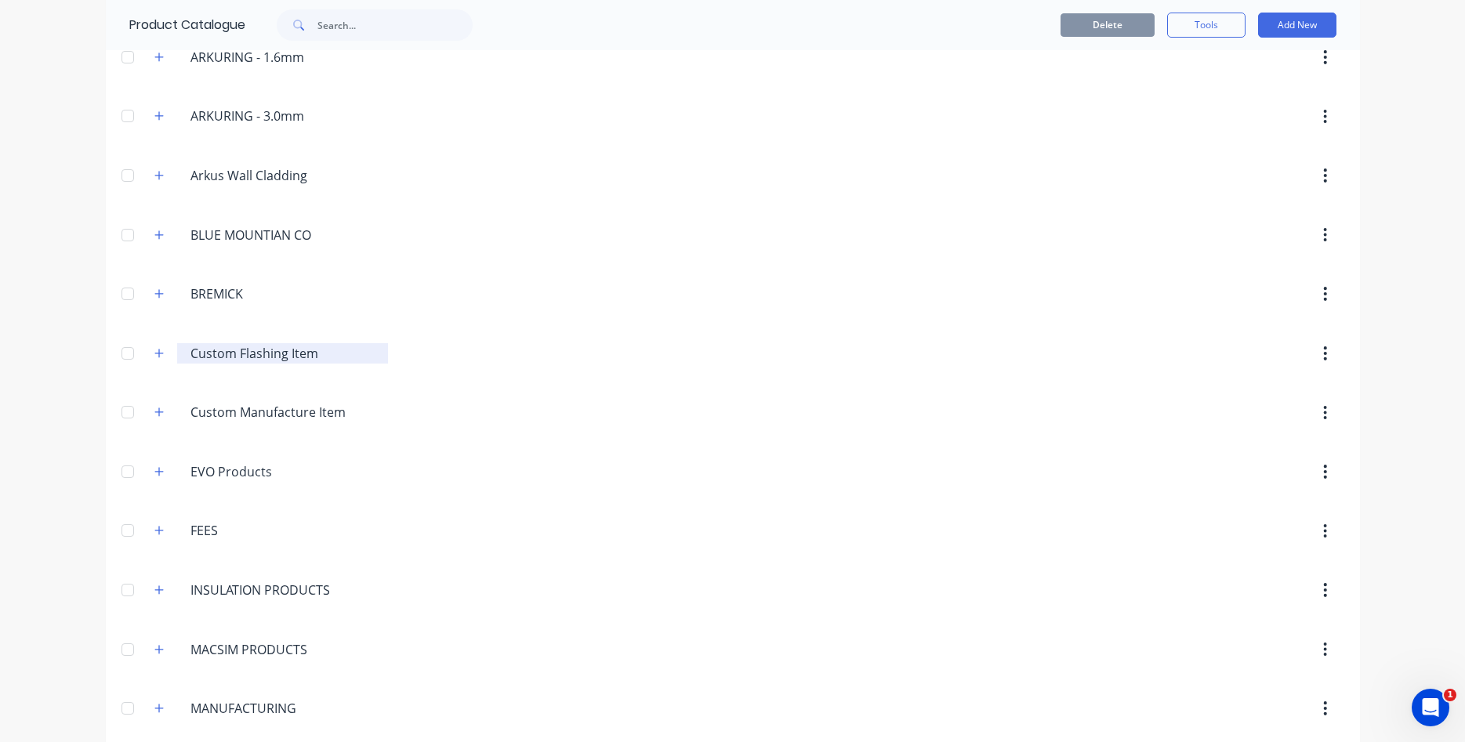
scroll to position [804, 0]
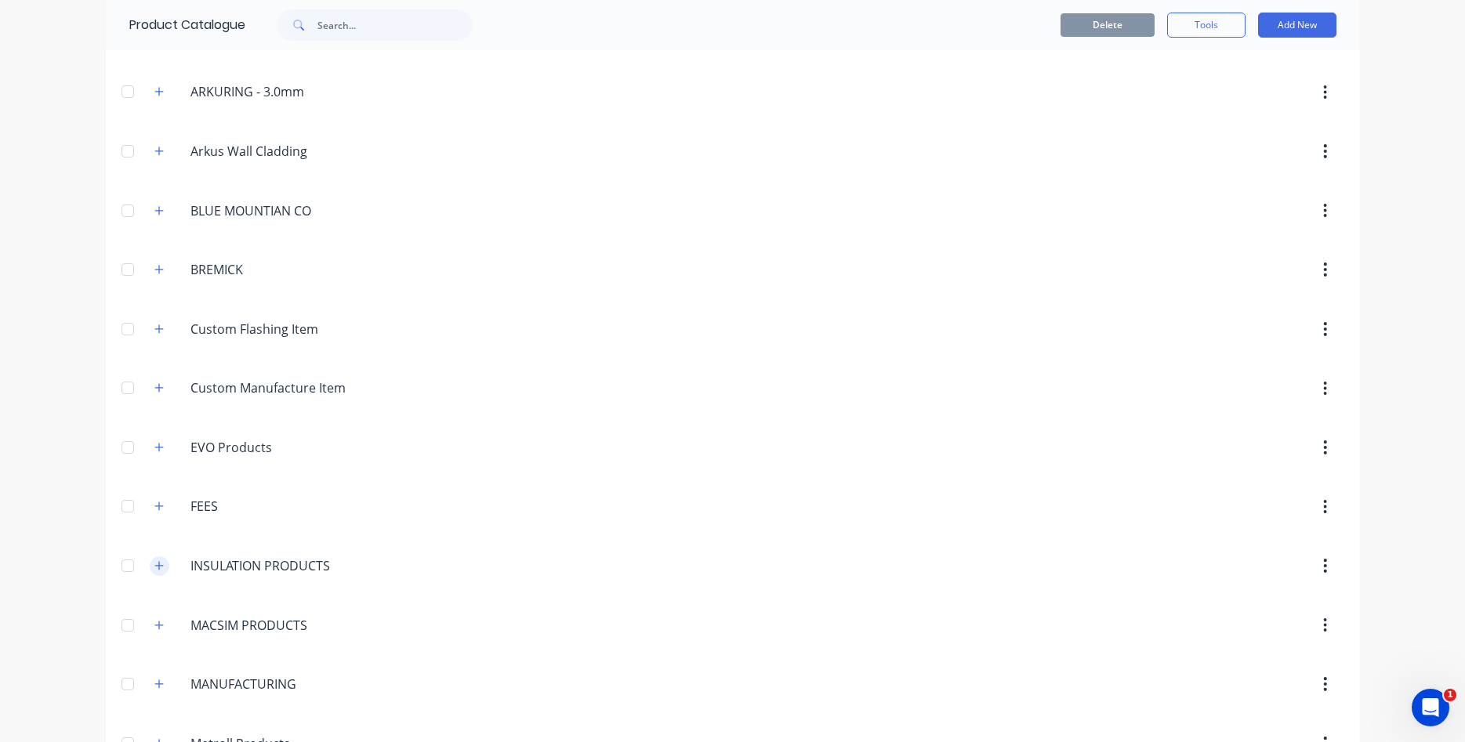
click at [161, 570] on icon "button" at bounding box center [158, 565] width 9 height 11
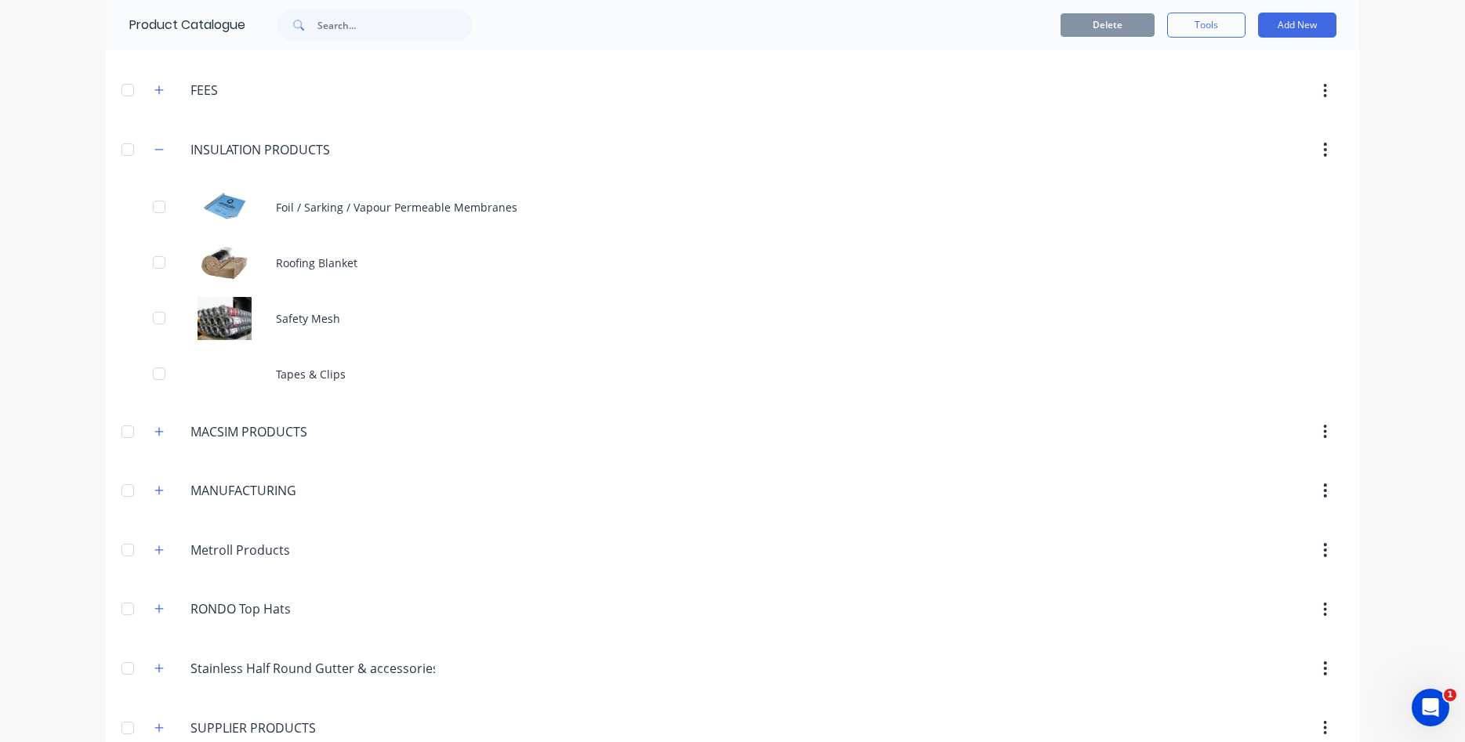
scroll to position [1251, 0]
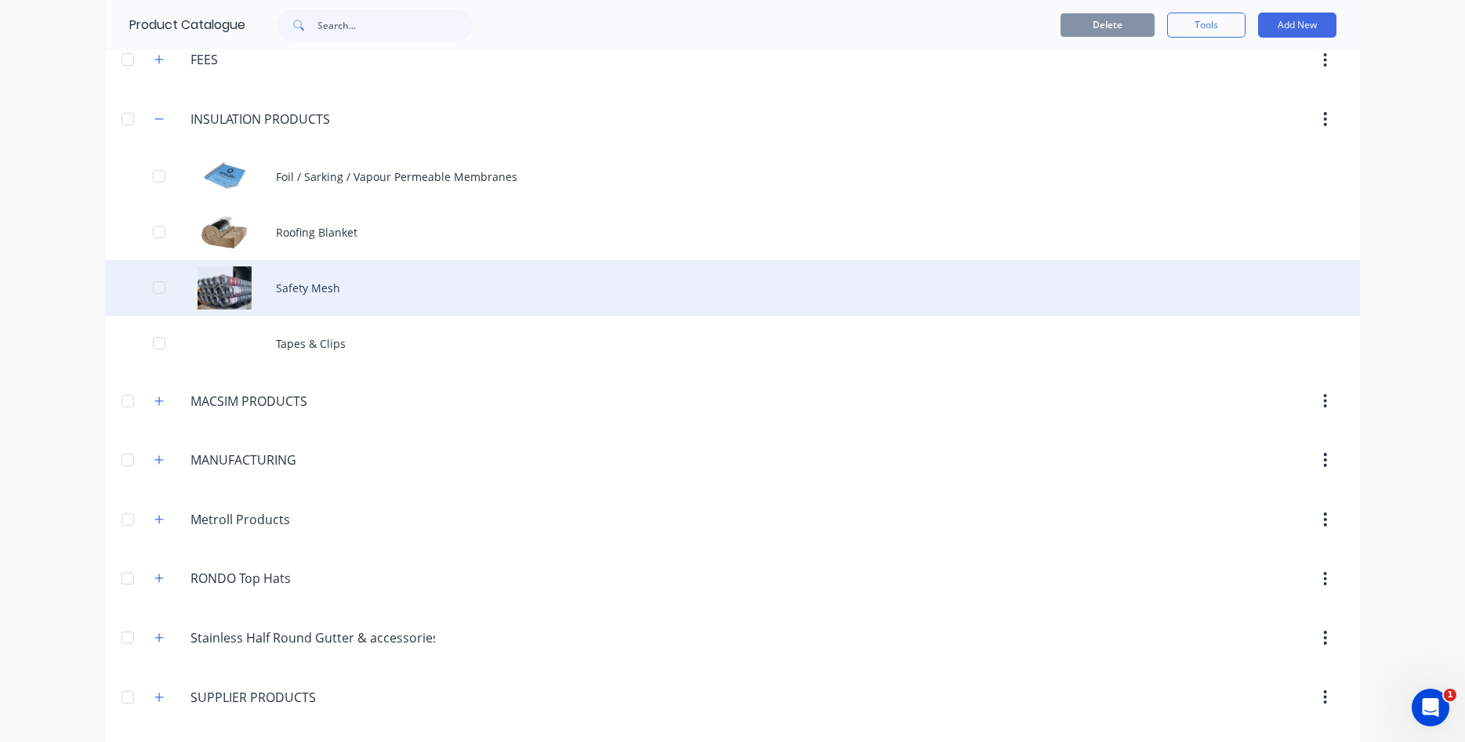
click at [328, 292] on div "Safety Mesh" at bounding box center [733, 288] width 1254 height 56
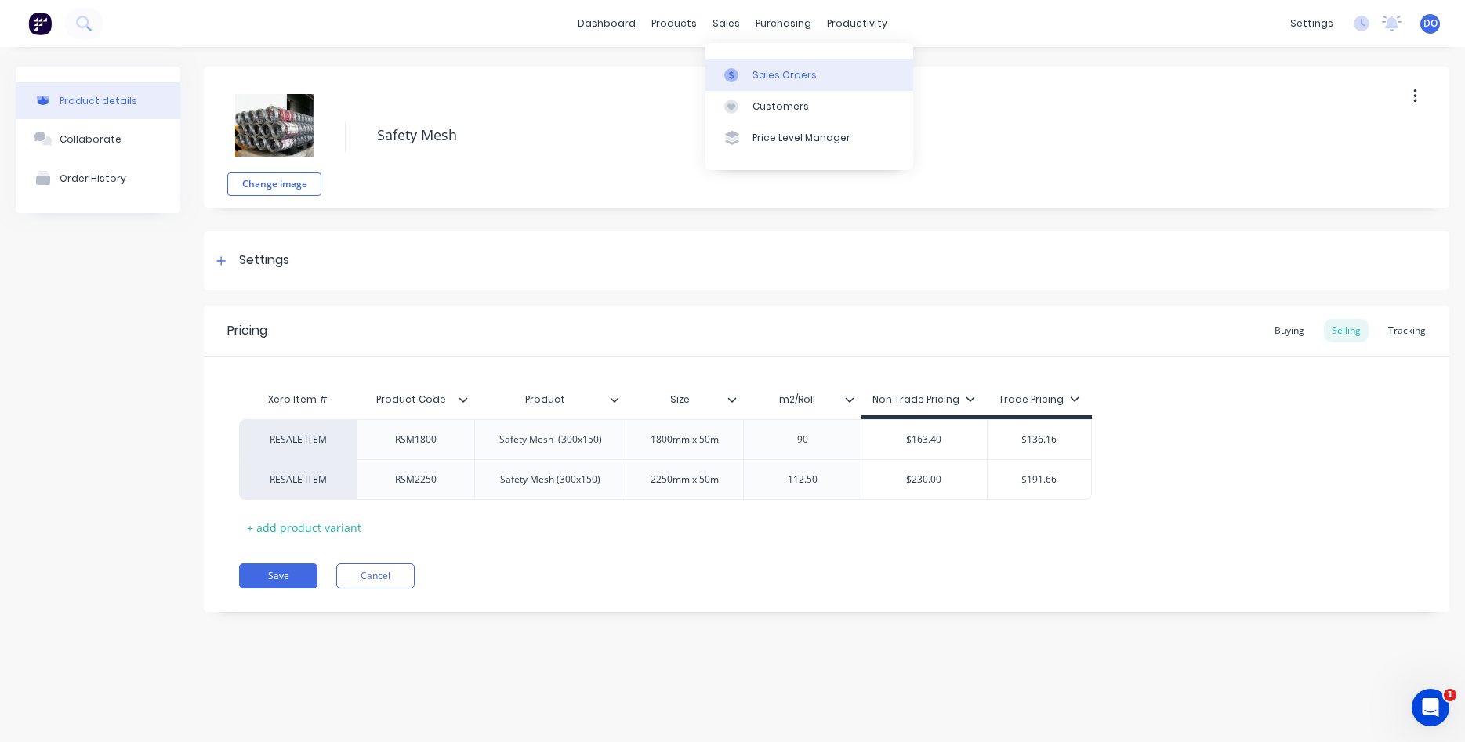
click at [767, 75] on div "Sales Orders" at bounding box center [784, 75] width 64 height 14
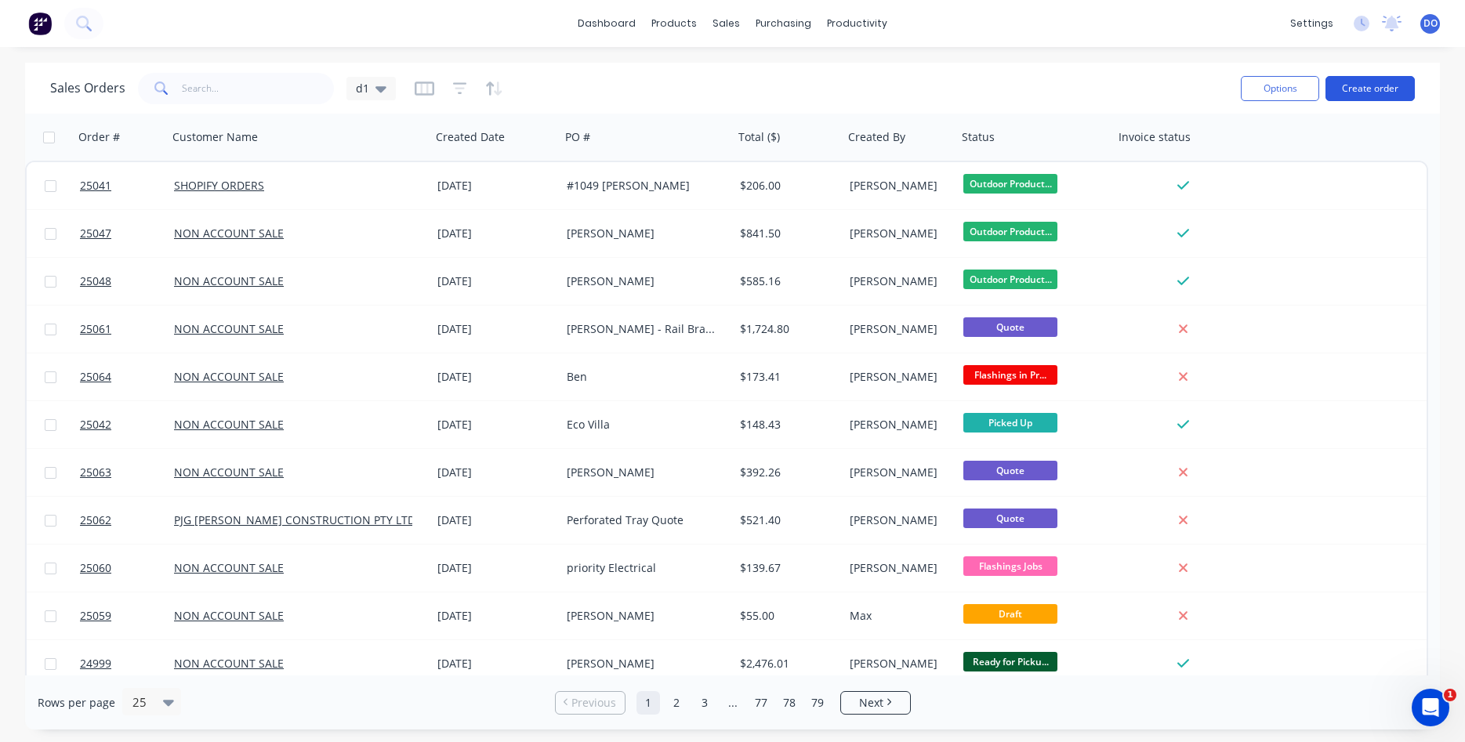
click at [1358, 86] on button "Create order" at bounding box center [1369, 88] width 89 height 25
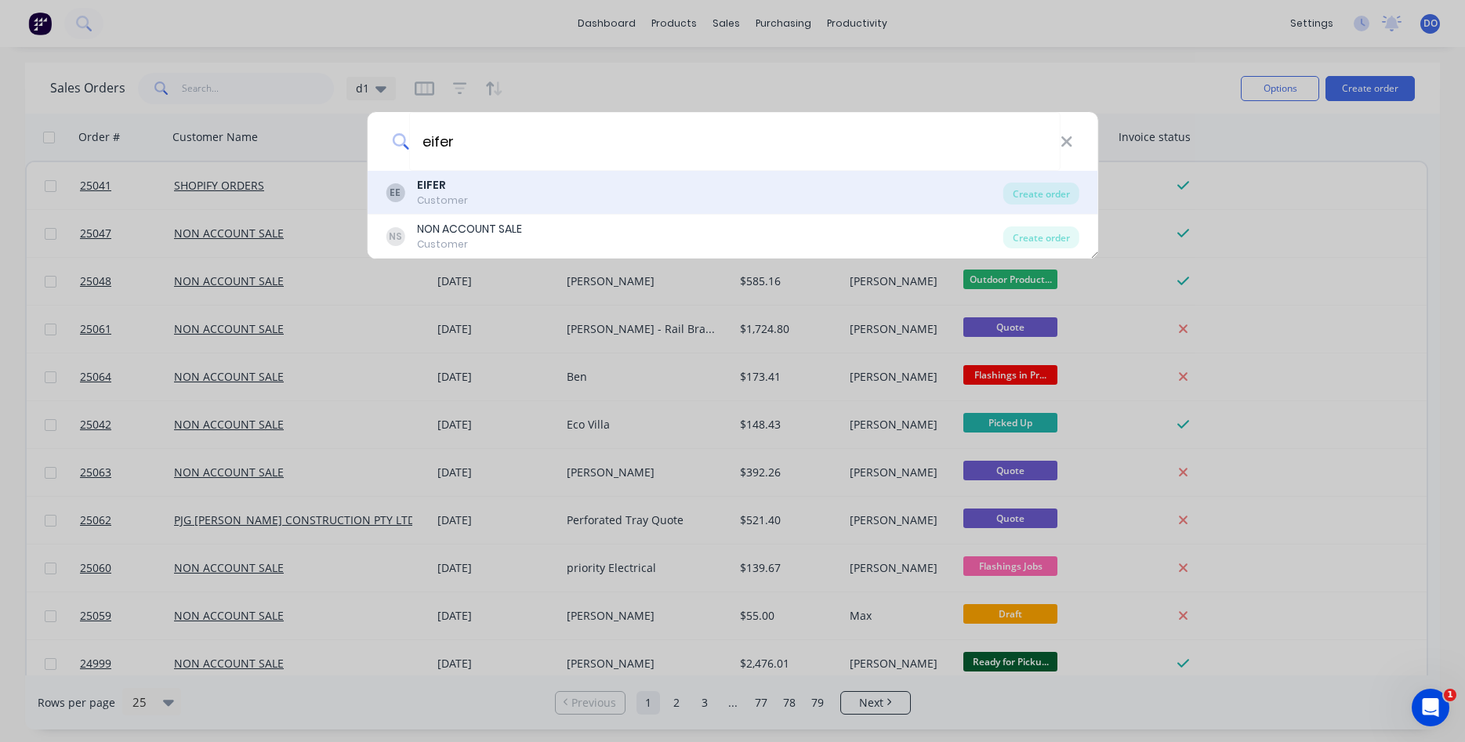
type input "eifer"
click at [454, 188] on div "EIFER" at bounding box center [442, 185] width 51 height 16
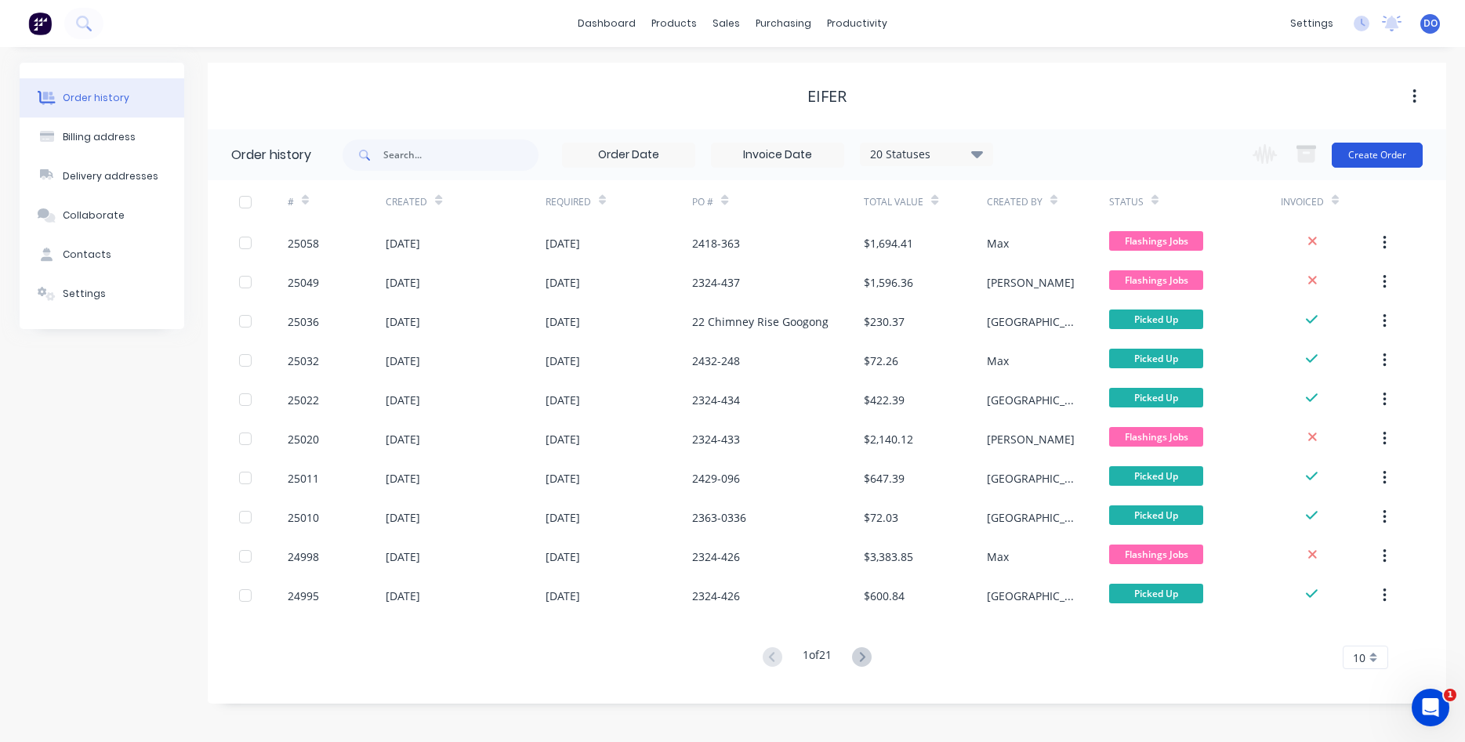
click at [1393, 157] on button "Create Order" at bounding box center [1376, 155] width 91 height 25
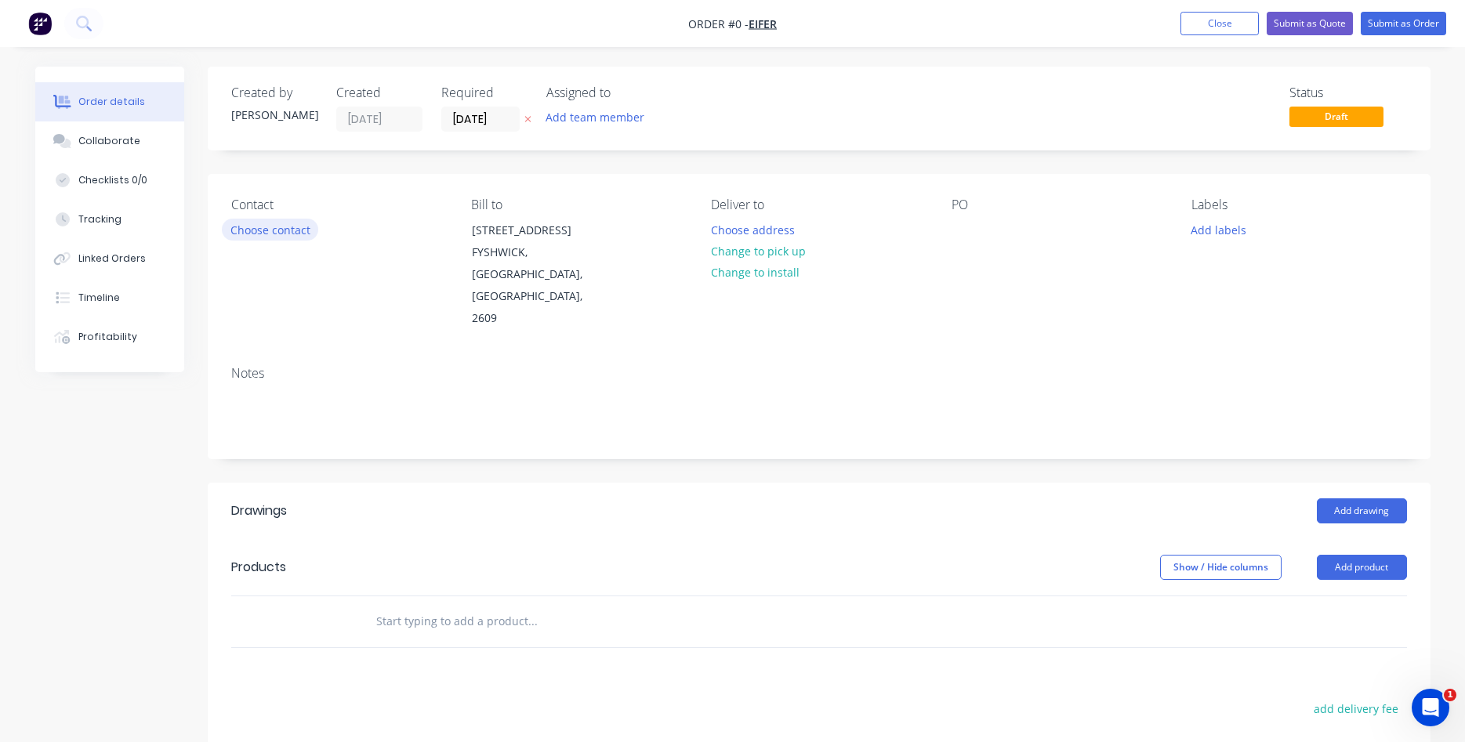
click at [254, 228] on button "Choose contact" at bounding box center [270, 229] width 96 height 21
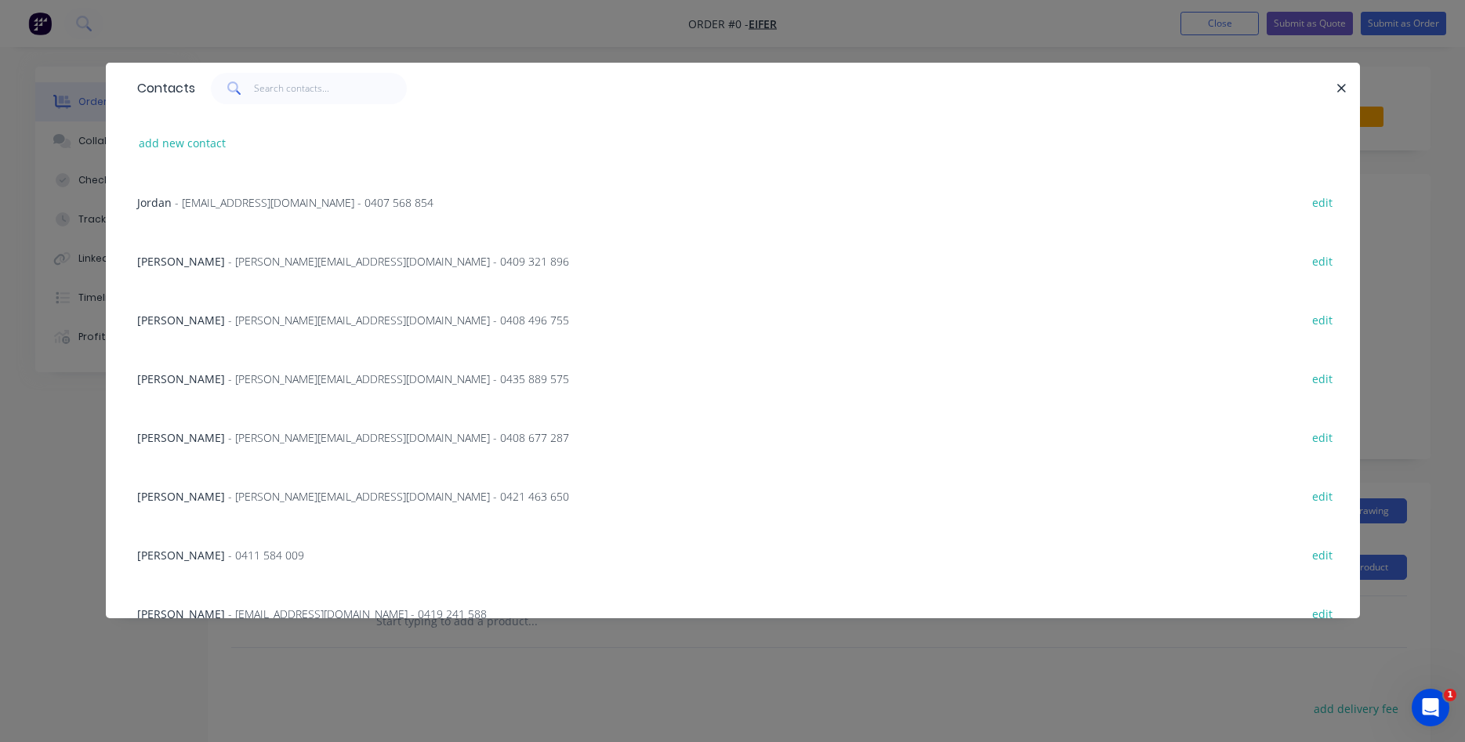
click at [228, 266] on span "- Brad@eifer.com.au - 0409 321 896" at bounding box center [398, 261] width 341 height 15
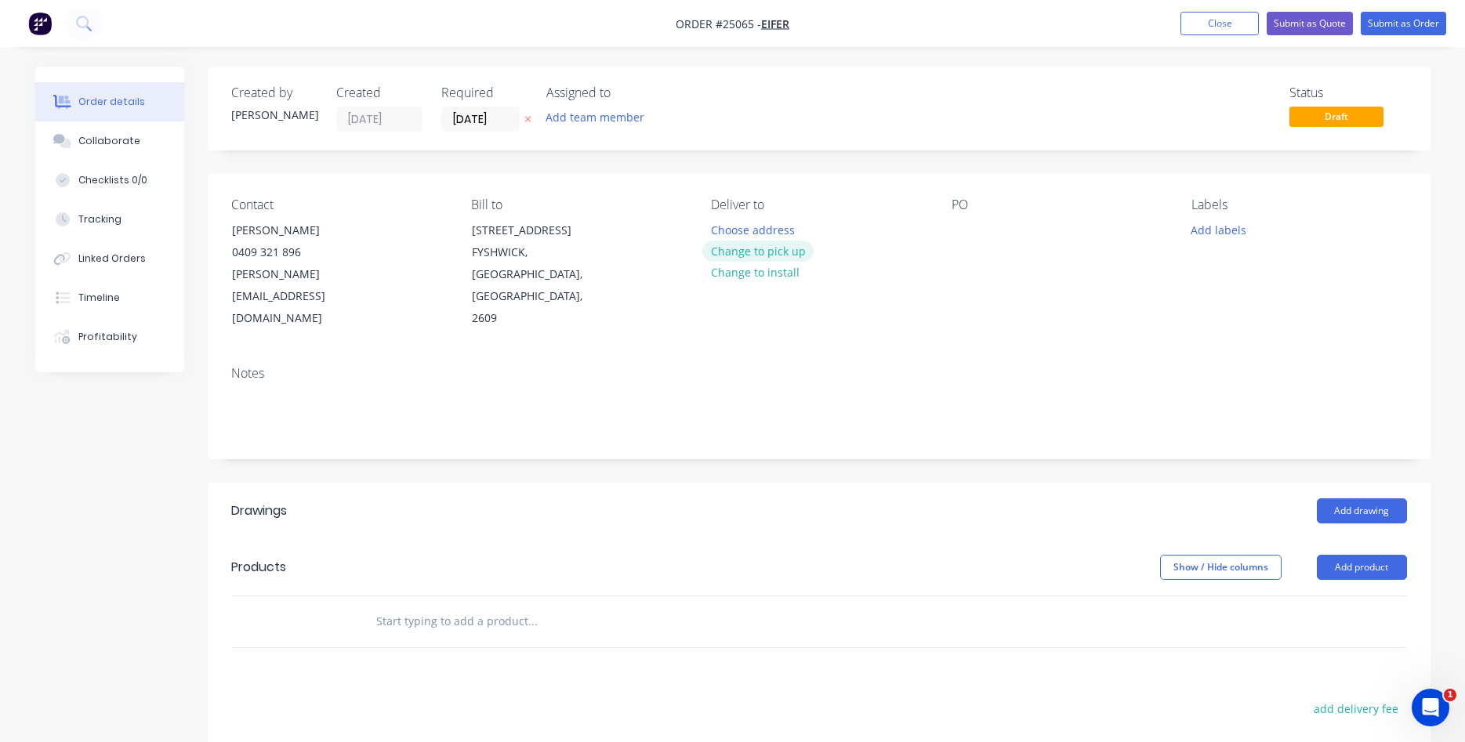
click at [785, 256] on button "Change to pick up" at bounding box center [757, 251] width 111 height 21
click at [965, 233] on div at bounding box center [963, 230] width 25 height 23
click at [1357, 555] on button "Add product" at bounding box center [1361, 567] width 90 height 25
click at [1331, 596] on div "Product catalogue" at bounding box center [1332, 607] width 121 height 23
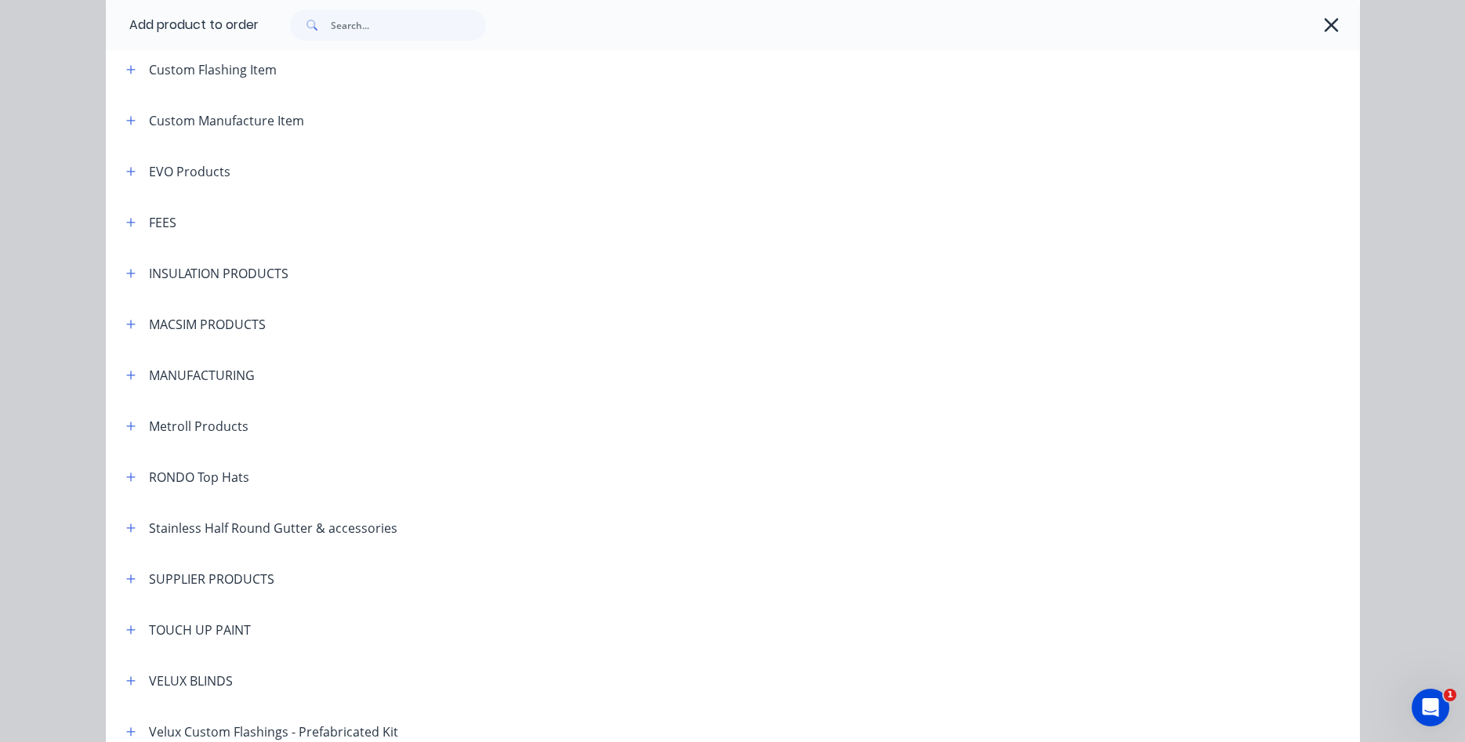
scroll to position [893, 0]
click at [131, 273] on icon "button" at bounding box center [130, 271] width 9 height 9
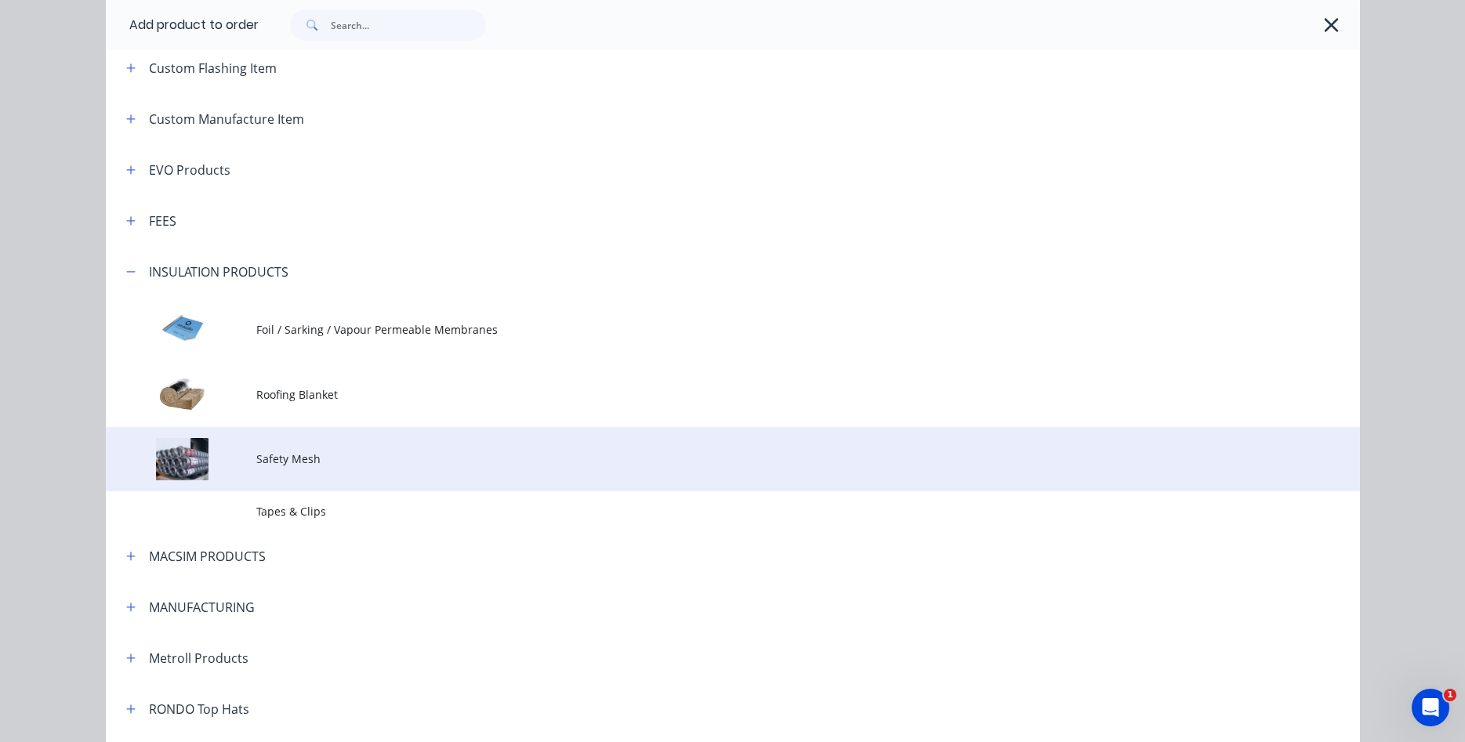
click at [306, 460] on span "Safety Mesh" at bounding box center [697, 459] width 882 height 16
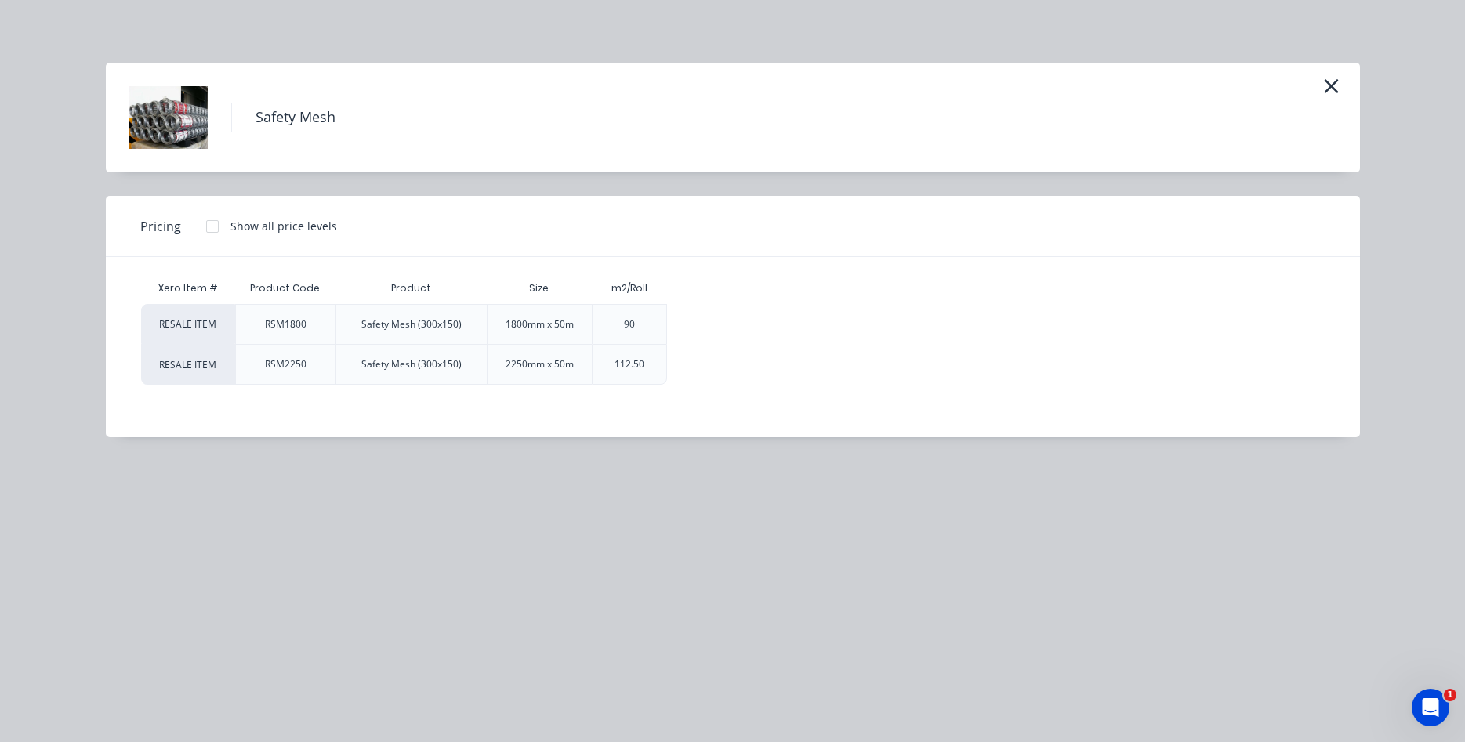
click at [206, 223] on div at bounding box center [212, 226] width 31 height 31
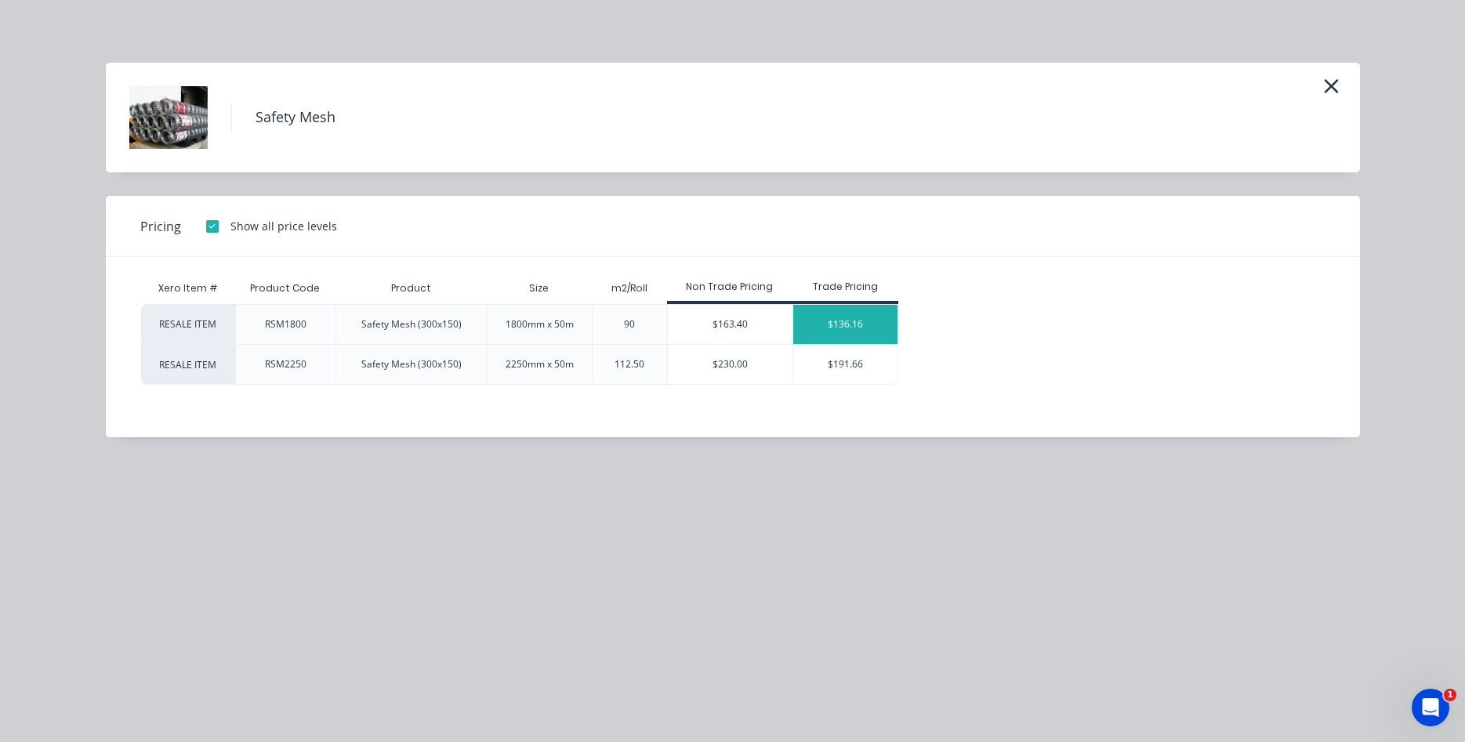
click at [835, 323] on div "$136.16" at bounding box center [845, 324] width 104 height 39
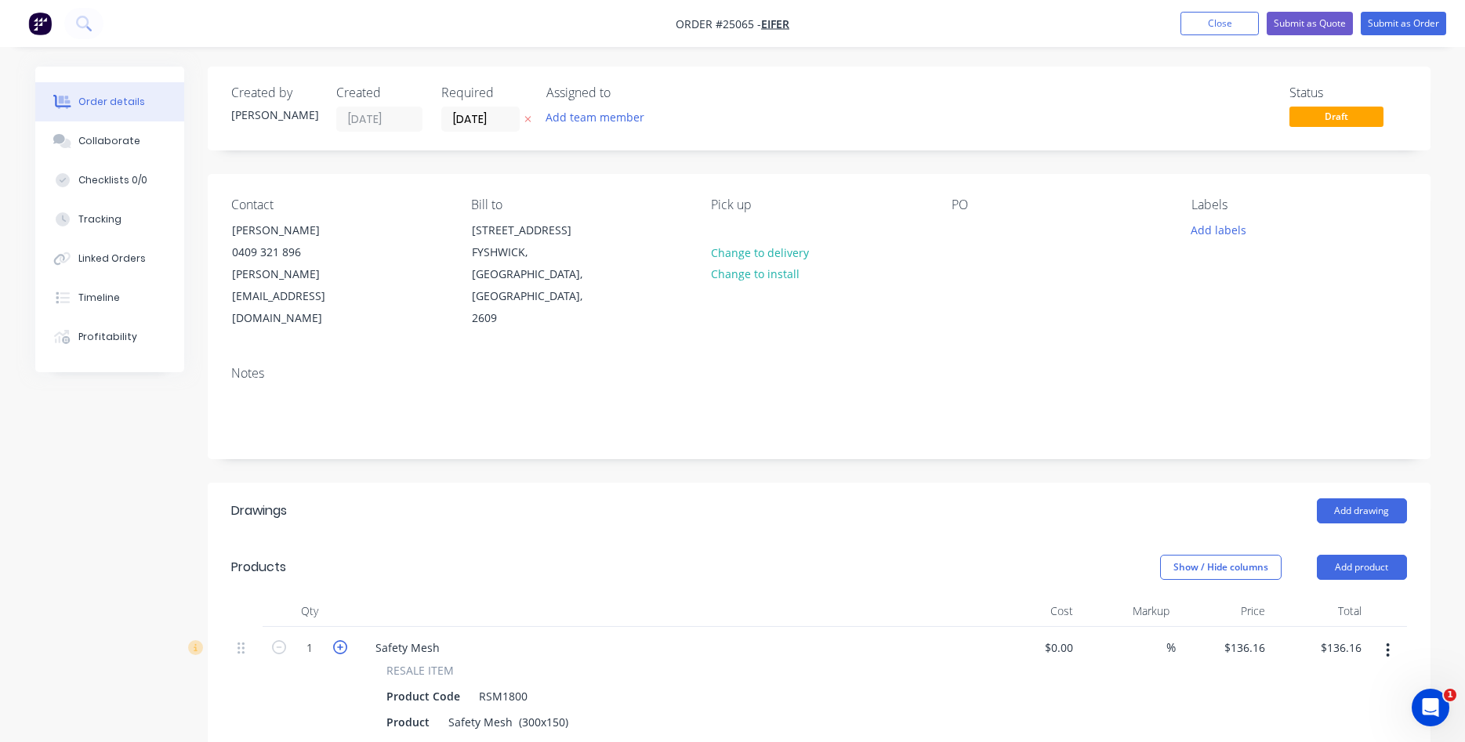
click at [344, 640] on icon "button" at bounding box center [340, 647] width 14 height 14
type input "2"
type input "$272.32"
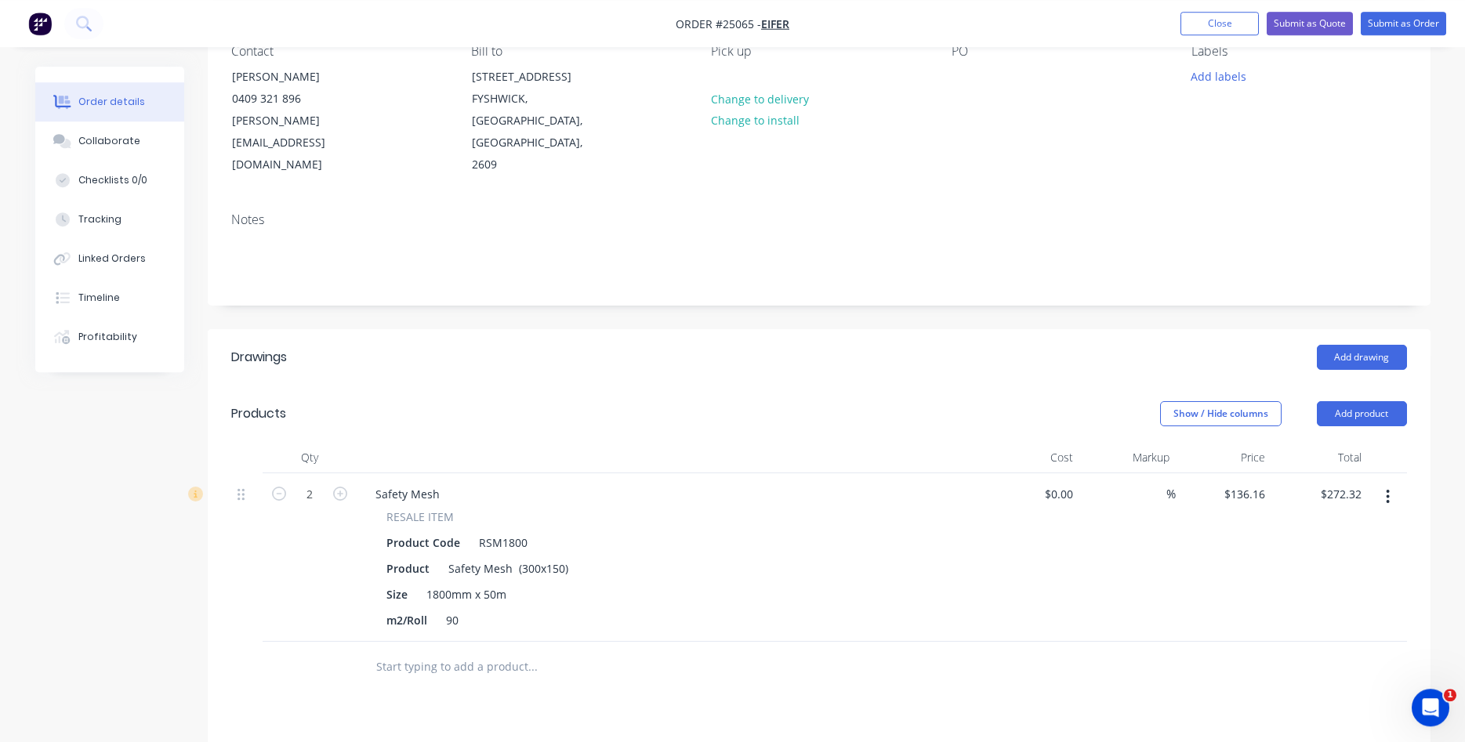
scroll to position [160, 0]
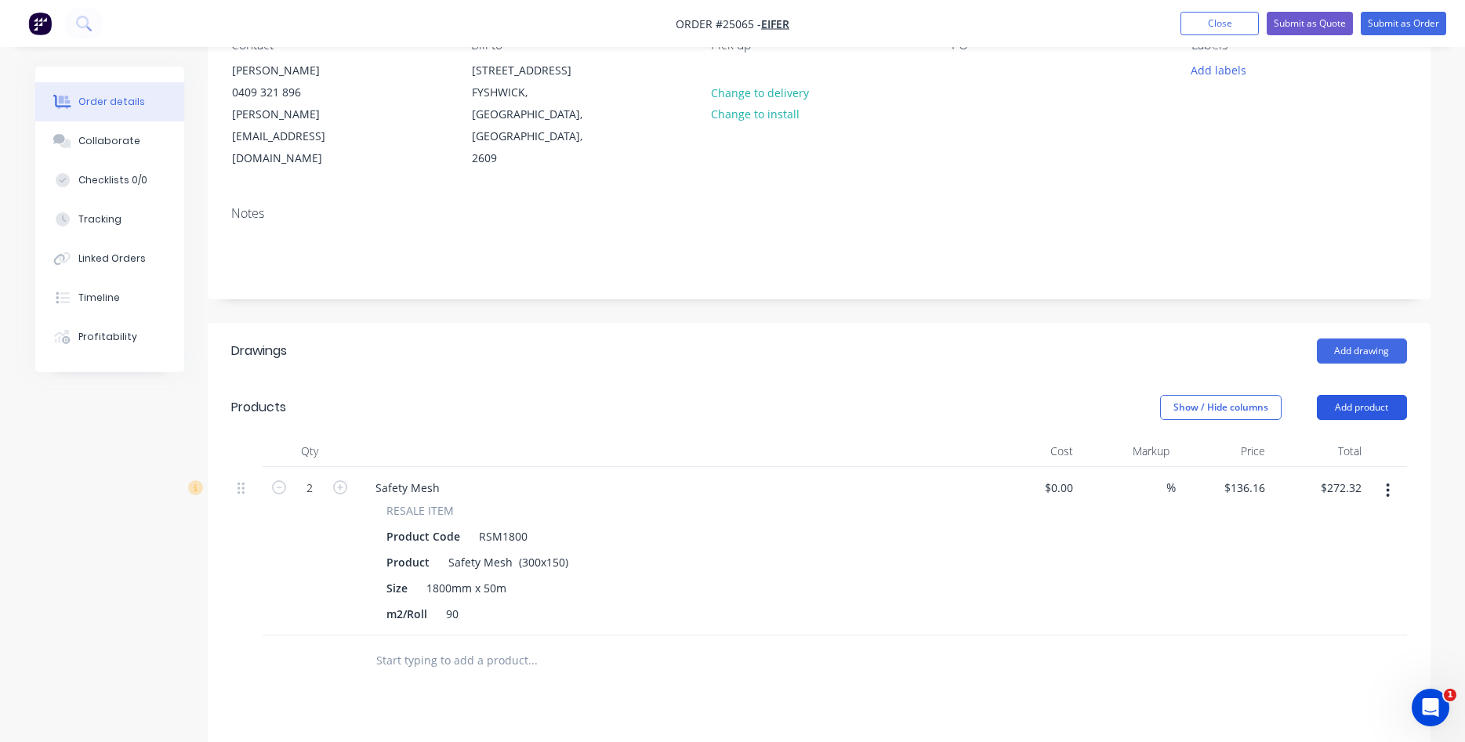
click at [1367, 395] on button "Add product" at bounding box center [1361, 407] width 90 height 25
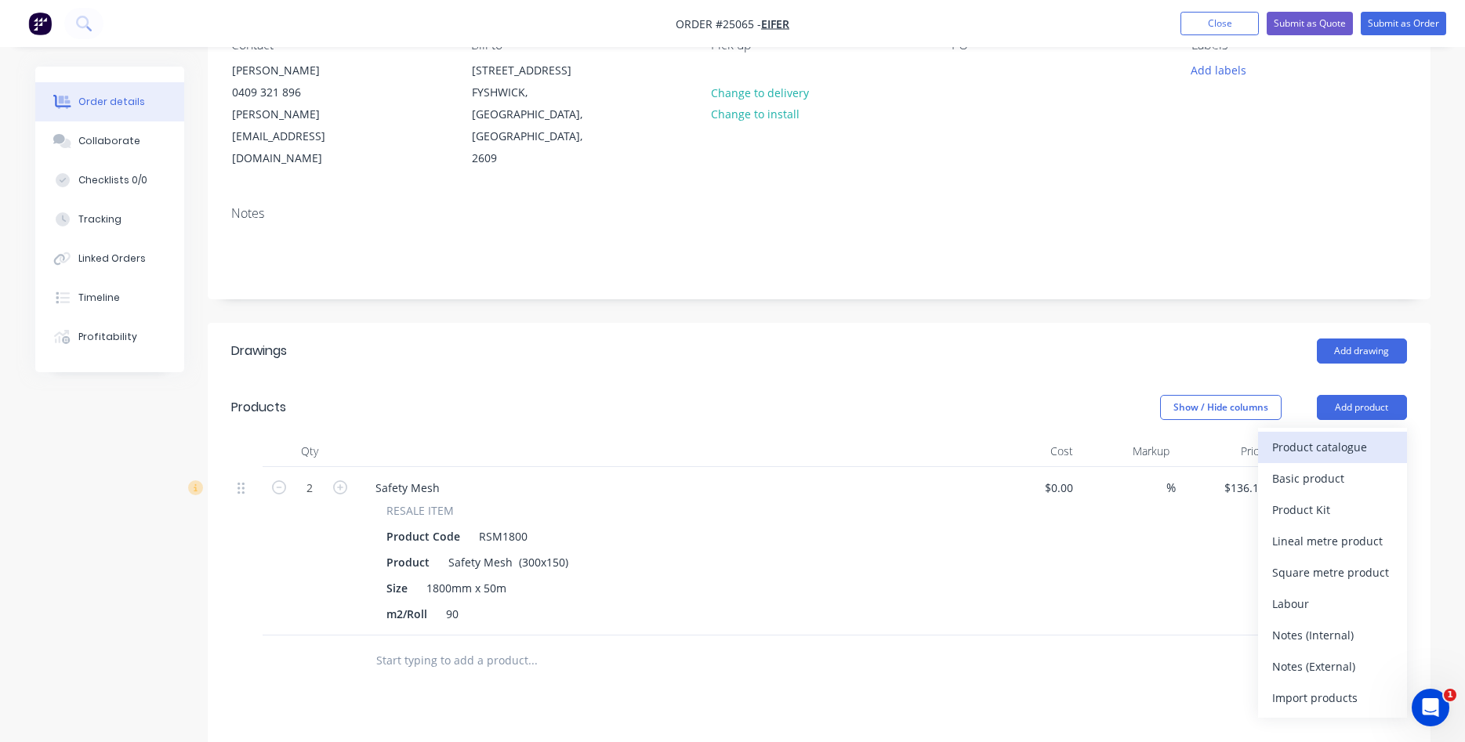
click at [1338, 436] on div "Product catalogue" at bounding box center [1332, 447] width 121 height 23
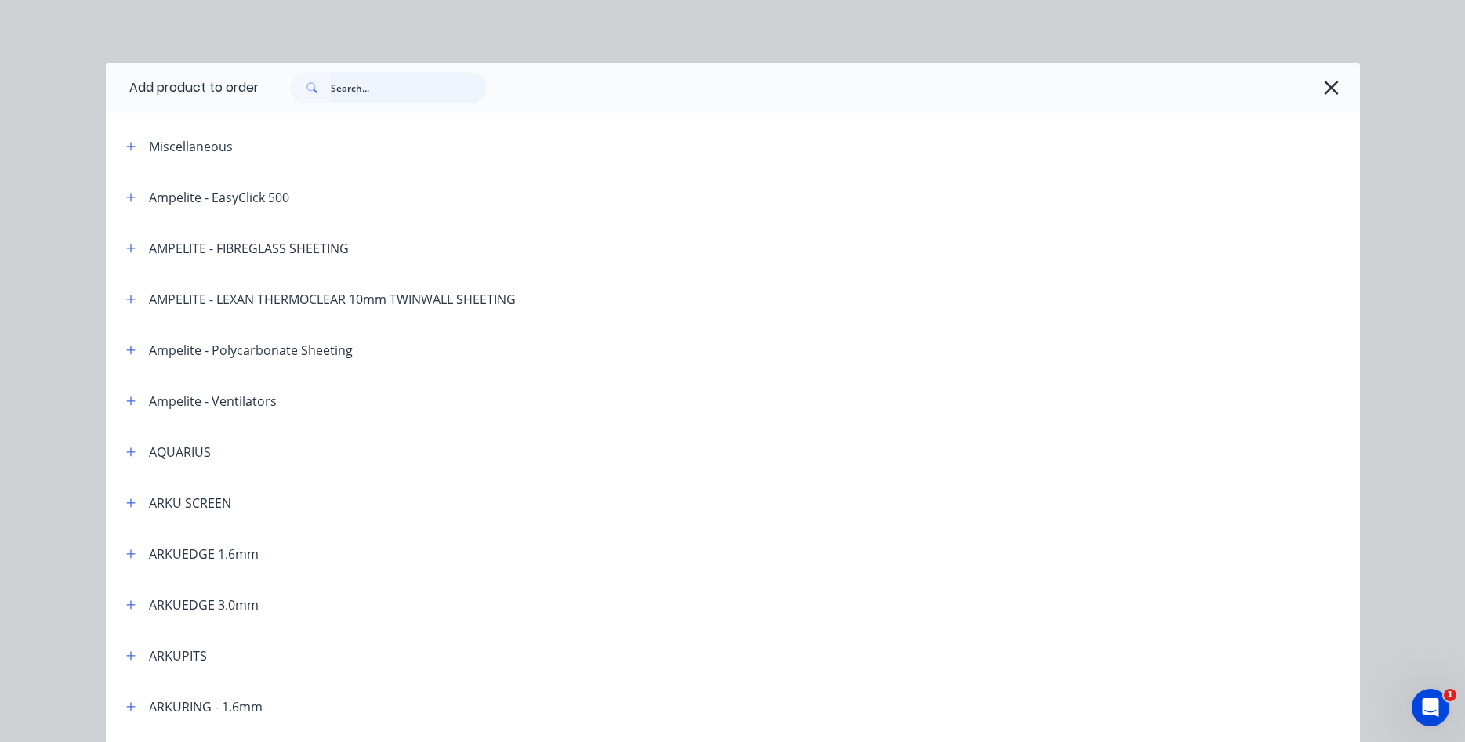
click at [385, 96] on input "text" at bounding box center [408, 87] width 155 height 31
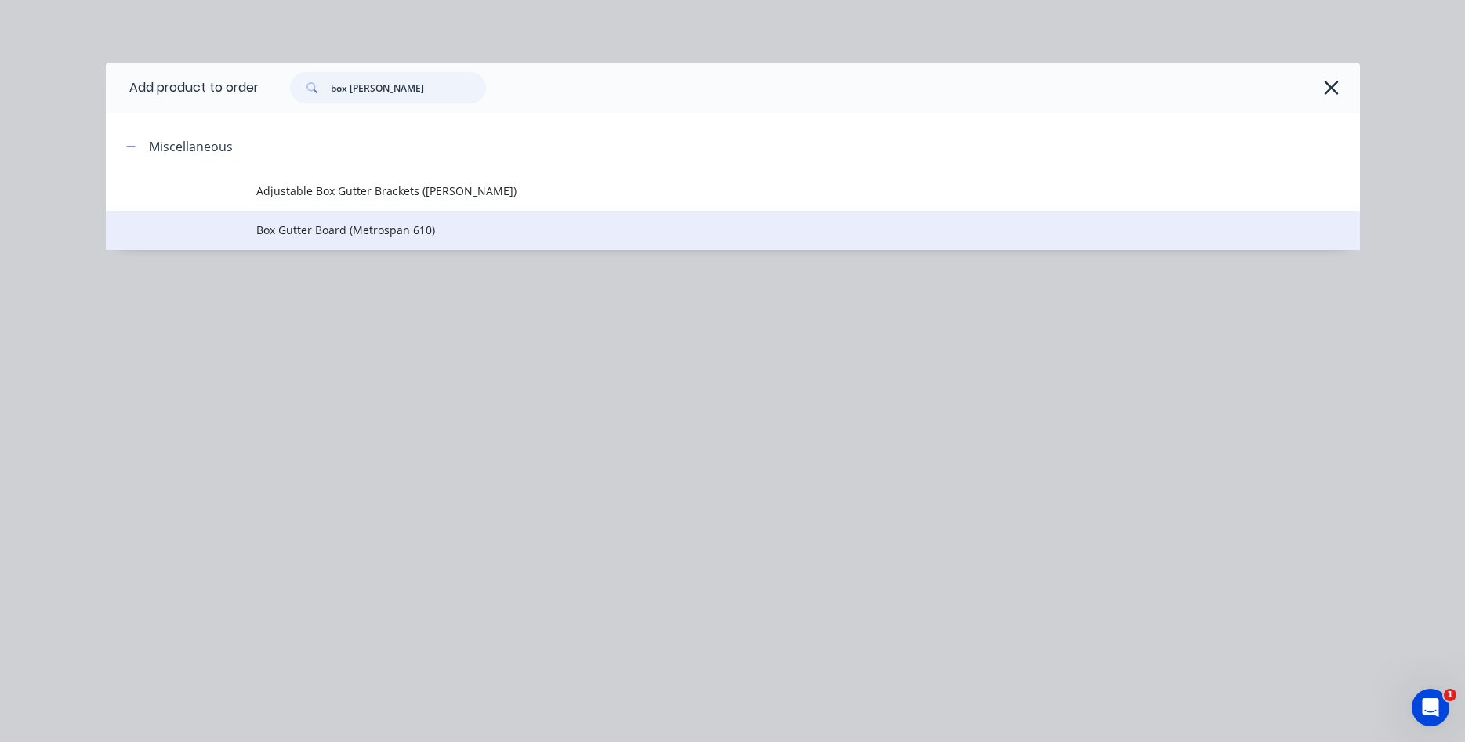
type input "box gutt"
click at [387, 228] on span "Box Gutter Board (Metrospan 610)" at bounding box center [697, 230] width 882 height 16
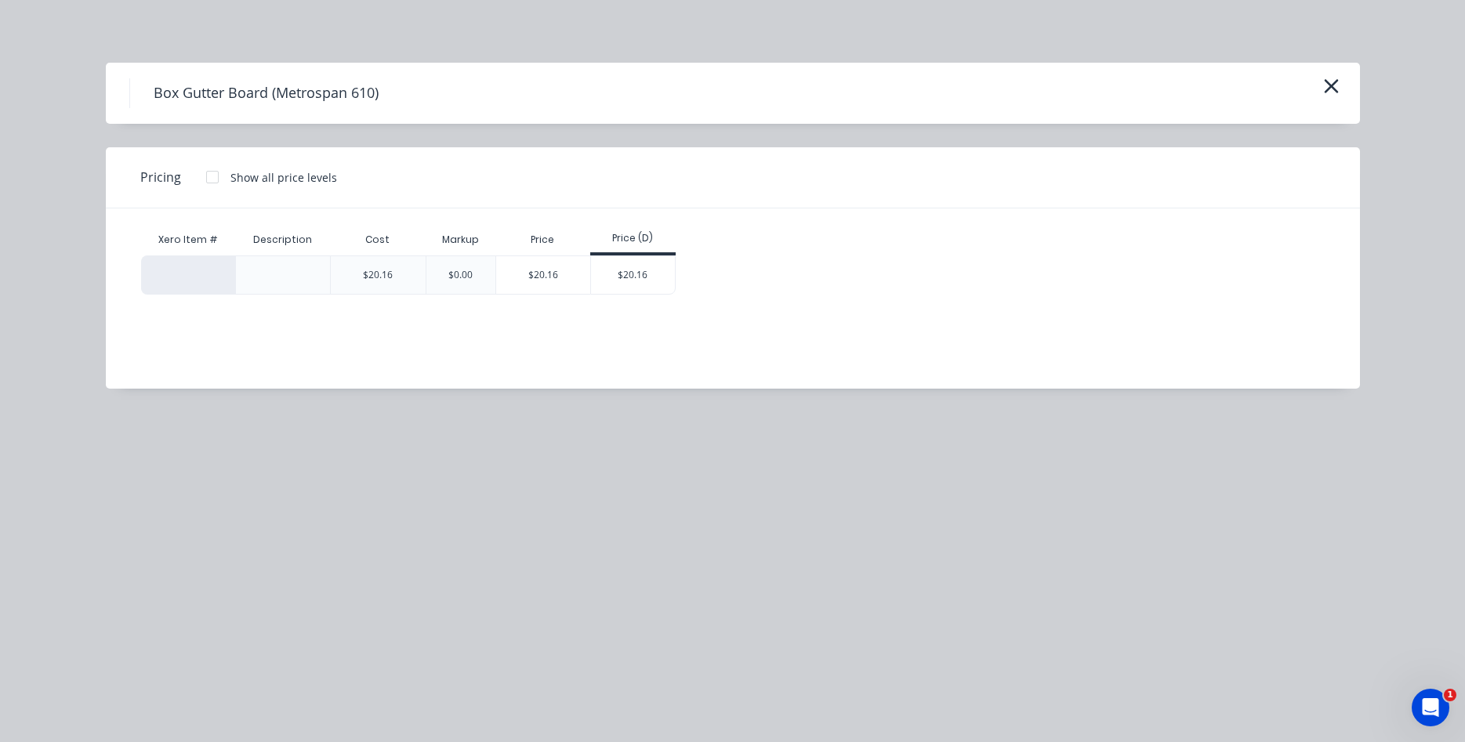
click at [194, 283] on div at bounding box center [188, 274] width 94 height 39
click at [207, 179] on div at bounding box center [212, 176] width 31 height 31
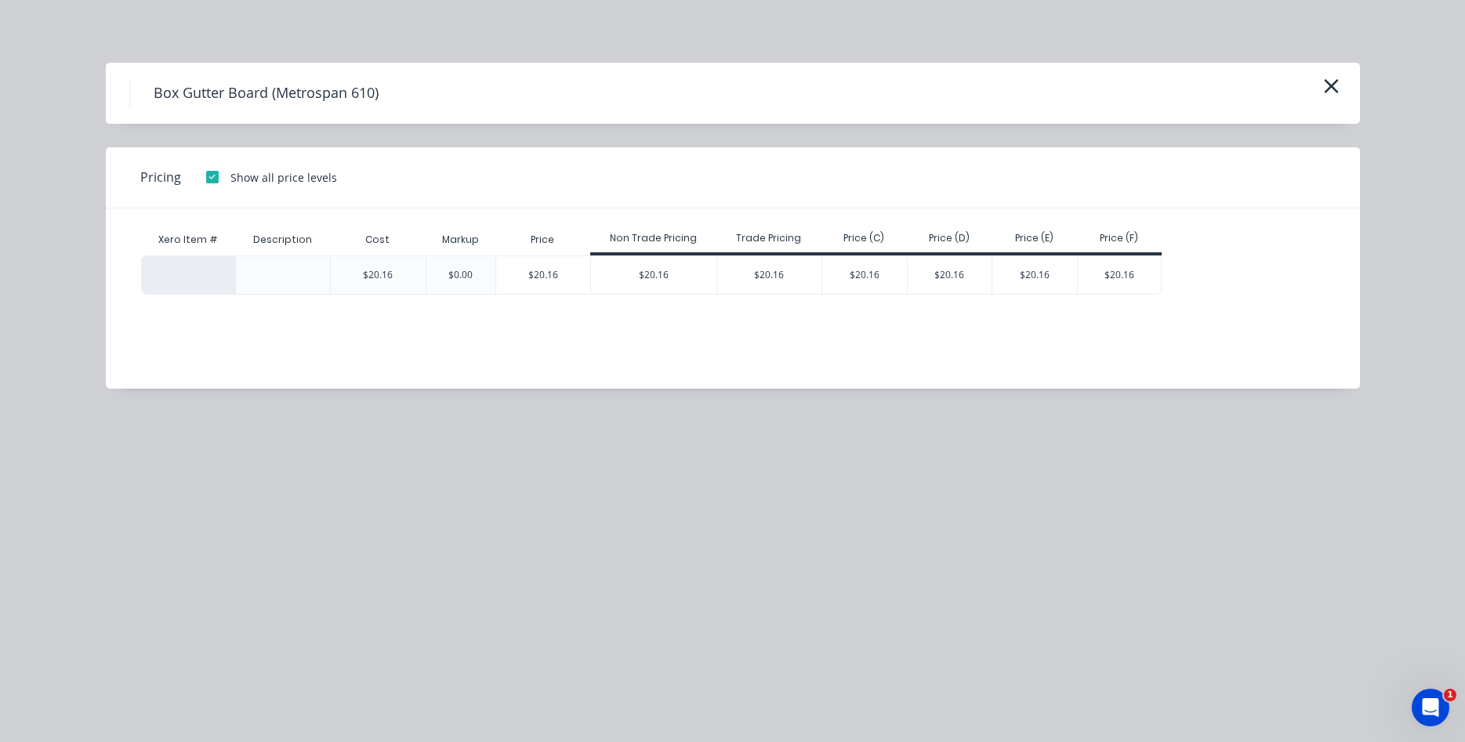
click at [208, 181] on div at bounding box center [212, 176] width 31 height 31
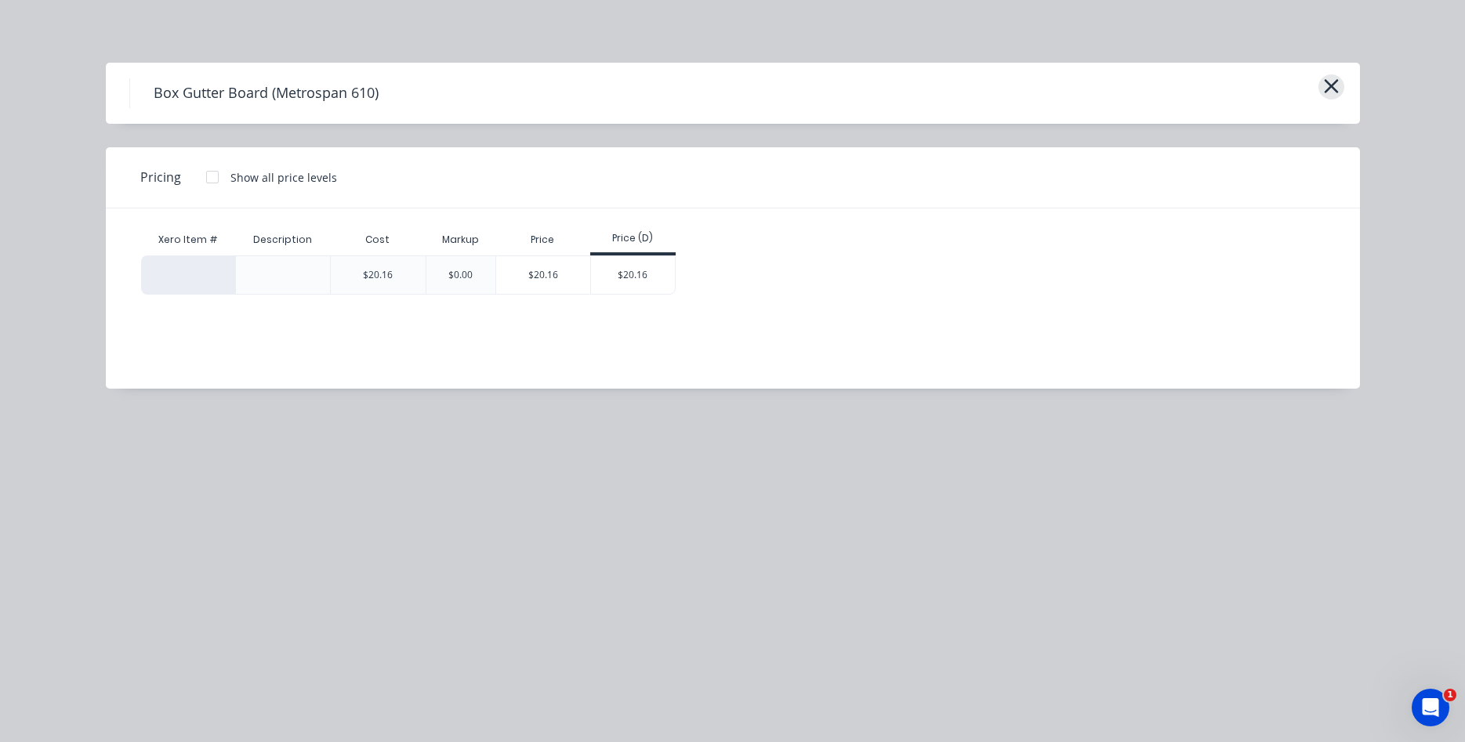
click at [1327, 81] on icon "button" at bounding box center [1330, 86] width 14 height 14
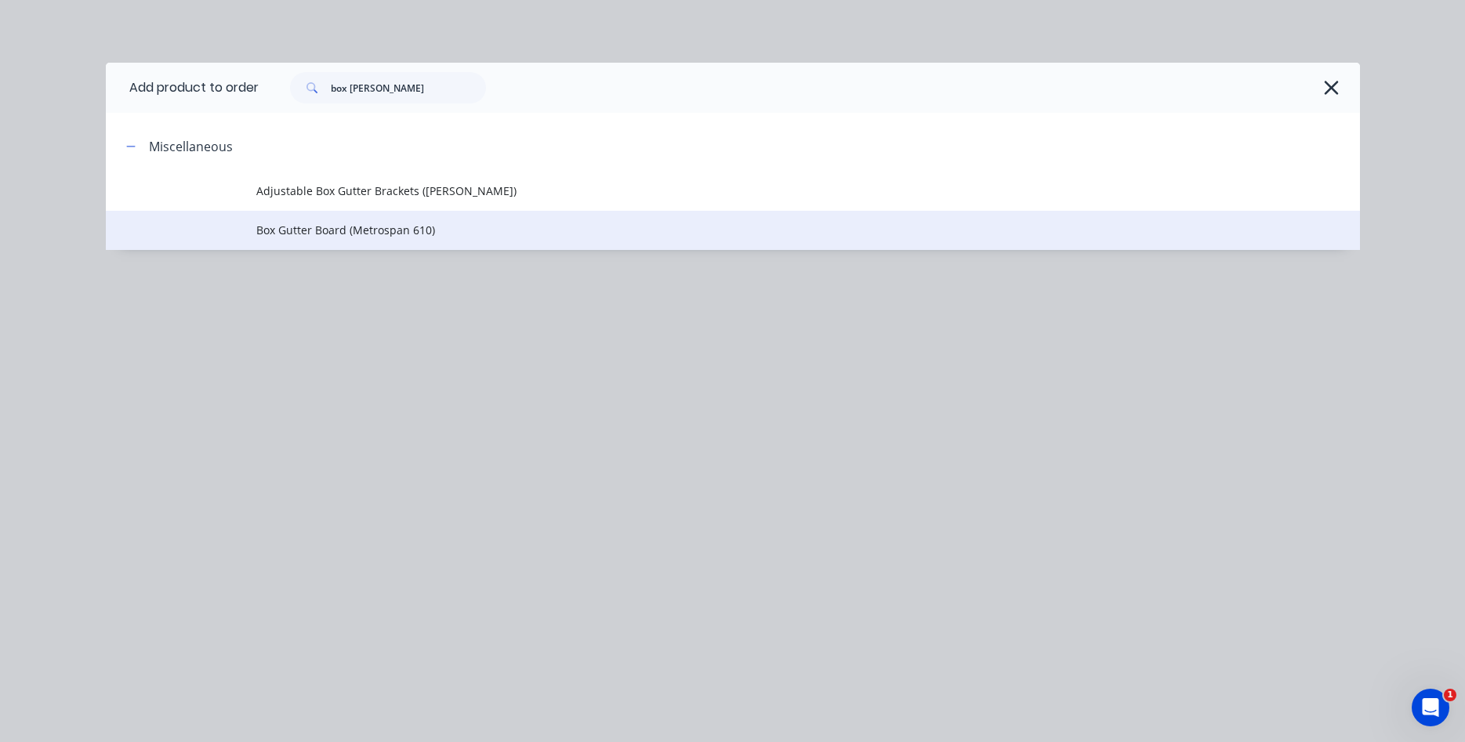
click at [353, 232] on span "Box Gutter Board (Metrospan 610)" at bounding box center [697, 230] width 882 height 16
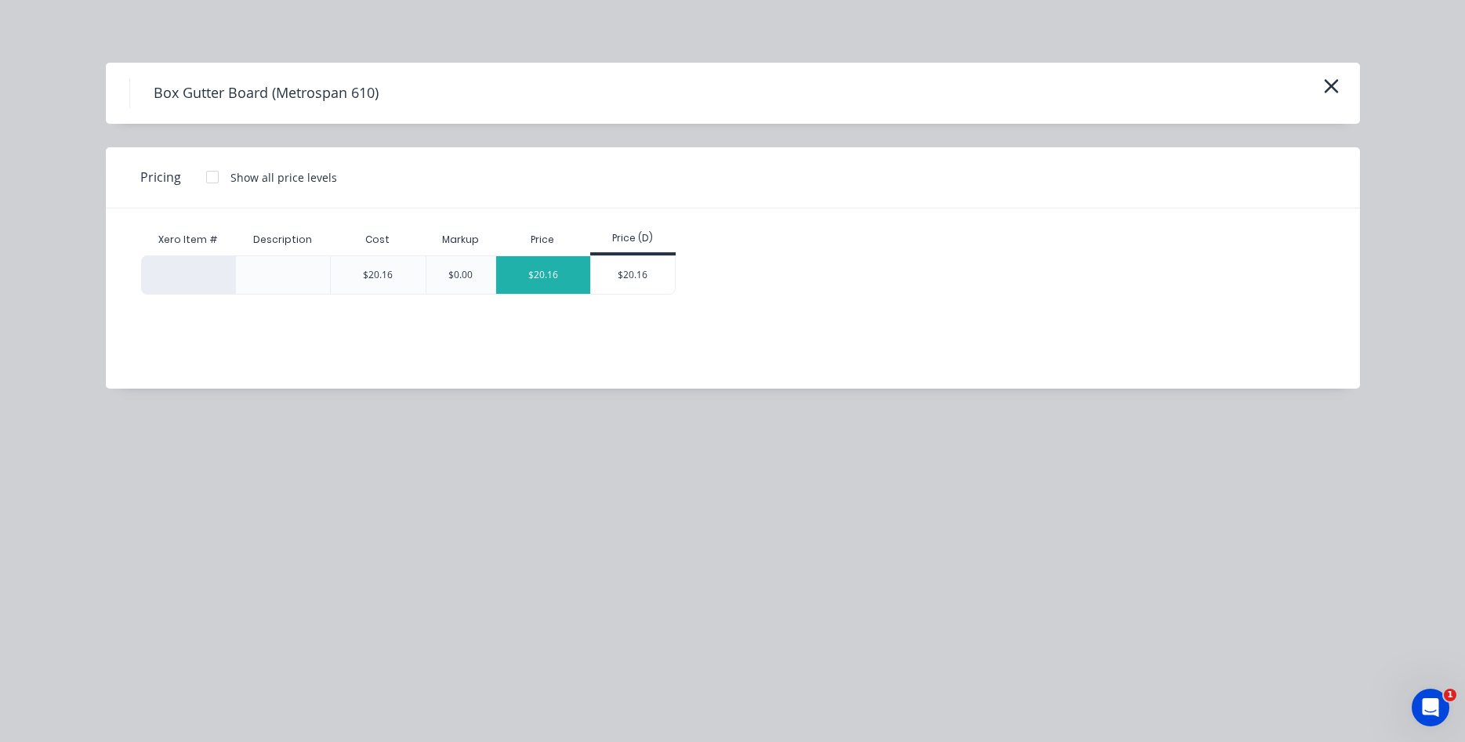
click at [556, 273] on div "$20.16" at bounding box center [543, 275] width 95 height 38
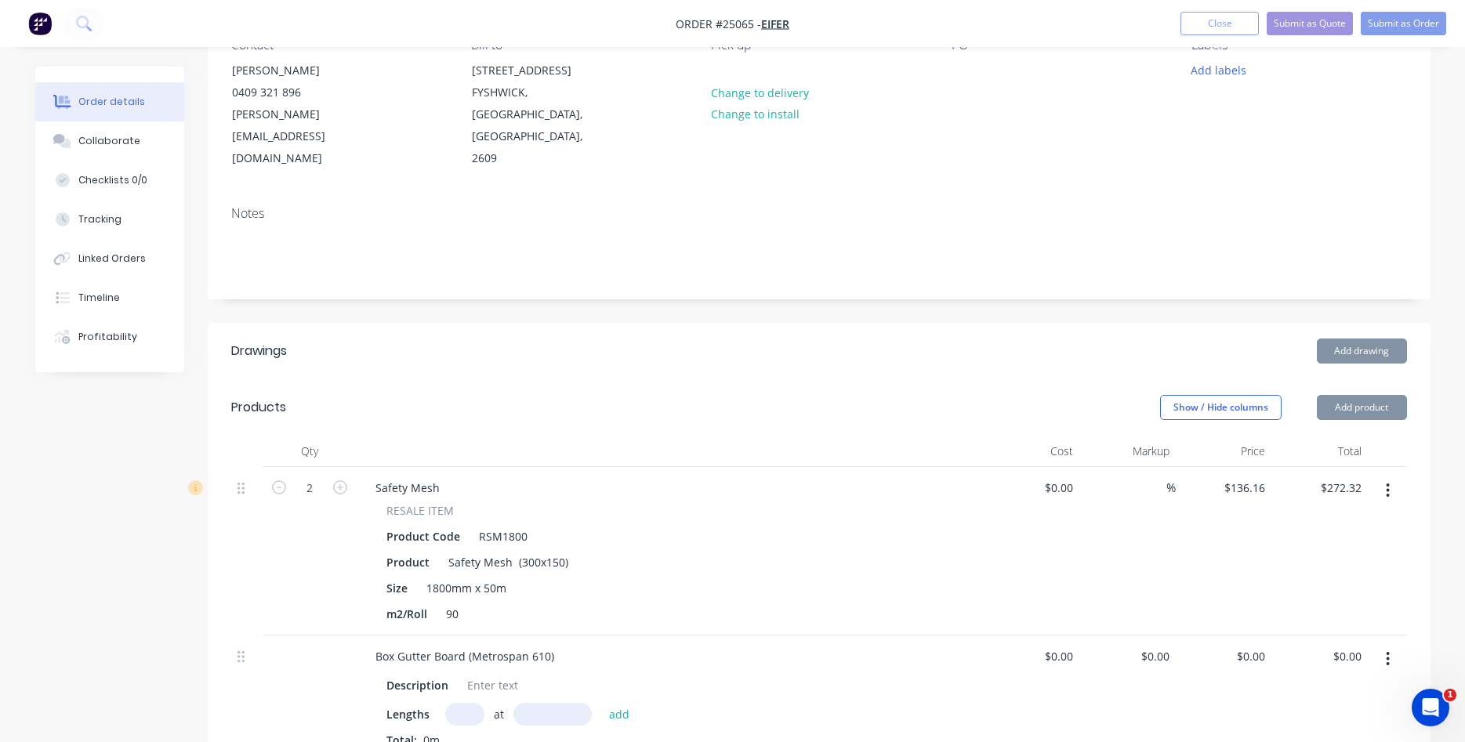
type input "$20.16"
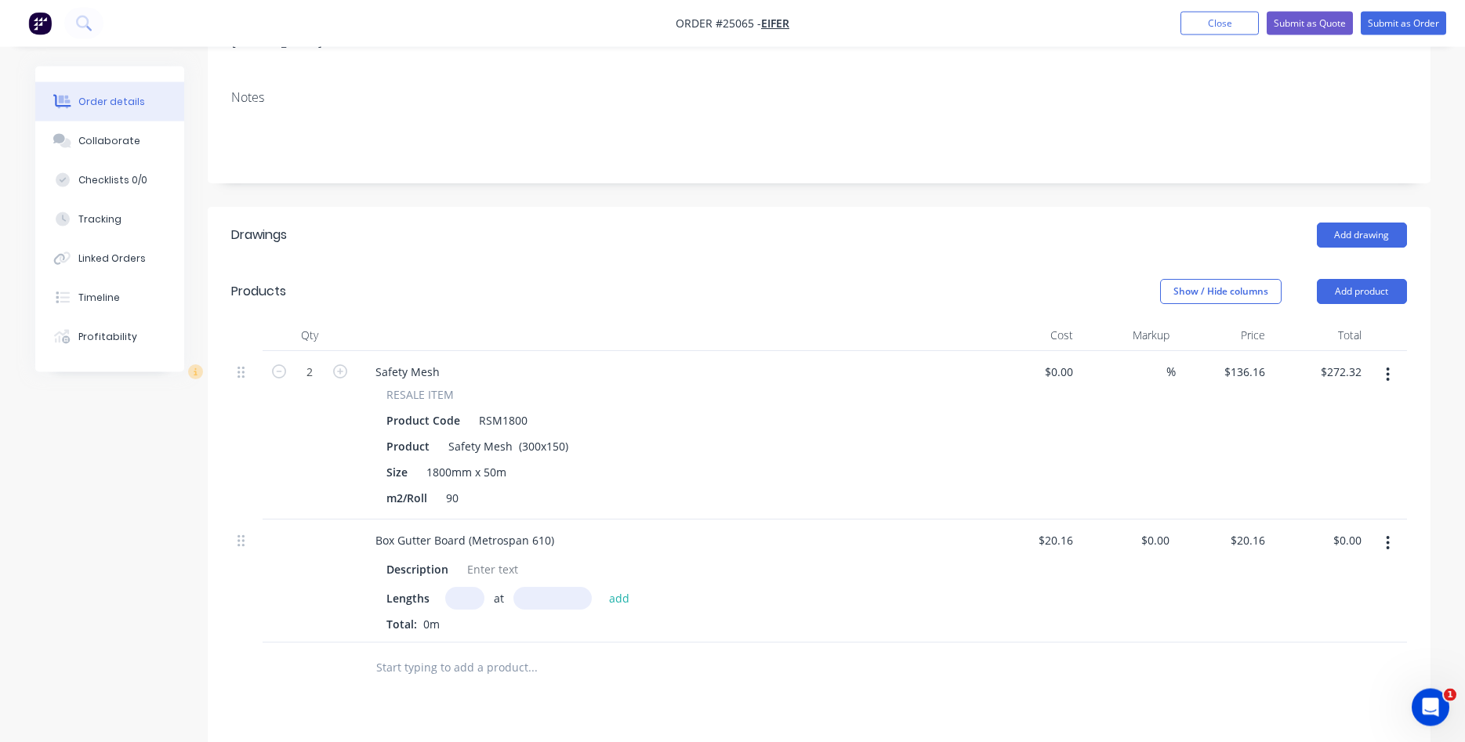
scroll to position [400, 0]
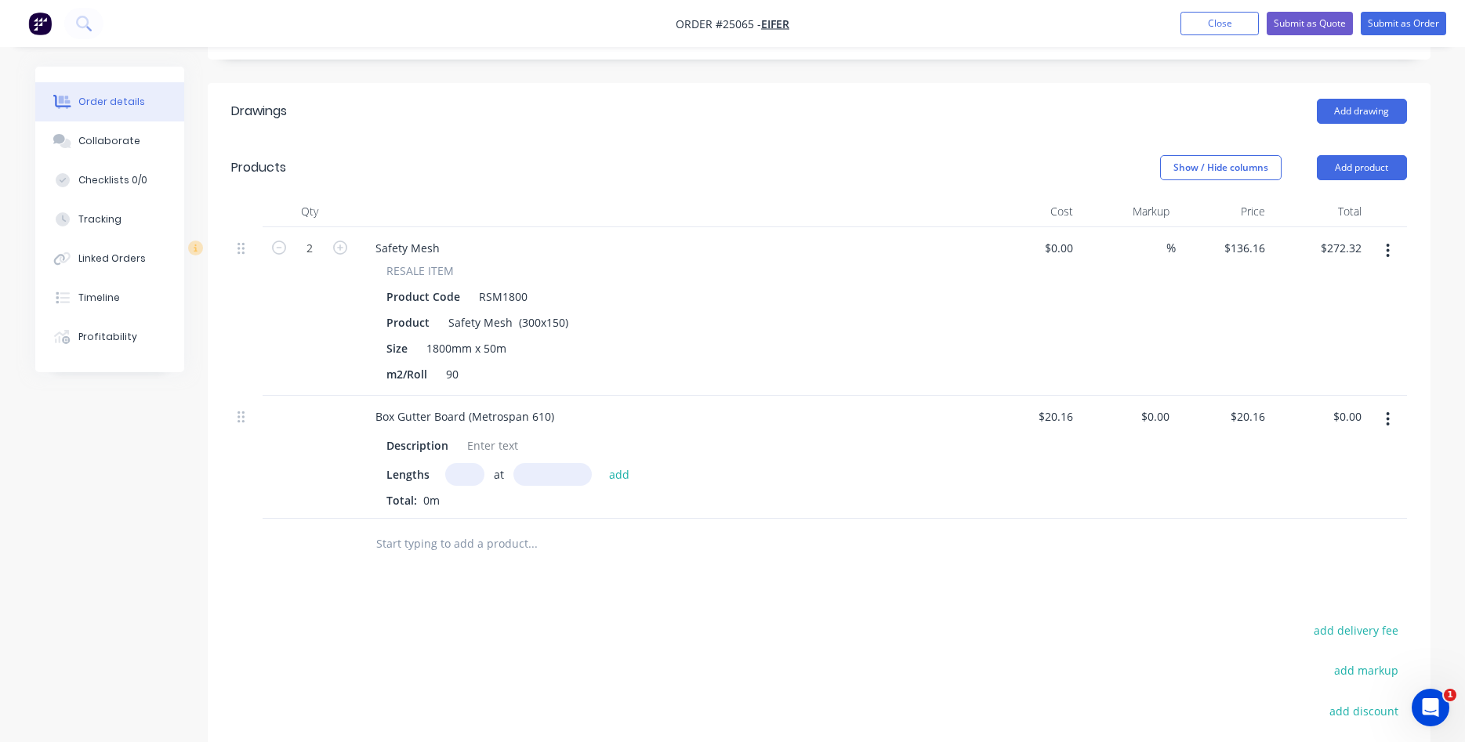
click at [462, 463] on input "text" at bounding box center [464, 474] width 39 height 23
type input "7"
type input "6000"
click at [601, 463] on button "add" at bounding box center [619, 473] width 37 height 21
type input "$846.72"
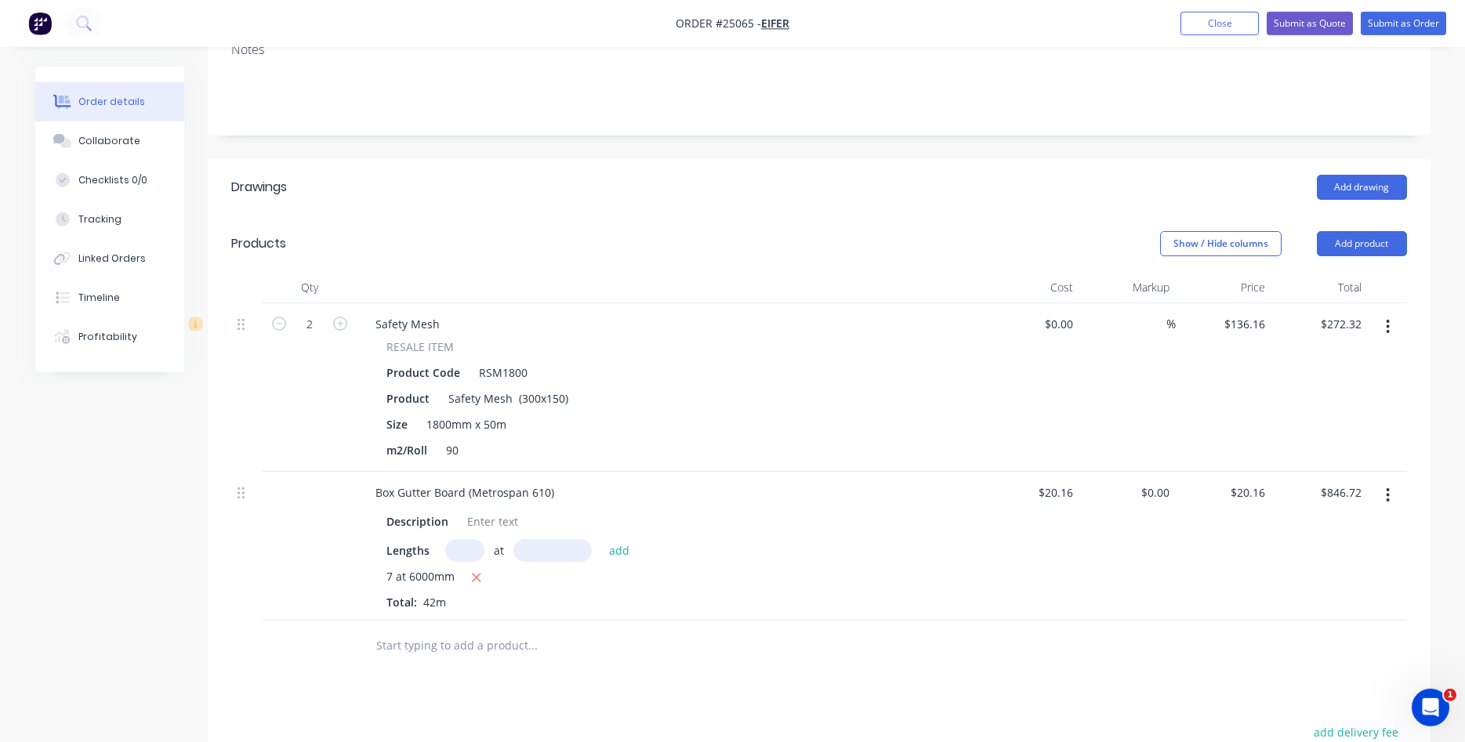
scroll to position [311, 0]
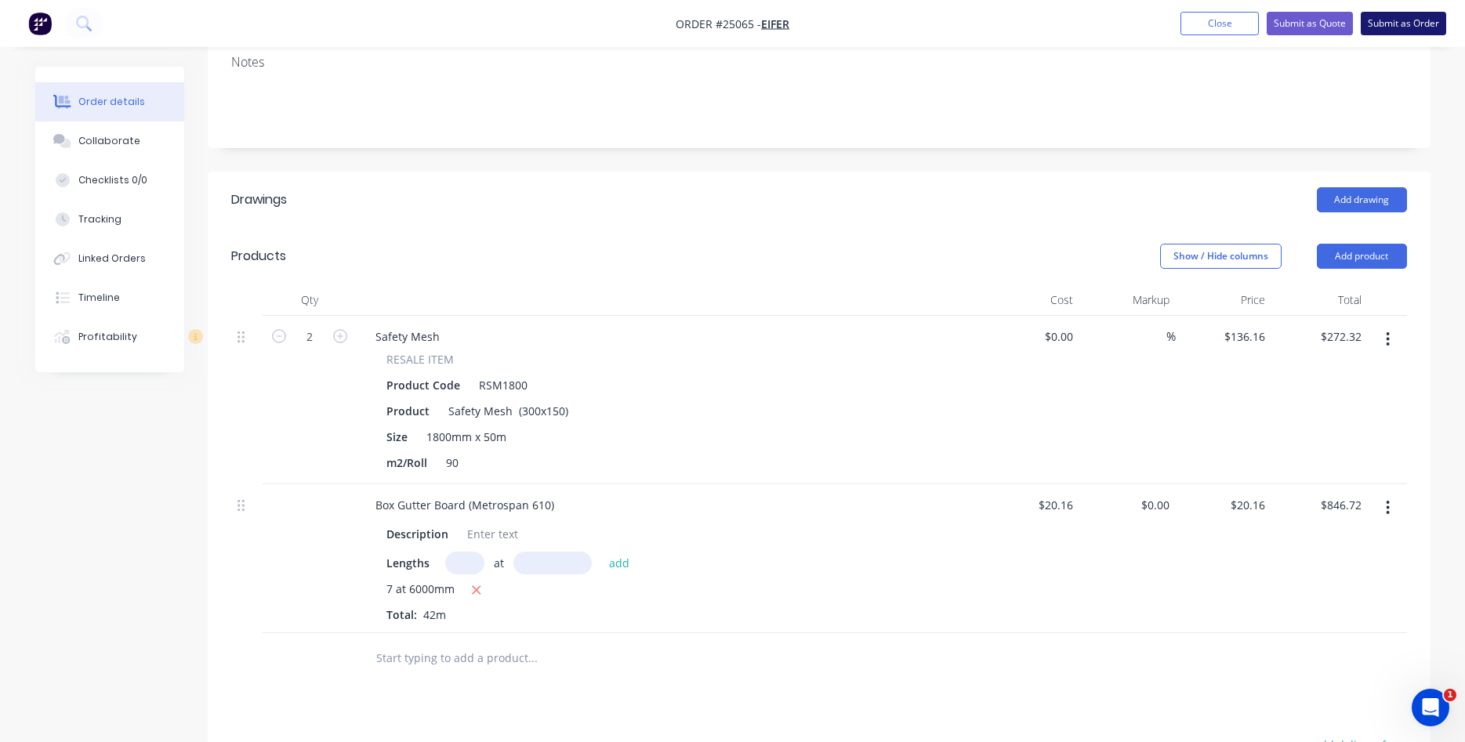
click at [1410, 23] on button "Submit as Order" at bounding box center [1402, 24] width 85 height 24
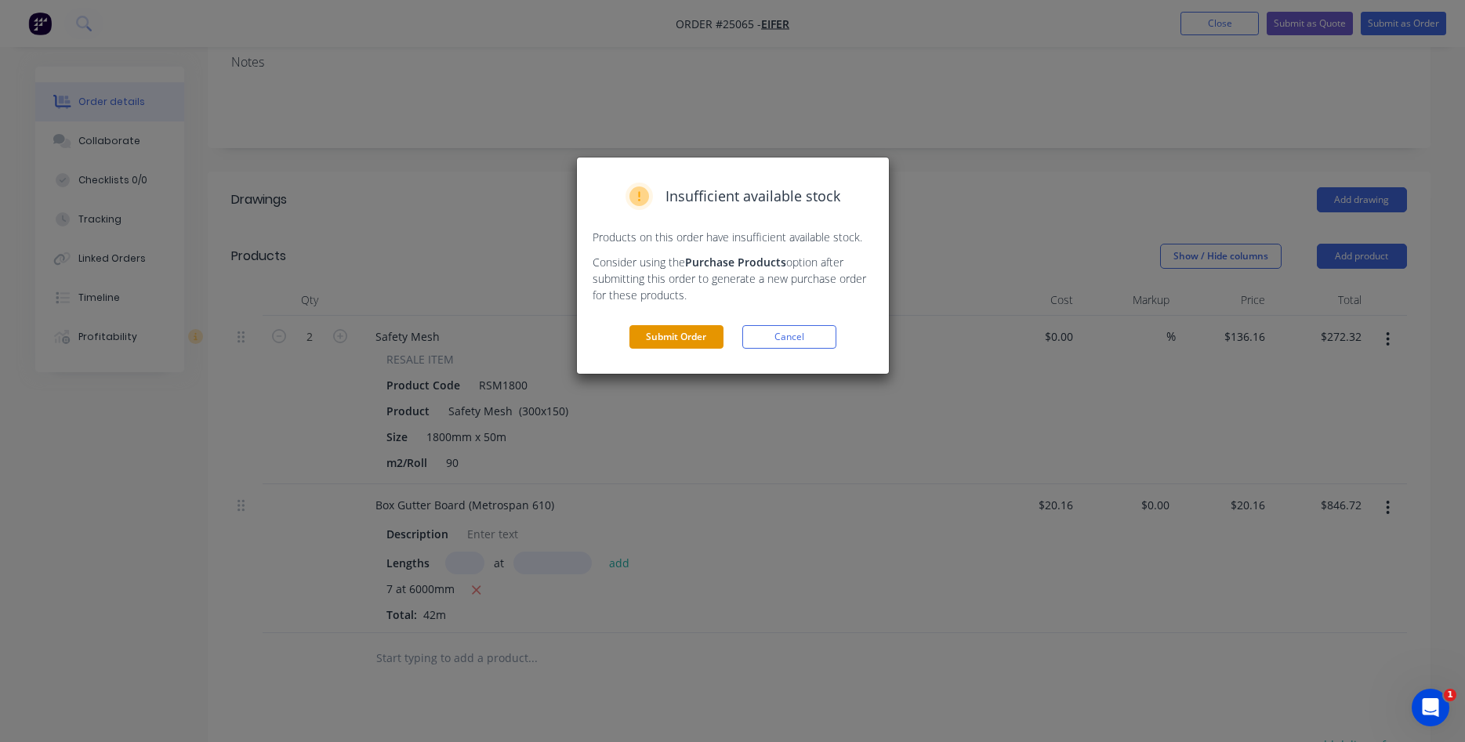
click at [675, 338] on button "Submit Order" at bounding box center [676, 337] width 94 height 24
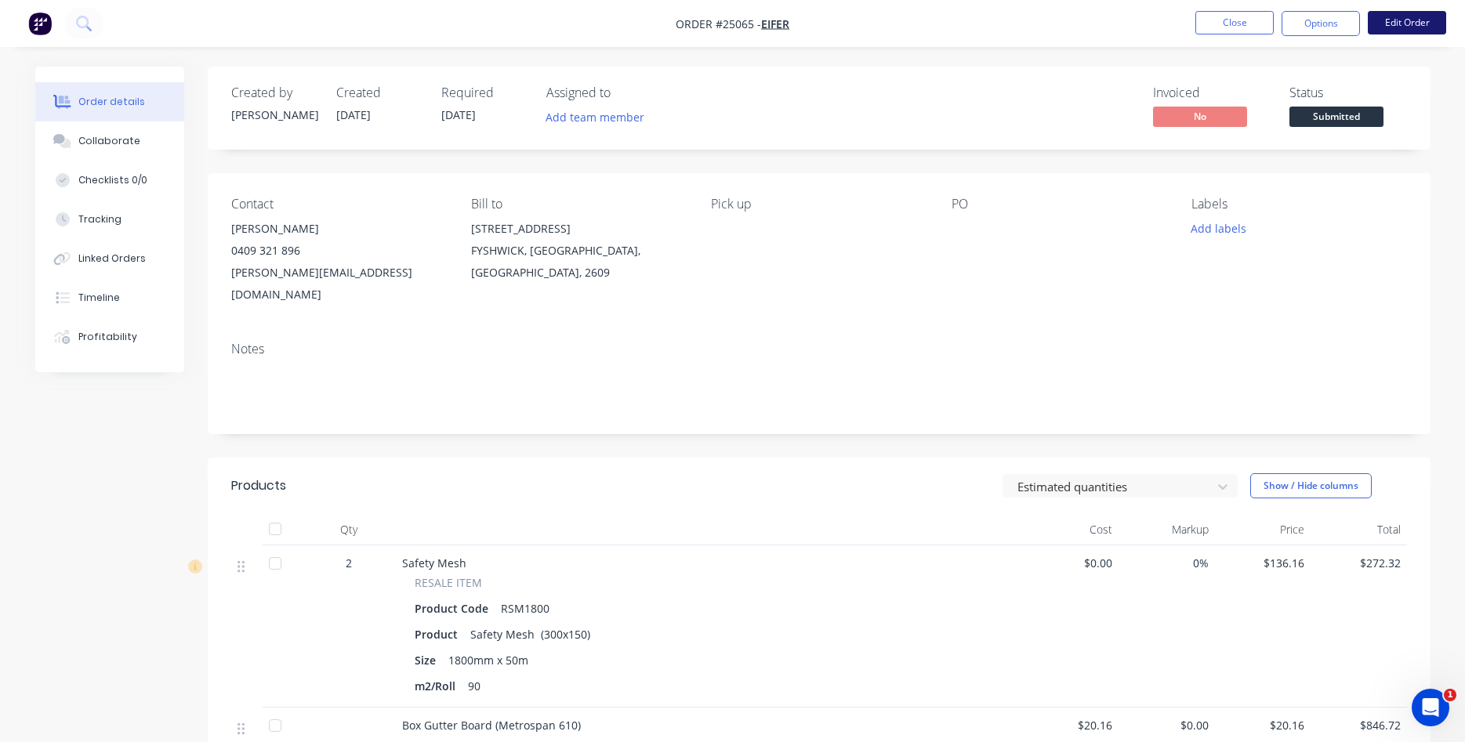
click at [1410, 22] on button "Edit Order" at bounding box center [1406, 23] width 78 height 24
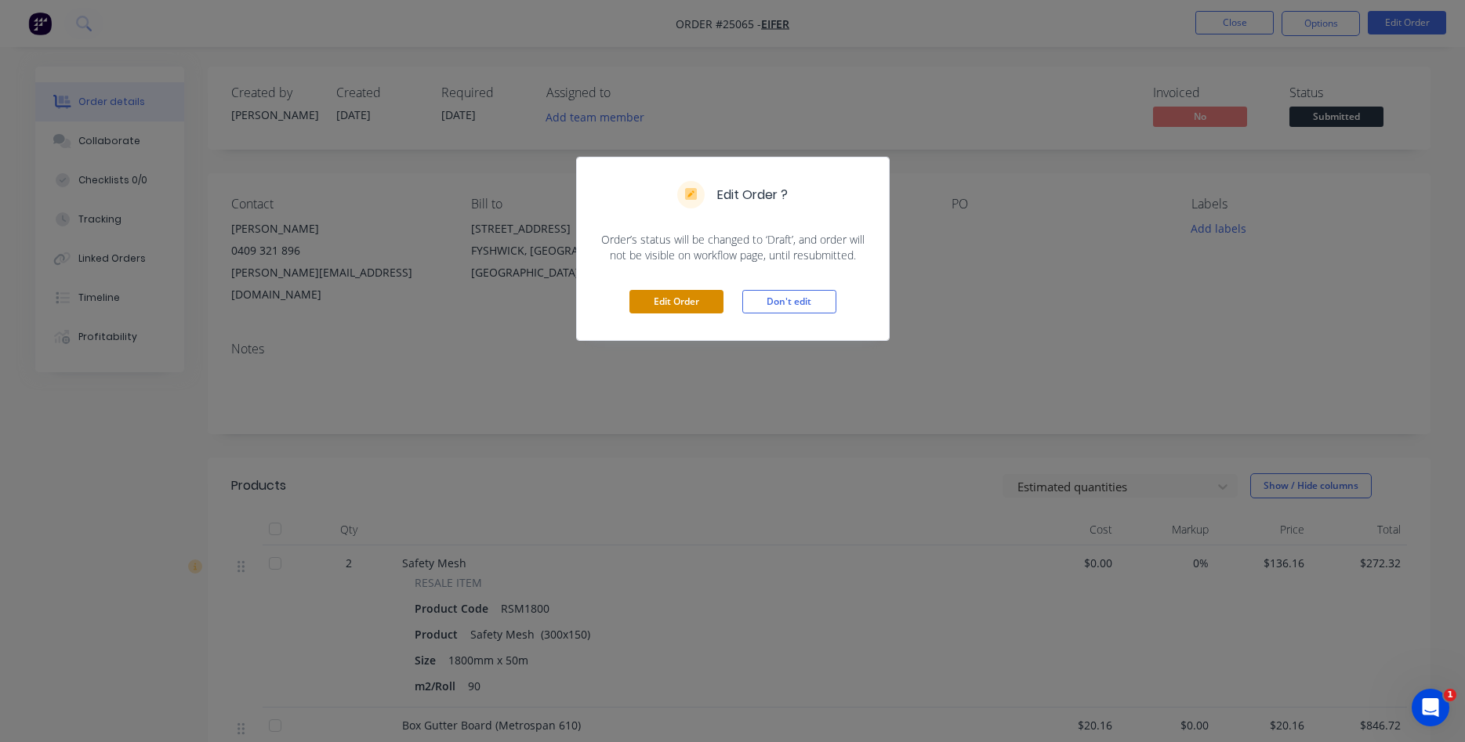
click at [673, 302] on button "Edit Order" at bounding box center [676, 302] width 94 height 24
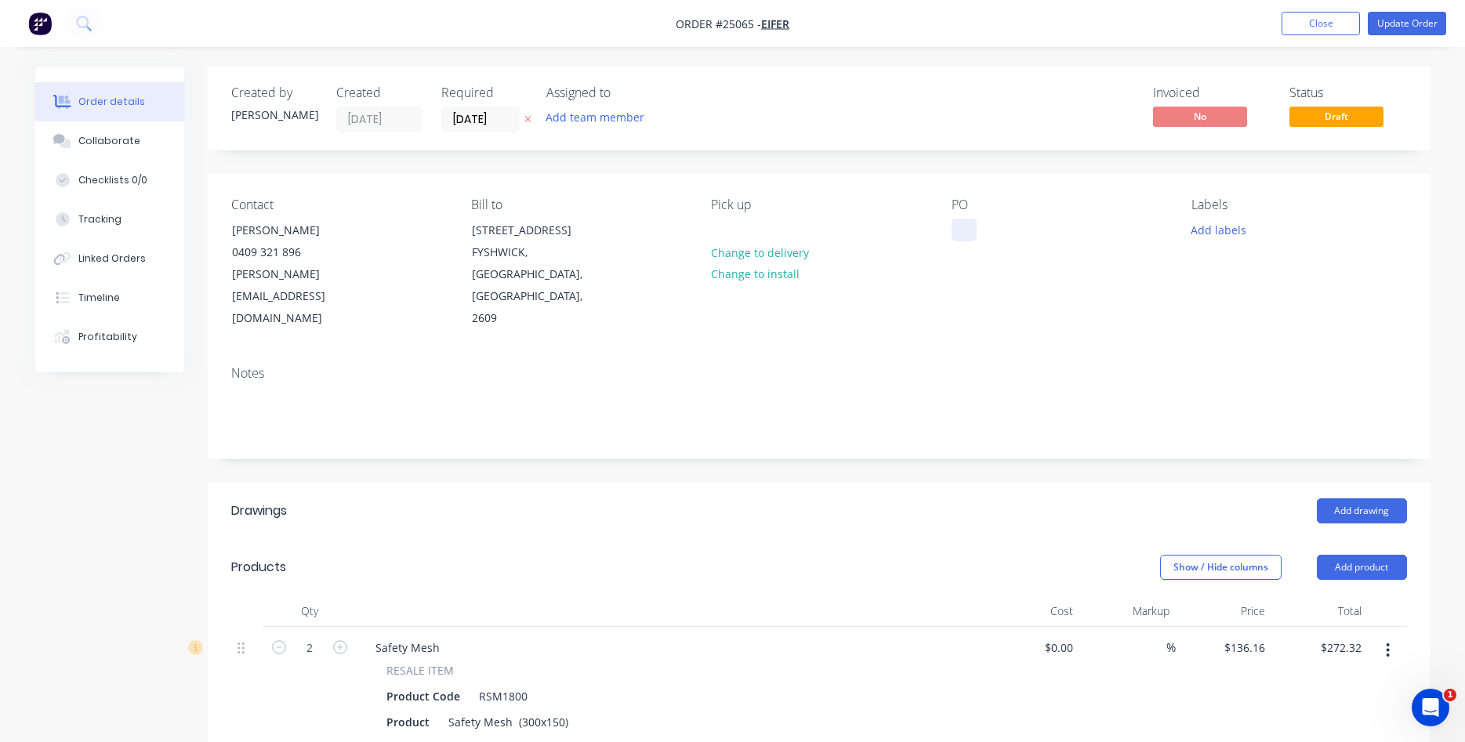
click at [962, 234] on div at bounding box center [963, 230] width 25 height 23
click at [961, 234] on div at bounding box center [963, 230] width 25 height 23
click at [1418, 25] on button "Update Order" at bounding box center [1406, 24] width 78 height 24
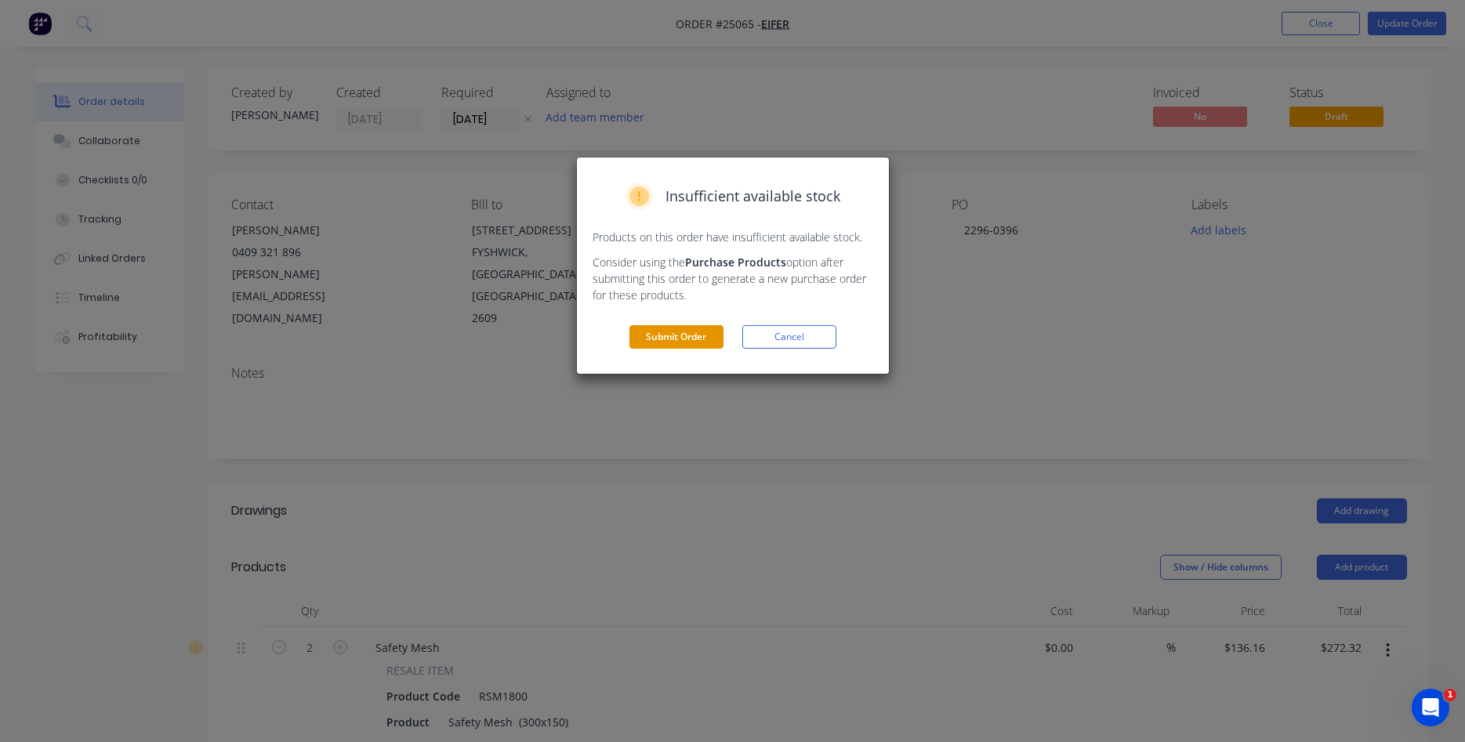
click at [700, 337] on button "Submit Order" at bounding box center [676, 337] width 94 height 24
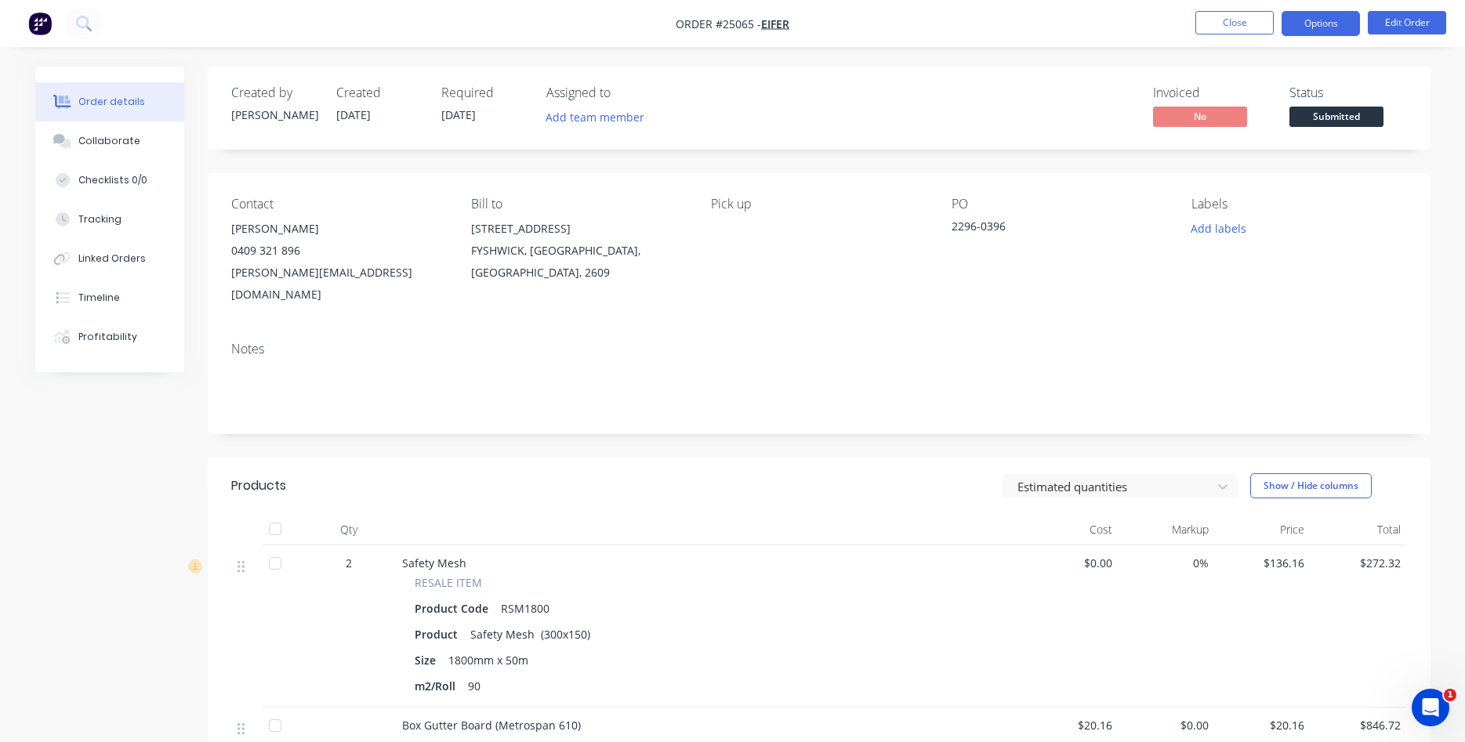
click at [1311, 22] on button "Options" at bounding box center [1320, 23] width 78 height 25
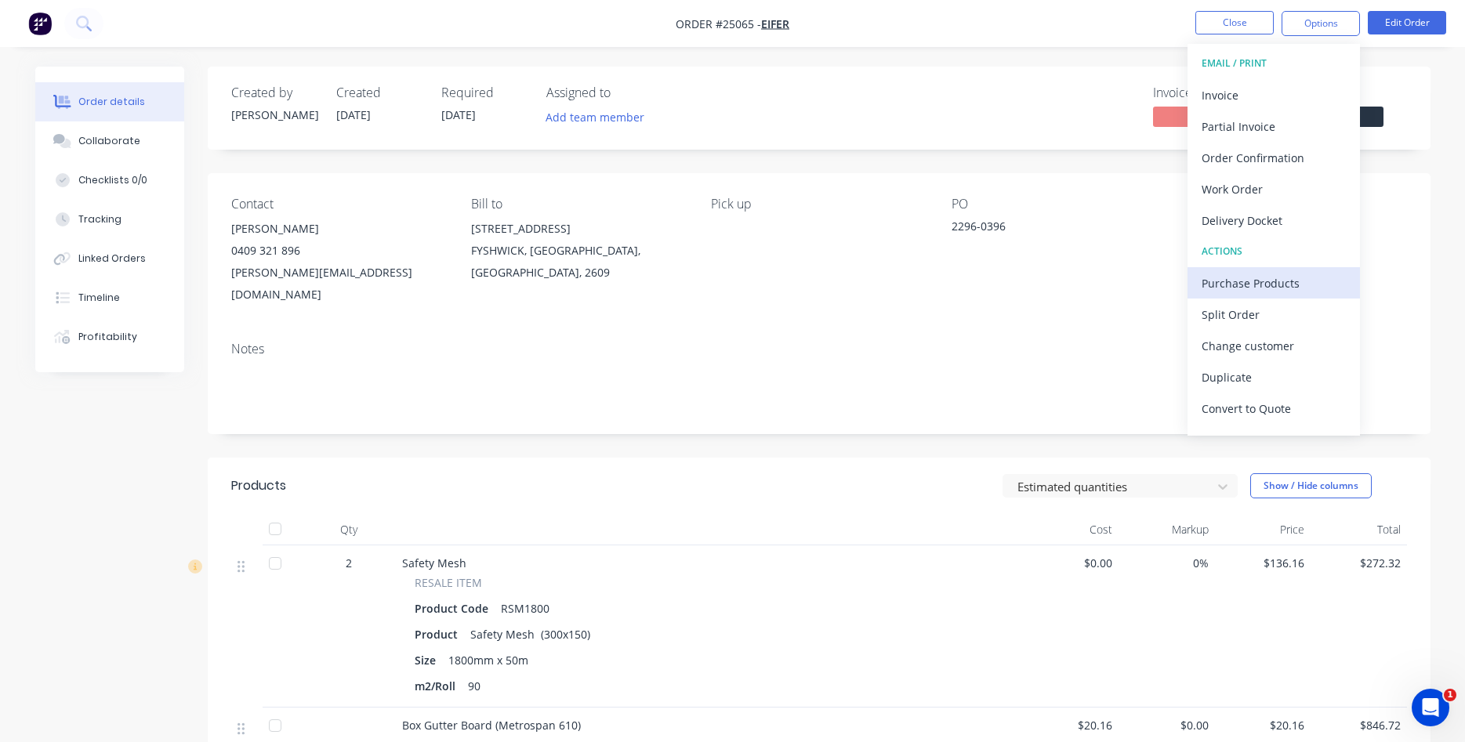
click at [1258, 285] on div "Purchase Products" at bounding box center [1273, 283] width 144 height 23
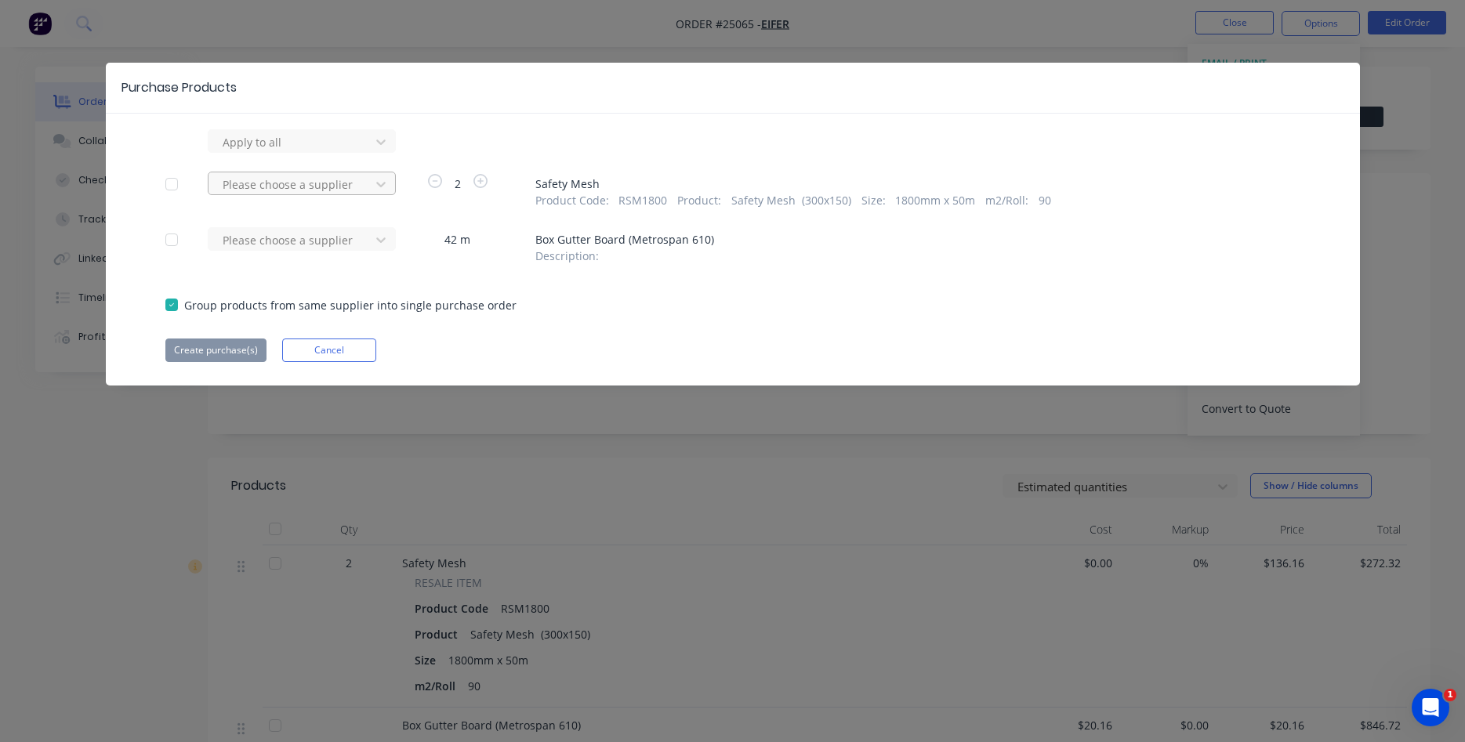
click at [323, 175] on div at bounding box center [291, 185] width 141 height 20
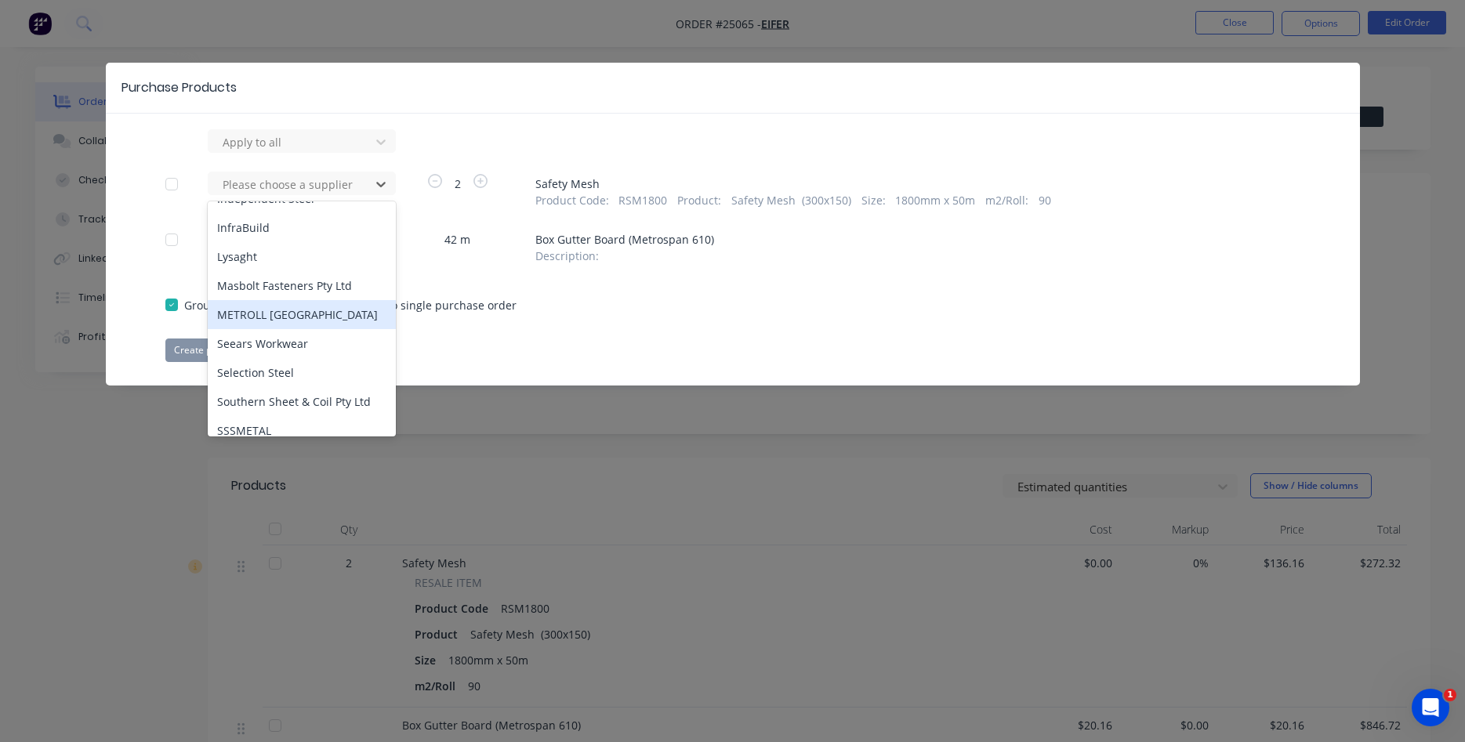
scroll to position [625, 0]
click at [284, 302] on div "METROLL CANBERRA" at bounding box center [302, 316] width 188 height 29
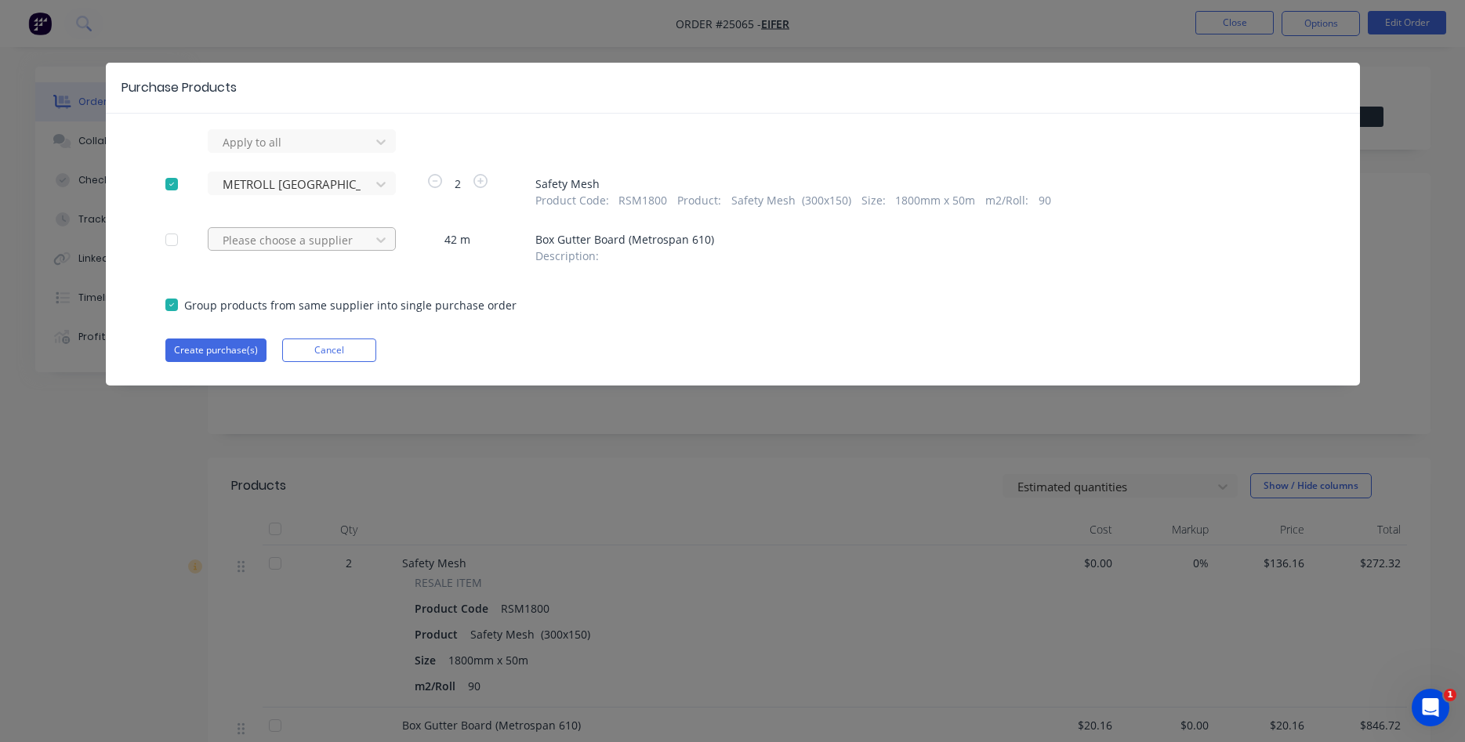
click at [306, 238] on div at bounding box center [291, 240] width 141 height 20
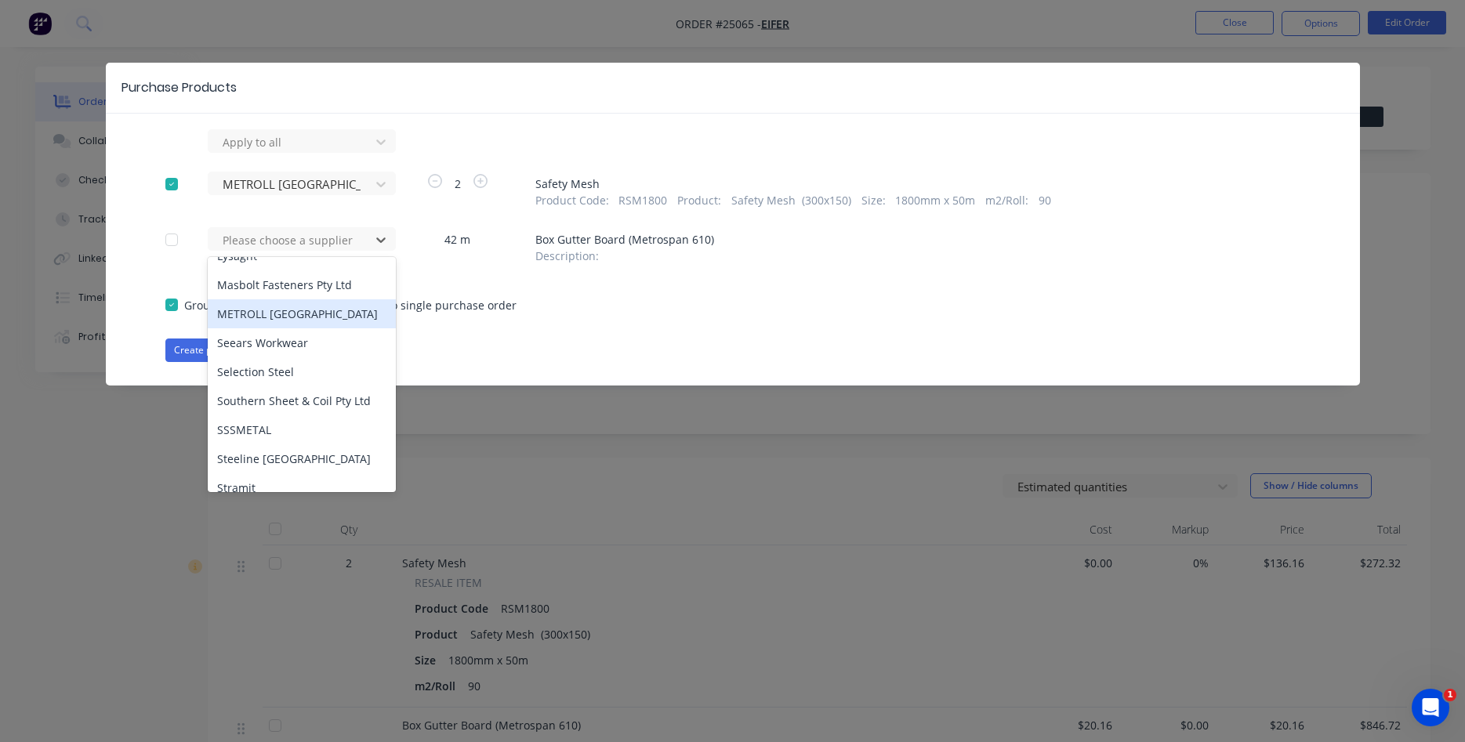
click at [269, 299] on div "METROLL CANBERRA" at bounding box center [302, 313] width 188 height 29
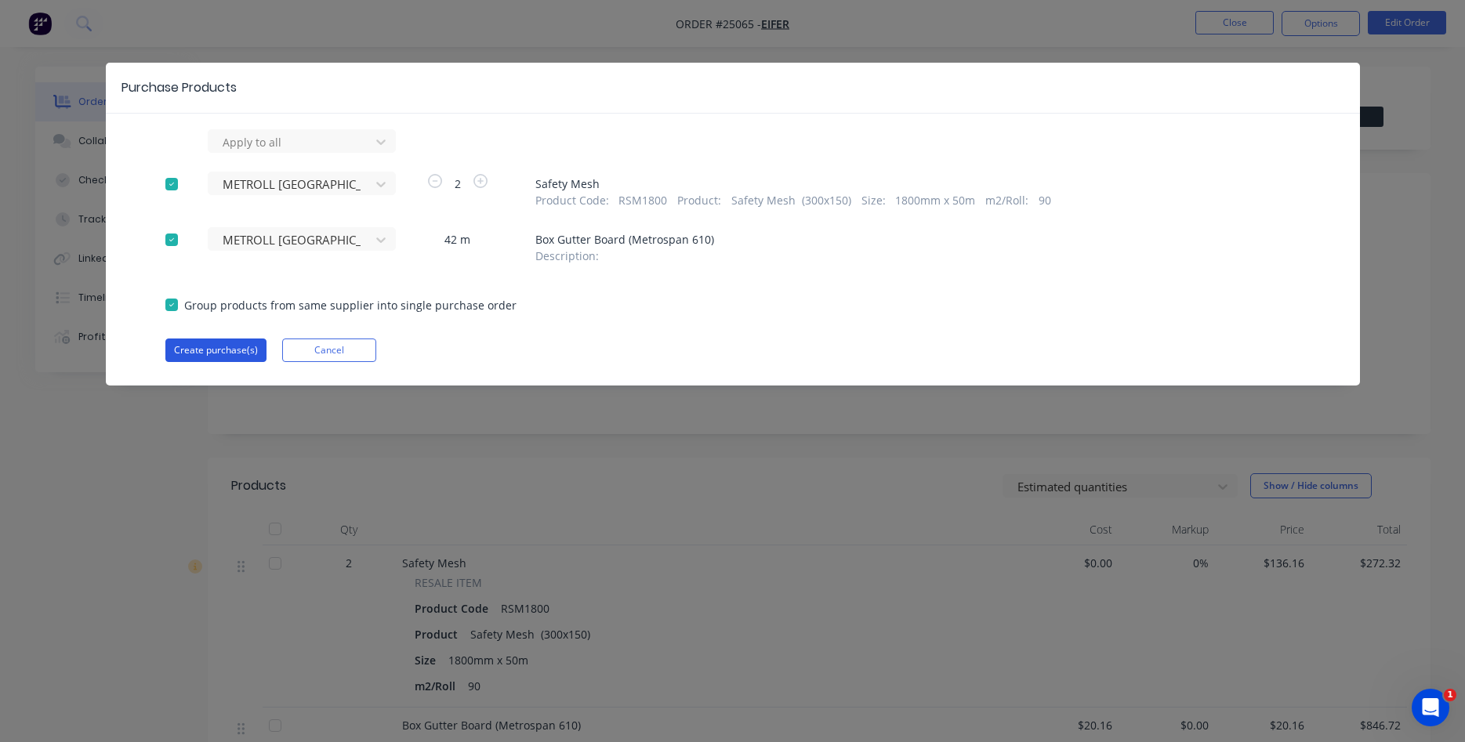
click at [232, 349] on button "Create purchase(s)" at bounding box center [215, 351] width 101 height 24
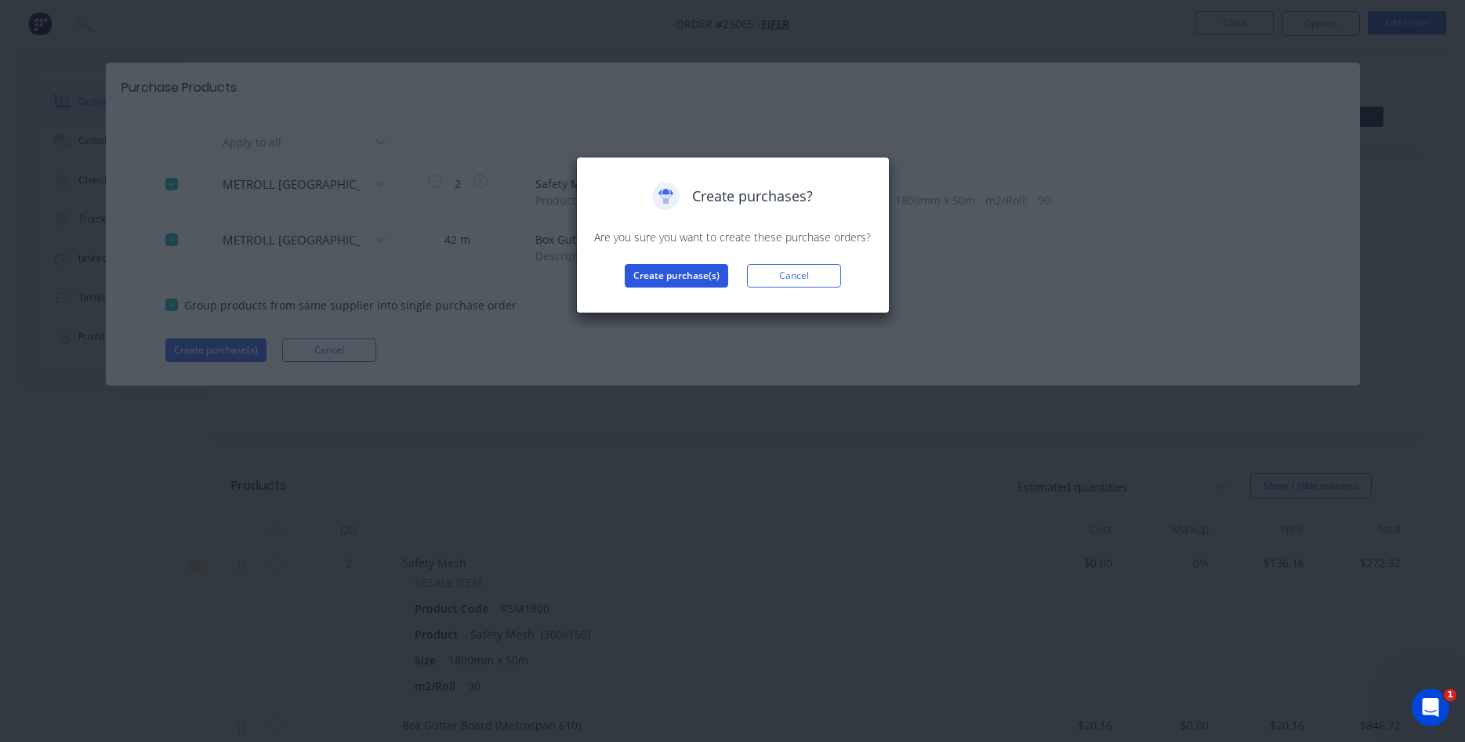
click at [669, 286] on button "Create purchase(s)" at bounding box center [676, 276] width 103 height 24
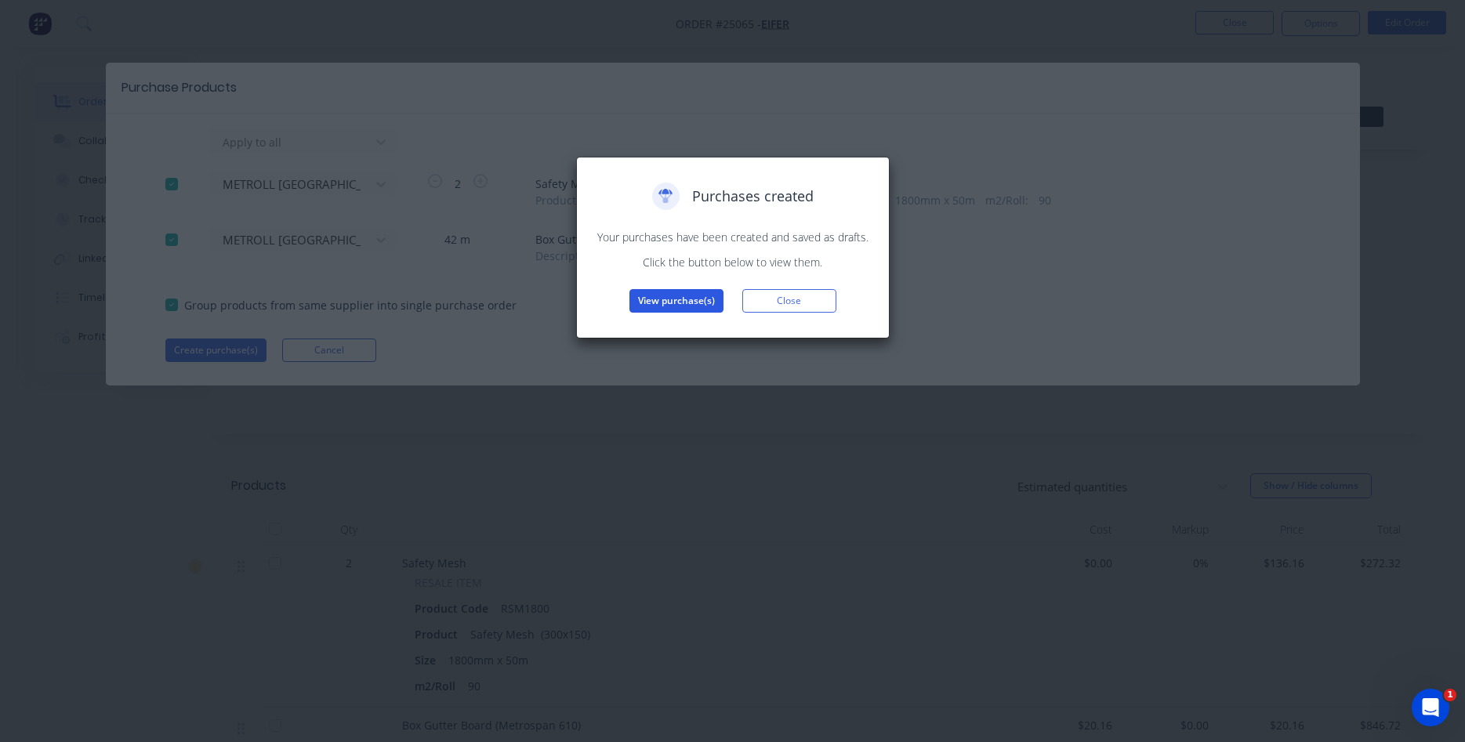
click at [669, 303] on button "View purchase(s)" at bounding box center [676, 301] width 94 height 24
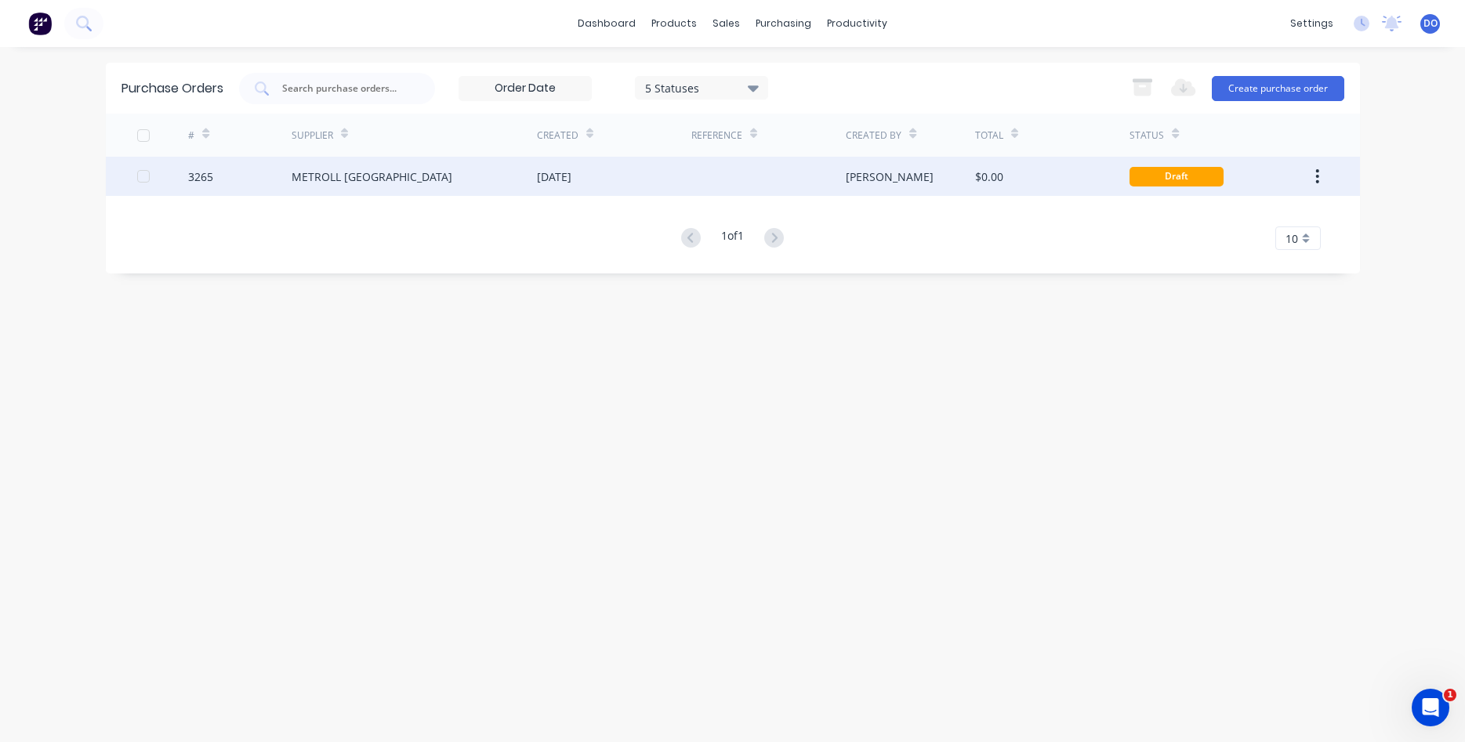
click at [559, 177] on div "[DATE]" at bounding box center [554, 176] width 34 height 16
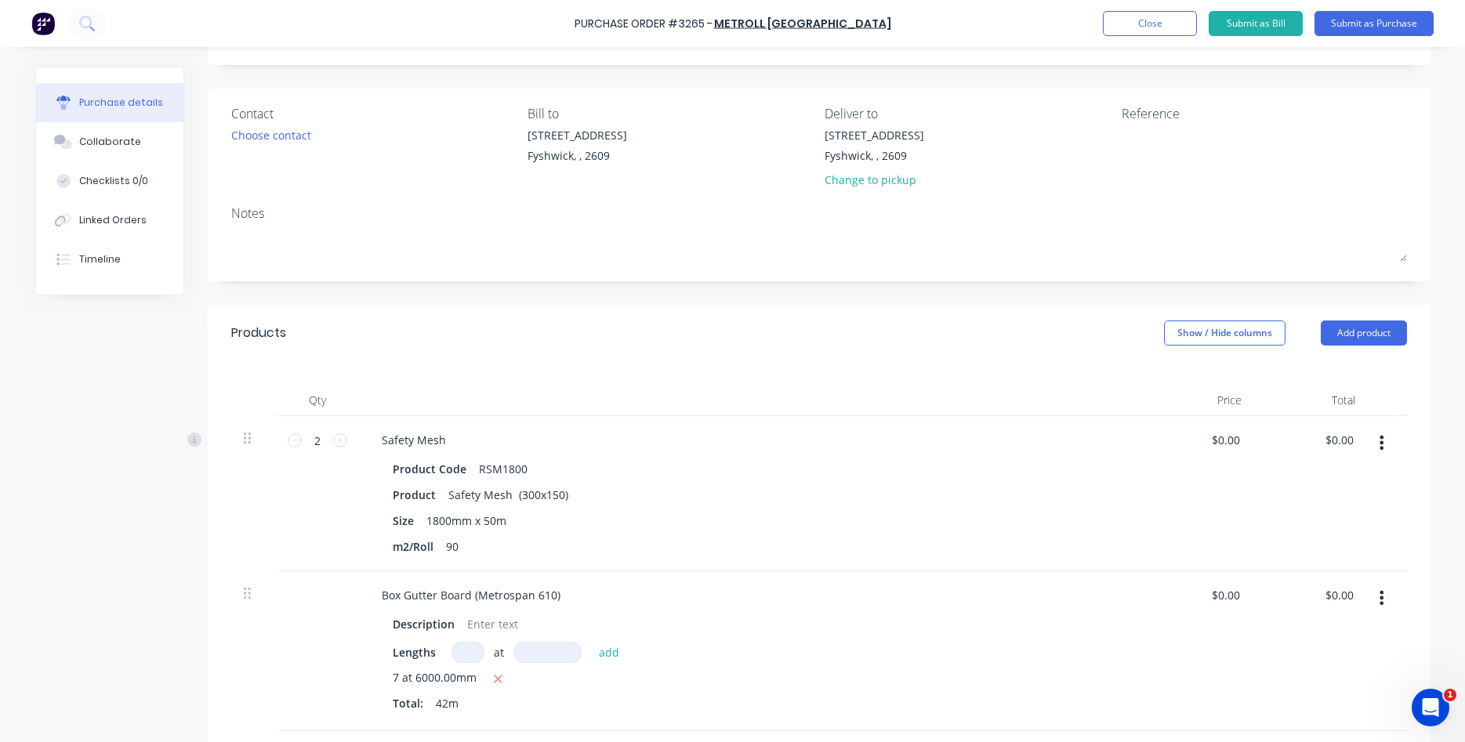
scroll to position [179, 0]
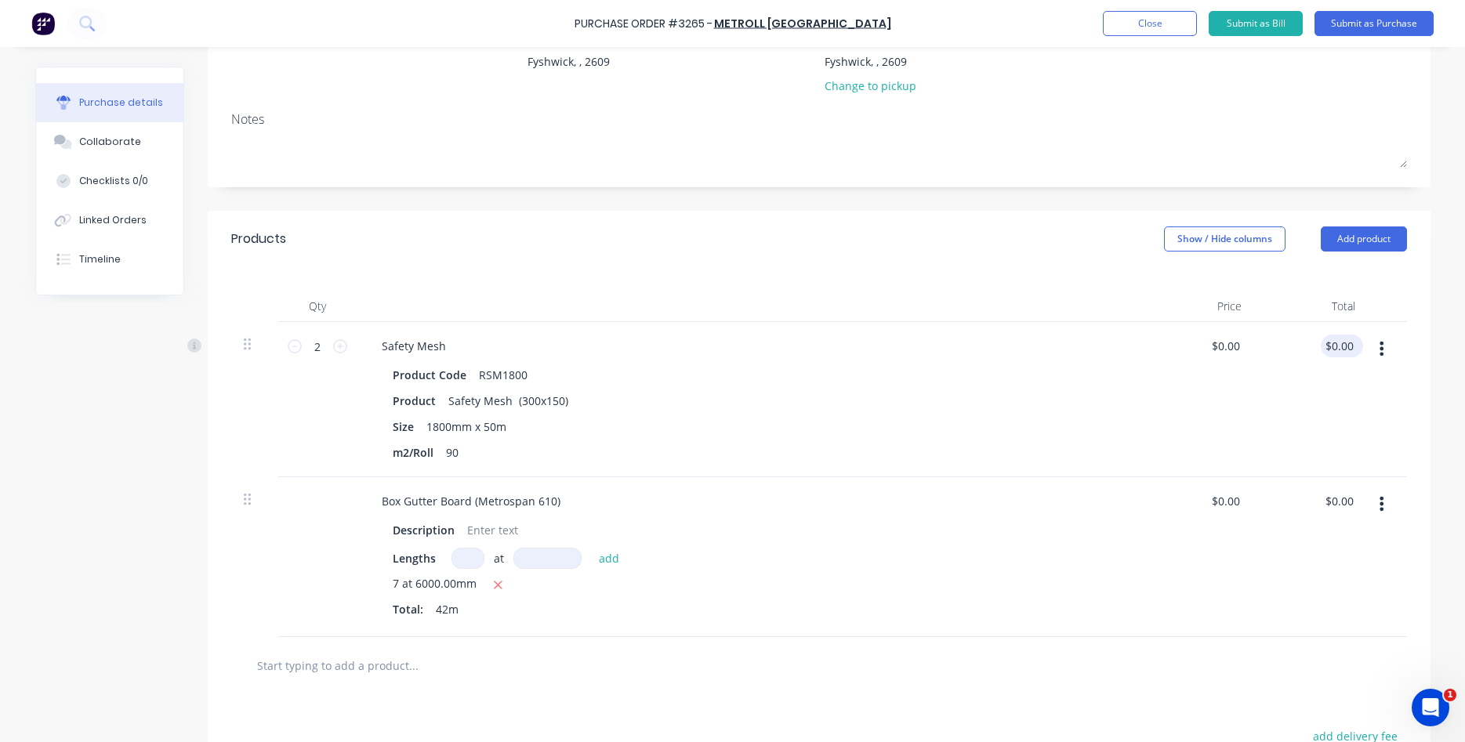
type input "0.00"
click at [1350, 345] on input "0.00" at bounding box center [1338, 346] width 36 height 23
type input "0.00"
type input "$0.00"
click at [1237, 342] on input "0.00" at bounding box center [1225, 346] width 36 height 23
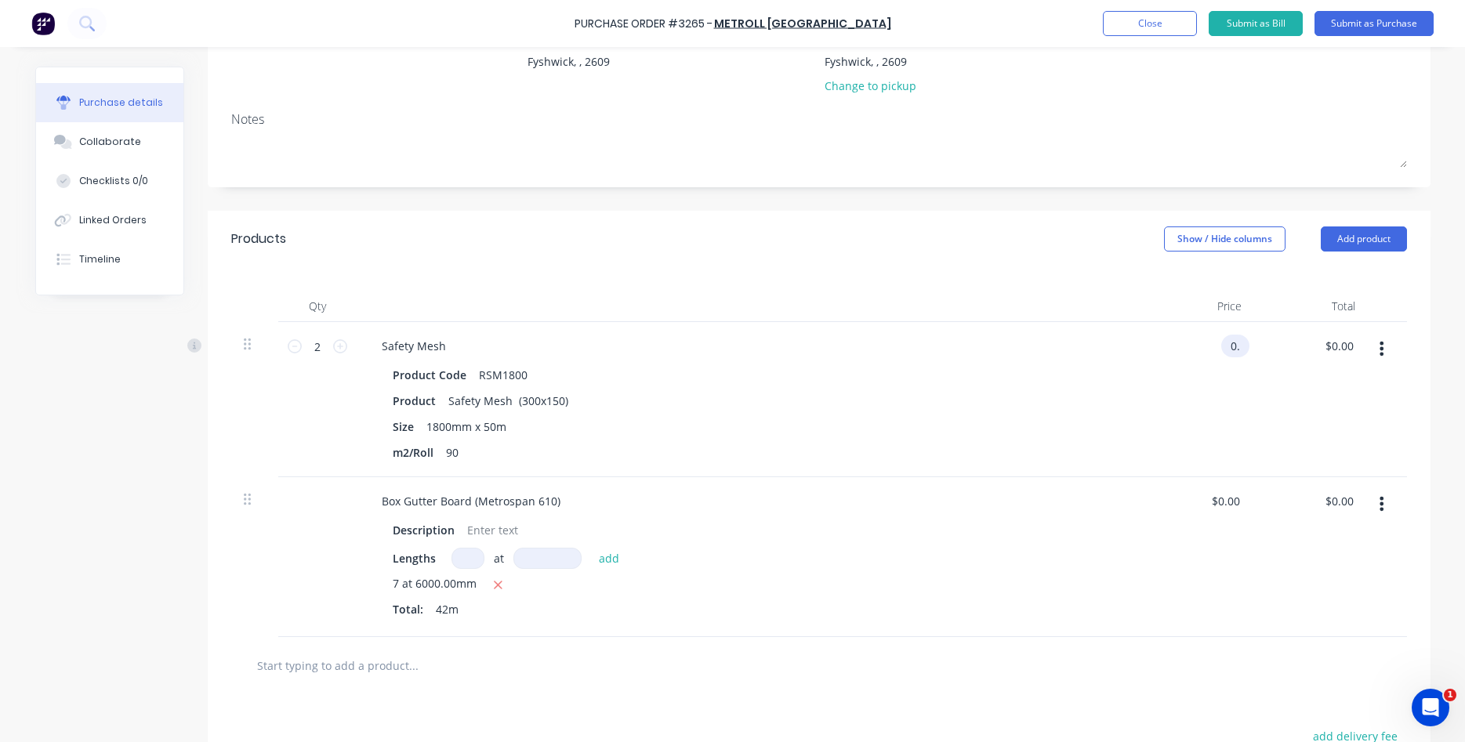
type input "0"
type input "$96.00"
type input "$192.00"
click at [458, 342] on div "Safety Mesh" at bounding box center [748, 346] width 759 height 23
click at [447, 342] on div "Safety Mesh" at bounding box center [413, 346] width 89 height 23
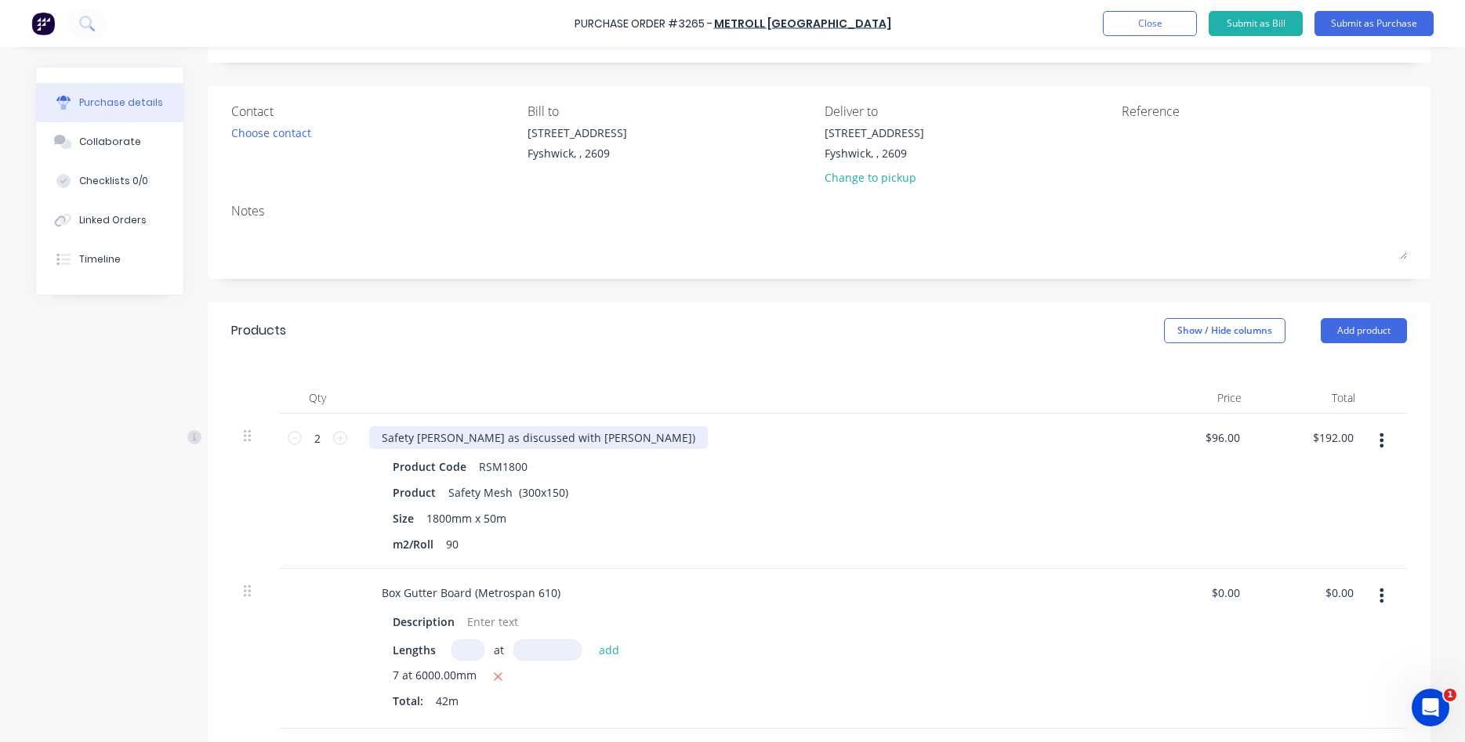
scroll to position [0, 0]
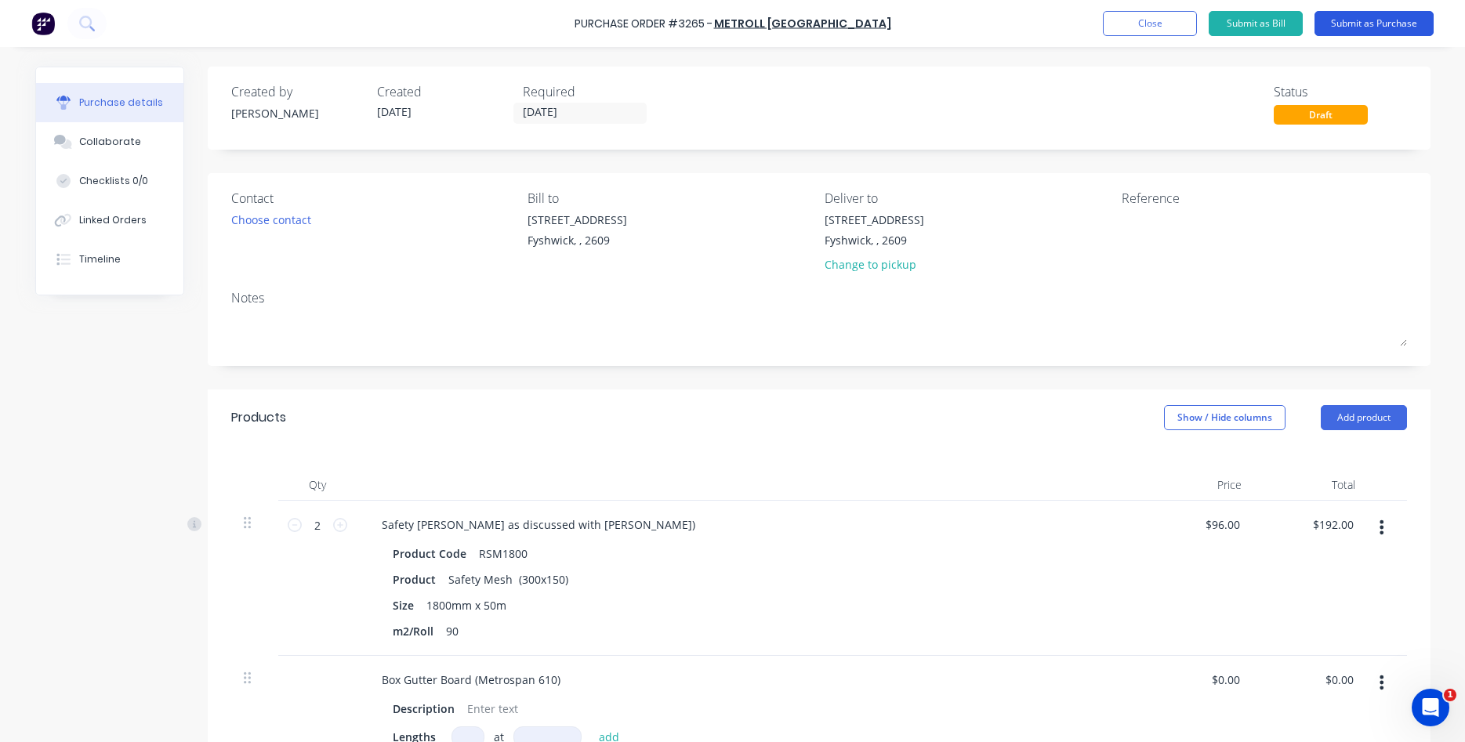
click at [1387, 18] on button "Submit as Purchase" at bounding box center [1373, 23] width 119 height 25
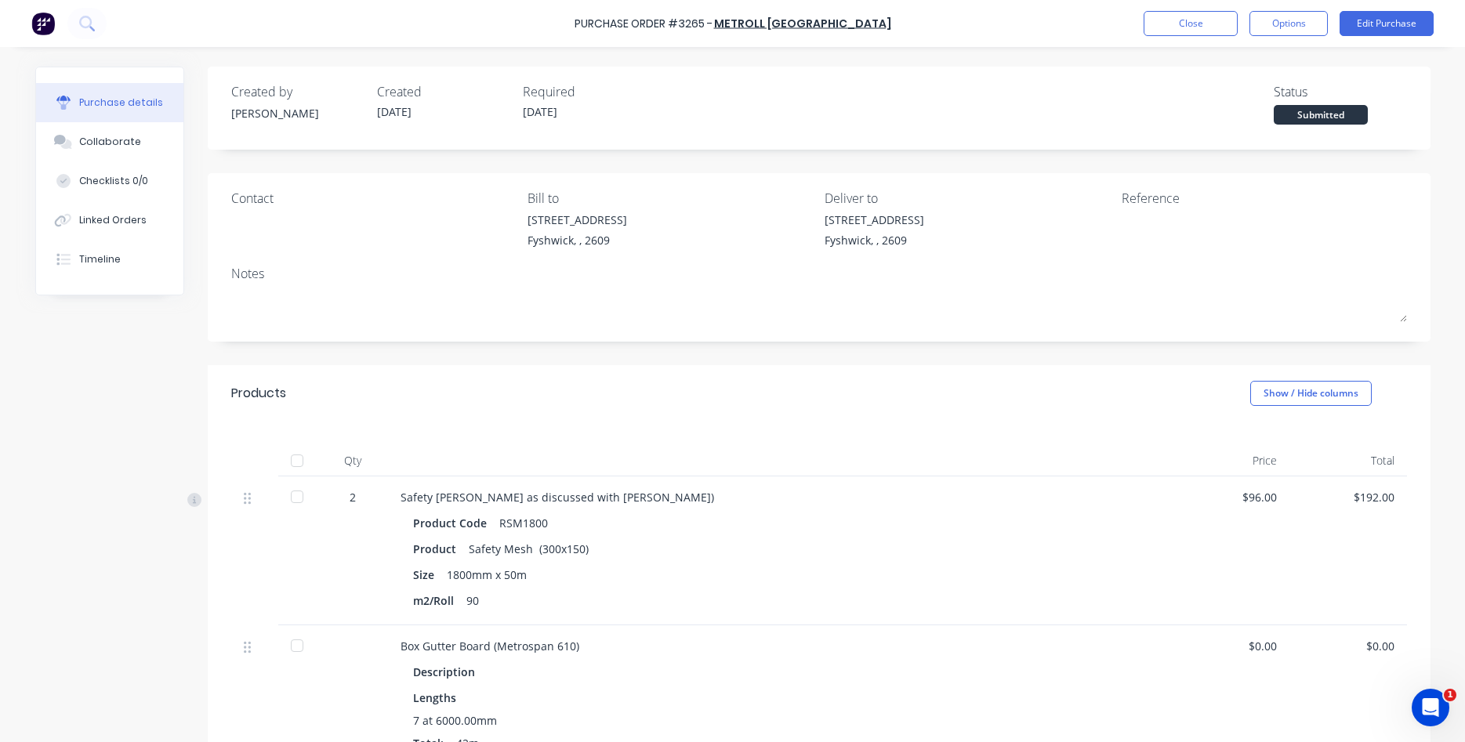
scroll to position [179, 0]
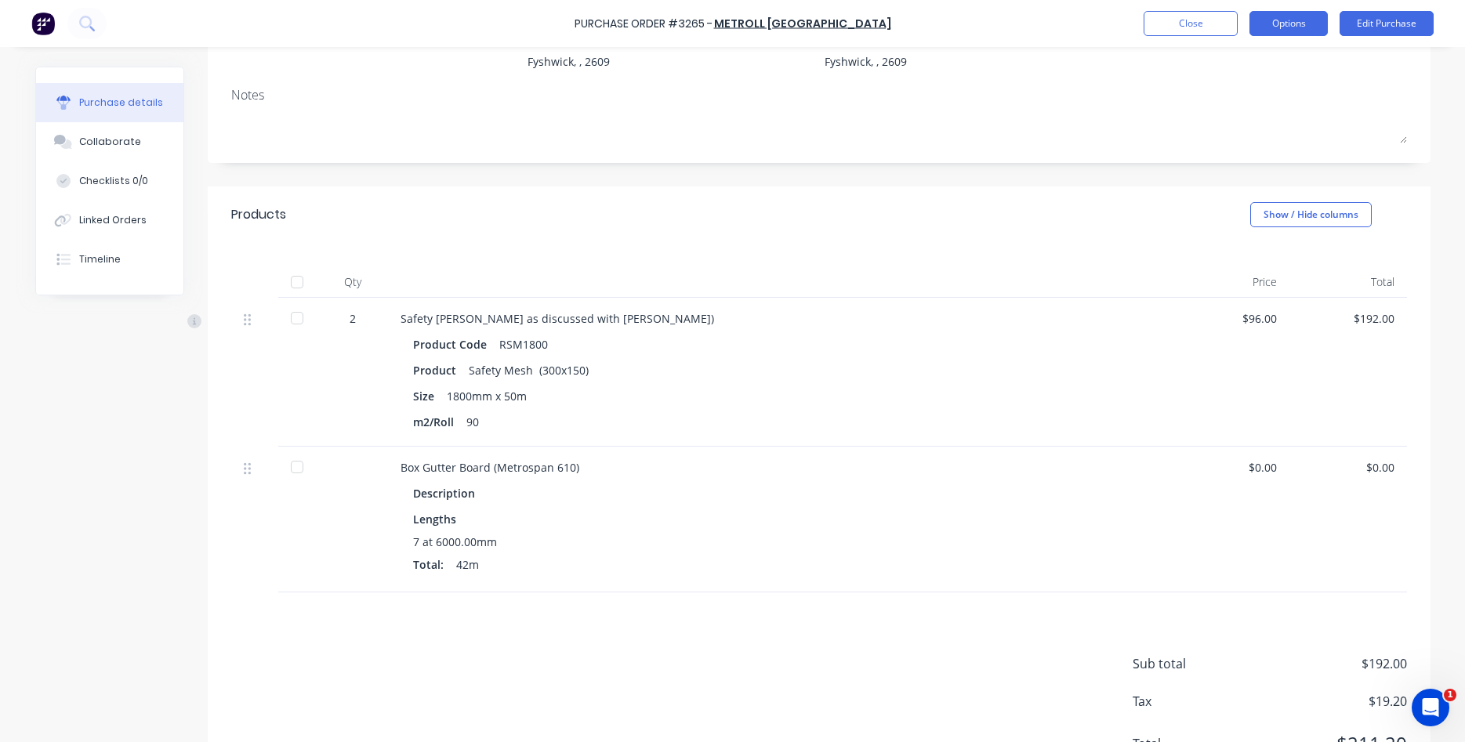
click at [1304, 21] on button "Options" at bounding box center [1288, 23] width 78 height 25
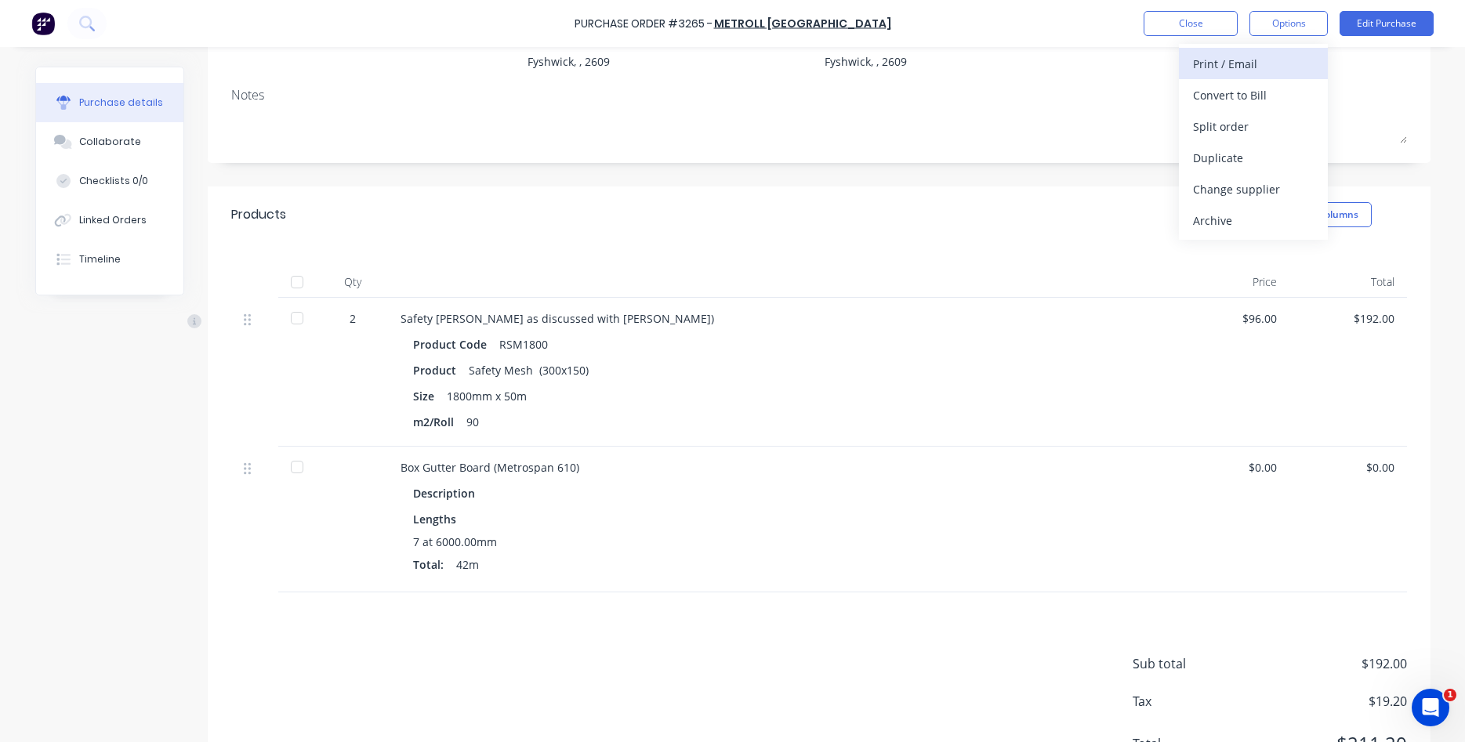
click at [1254, 64] on div "Print / Email" at bounding box center [1253, 64] width 121 height 23
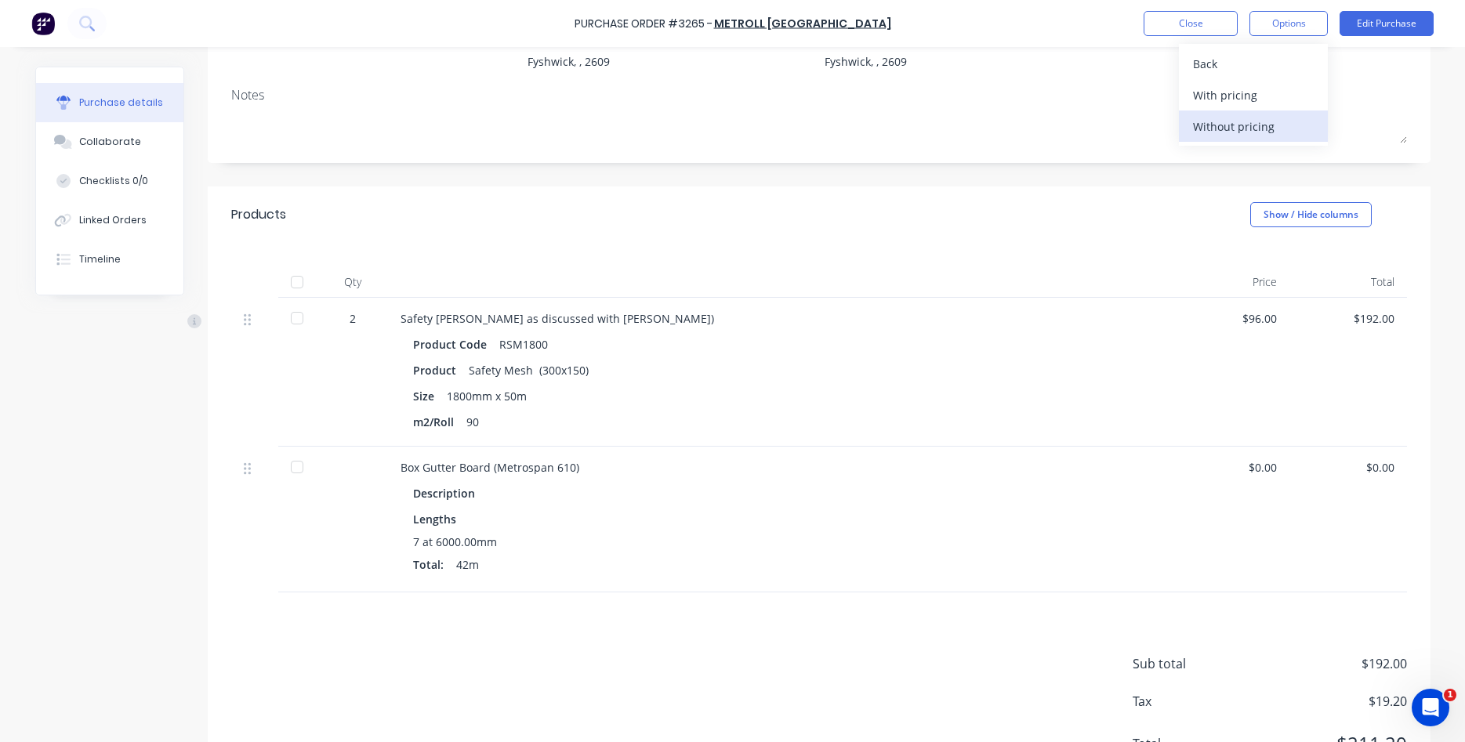
click at [1240, 123] on div "Without pricing" at bounding box center [1253, 126] width 121 height 23
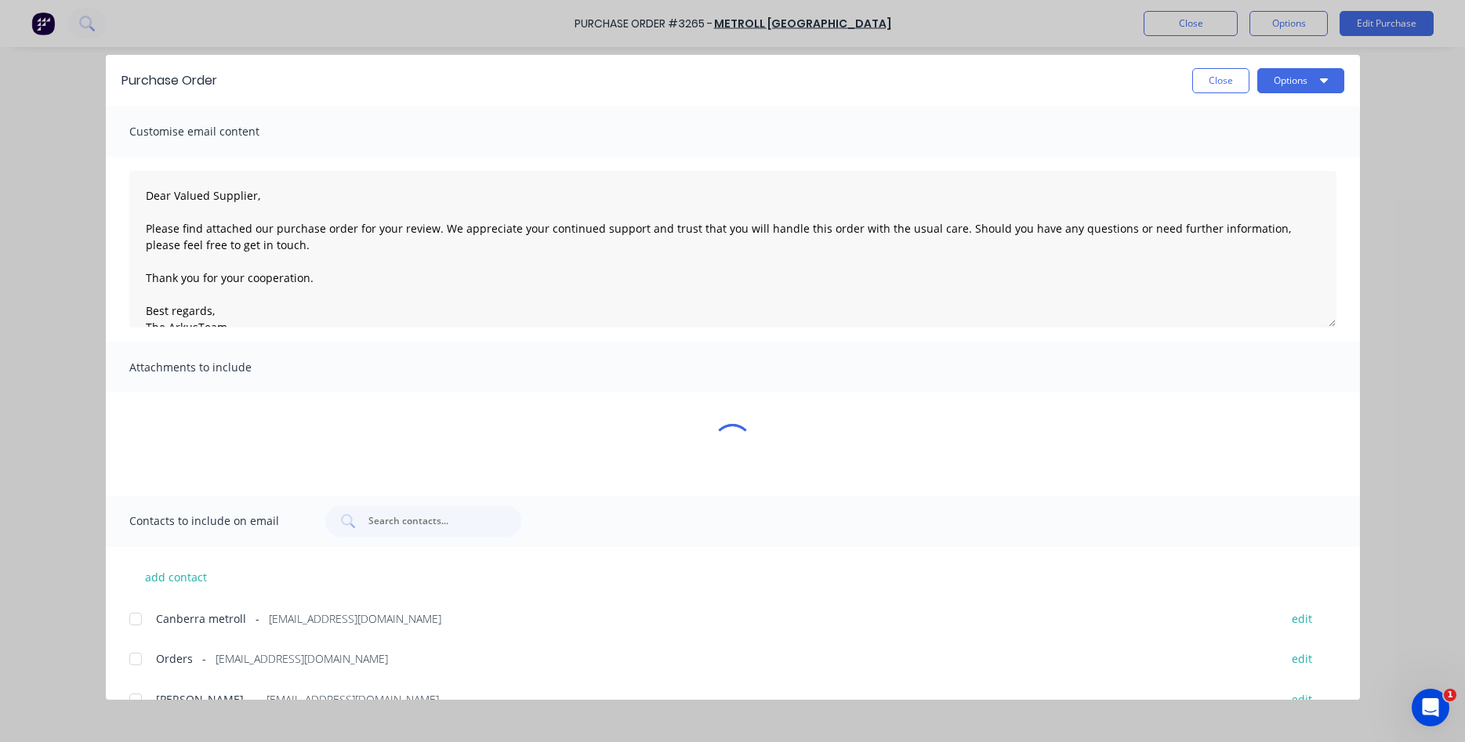
scroll to position [0, 0]
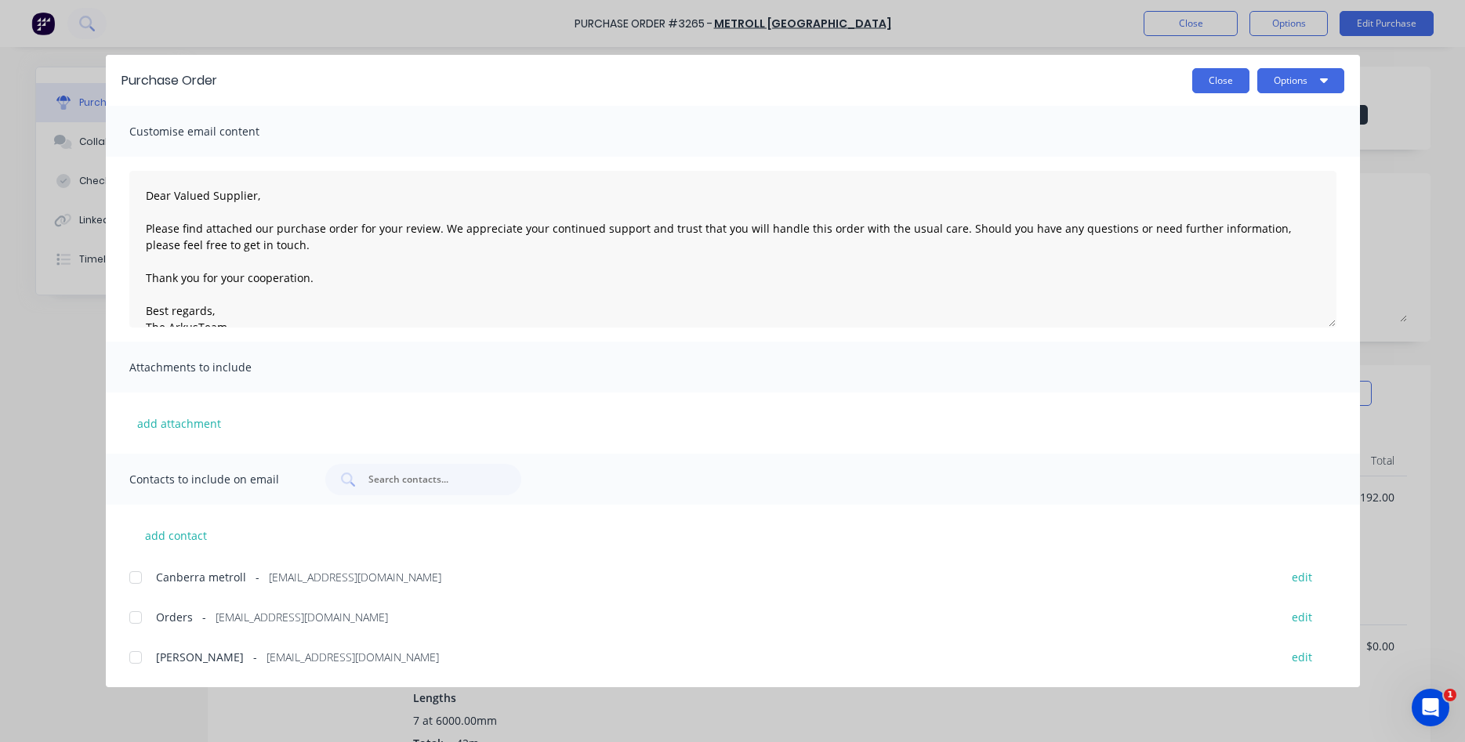
click at [1233, 84] on button "Close" at bounding box center [1220, 80] width 57 height 25
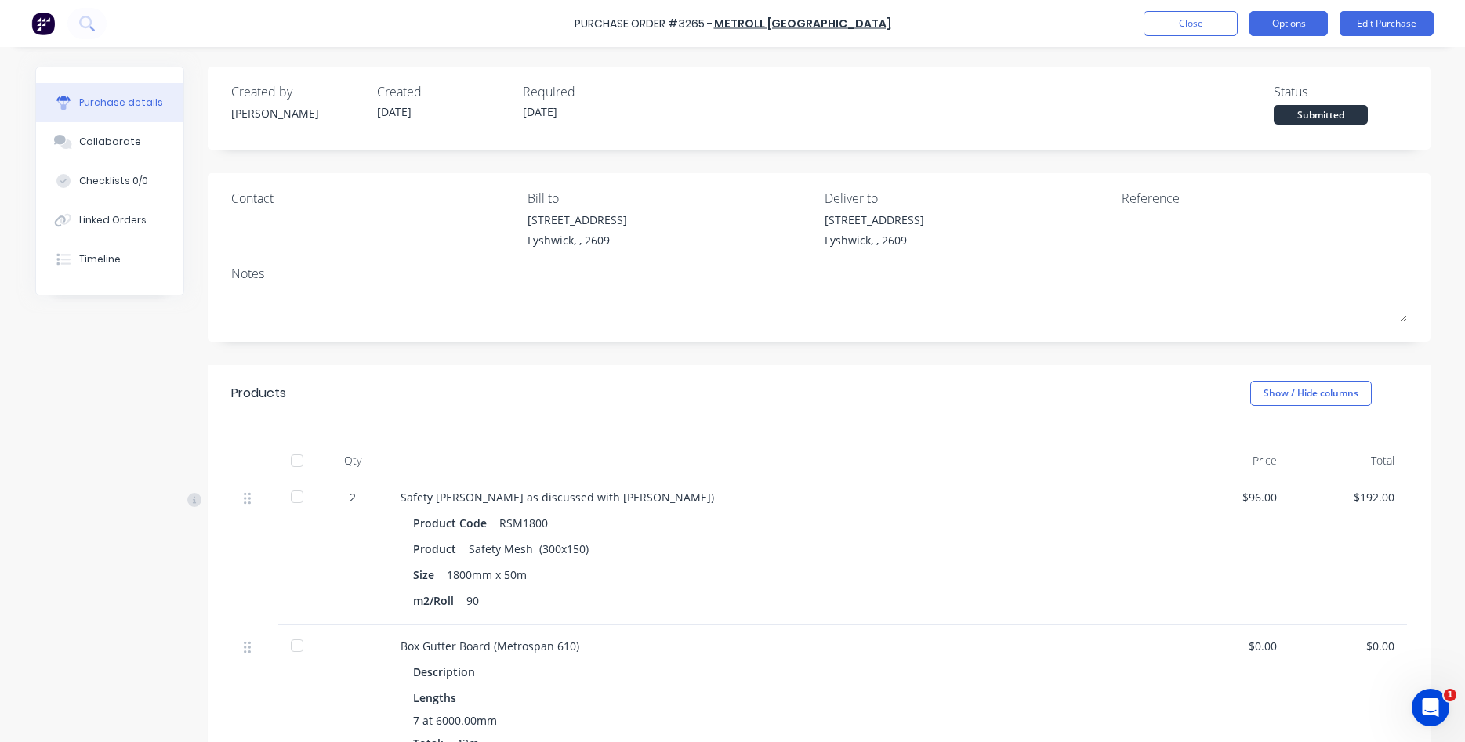
click at [1295, 21] on button "Options" at bounding box center [1288, 23] width 78 height 25
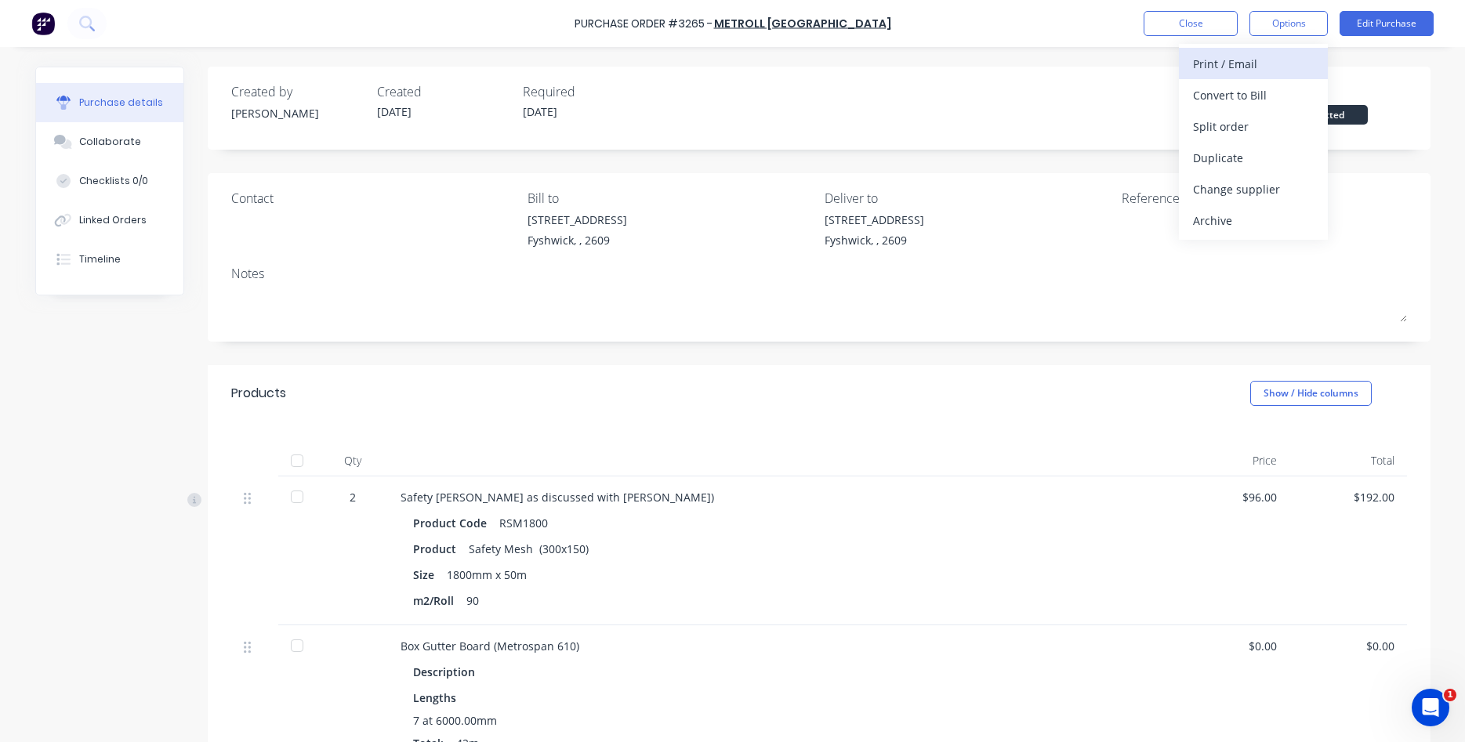
click at [1255, 70] on div "Print / Email" at bounding box center [1253, 64] width 121 height 23
click at [1240, 96] on div "With pricing" at bounding box center [1253, 95] width 121 height 23
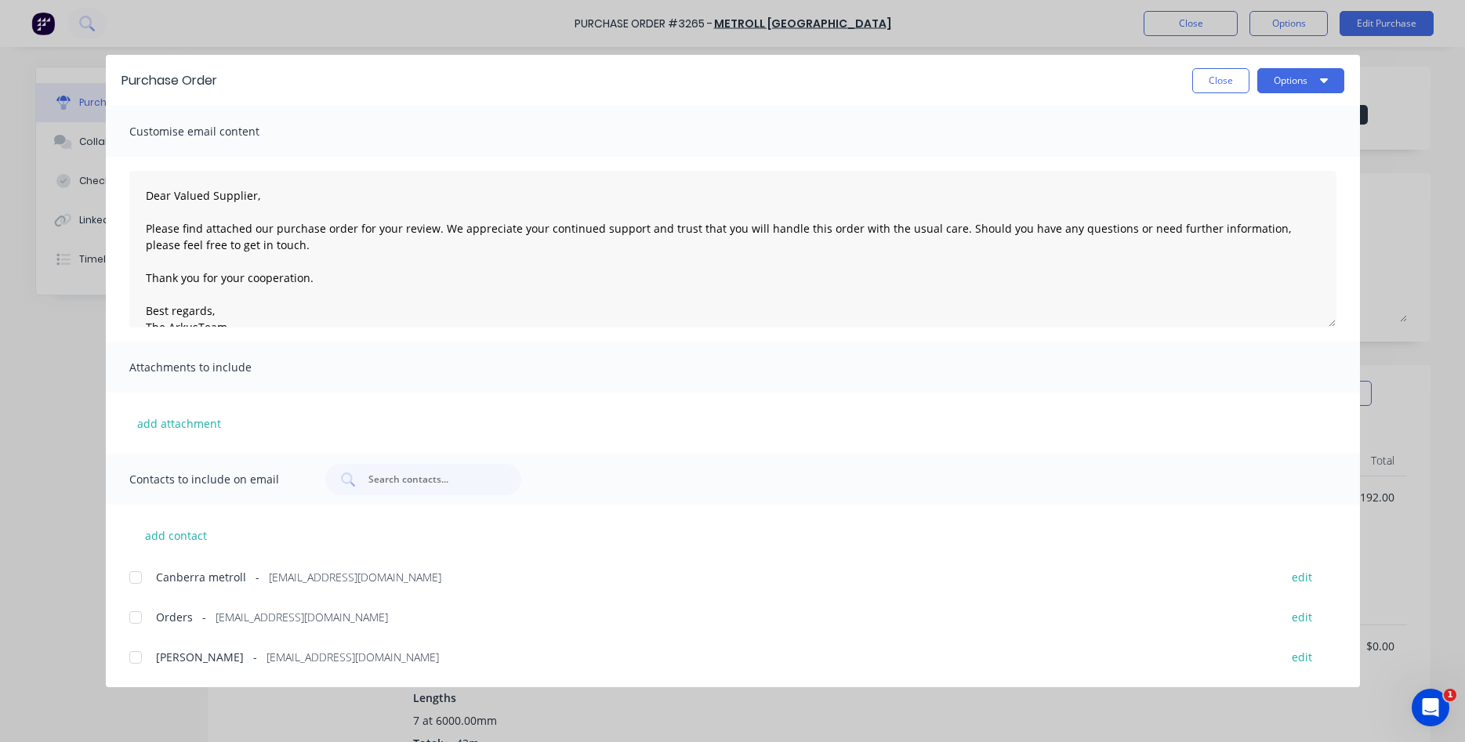
click at [141, 622] on div at bounding box center [135, 617] width 31 height 31
click at [136, 653] on div at bounding box center [135, 657] width 31 height 31
click at [1309, 80] on button "Options" at bounding box center [1300, 80] width 87 height 25
click at [1247, 188] on div "Email" at bounding box center [1269, 183] width 121 height 23
click at [1229, 81] on button "Close" at bounding box center [1220, 80] width 57 height 25
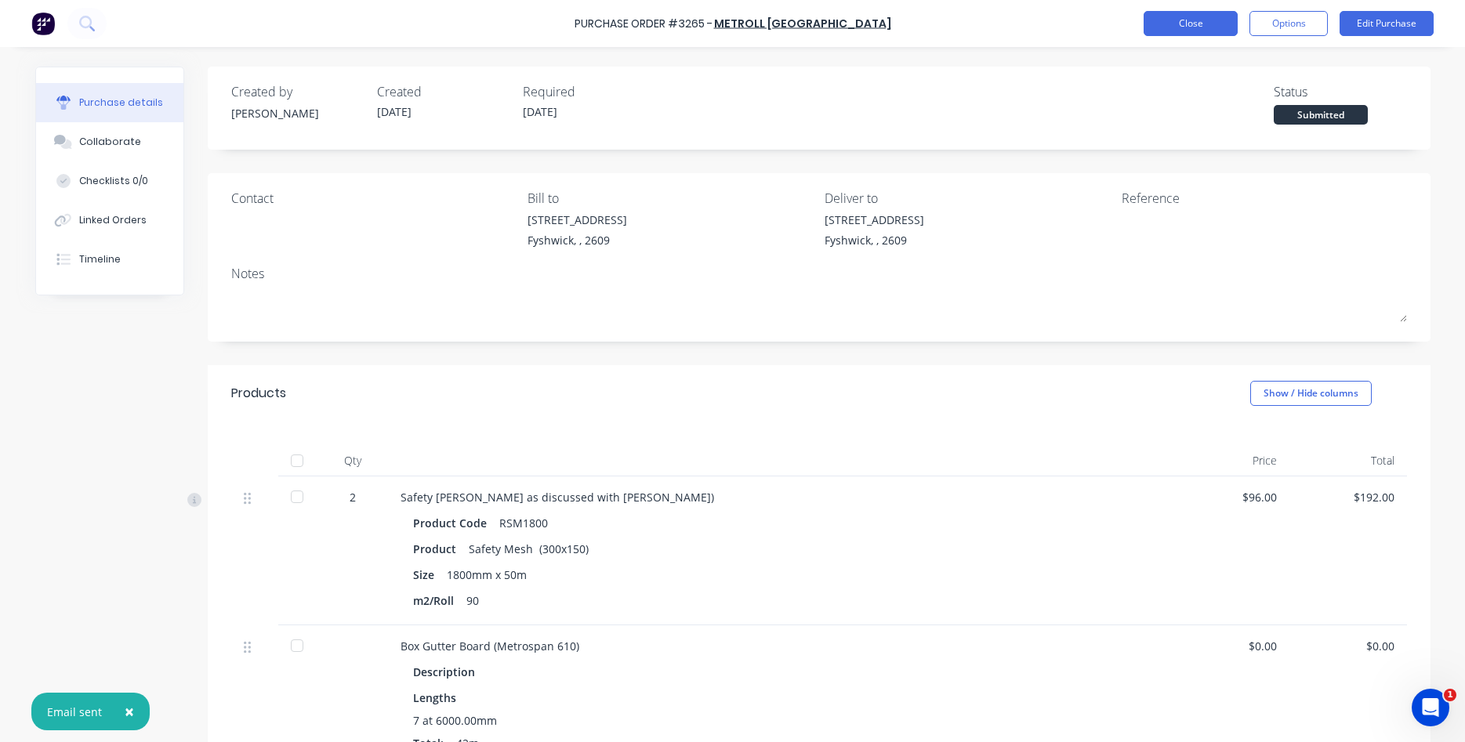
click at [1190, 13] on button "Close" at bounding box center [1190, 23] width 94 height 25
click at [1175, 18] on button "Close" at bounding box center [1190, 23] width 94 height 25
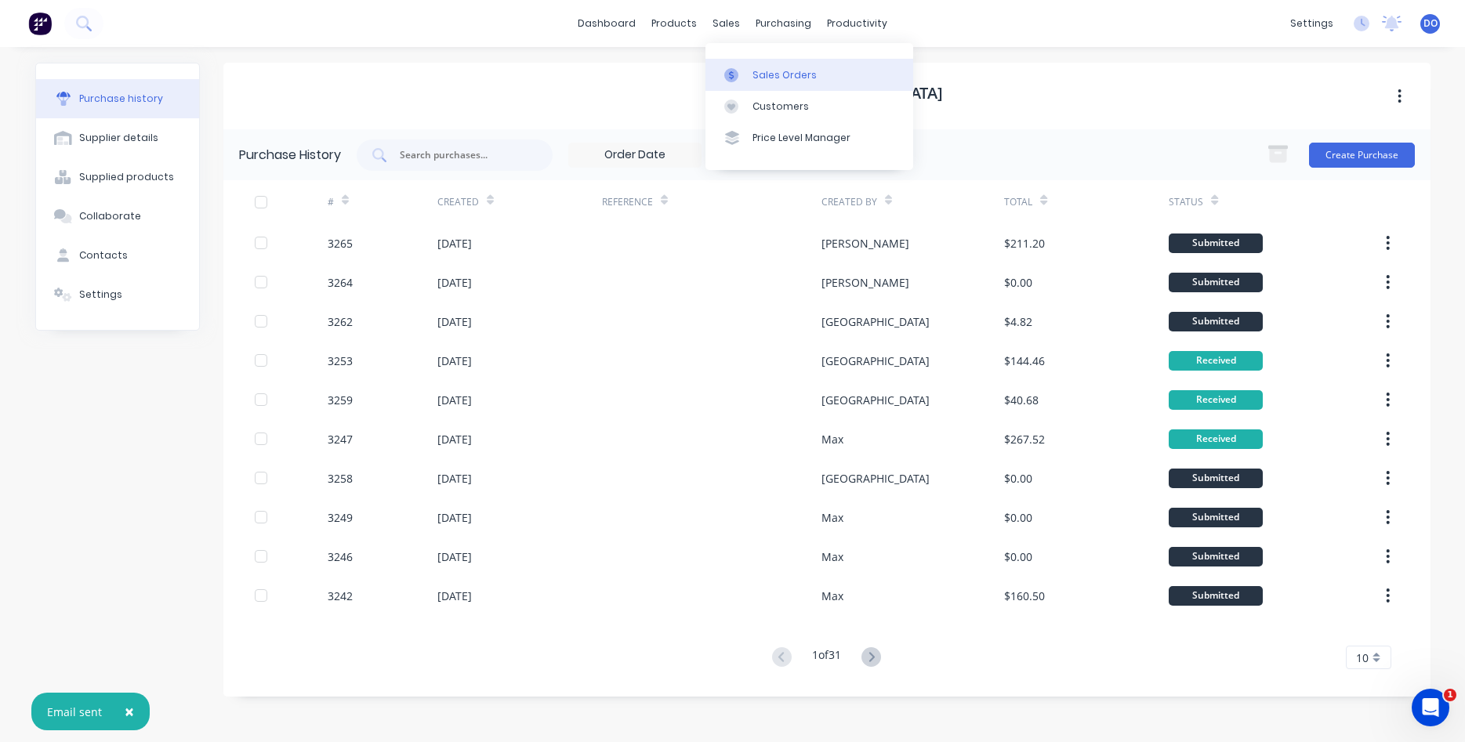
click at [763, 80] on div "Sales Orders" at bounding box center [784, 75] width 64 height 14
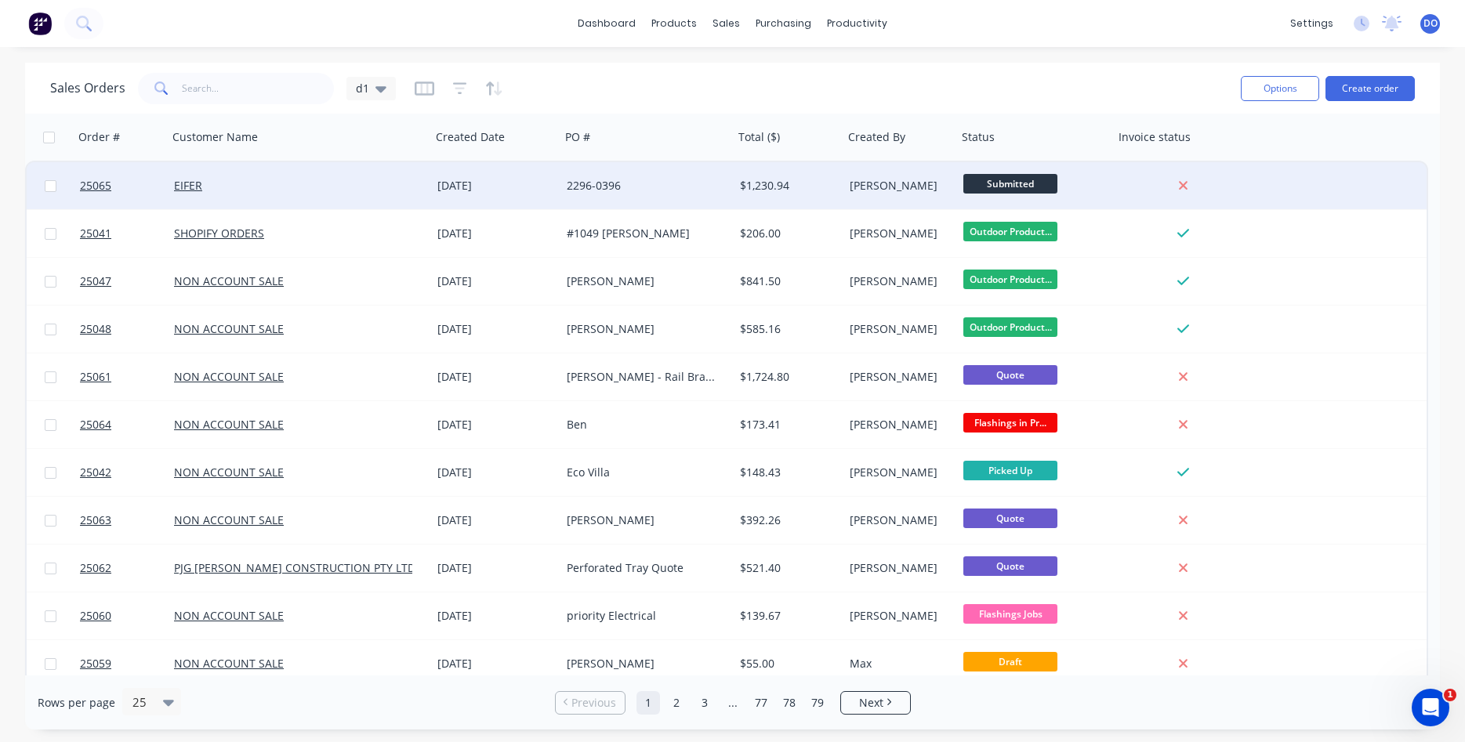
click at [719, 185] on div "2296-0396" at bounding box center [647, 186] width 161 height 16
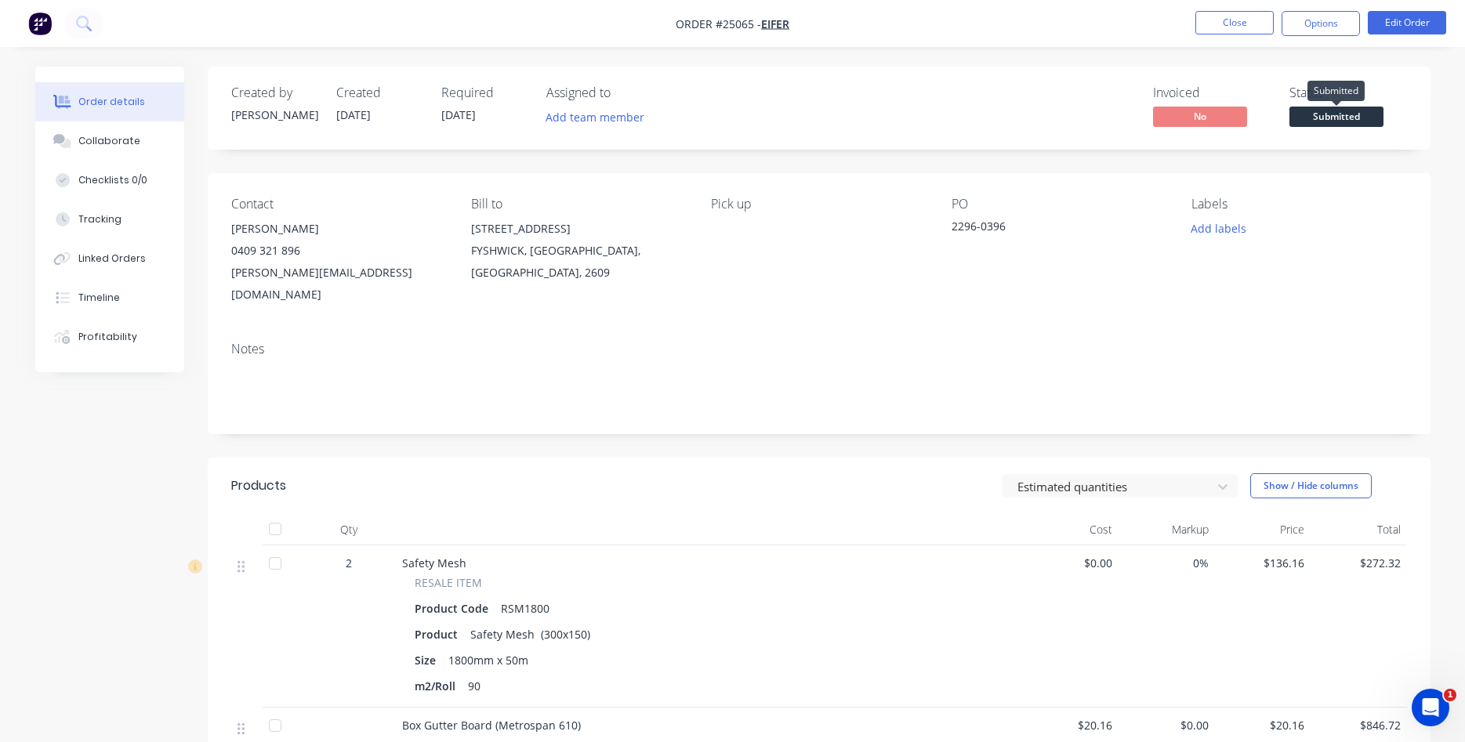
click at [1363, 119] on span "Submitted" at bounding box center [1336, 117] width 94 height 20
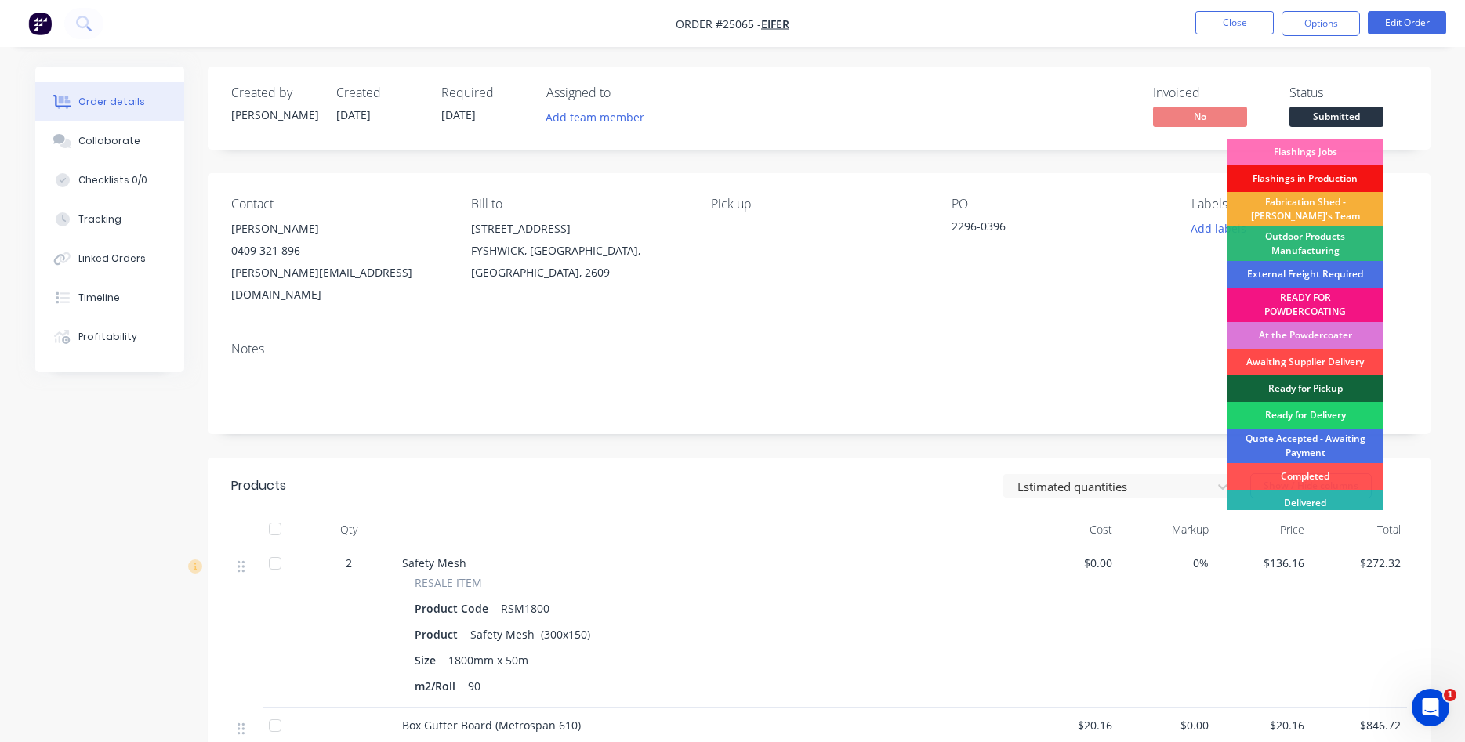
click at [1301, 365] on div "Awaiting Supplier Delivery" at bounding box center [1304, 362] width 157 height 27
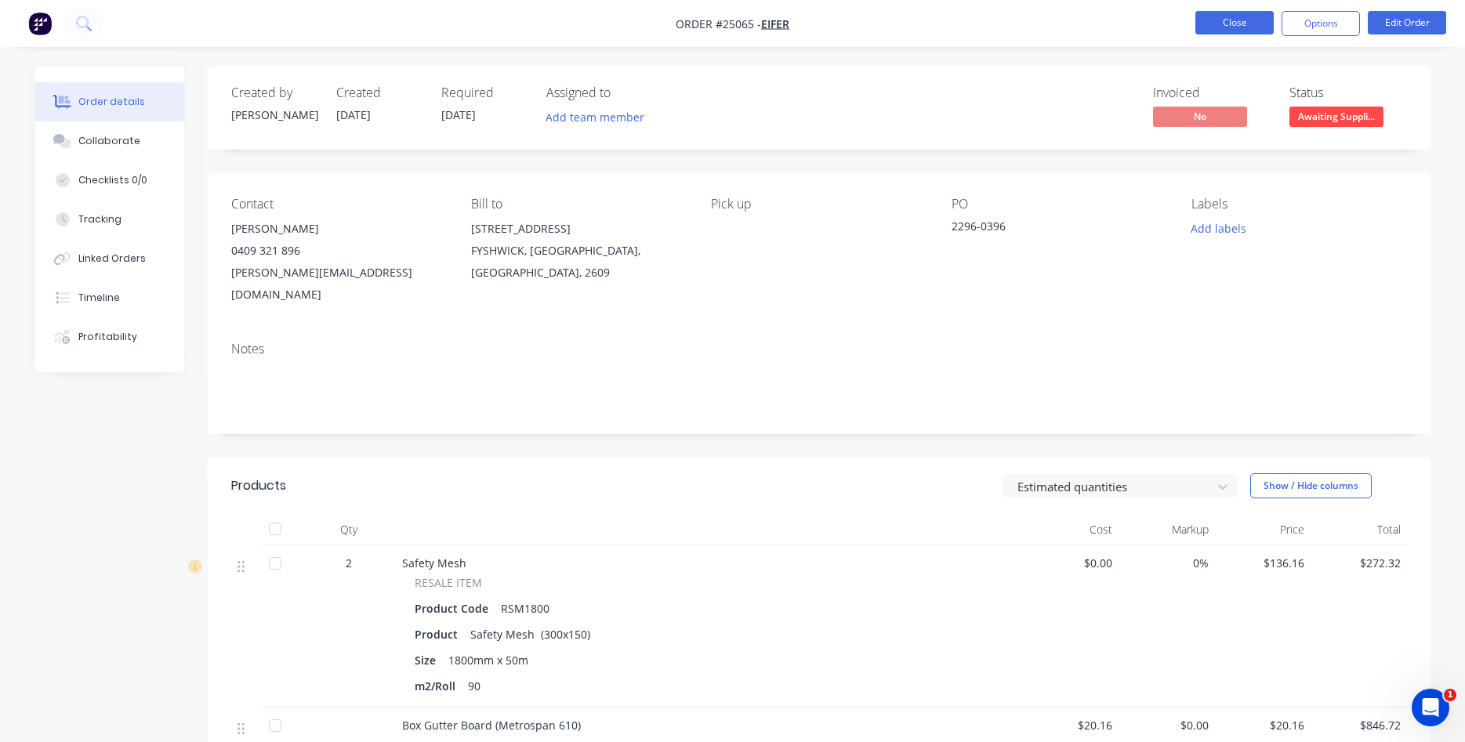
click at [1223, 32] on button "Close" at bounding box center [1234, 23] width 78 height 24
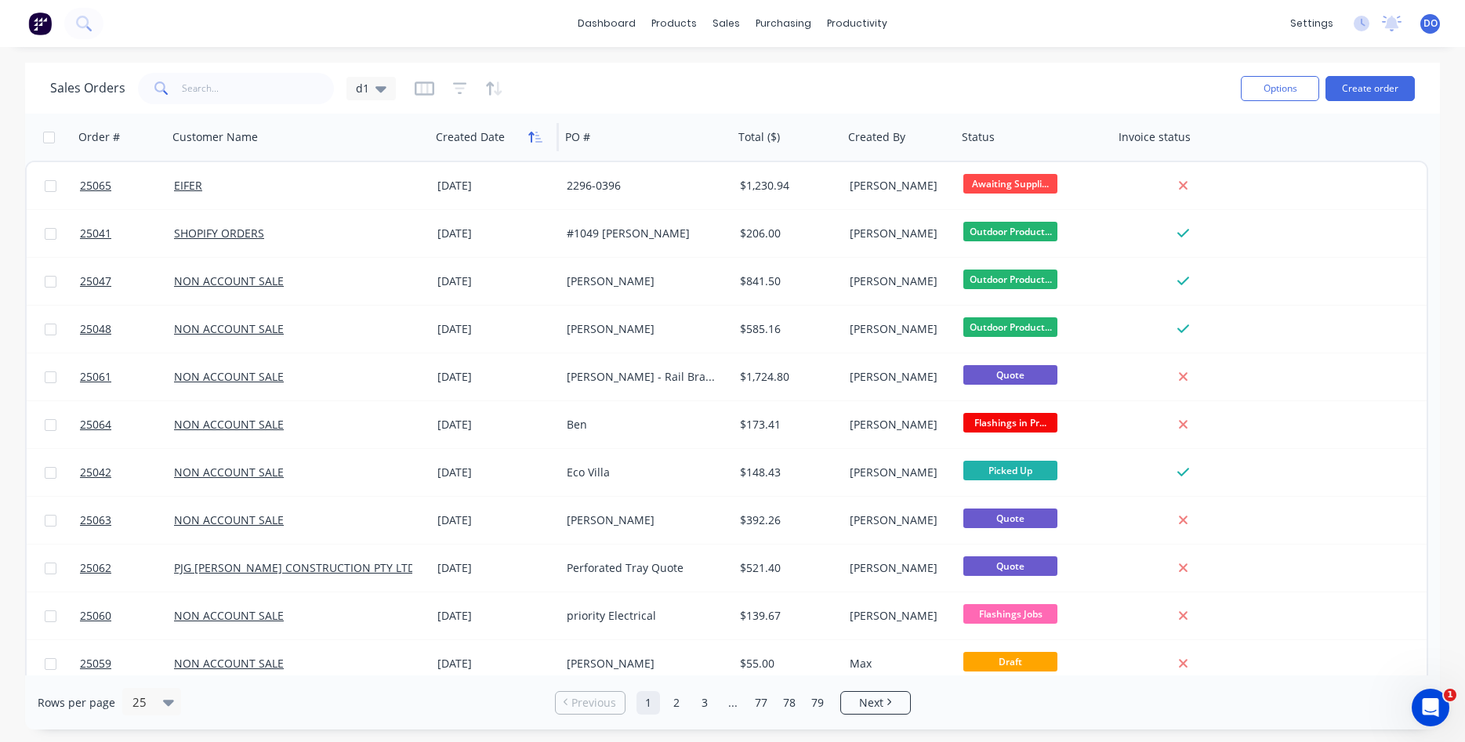
click at [535, 138] on icon "button" at bounding box center [535, 137] width 14 height 13
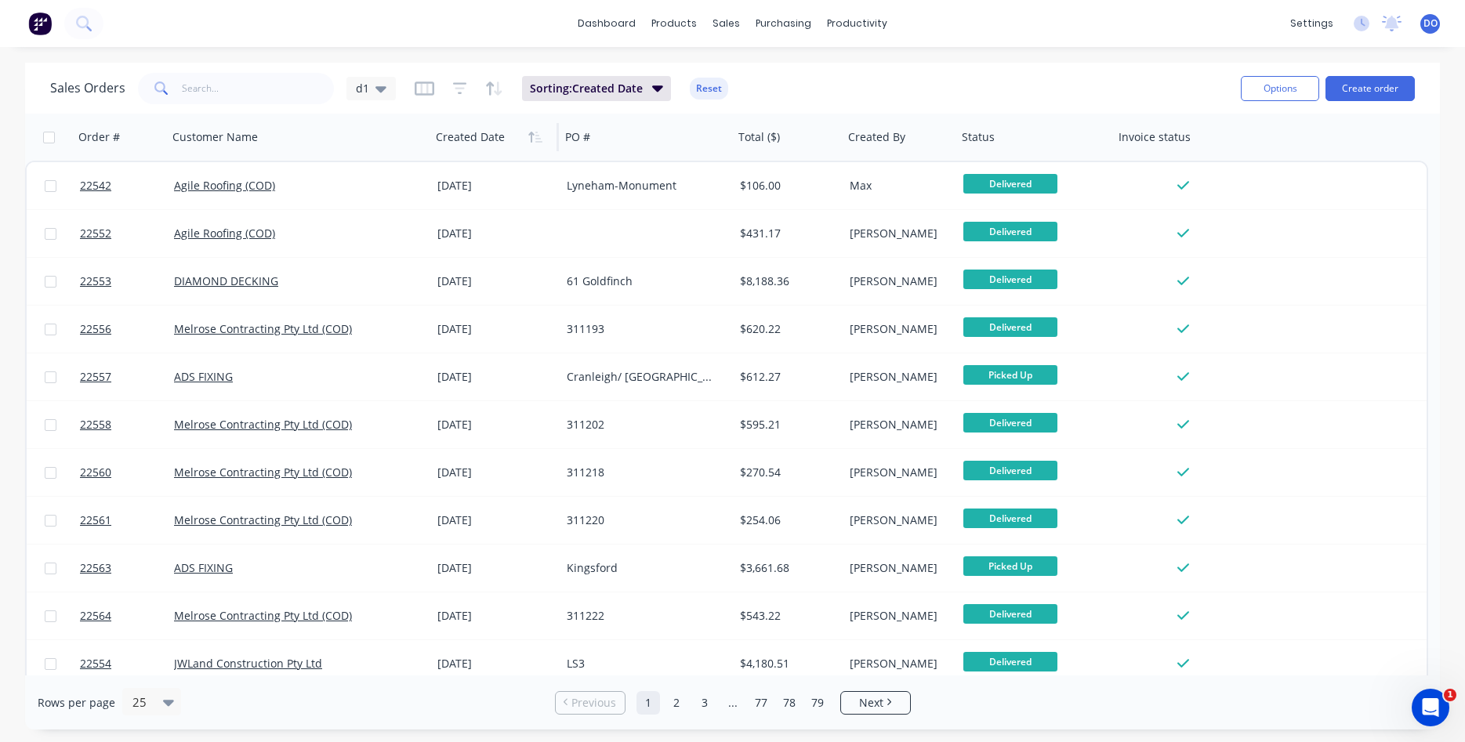
click at [535, 138] on icon "button" at bounding box center [535, 137] width 14 height 13
